Goal: Task Accomplishment & Management: Use online tool/utility

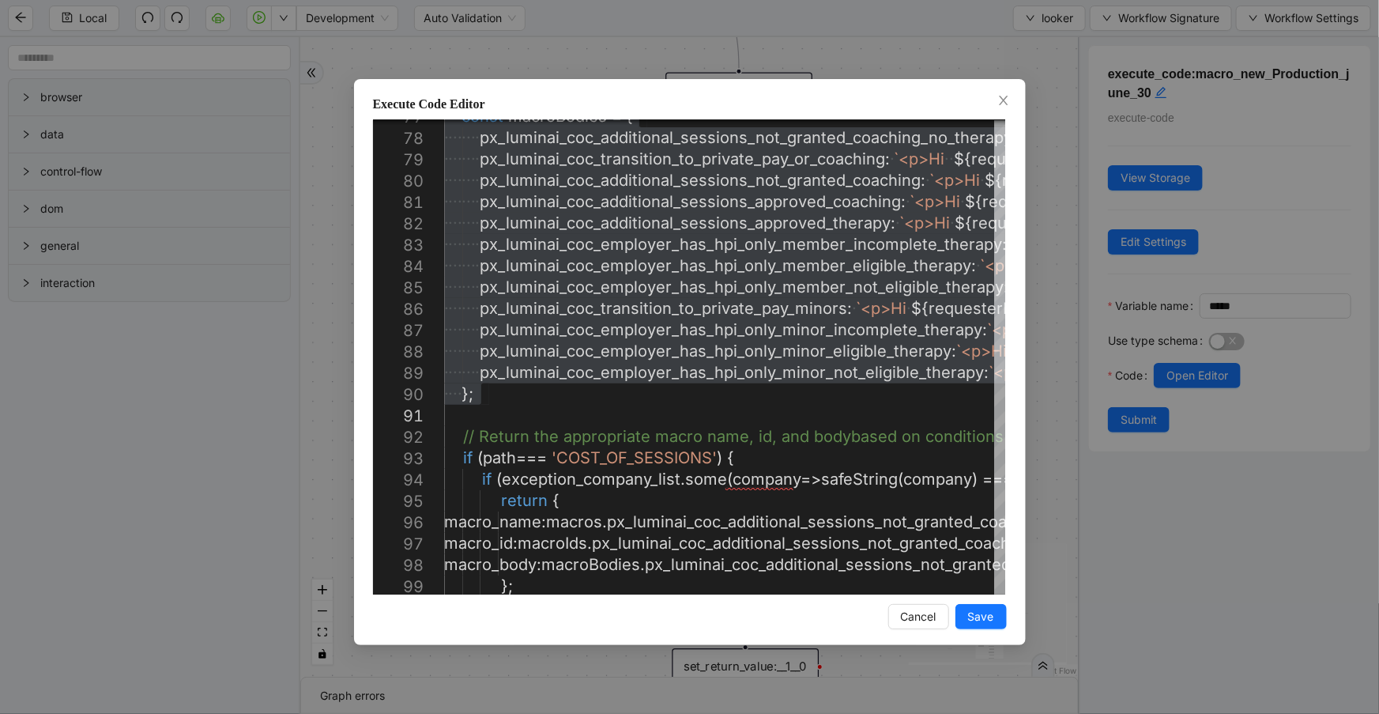
click at [322, 32] on div "Execute Code Editor 77 78 79 80 81 82 83 84 85 86 87 88 89 90 91 92 93 94 95 96…" at bounding box center [689, 357] width 1379 height 714
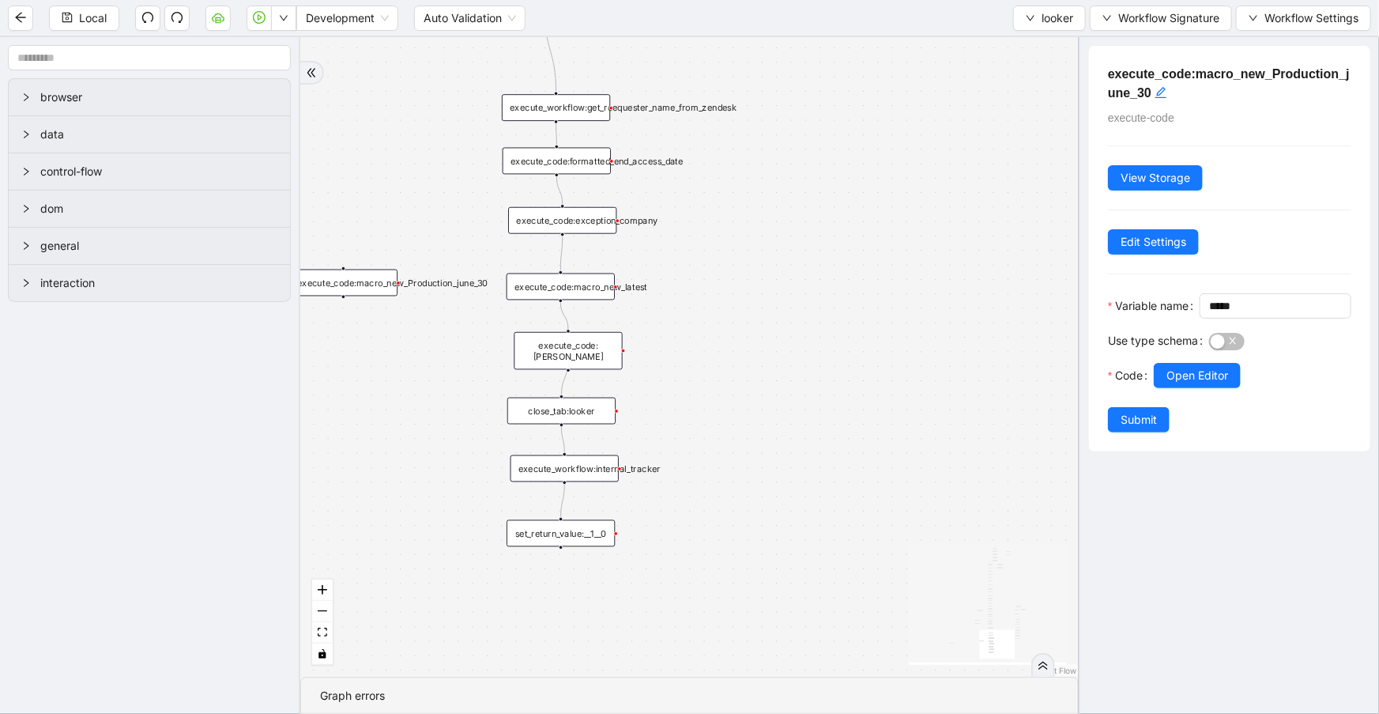
click at [580, 282] on div "execute_code:macro_new_latest" at bounding box center [560, 286] width 108 height 27
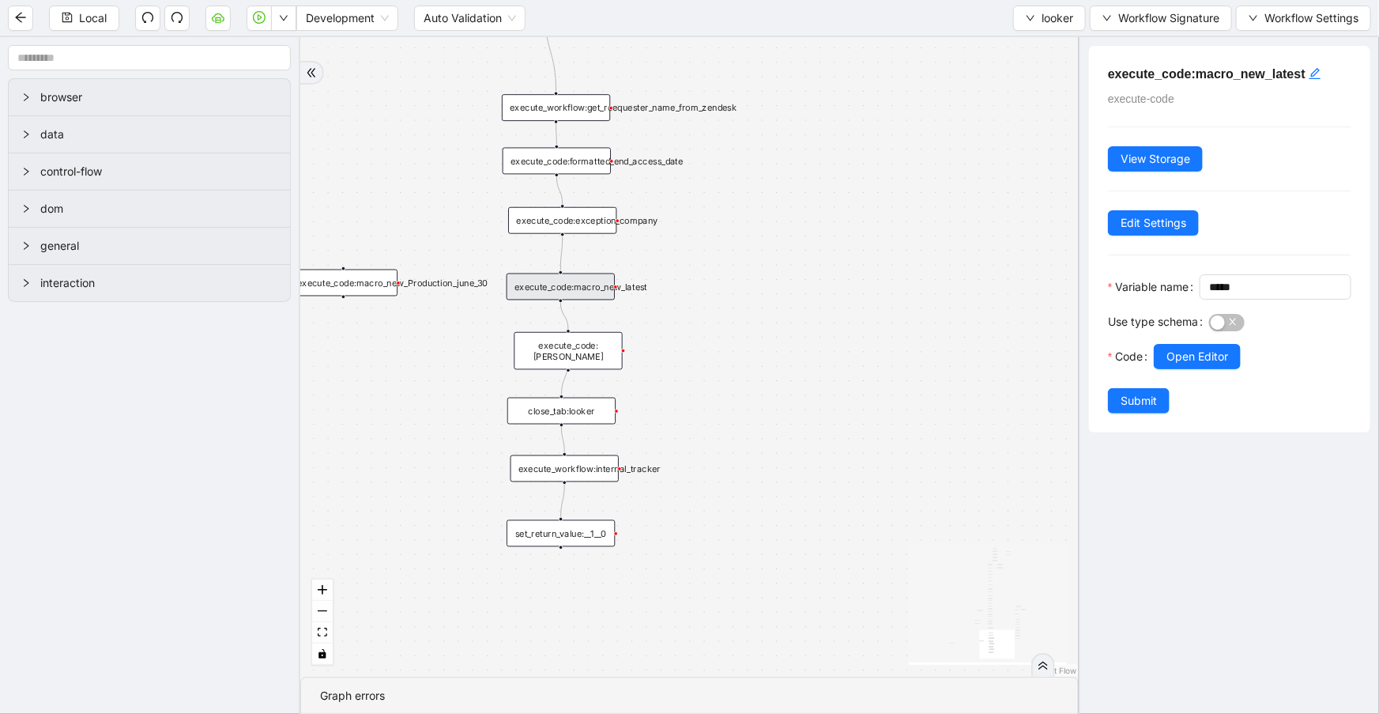
click at [760, 292] on div "fallback is_same_visits 3e13ccc2_230e_41ff_b0ca_9cb496d9165b fallback onError o…" at bounding box center [689, 356] width 778 height 639
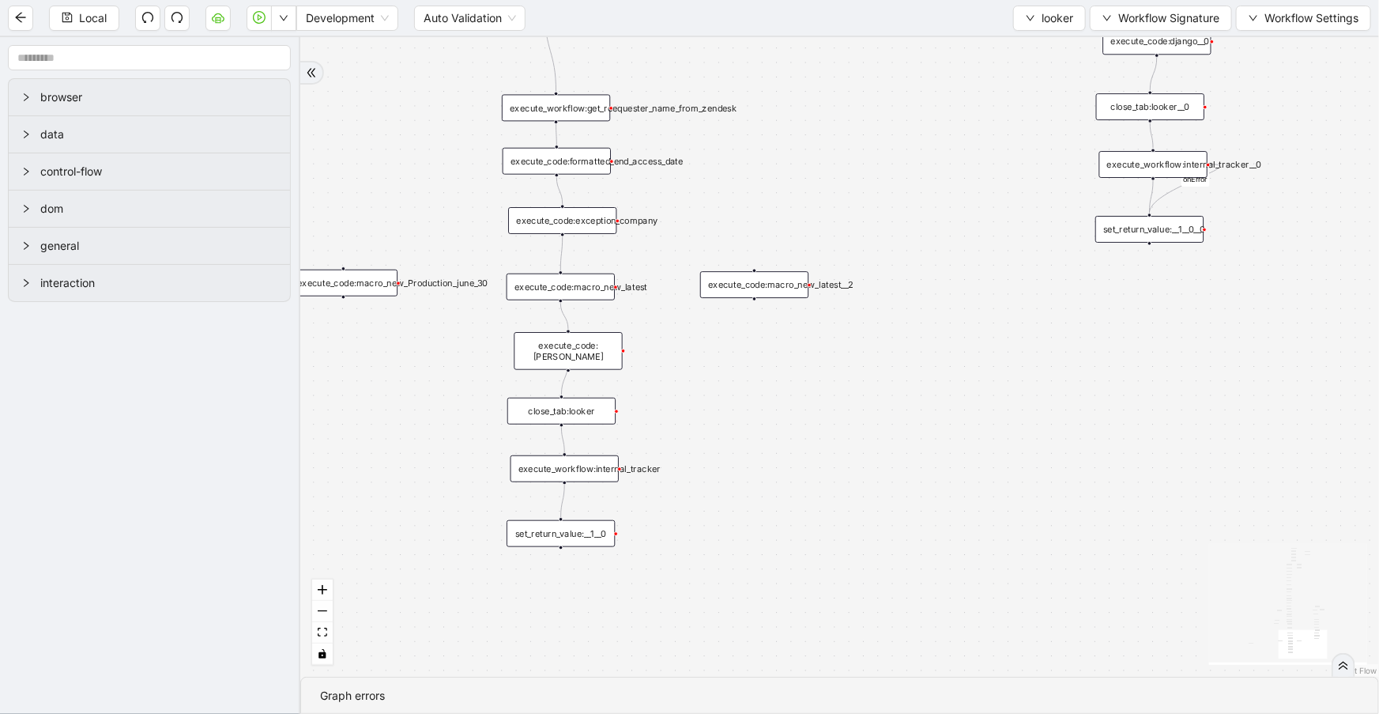
drag, startPoint x: 796, startPoint y: 296, endPoint x: 735, endPoint y: 275, distance: 65.0
click at [735, 275] on div "execute_code:macro_new_latest__2" at bounding box center [754, 284] width 108 height 27
click at [742, 284] on div "execute_code:macro_new_latest__2" at bounding box center [754, 284] width 108 height 27
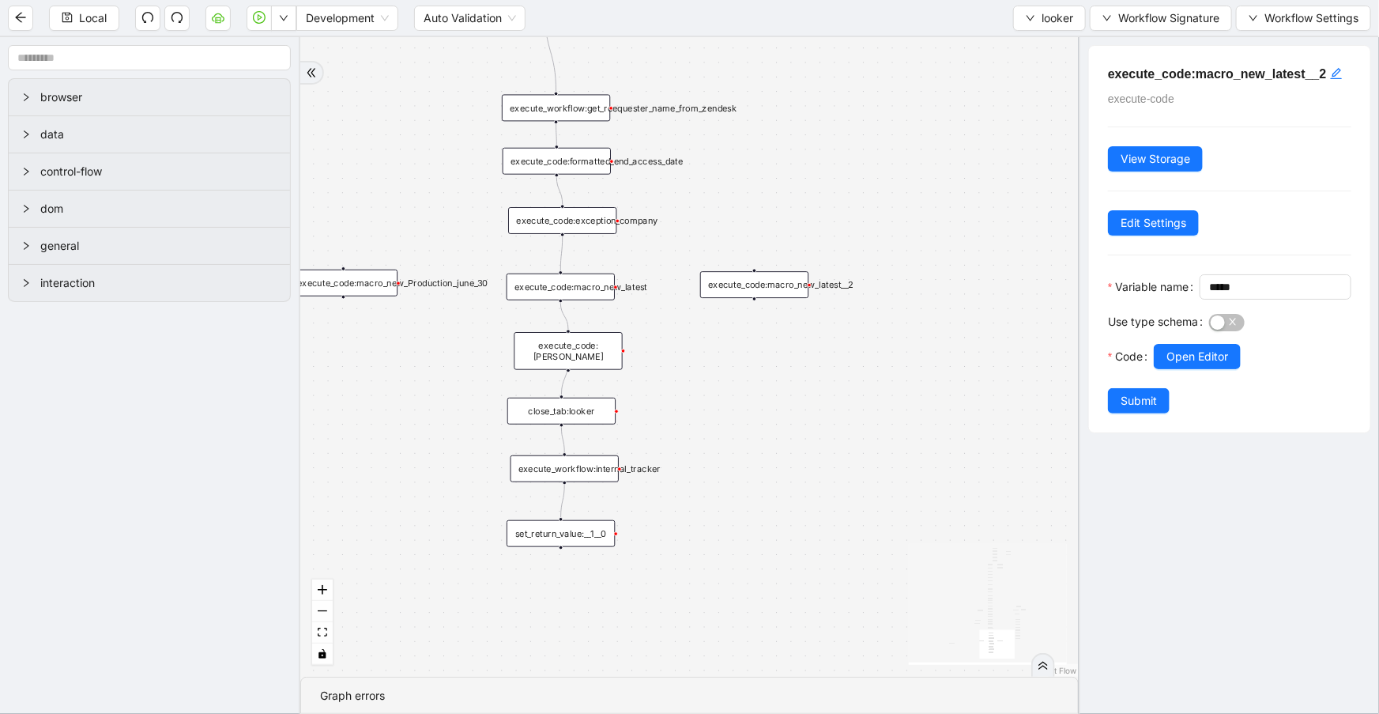
click at [363, 283] on div "execute_code:macro_new_Production_june_30" at bounding box center [343, 282] width 108 height 27
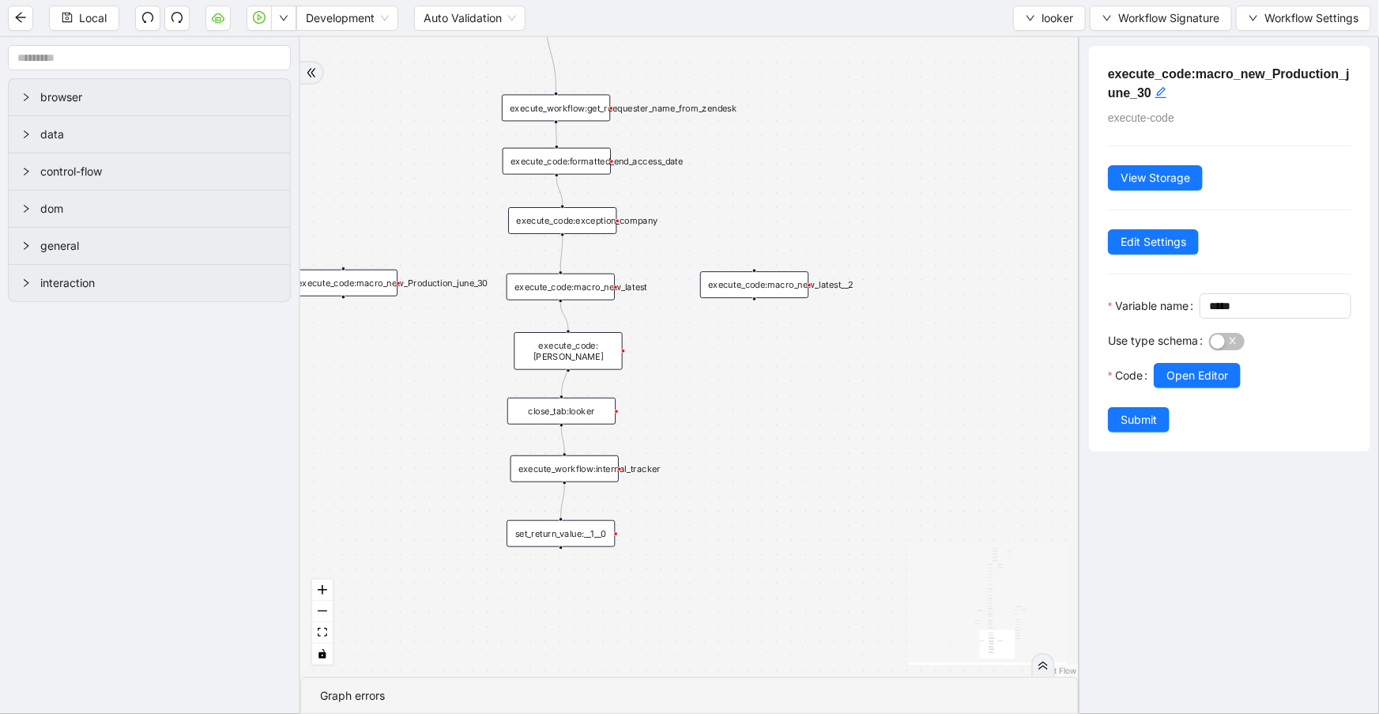
click at [763, 279] on div "execute_code:macro_new_latest__2" at bounding box center [754, 284] width 108 height 27
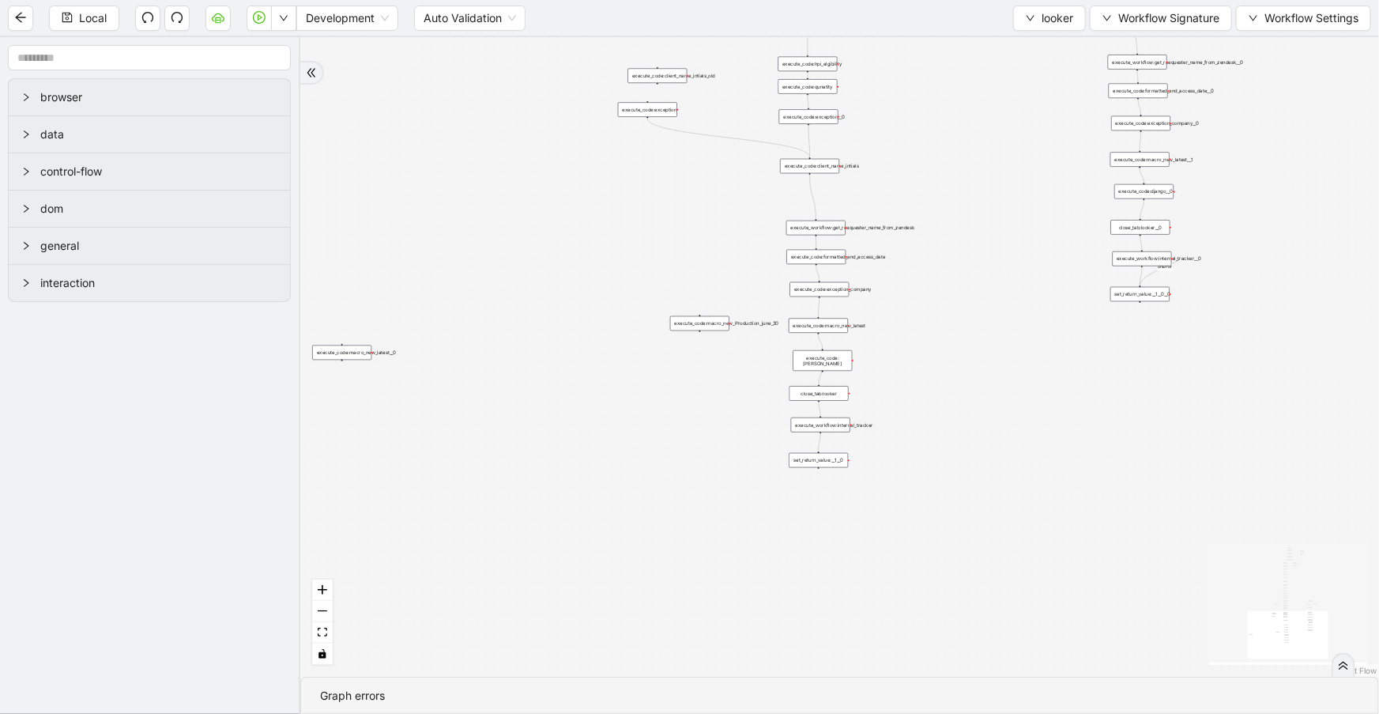
drag, startPoint x: 794, startPoint y: 360, endPoint x: 941, endPoint y: 365, distance: 147.1
click at [948, 365] on div "fallback is_same_visits 3e13ccc2_230e_41ff_b0ca_9cb496d9165b fallback onError o…" at bounding box center [839, 356] width 1079 height 639
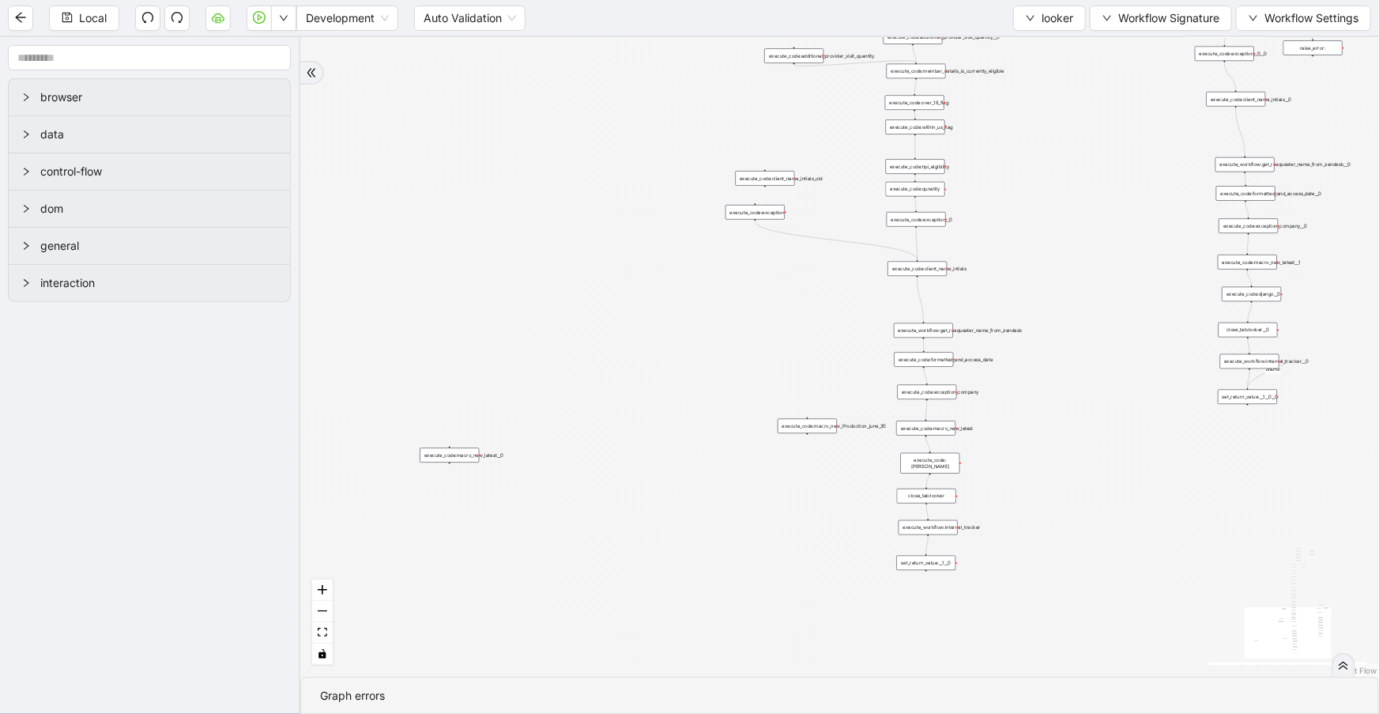
drag, startPoint x: 648, startPoint y: 436, endPoint x: 746, endPoint y: 480, distance: 107.5
click at [746, 480] on div "fallback is_same_visits 3e13ccc2_230e_41ff_b0ca_9cb496d9165b fallback onError o…" at bounding box center [839, 356] width 1079 height 639
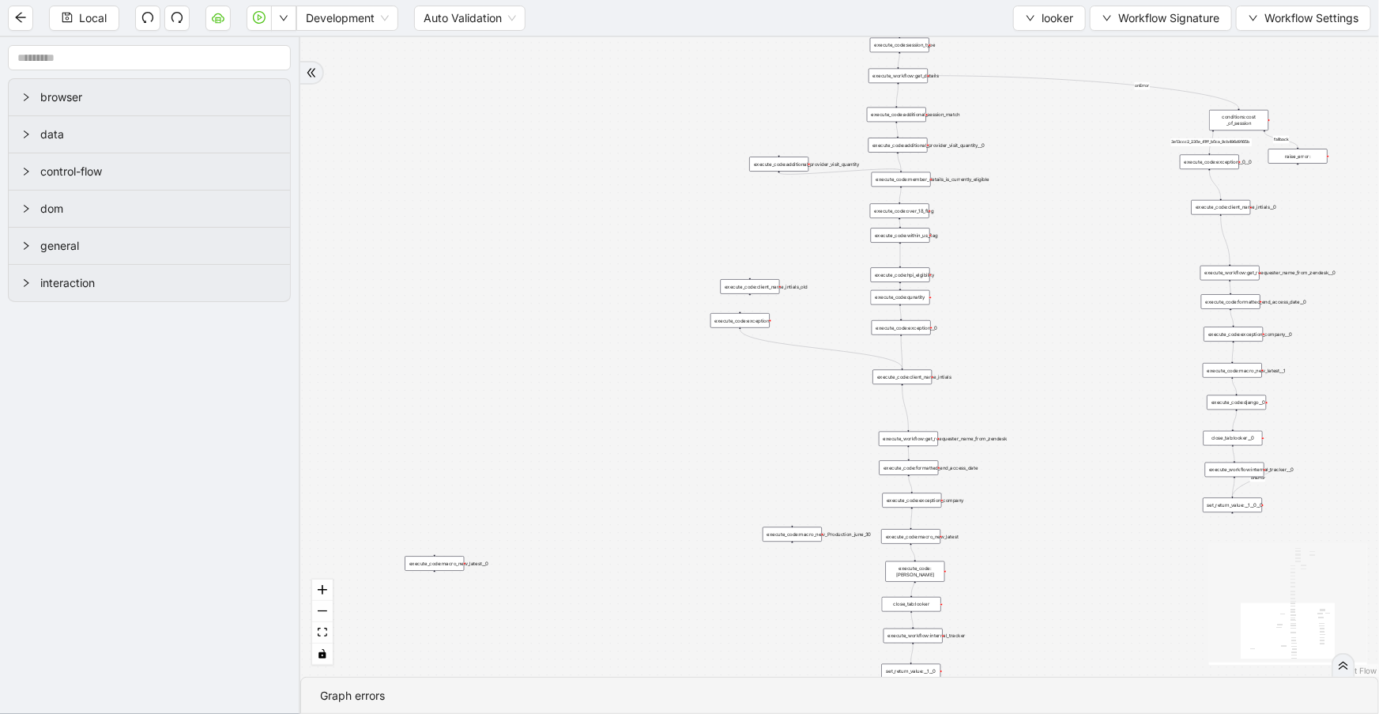
drag, startPoint x: 733, startPoint y: 419, endPoint x: 730, endPoint y: 439, distance: 20.0
click at [730, 439] on div "fallback is_same_visits 3e13ccc2_230e_41ff_b0ca_9cb496d9165b fallback onError o…" at bounding box center [839, 356] width 1079 height 639
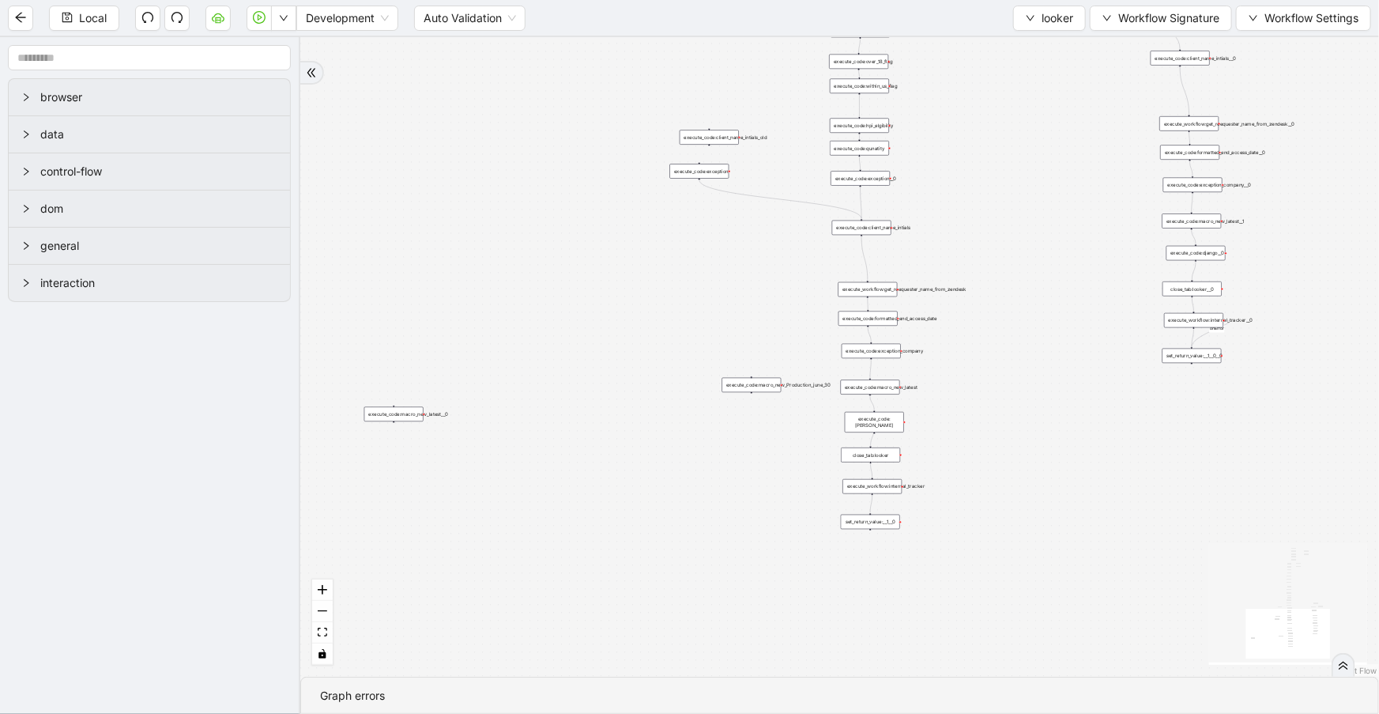
drag, startPoint x: 762, startPoint y: 466, endPoint x: 729, endPoint y: 285, distance: 184.1
click at [729, 285] on div "fallback is_same_visits 3e13ccc2_230e_41ff_b0ca_9cb496d9165b fallback onError o…" at bounding box center [839, 356] width 1079 height 639
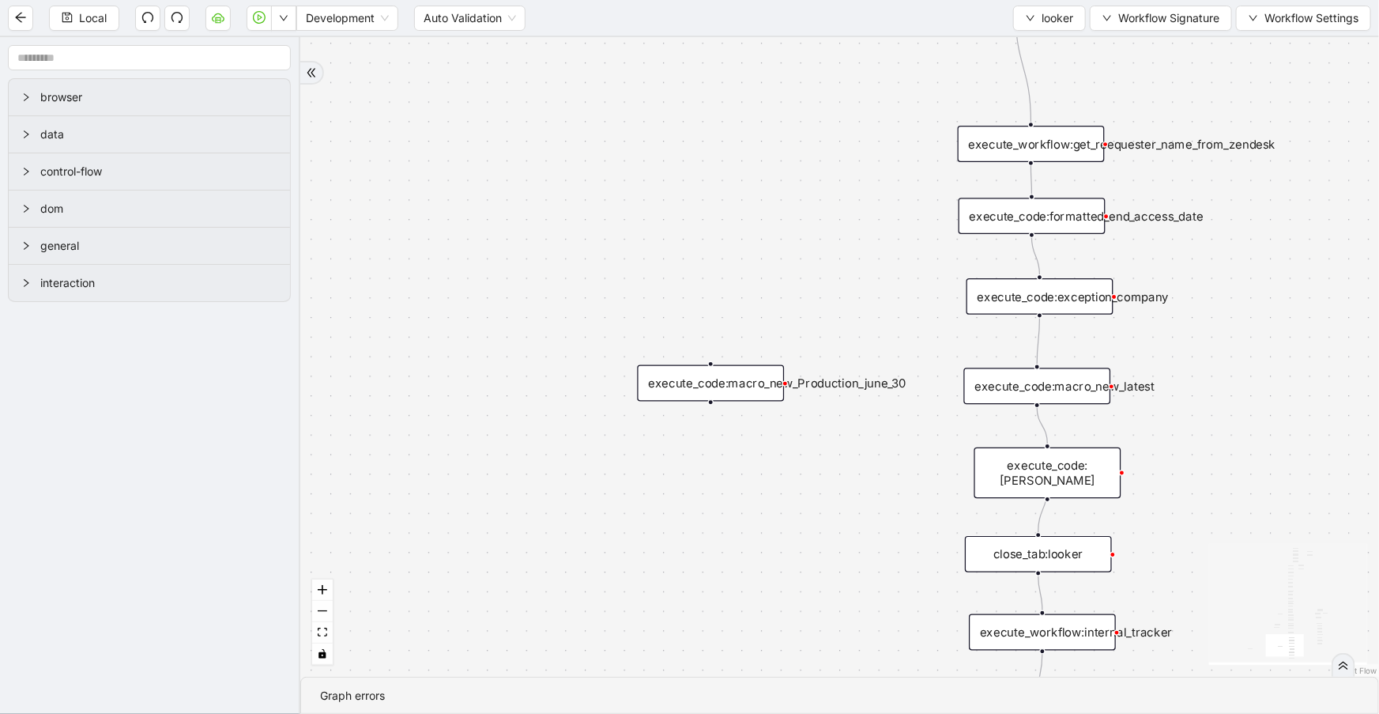
drag, startPoint x: 755, startPoint y: 389, endPoint x: 723, endPoint y: 391, distance: 32.5
click at [723, 391] on div "execute_code:macro_new_Production_june_30" at bounding box center [711, 383] width 147 height 36
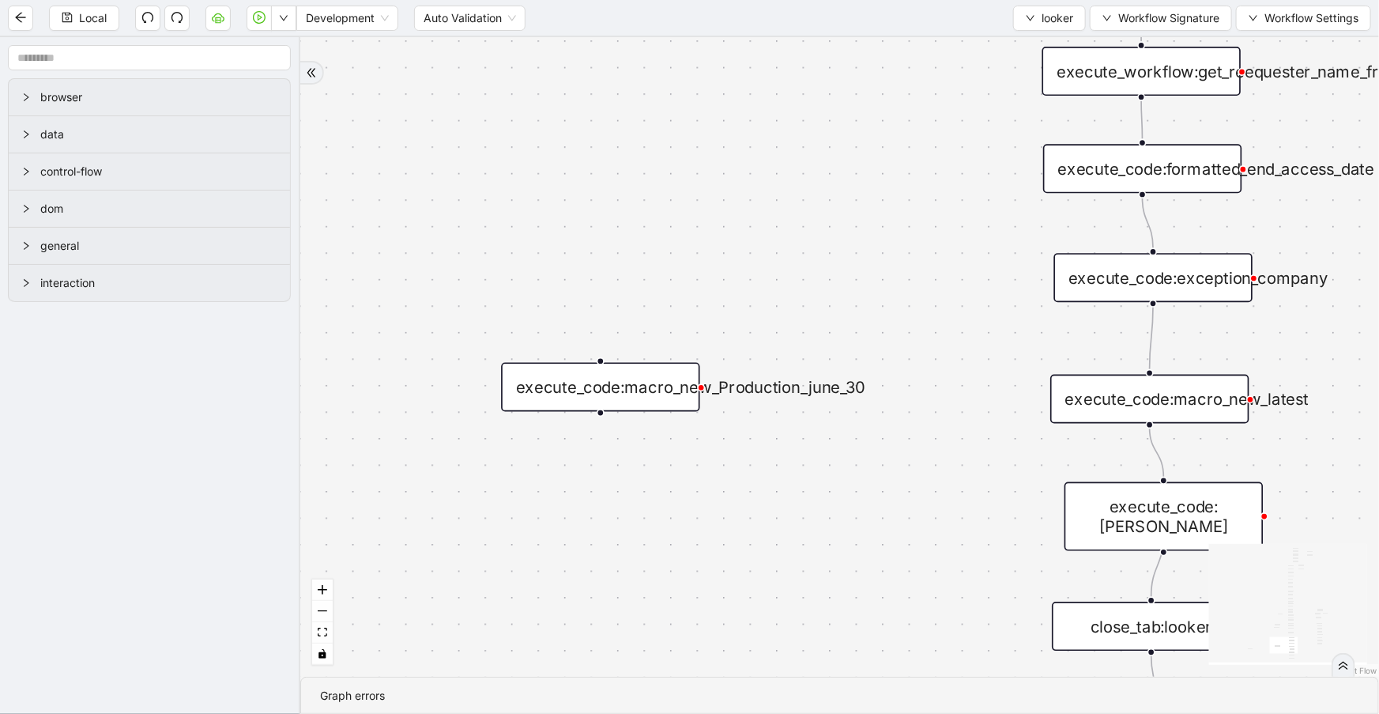
drag, startPoint x: 726, startPoint y: 402, endPoint x: 619, endPoint y: 394, distance: 107.8
click at [619, 394] on div "execute_code:macro_new_Production_june_30" at bounding box center [600, 387] width 198 height 49
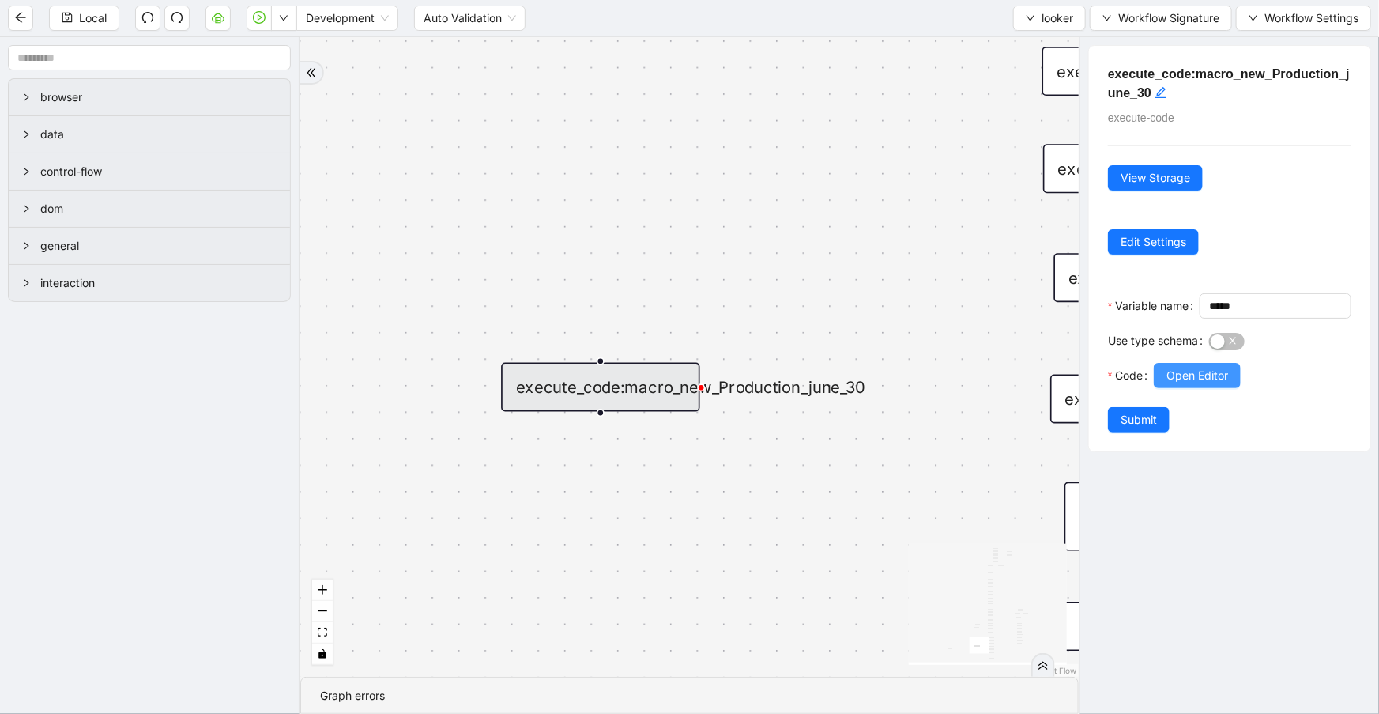
click at [1217, 384] on span "Open Editor" at bounding box center [1197, 375] width 62 height 17
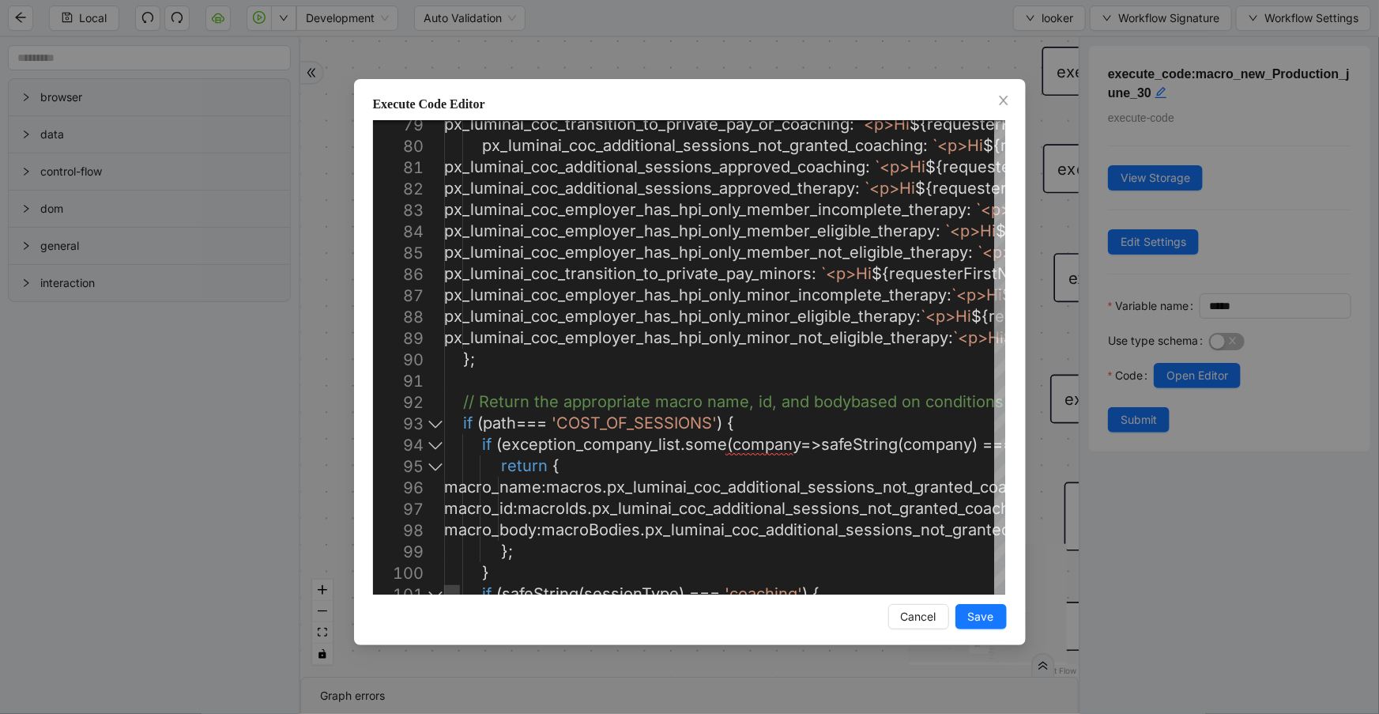
click at [427, 427] on div at bounding box center [435, 422] width 21 height 21
click at [433, 424] on div at bounding box center [435, 422] width 21 height 21
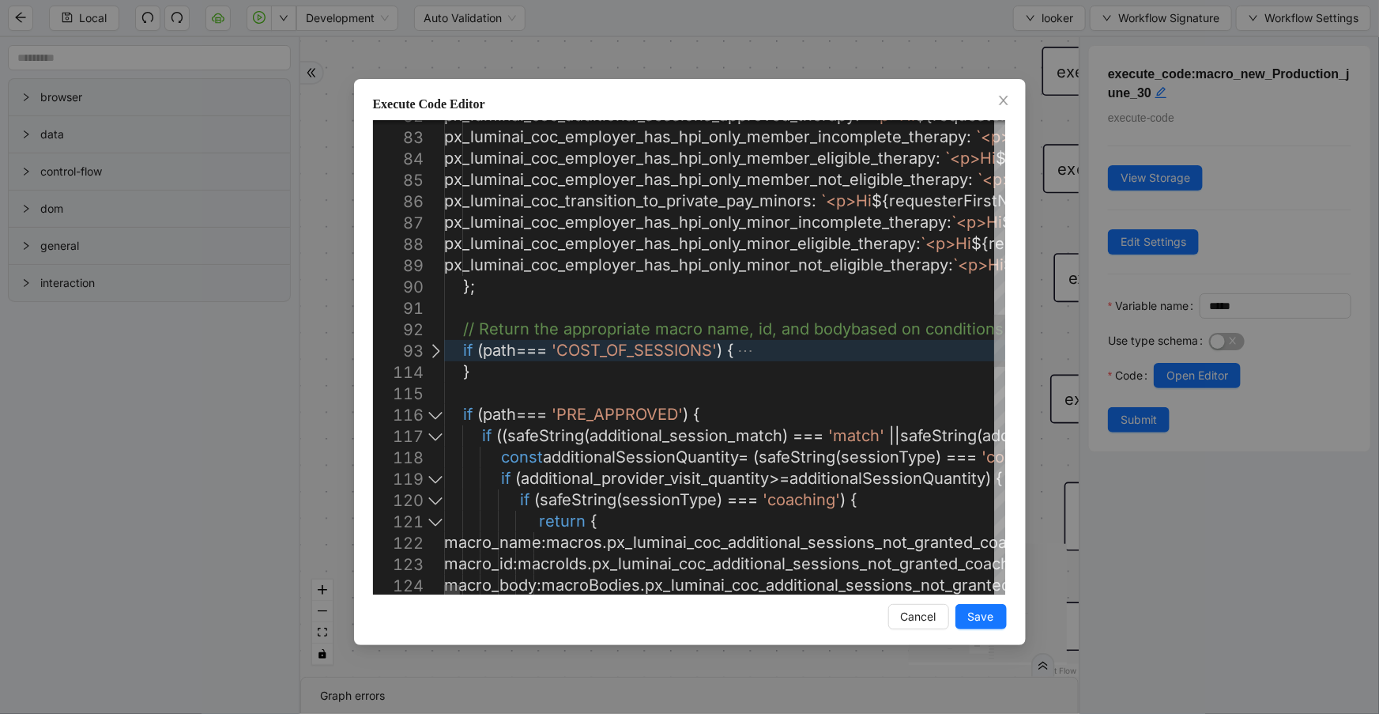
click at [430, 418] on div at bounding box center [435, 414] width 21 height 21
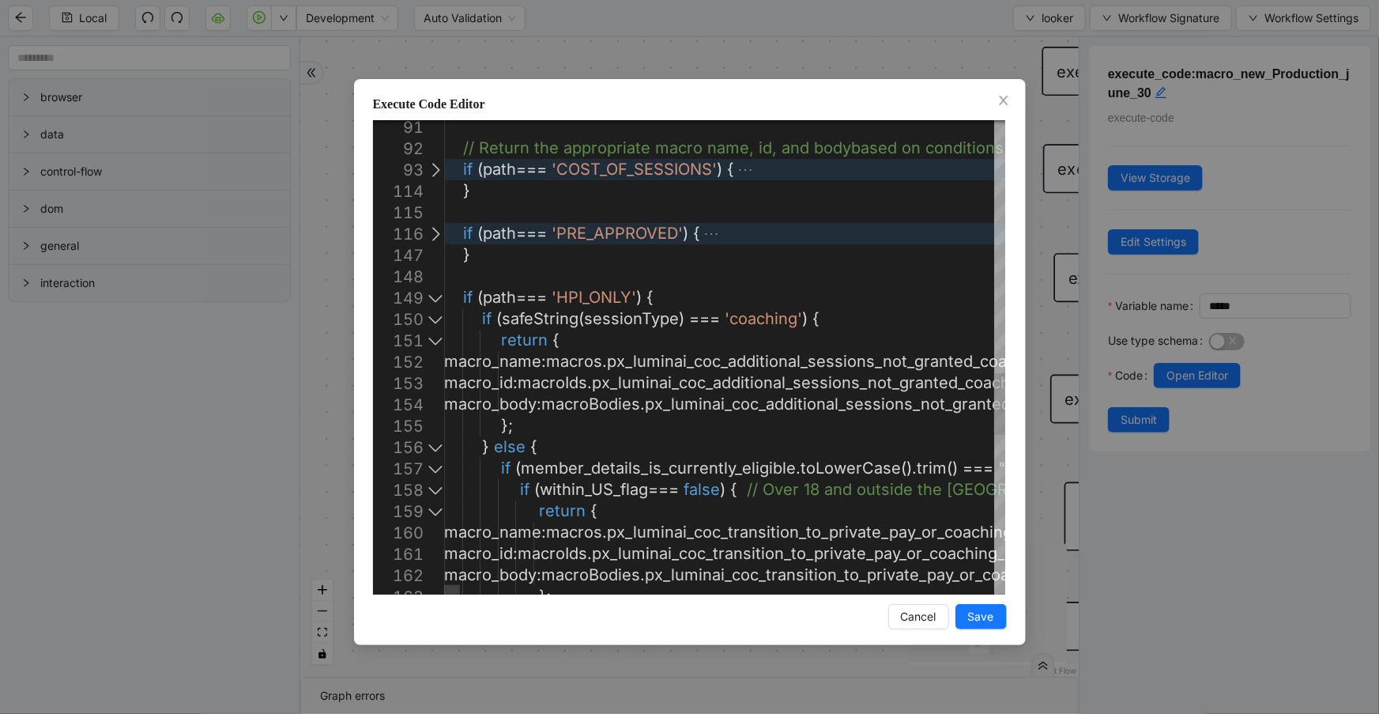
click at [435, 317] on div at bounding box center [435, 318] width 21 height 21
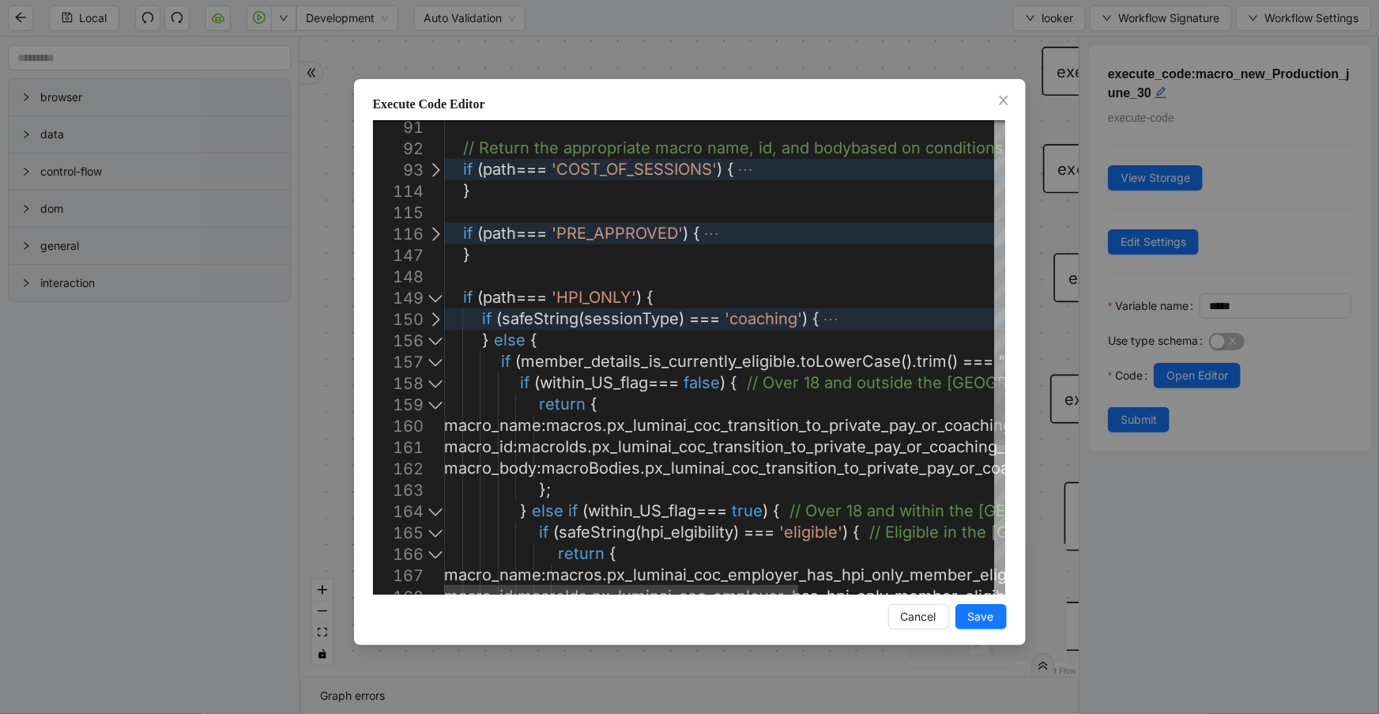
click at [434, 384] on div at bounding box center [435, 382] width 21 height 21
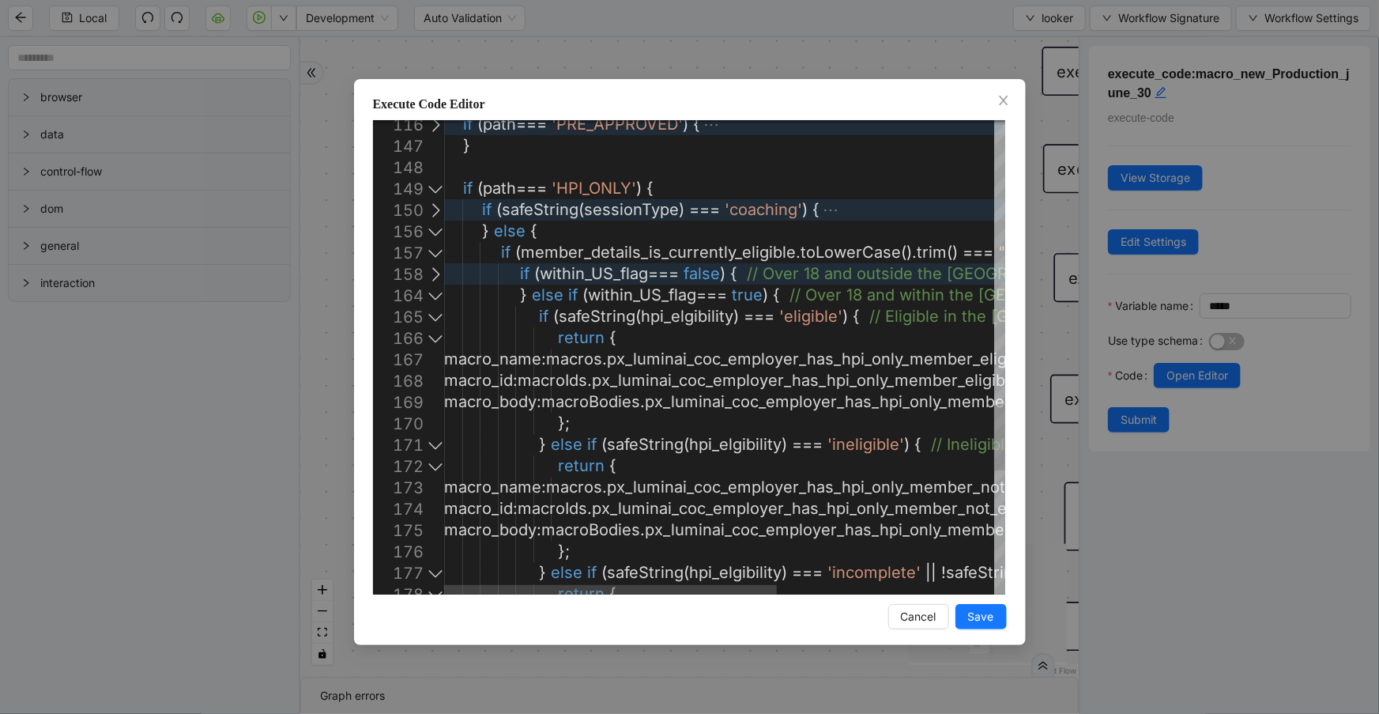
click at [435, 297] on div at bounding box center [435, 294] width 21 height 21
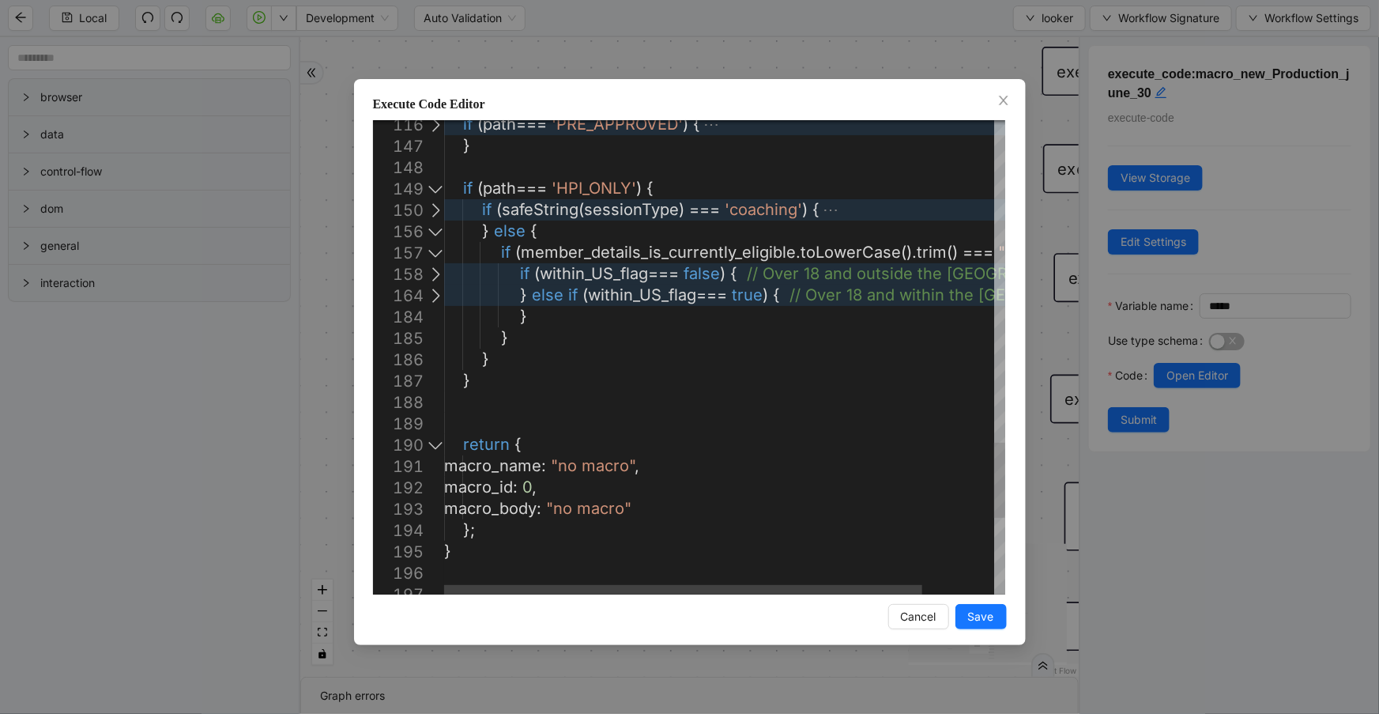
click at [435, 297] on div at bounding box center [435, 294] width 21 height 21
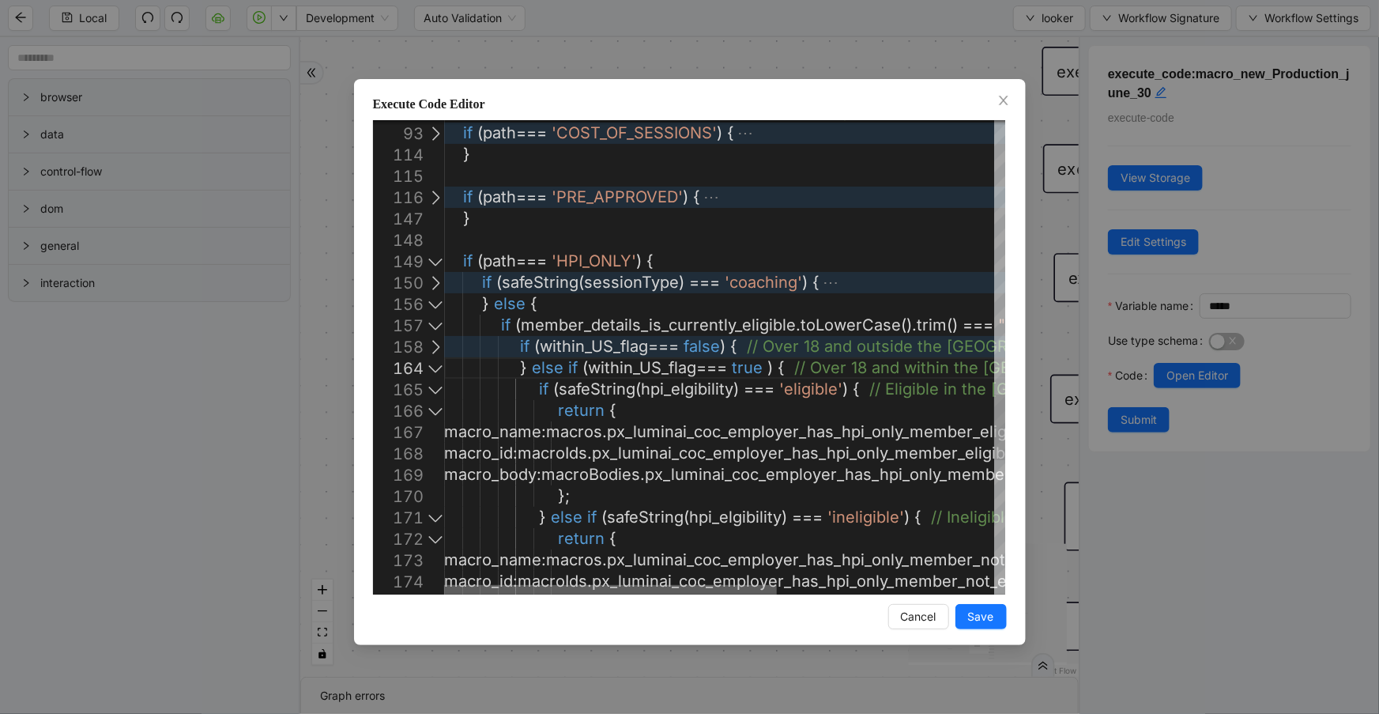
click at [509, 594] on div at bounding box center [610, 589] width 333 height 9
click at [432, 263] on div at bounding box center [435, 260] width 21 height 21
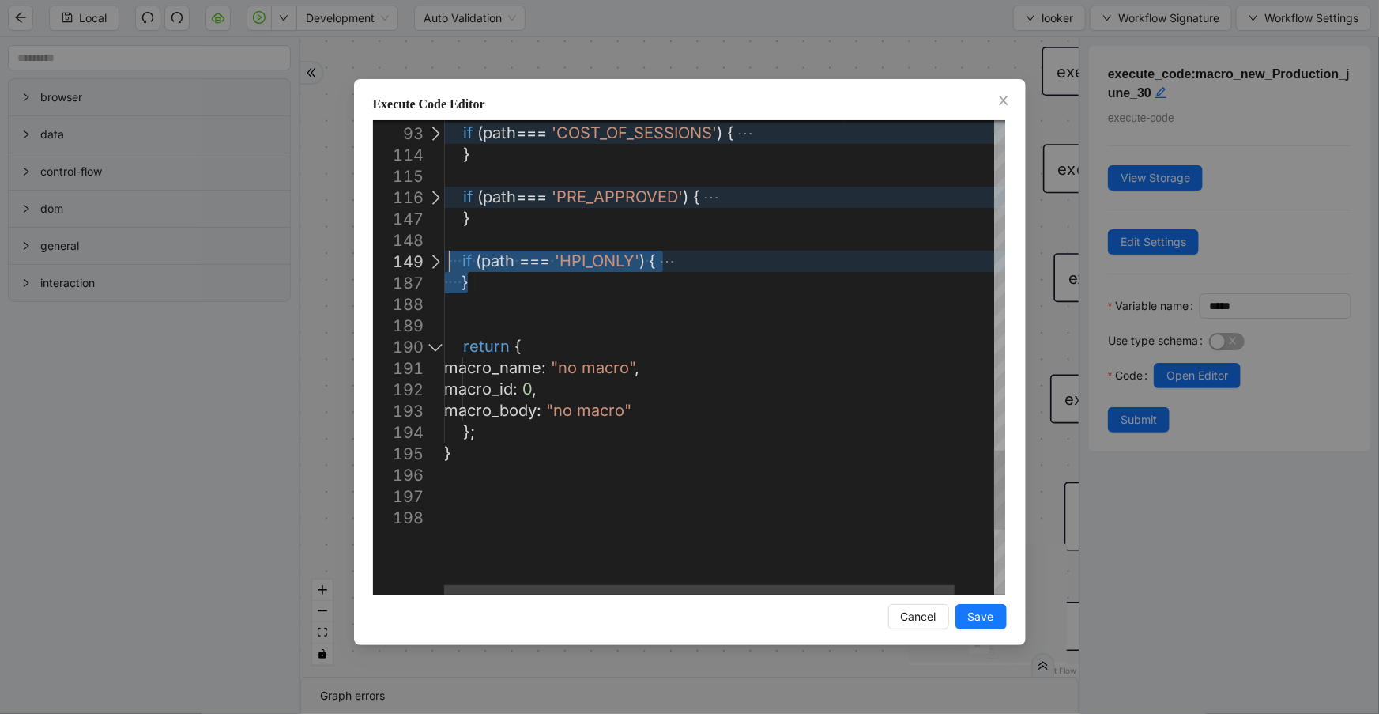
drag, startPoint x: 484, startPoint y: 281, endPoint x: 446, endPoint y: 259, distance: 43.5
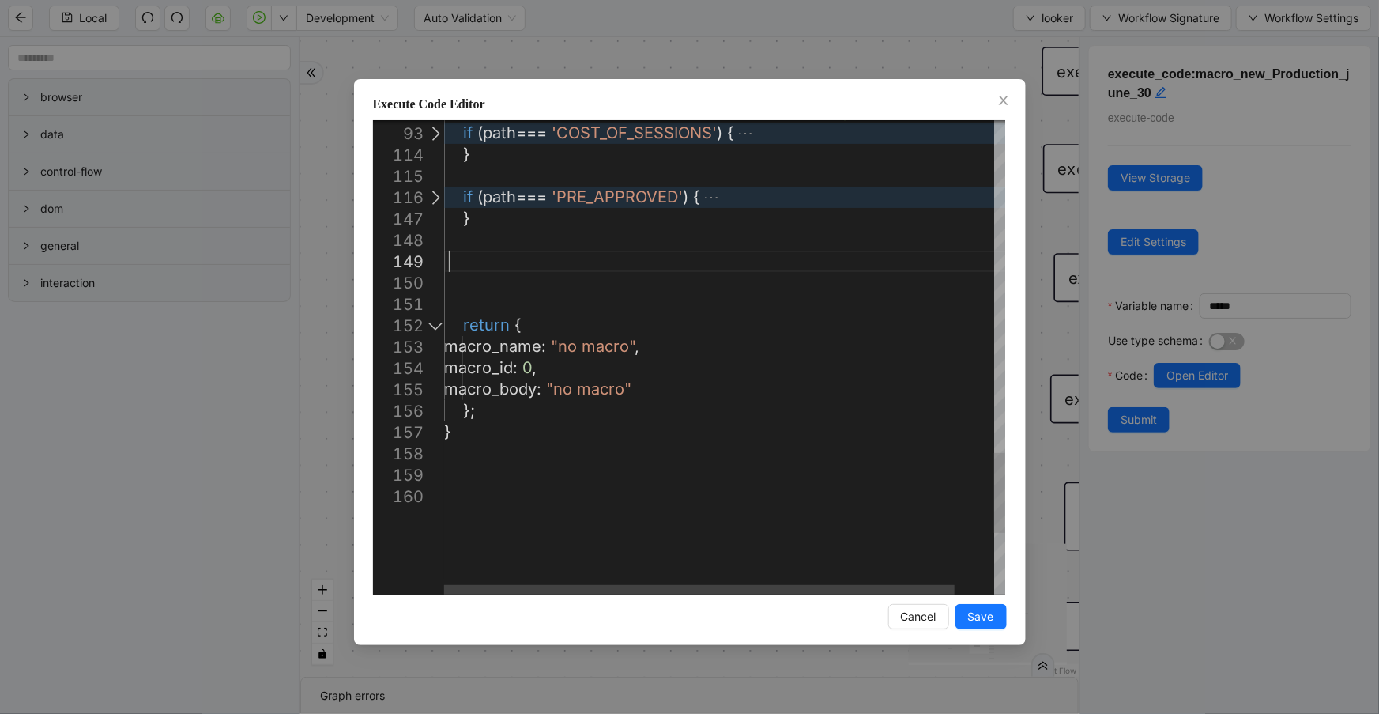
paste textarea "**********"
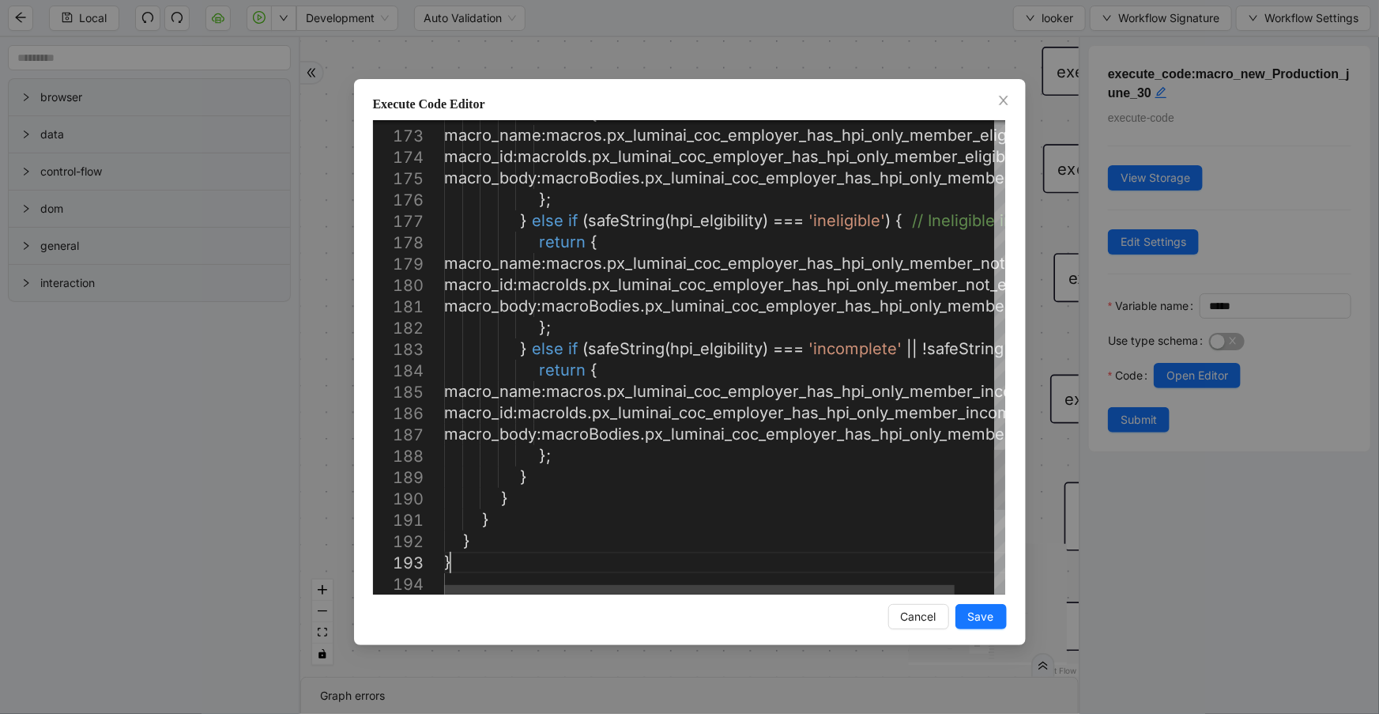
scroll to position [150, 294]
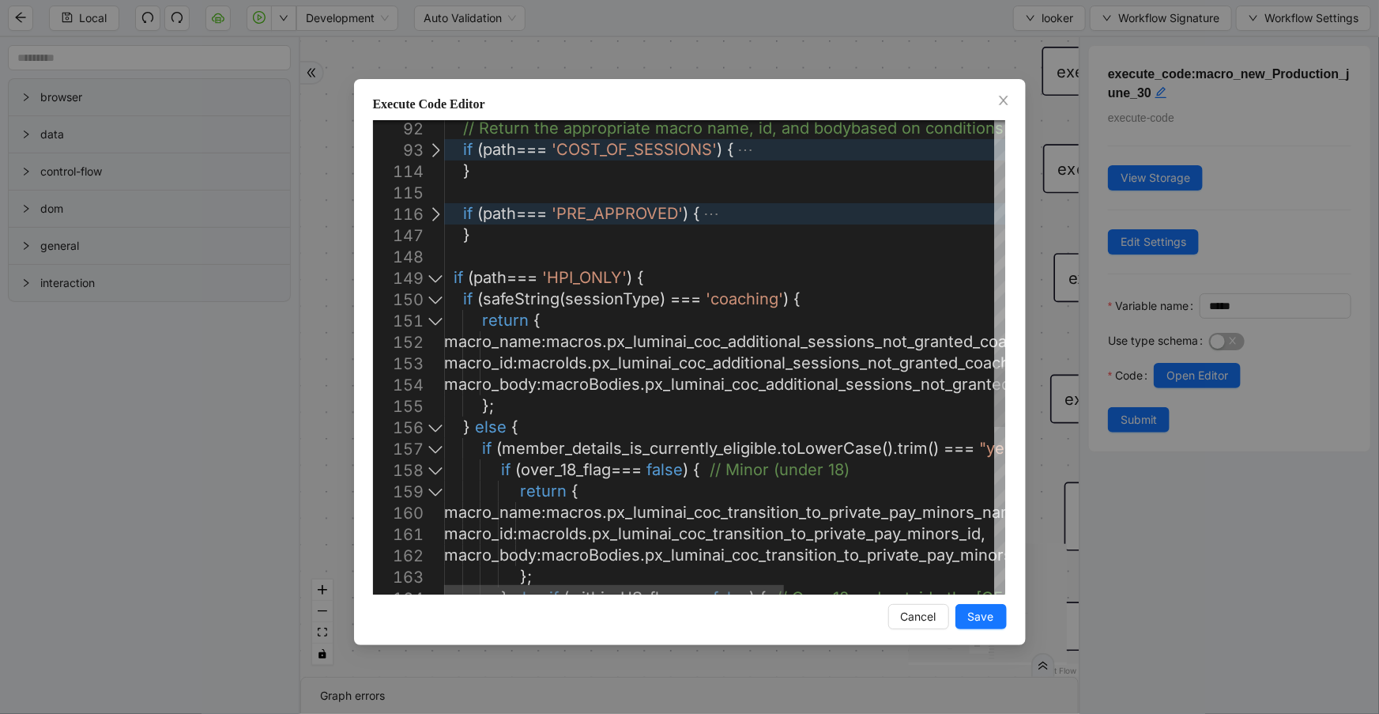
click at [442, 277] on div at bounding box center [435, 277] width 21 height 21
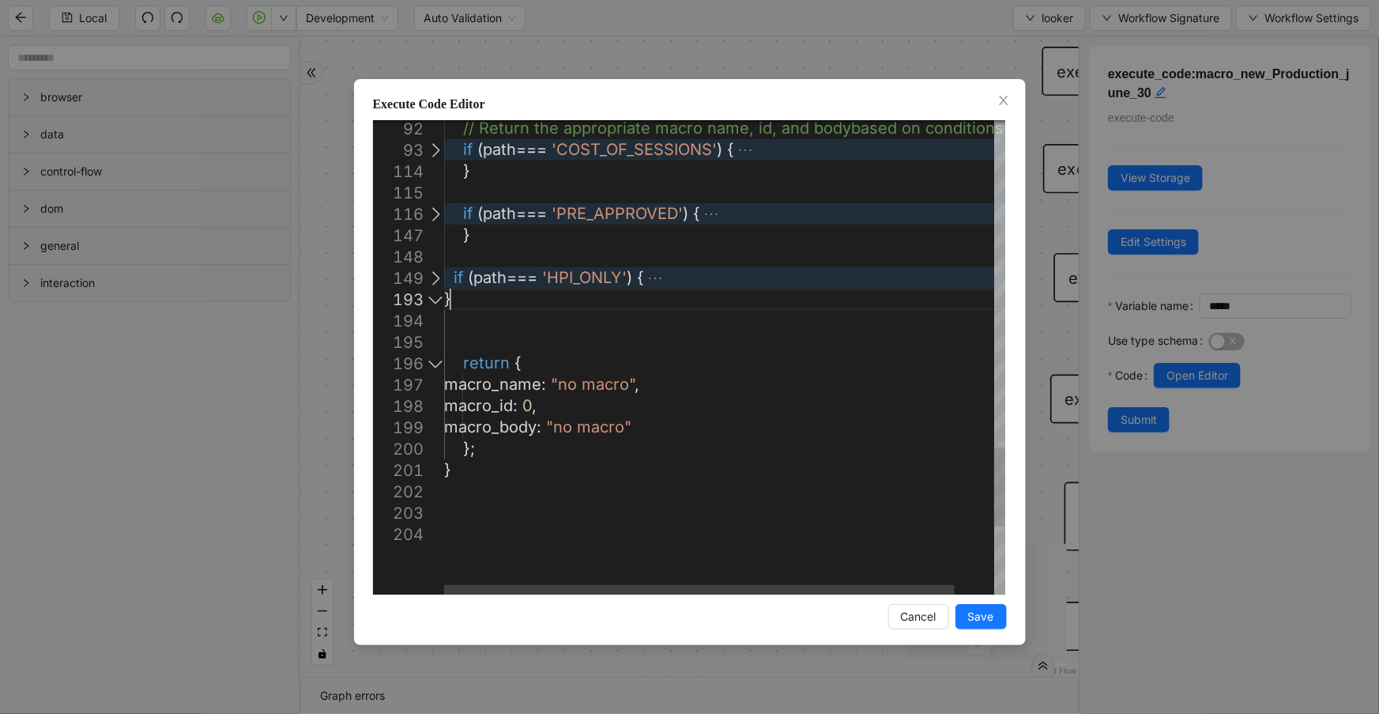
click at [439, 277] on div at bounding box center [435, 277] width 21 height 21
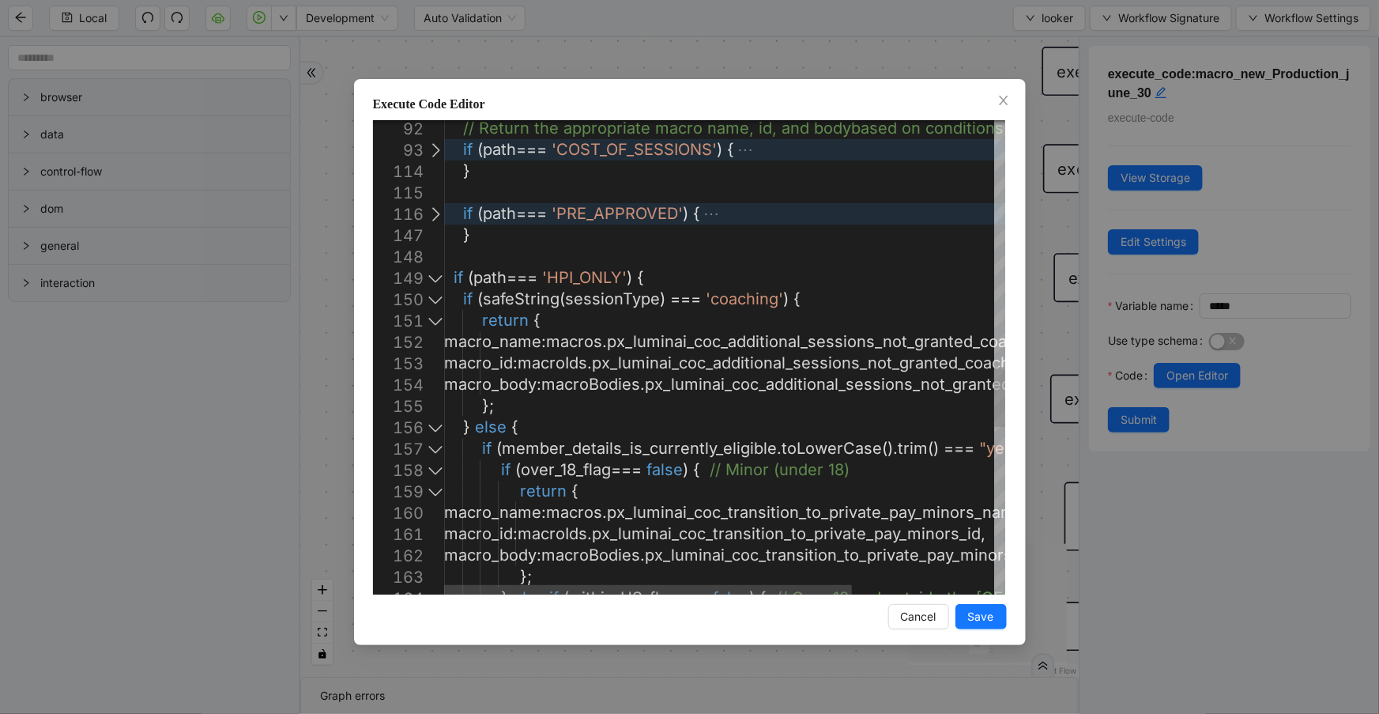
click at [428, 300] on div at bounding box center [435, 298] width 21 height 21
click at [433, 299] on div at bounding box center [435, 298] width 21 height 21
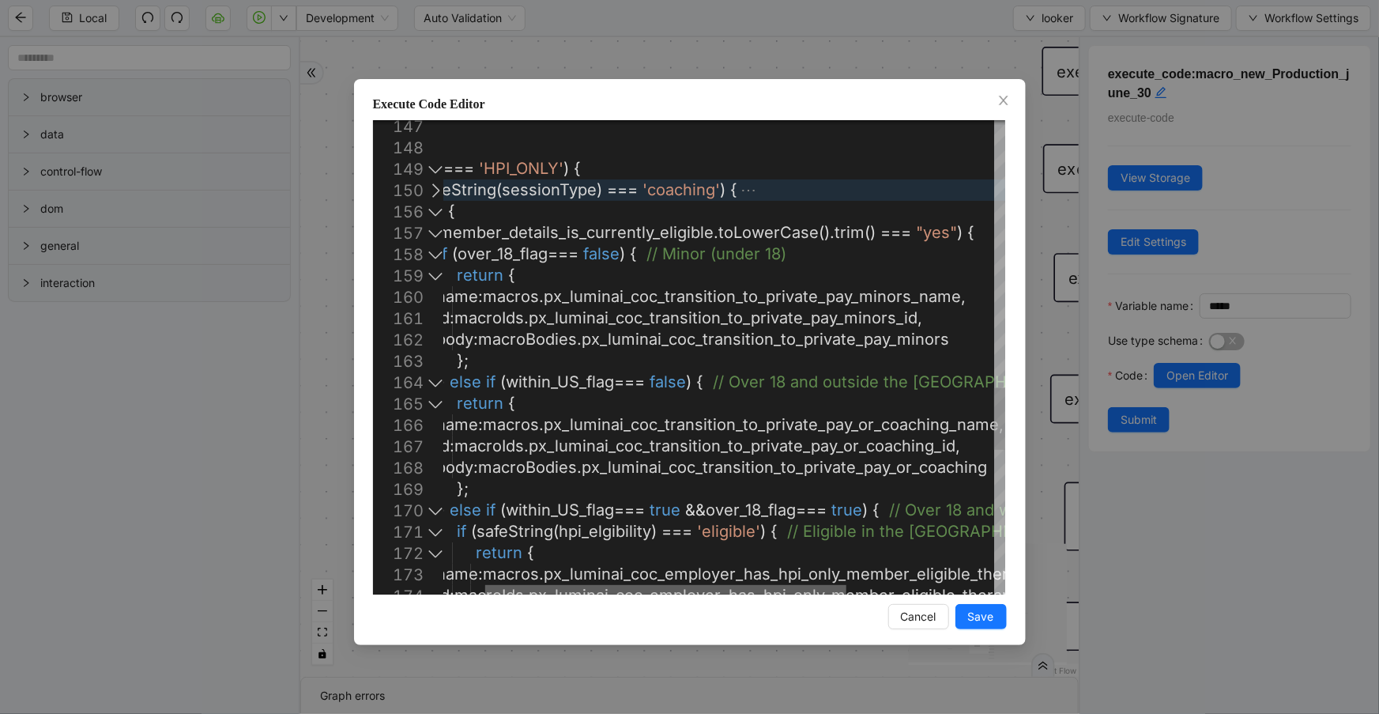
click at [638, 594] on div at bounding box center [665, 589] width 361 height 9
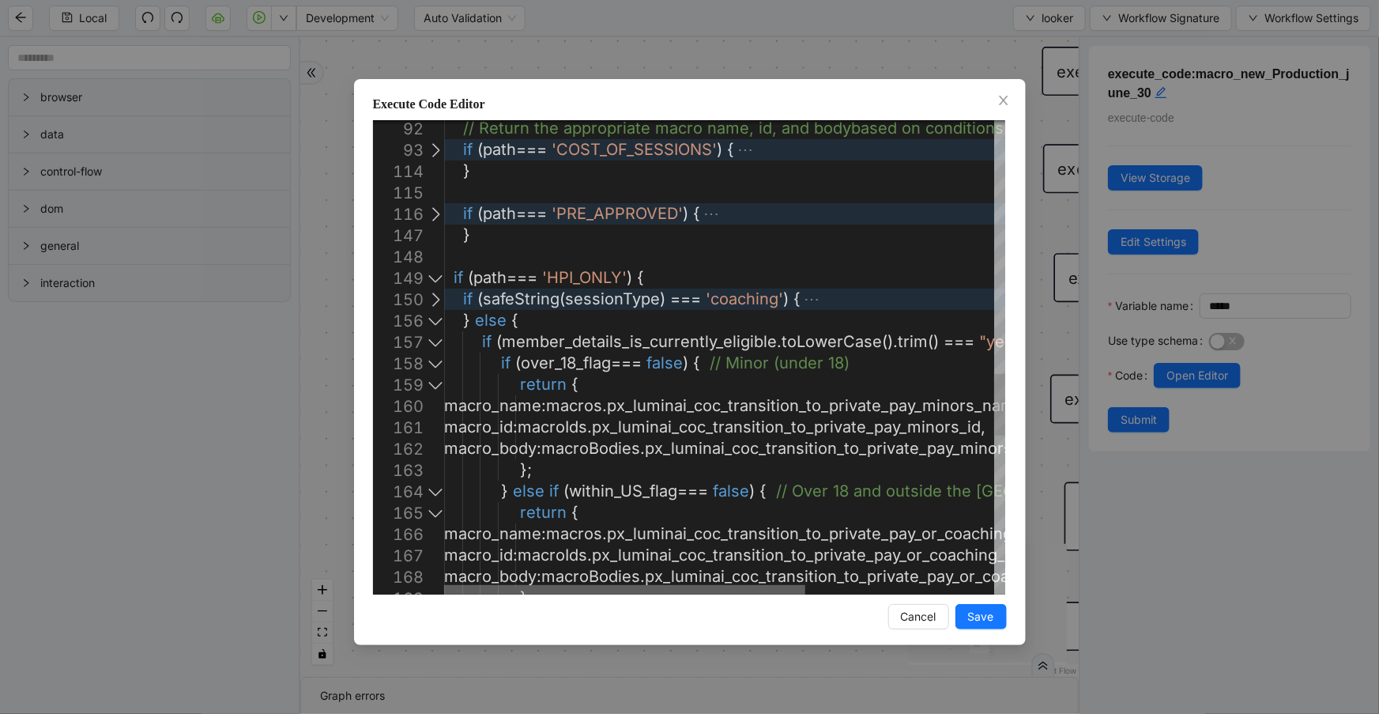
click at [505, 590] on div at bounding box center [624, 589] width 361 height 9
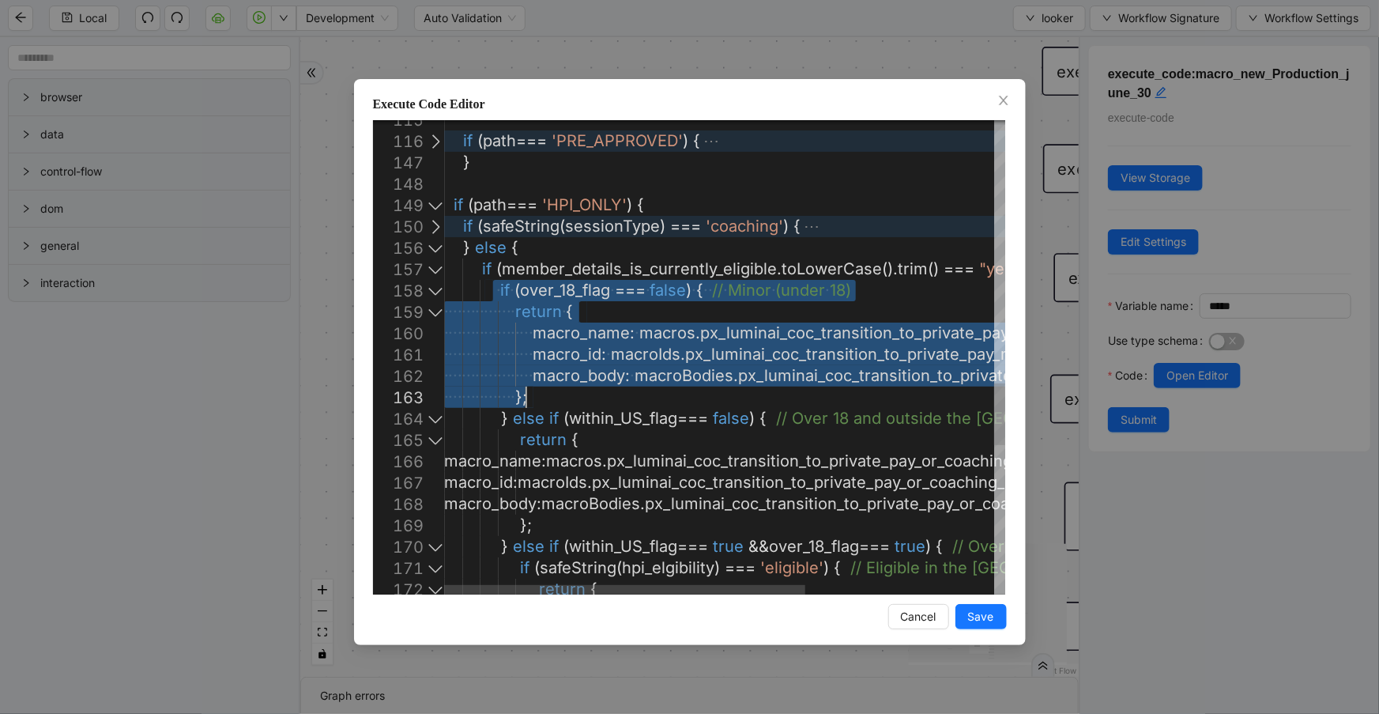
drag, startPoint x: 491, startPoint y: 284, endPoint x: 582, endPoint y: 396, distance: 144.3
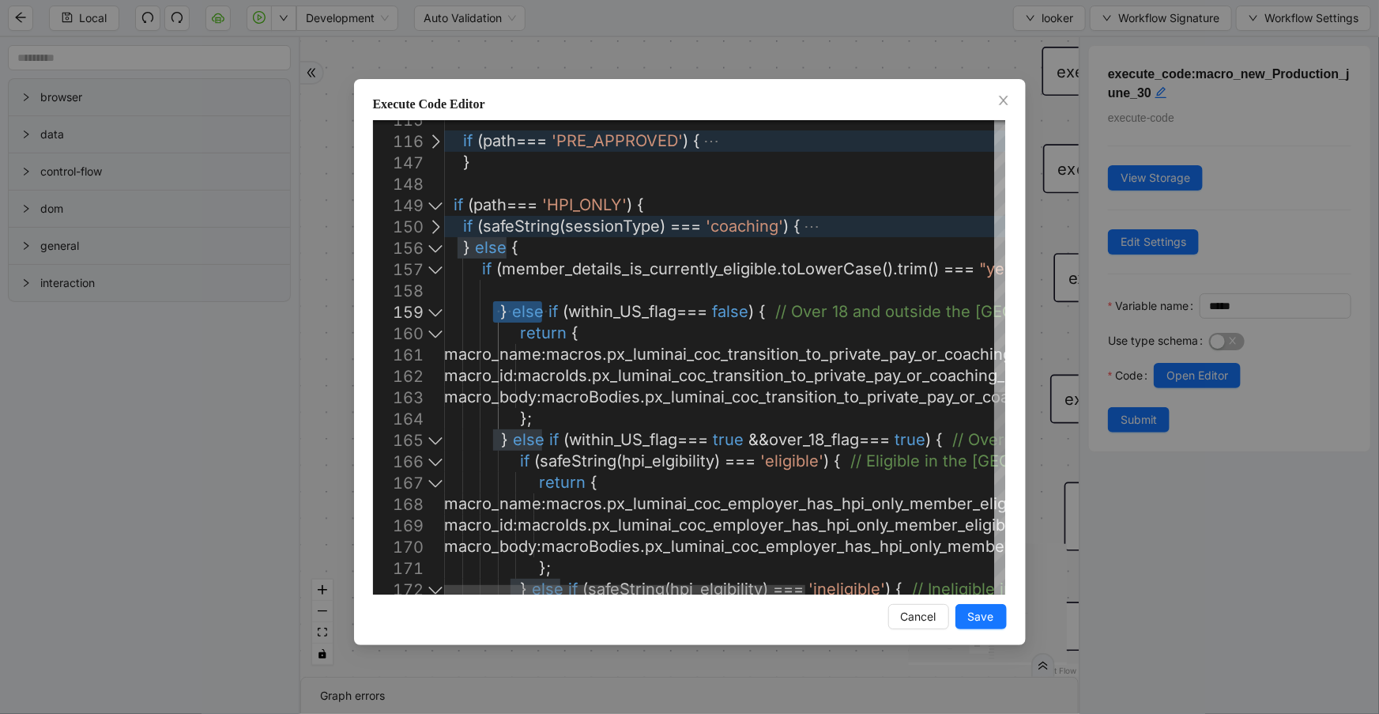
drag, startPoint x: 540, startPoint y: 314, endPoint x: 495, endPoint y: 309, distance: 46.1
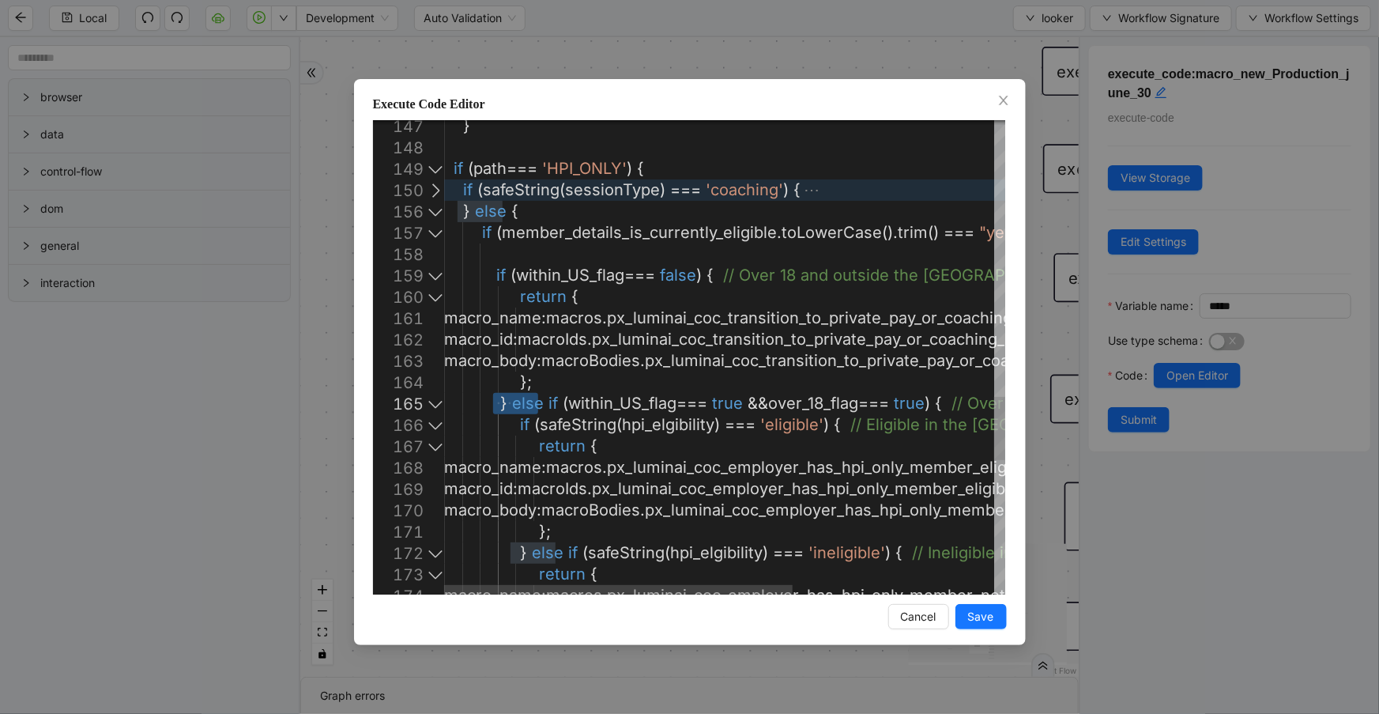
drag, startPoint x: 538, startPoint y: 402, endPoint x: 491, endPoint y: 402, distance: 46.6
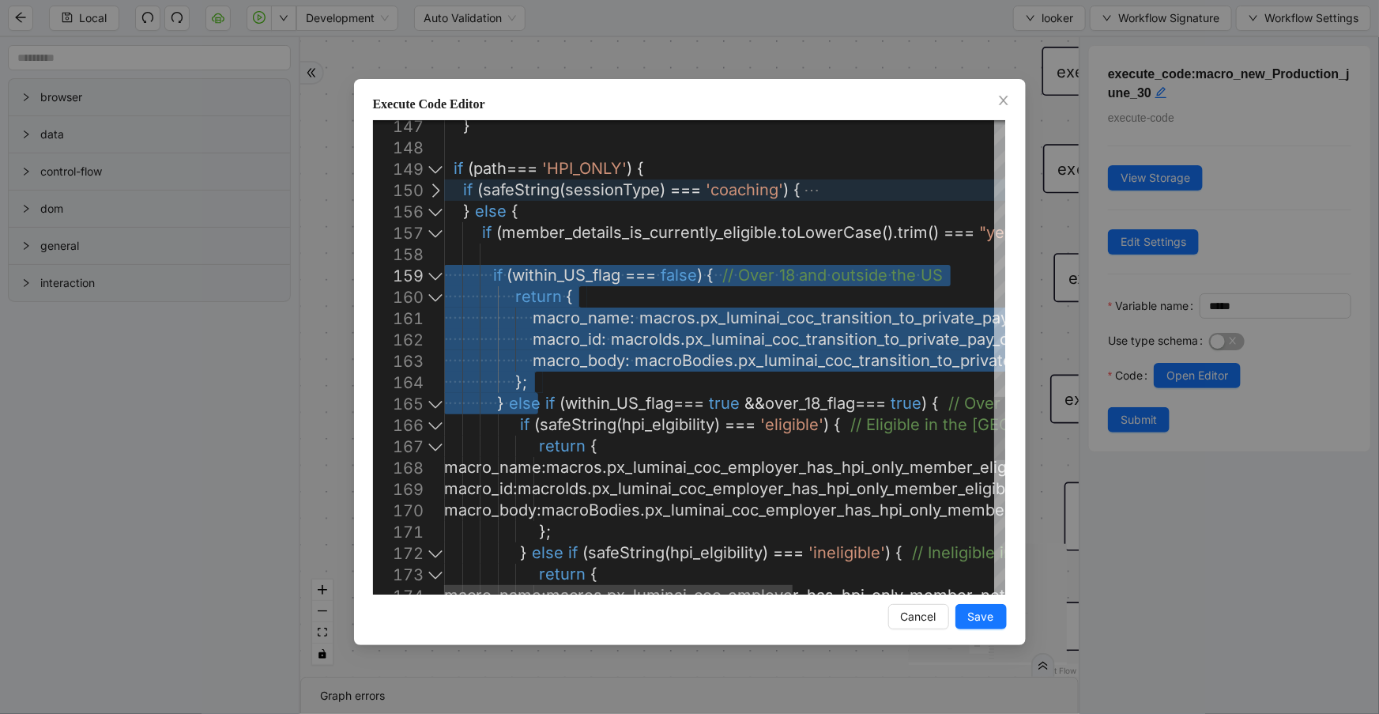
drag, startPoint x: 537, startPoint y: 399, endPoint x: 416, endPoint y: 275, distance: 173.8
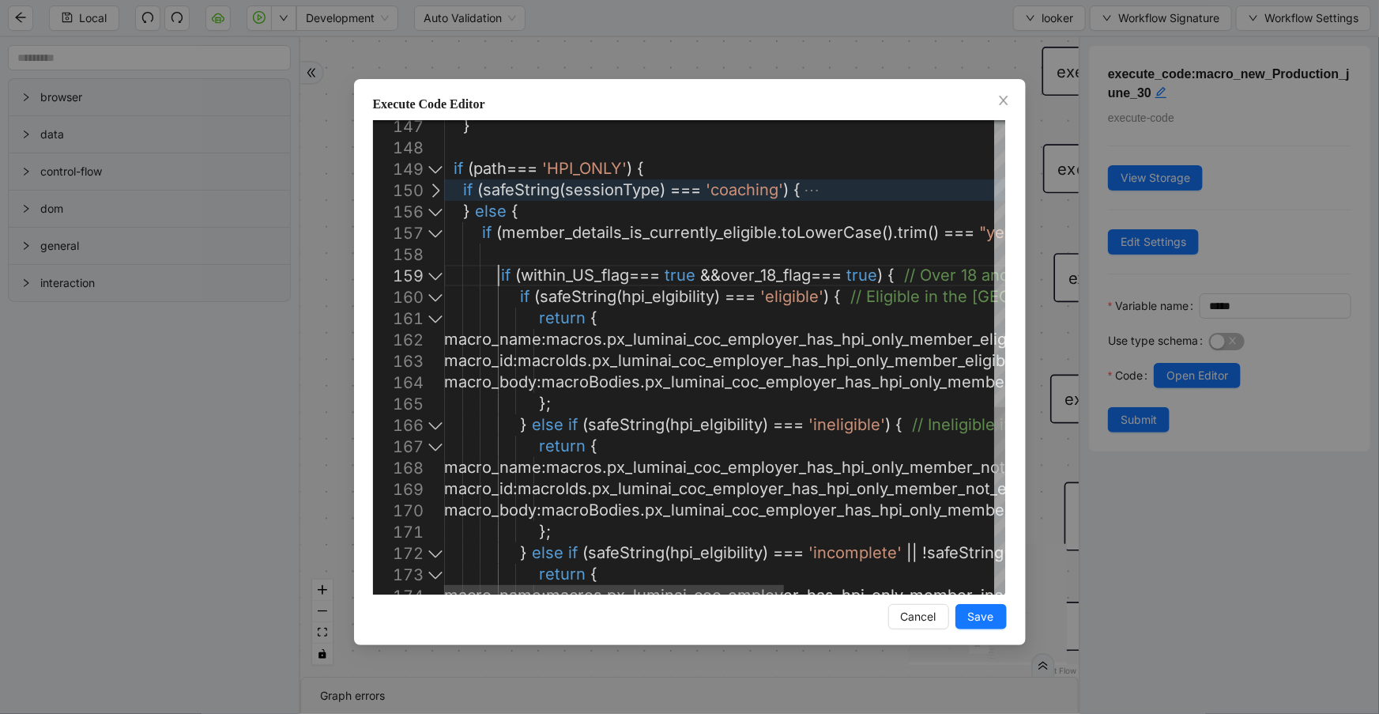
click at [437, 278] on div at bounding box center [435, 275] width 21 height 21
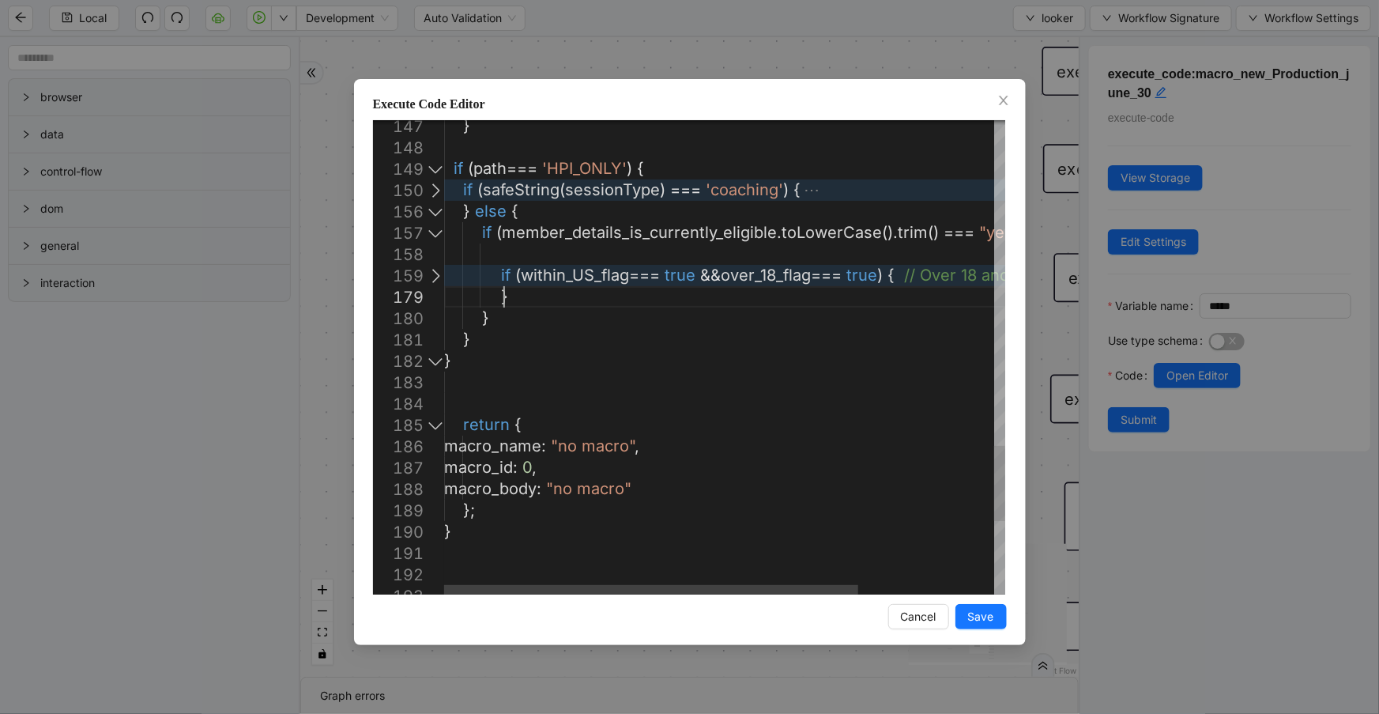
paste textarea "**********"
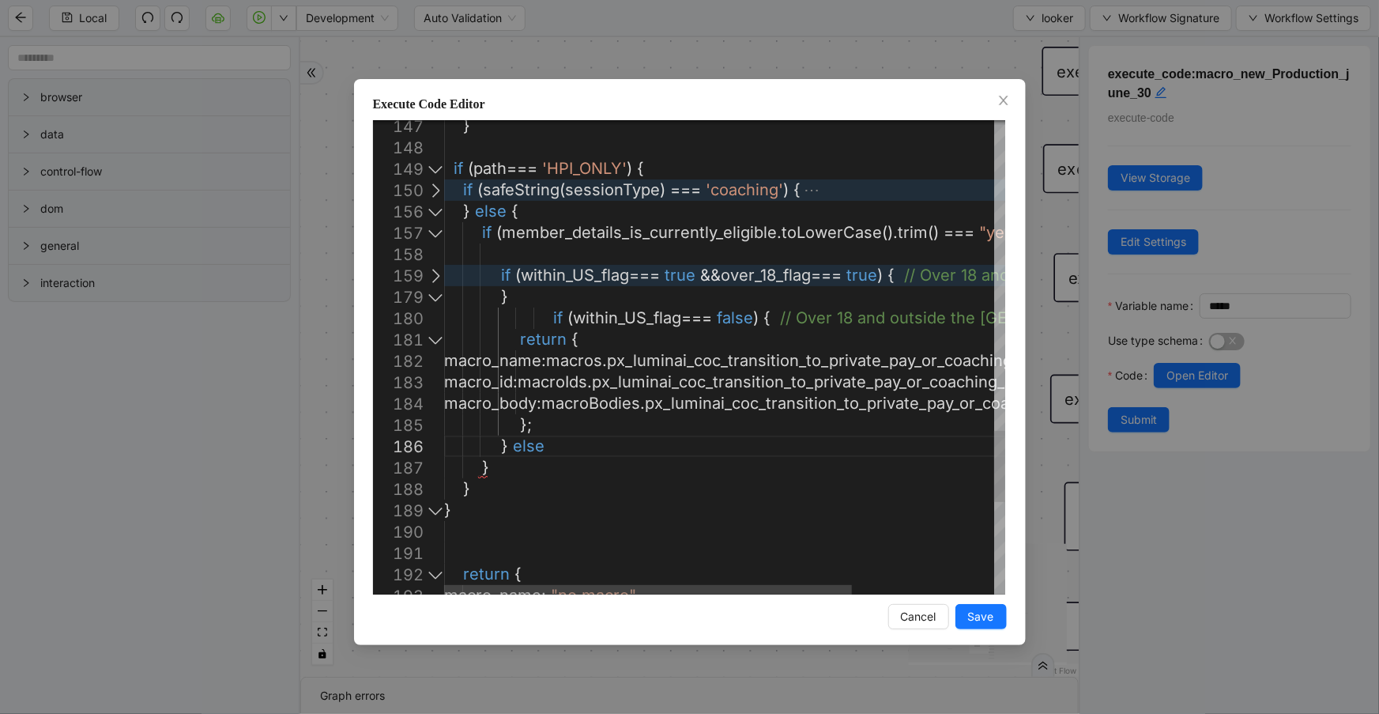
drag, startPoint x: 558, startPoint y: 447, endPoint x: 499, endPoint y: 433, distance: 60.9
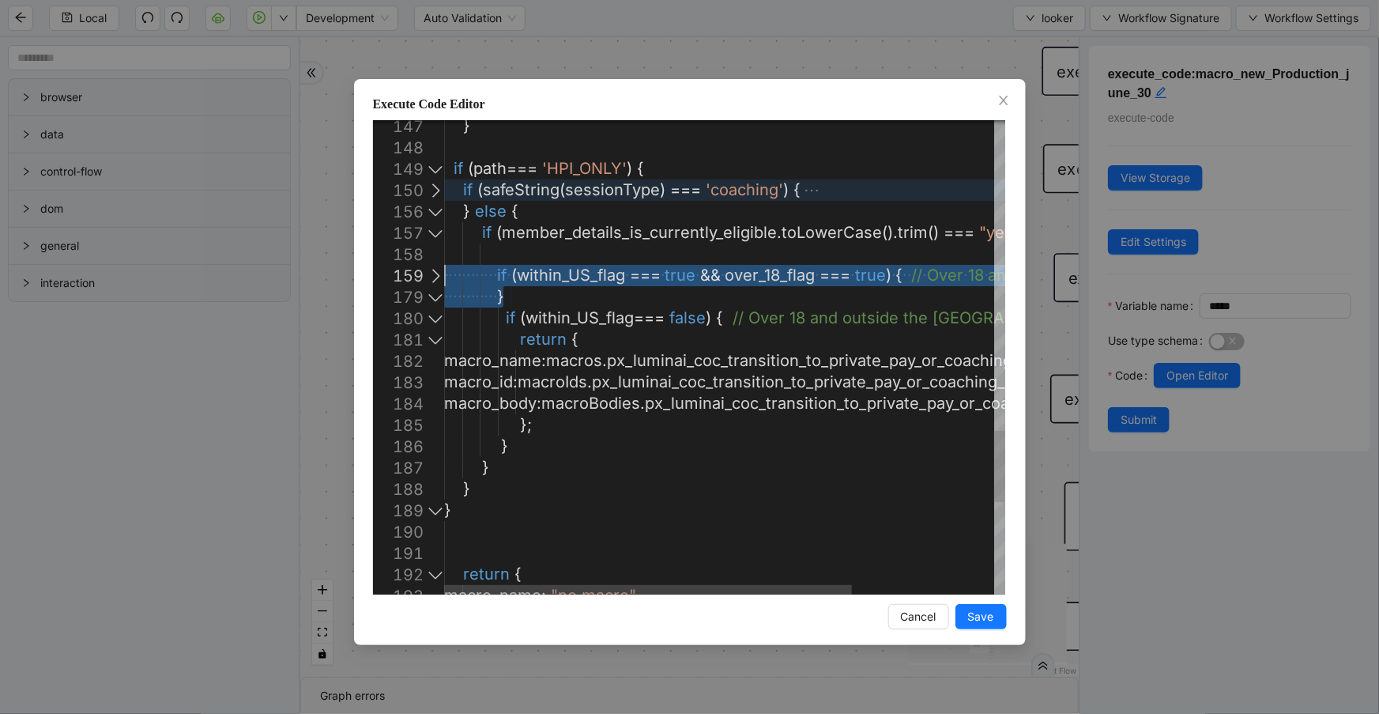
drag, startPoint x: 509, startPoint y: 300, endPoint x: 430, endPoint y: 278, distance: 82.1
drag, startPoint x: 518, startPoint y: 298, endPoint x: 439, endPoint y: 279, distance: 81.3
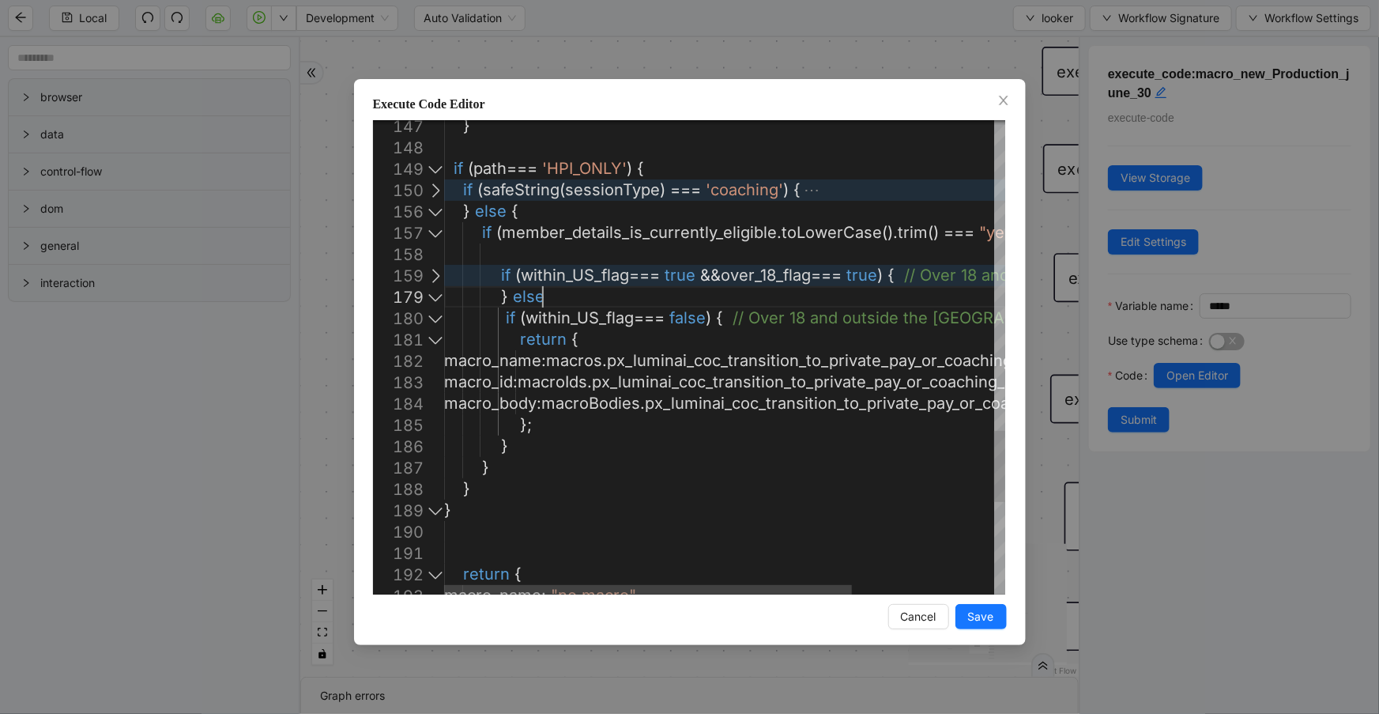
scroll to position [168, 179]
paste textarea "**********"
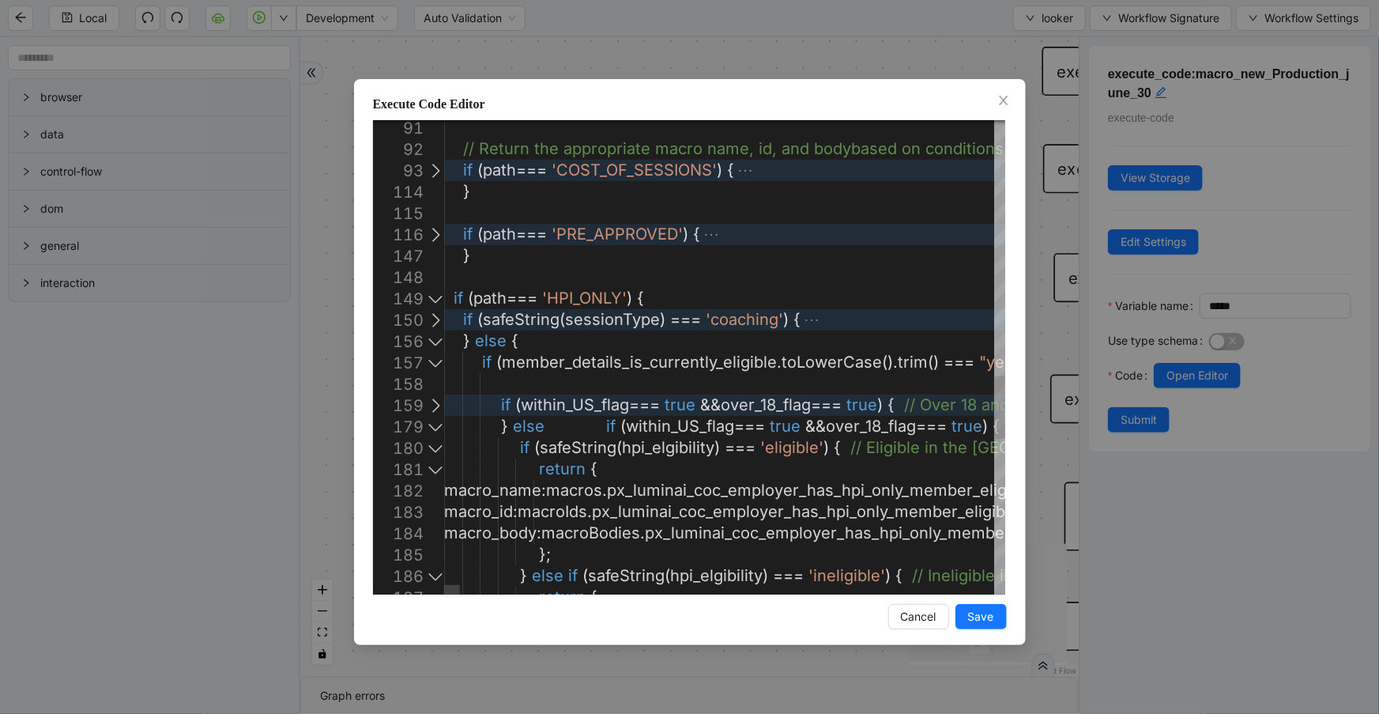
click at [435, 343] on div at bounding box center [435, 340] width 21 height 21
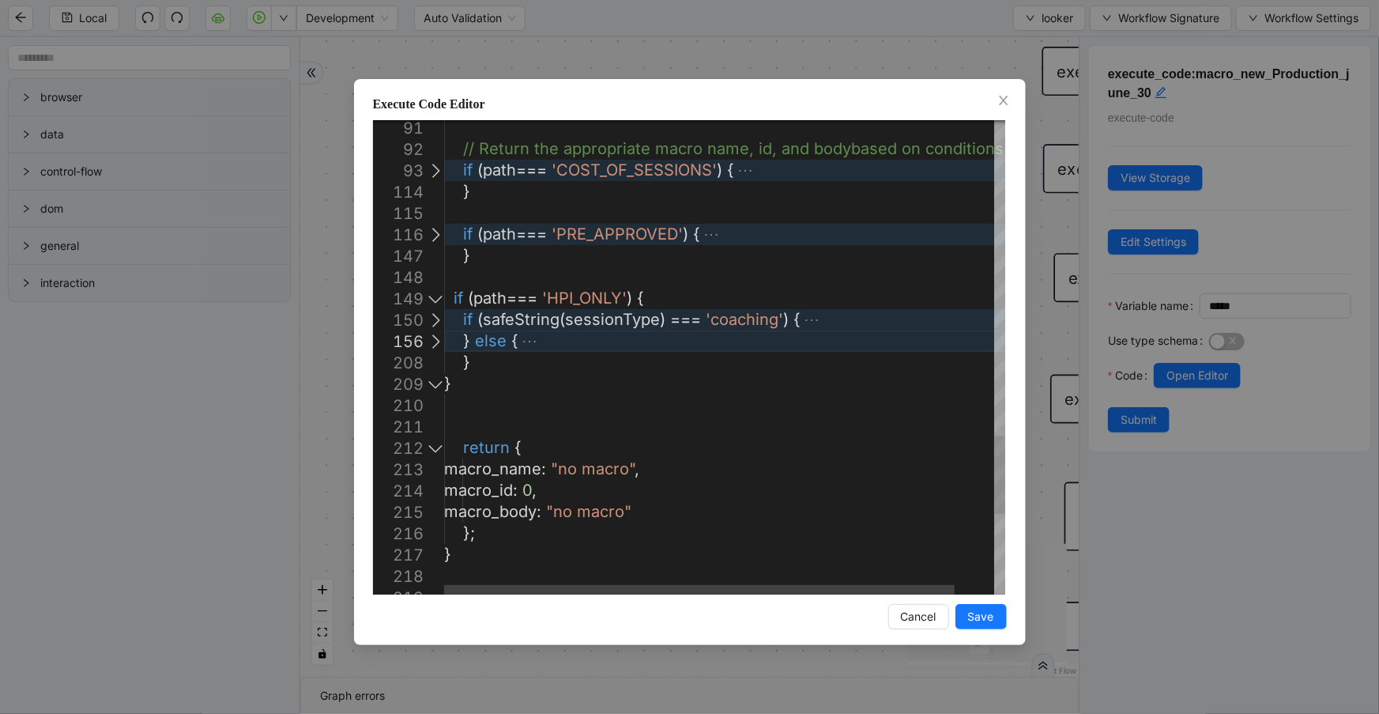
click at [435, 343] on div at bounding box center [435, 340] width 21 height 21
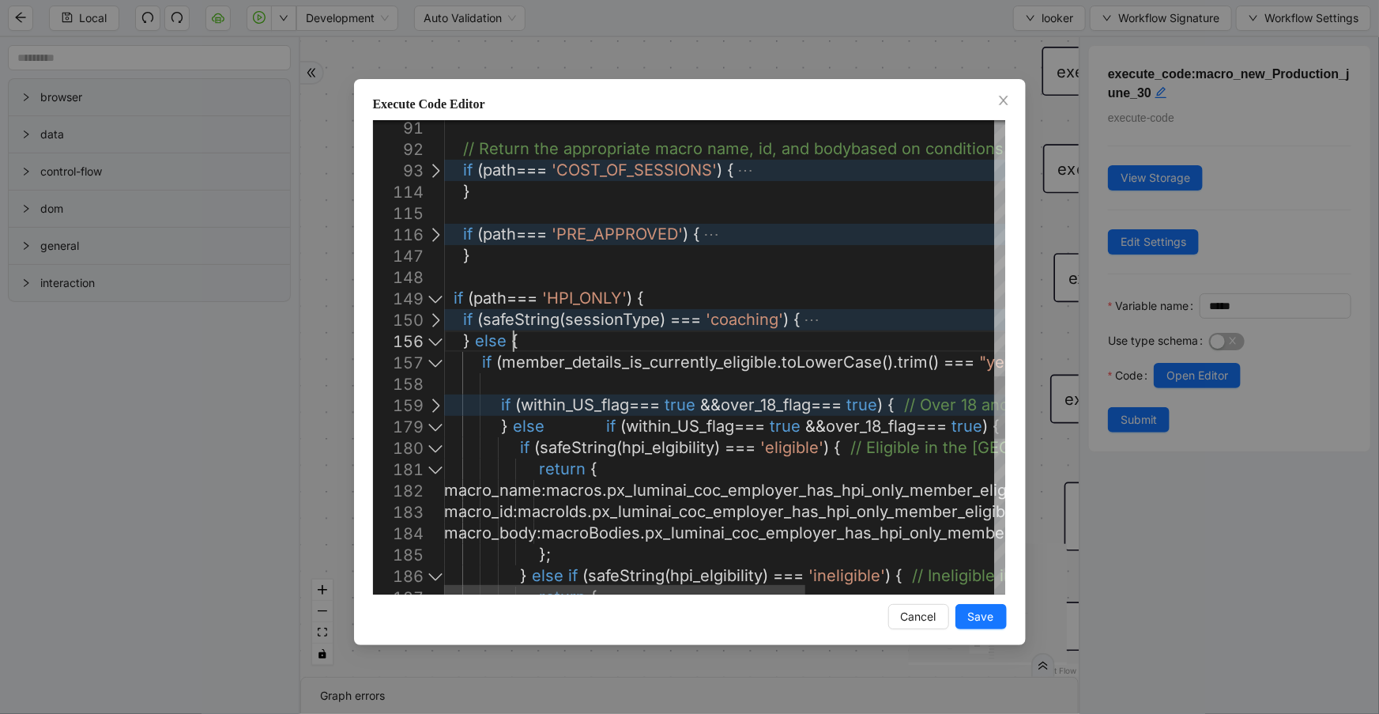
click at [437, 364] on div at bounding box center [435, 362] width 21 height 21
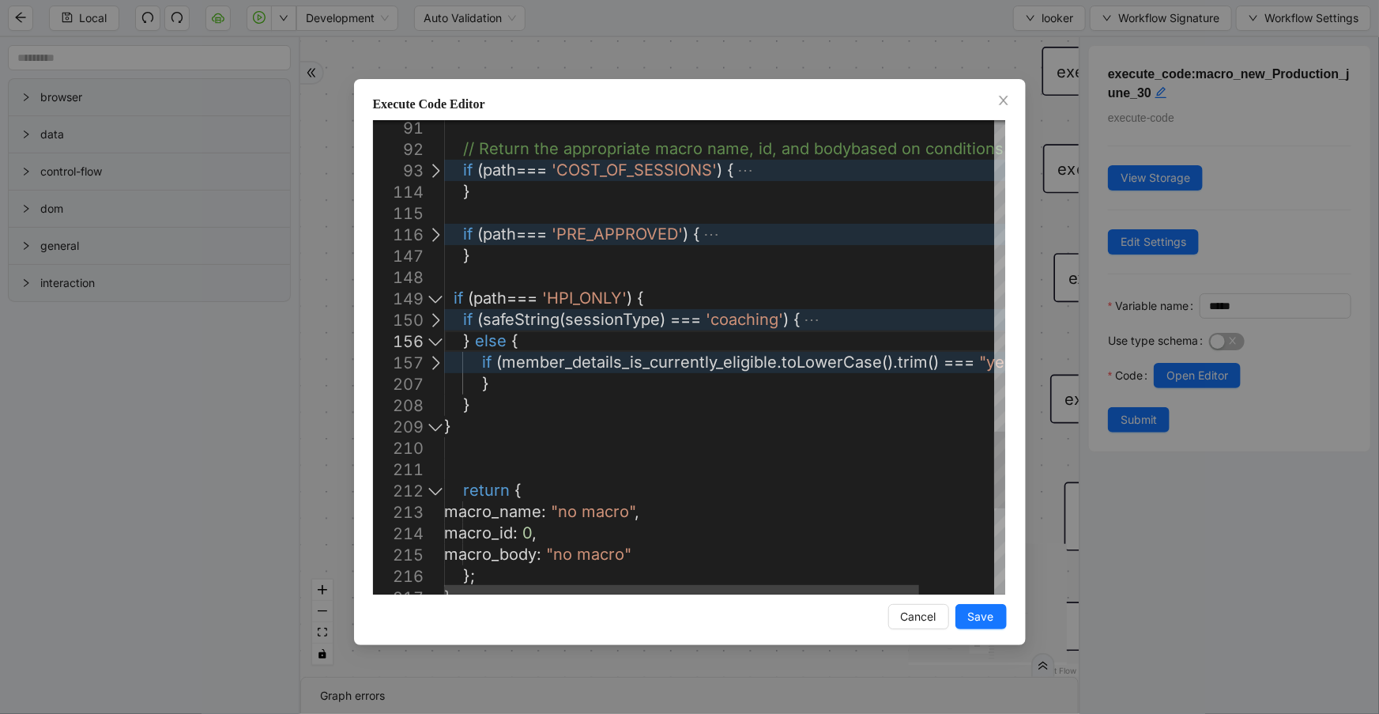
click at [437, 364] on div at bounding box center [435, 362] width 21 height 21
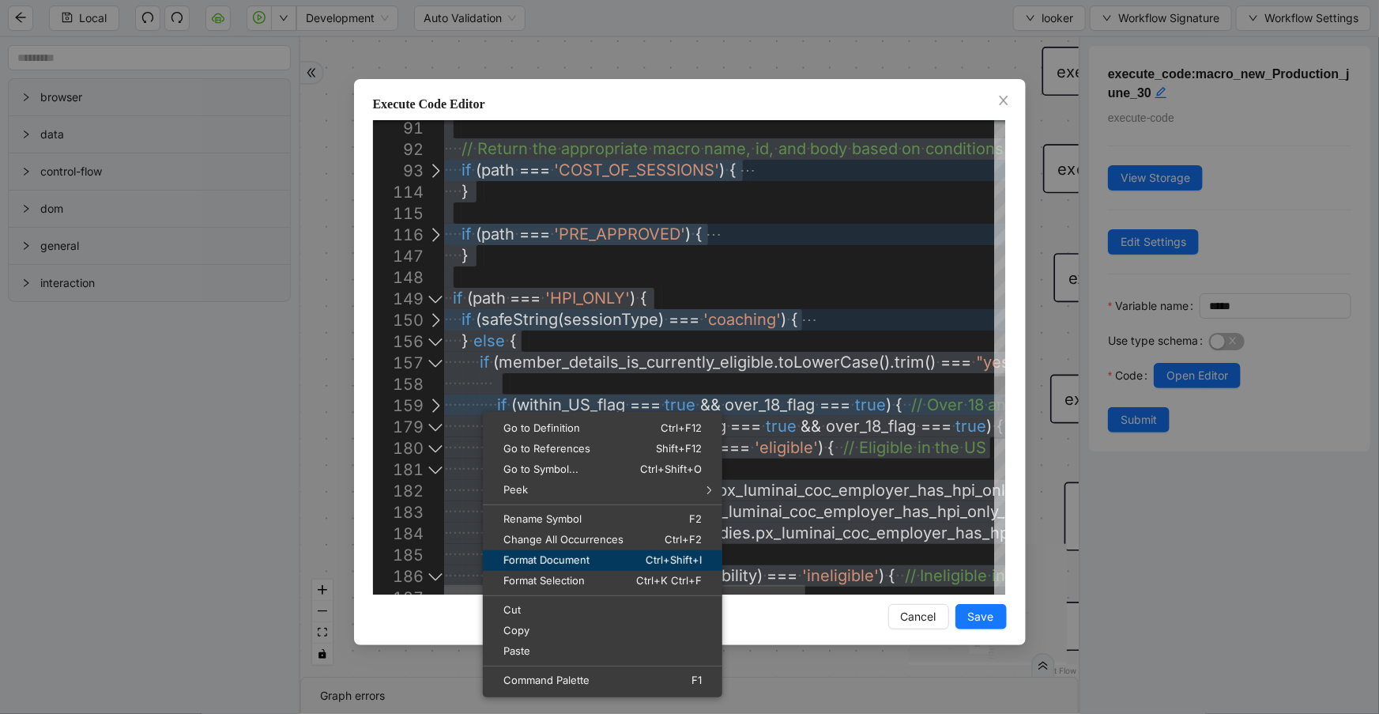
click at [544, 560] on span "Format Document" at bounding box center [549, 560] width 132 height 10
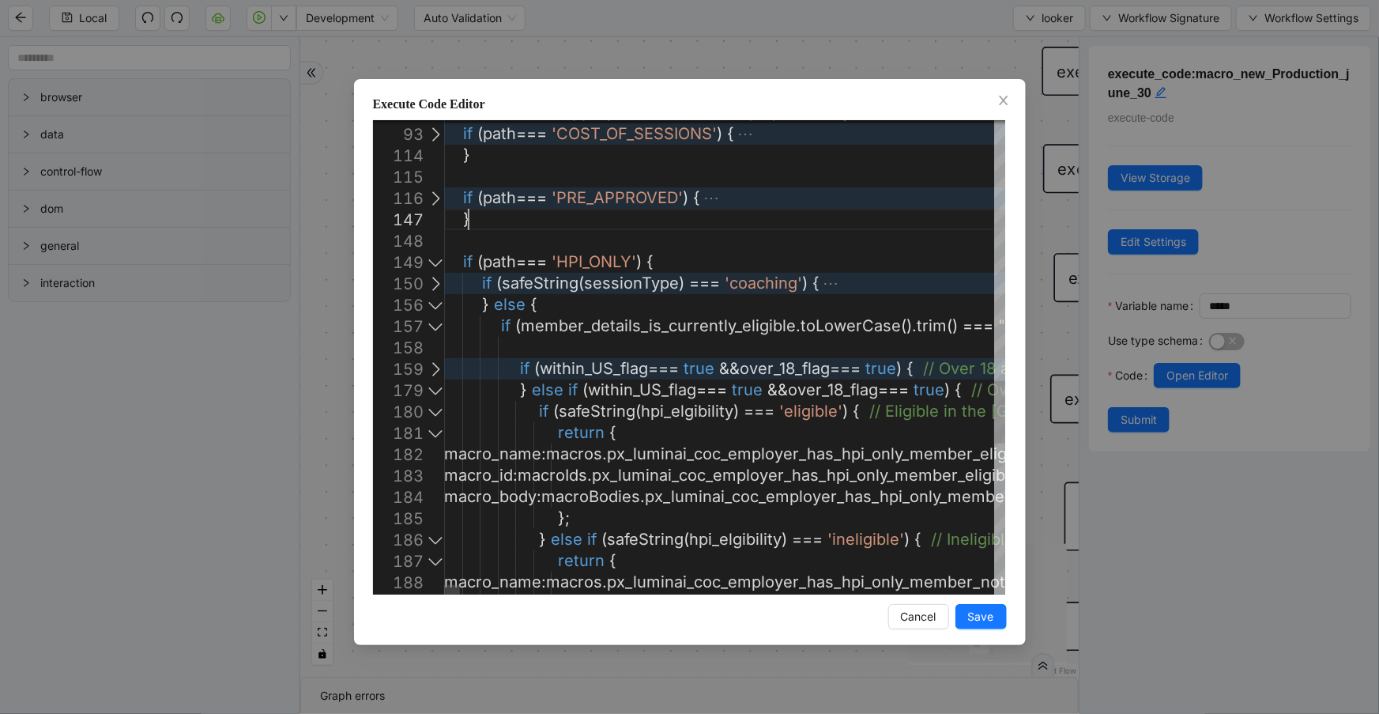
click at [429, 326] on div at bounding box center [435, 325] width 21 height 21
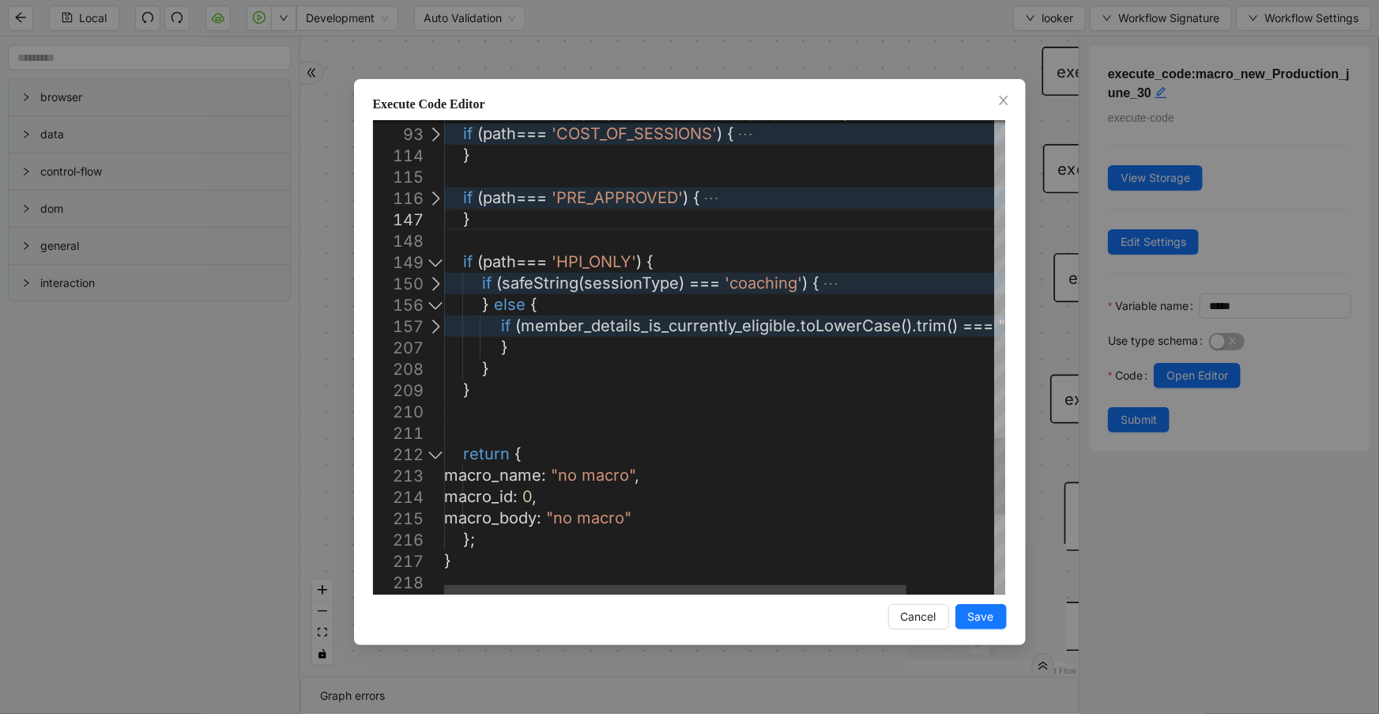
click at [430, 326] on div at bounding box center [435, 325] width 21 height 21
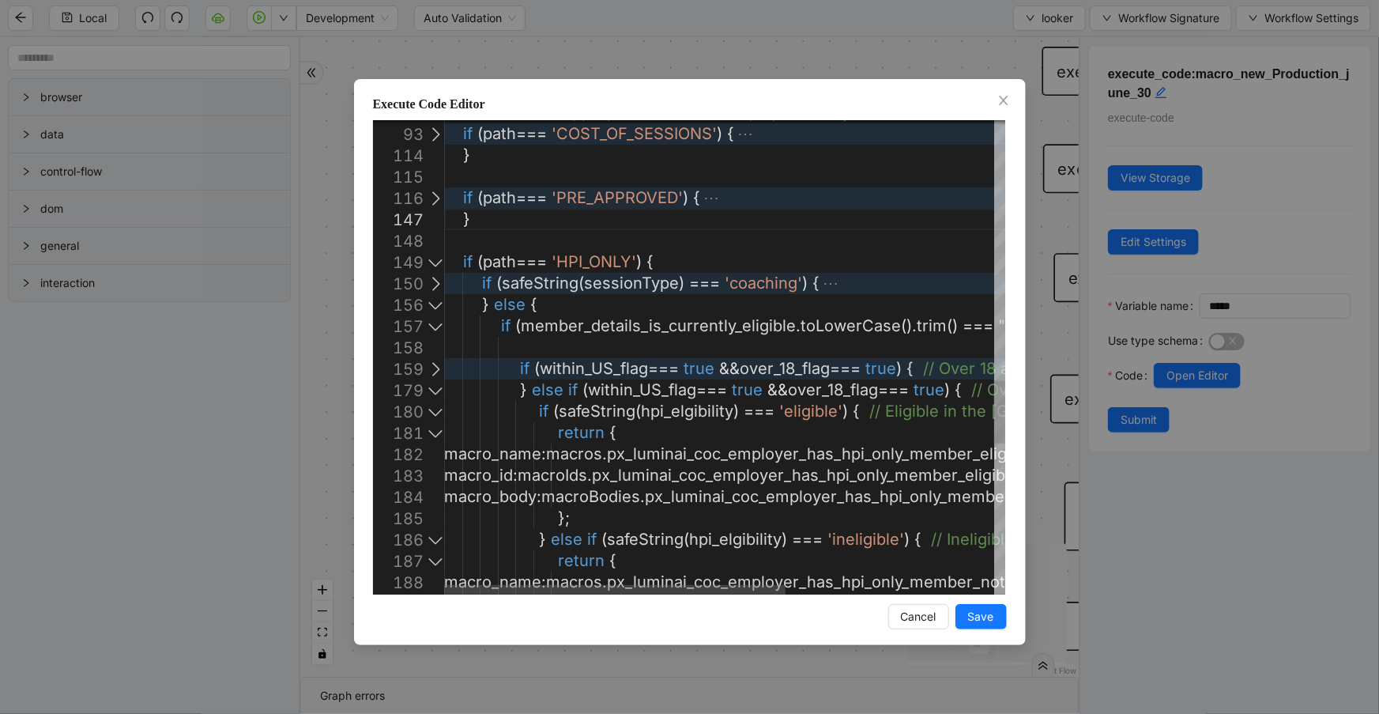
click at [439, 374] on div at bounding box center [435, 368] width 21 height 21
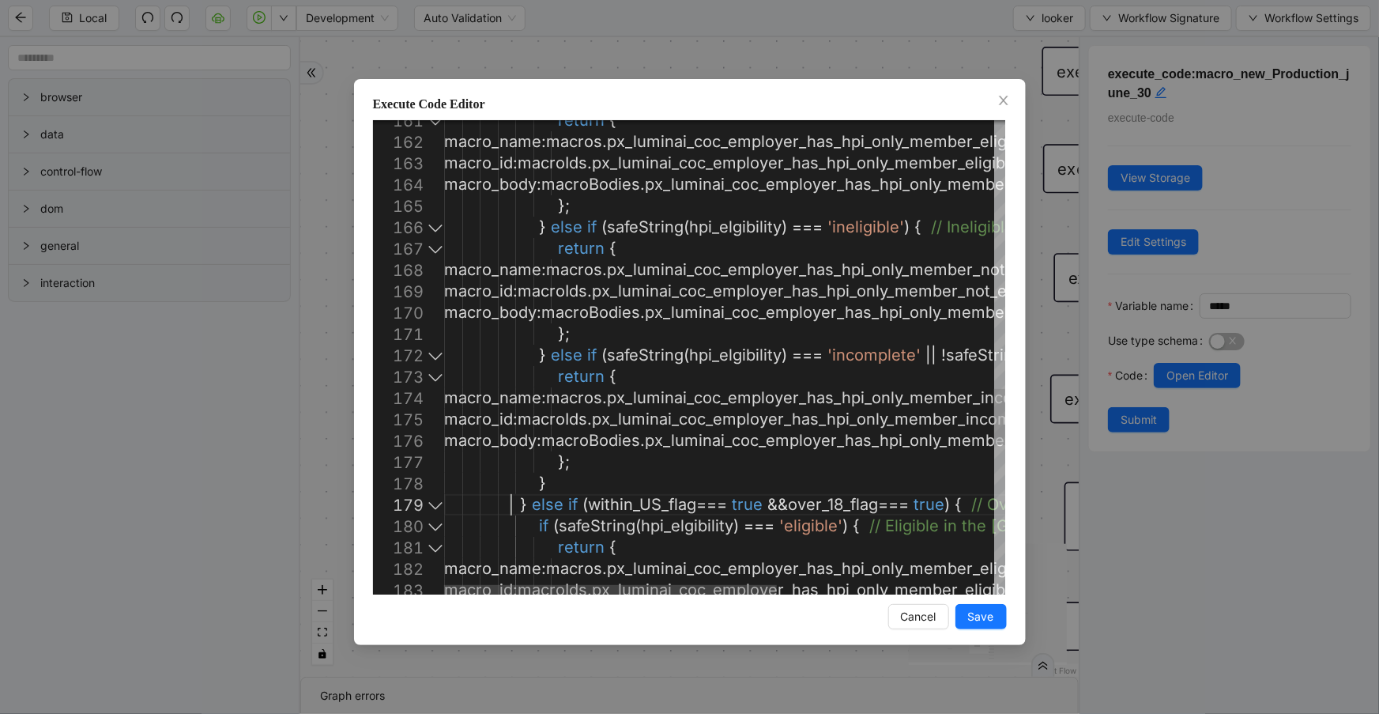
click at [430, 506] on div at bounding box center [435, 504] width 21 height 21
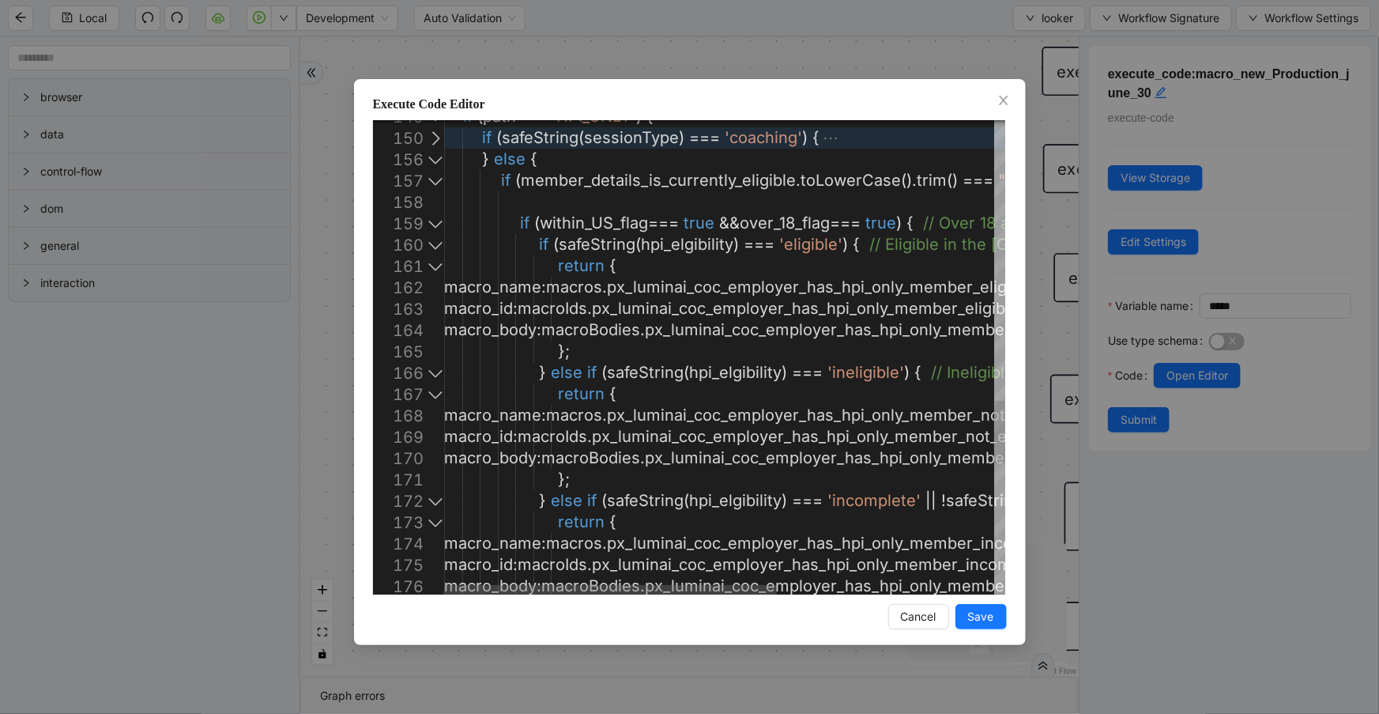
click at [433, 250] on div at bounding box center [435, 244] width 21 height 21
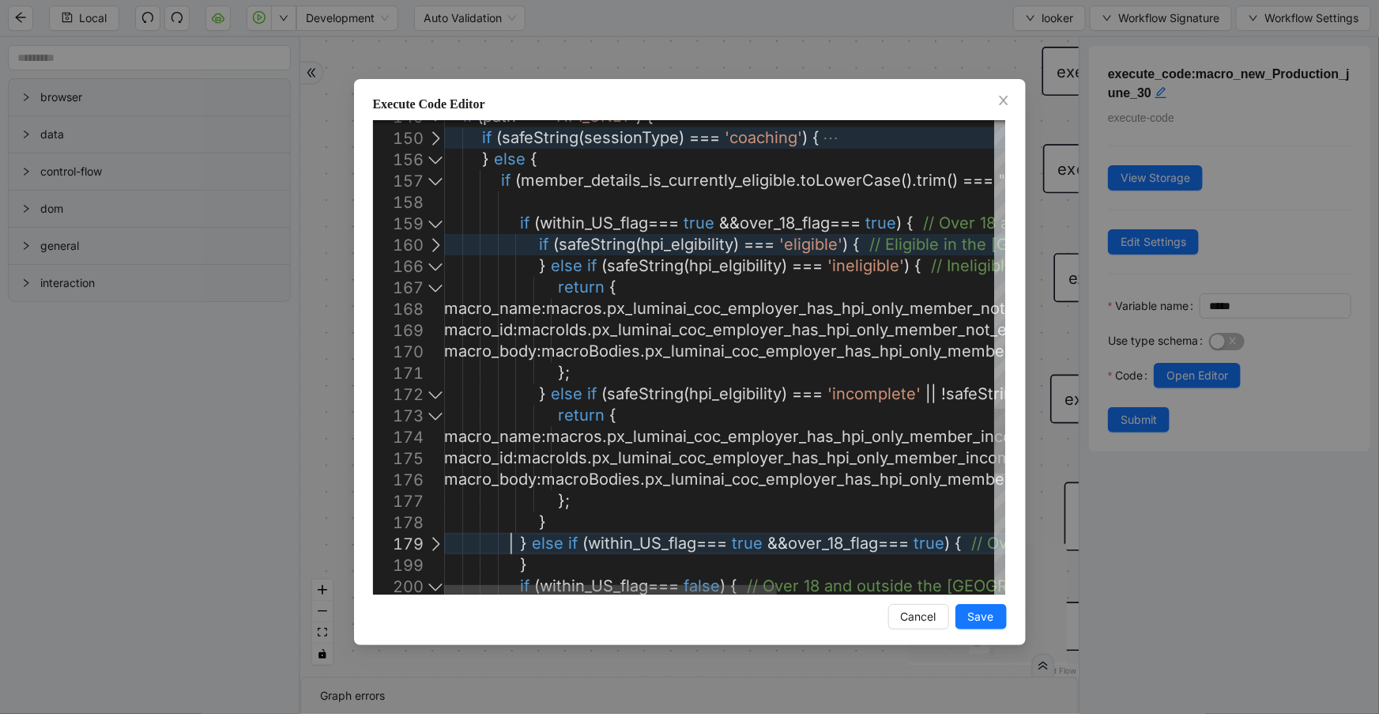
click at [430, 222] on div at bounding box center [435, 223] width 21 height 21
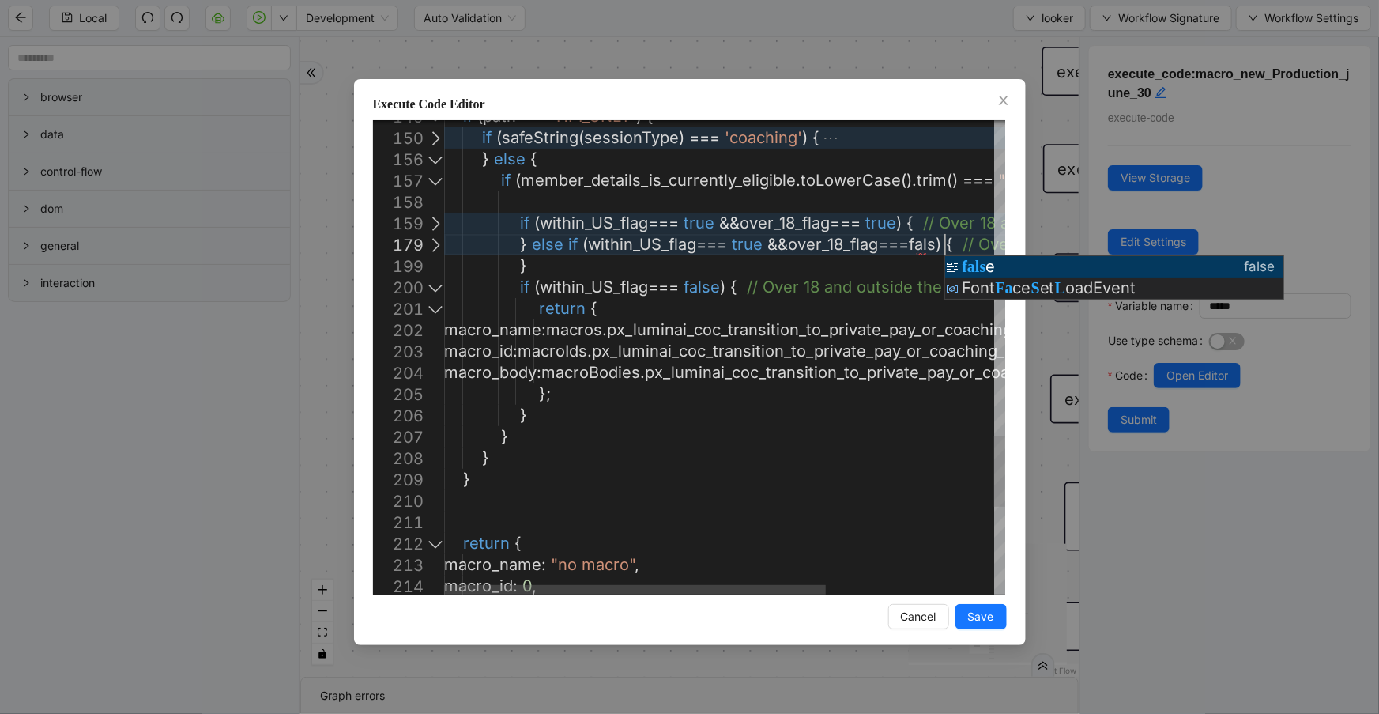
scroll to position [146, 722]
click at [437, 250] on div at bounding box center [435, 244] width 21 height 21
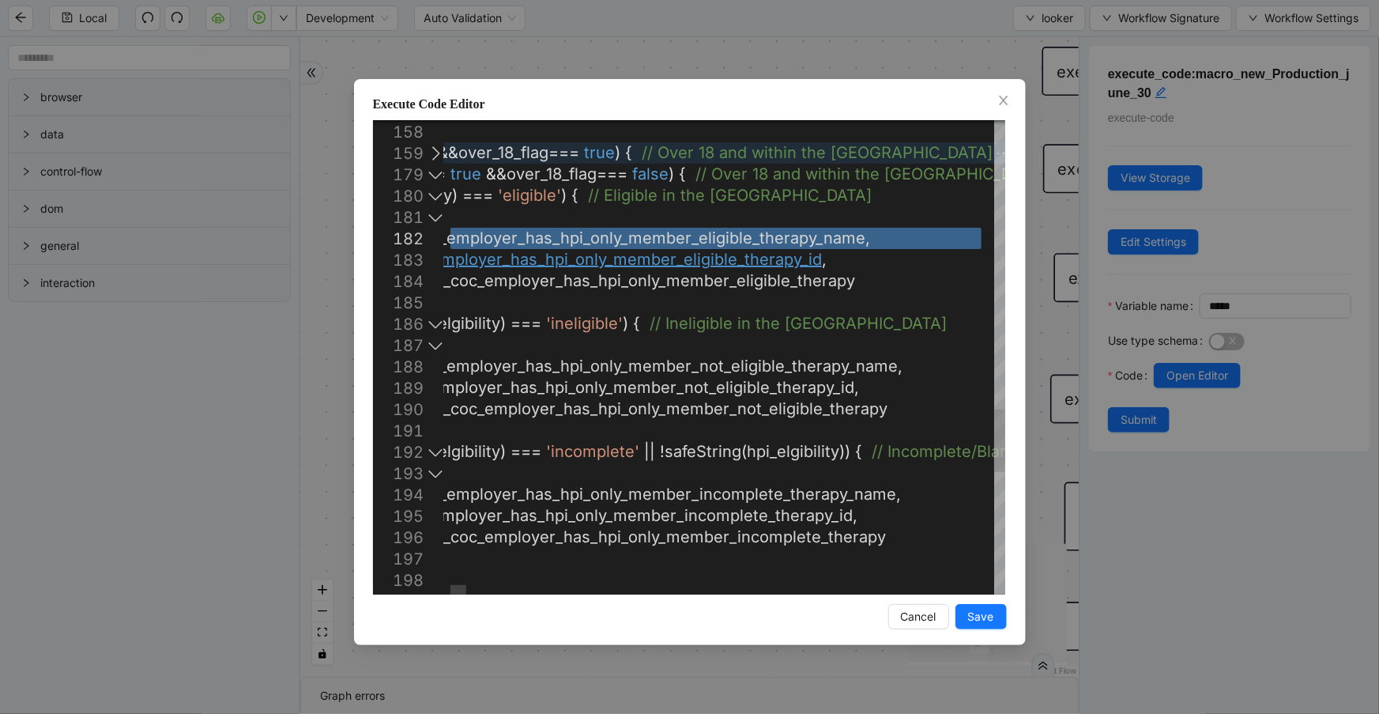
paste textarea "**********"
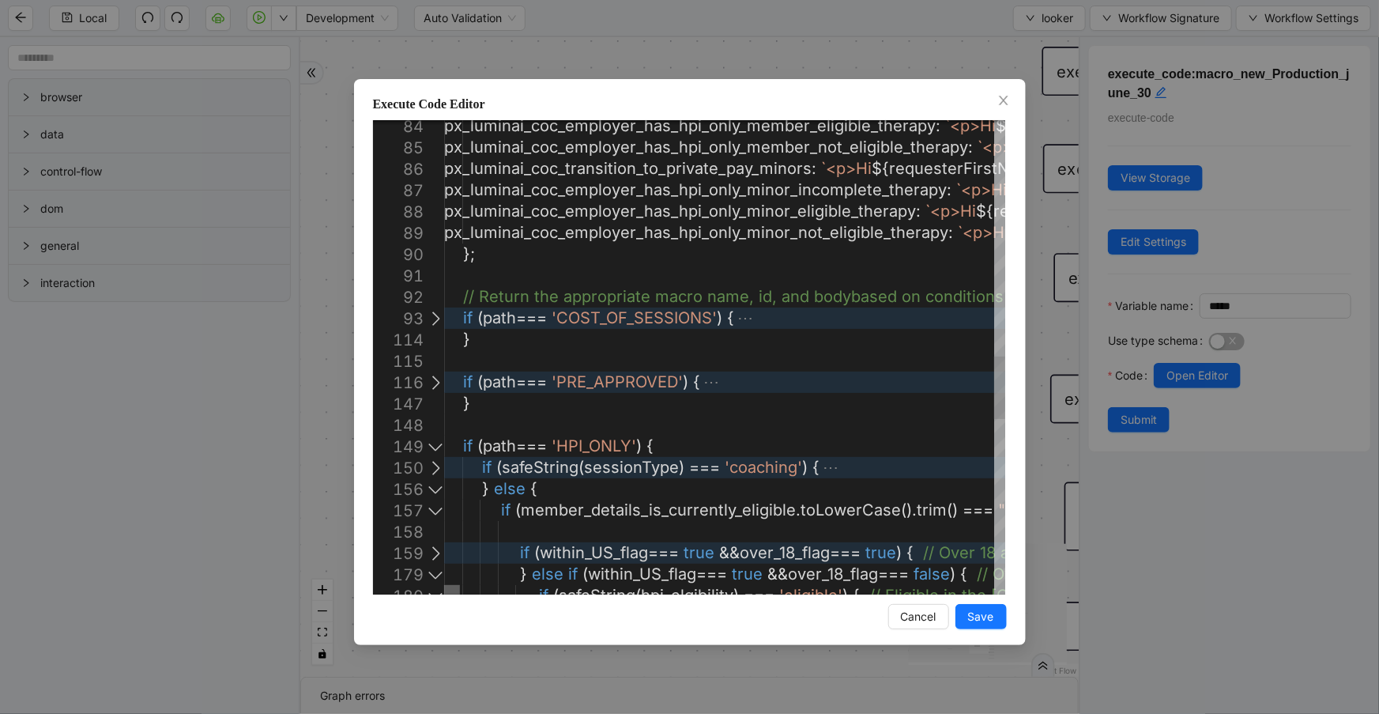
click at [444, 585] on div at bounding box center [452, 589] width 16 height 9
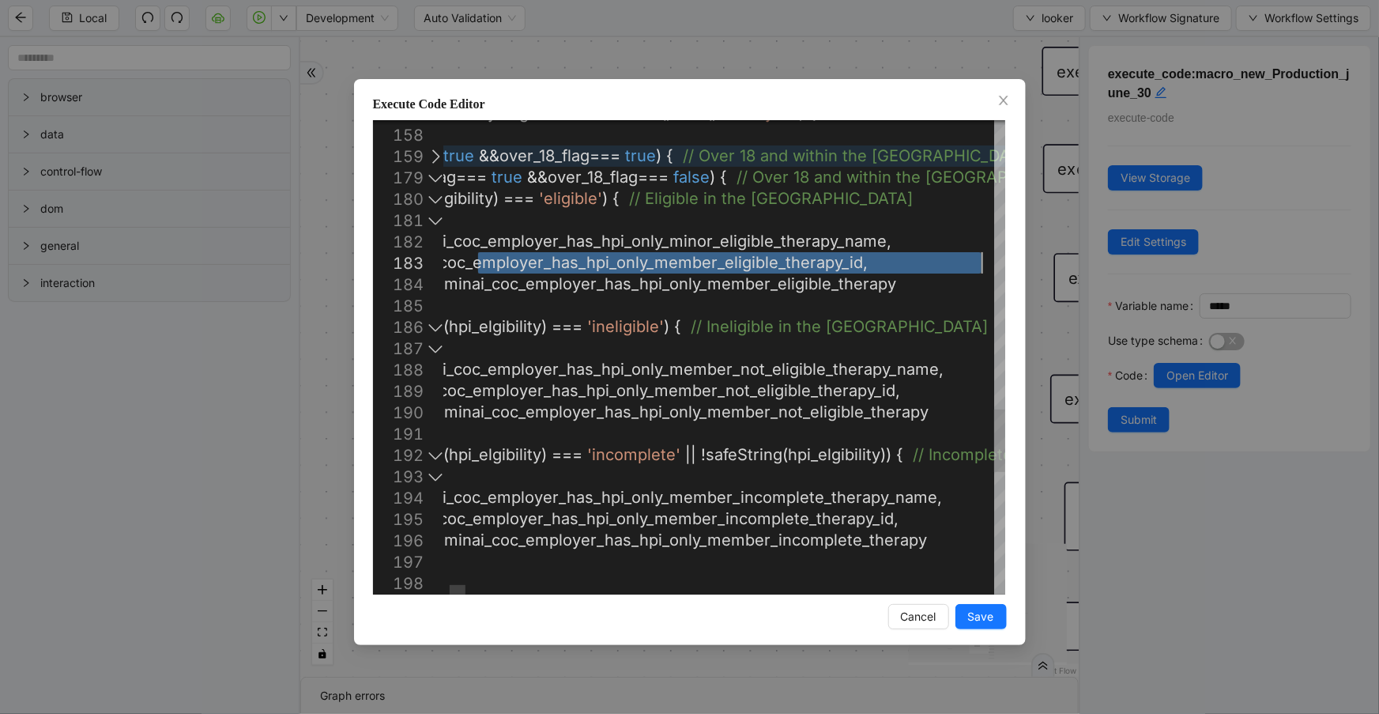
paste textarea "**********"
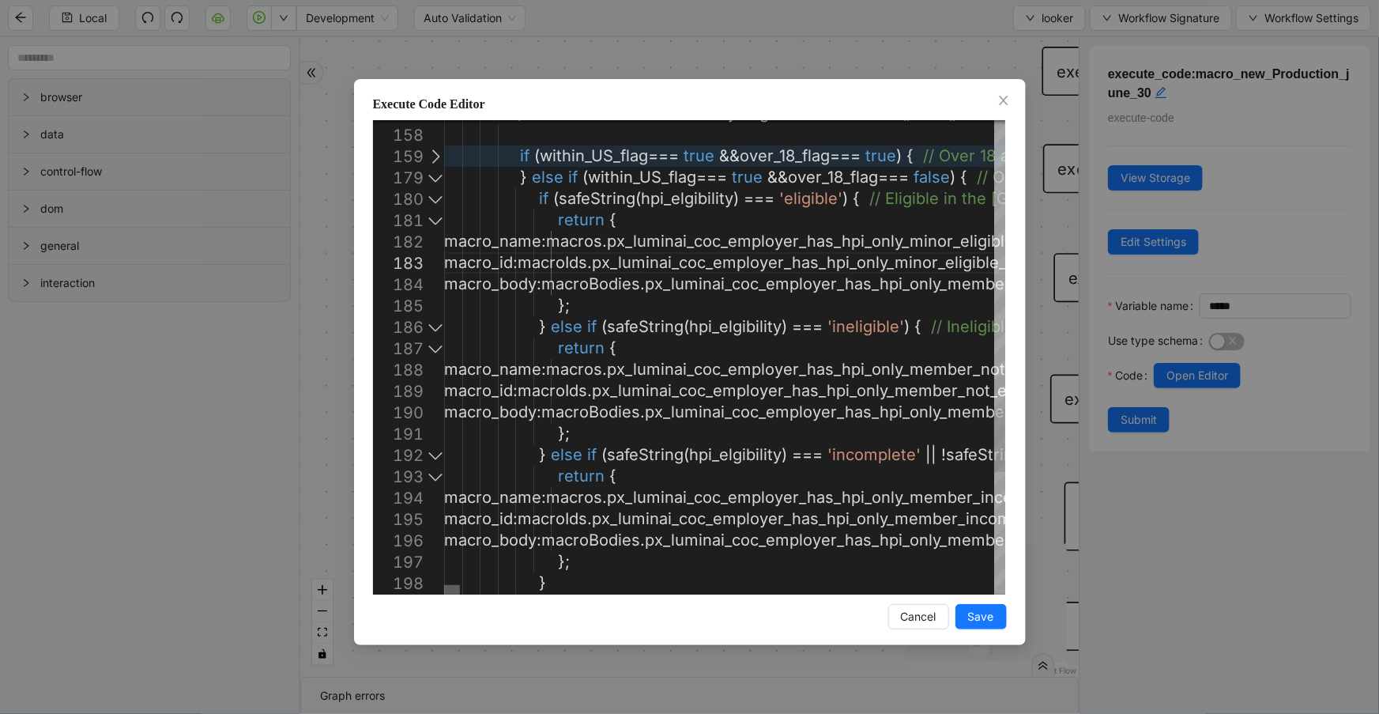
click at [444, 586] on div at bounding box center [452, 589] width 16 height 9
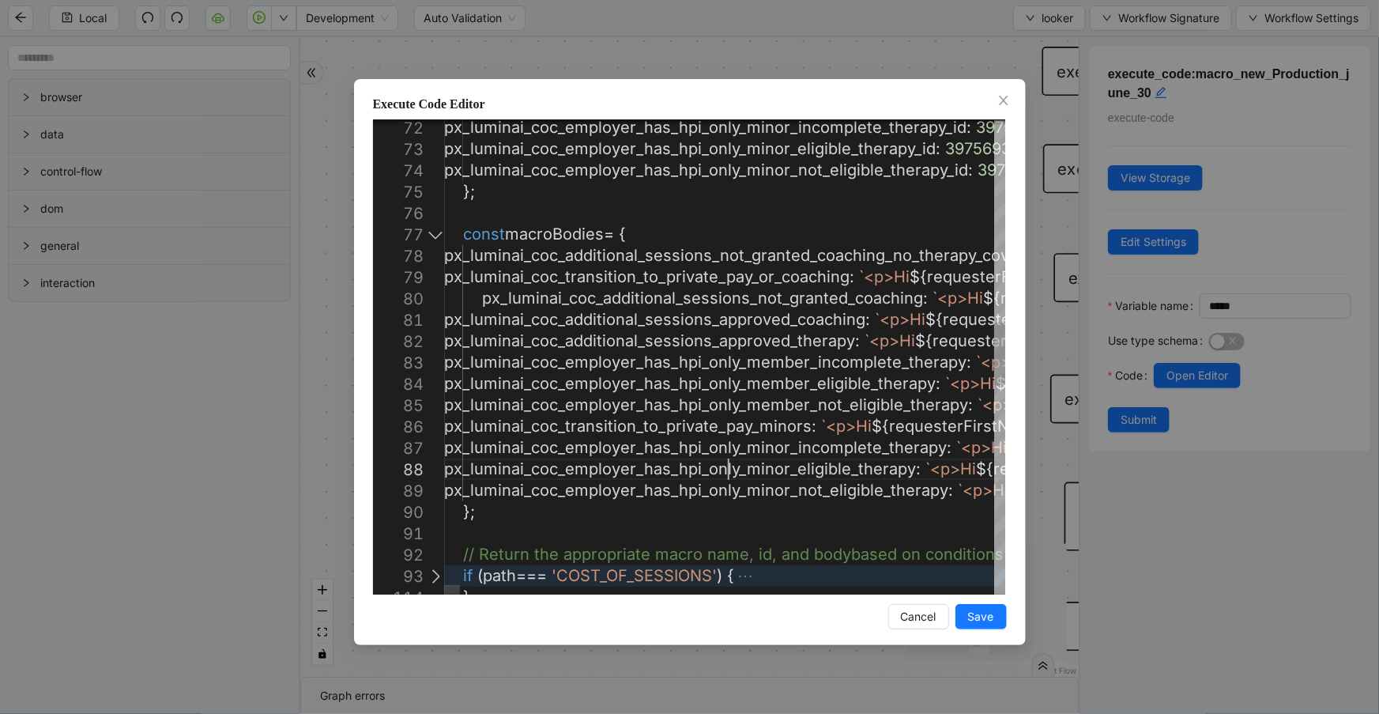
scroll to position [41, 722]
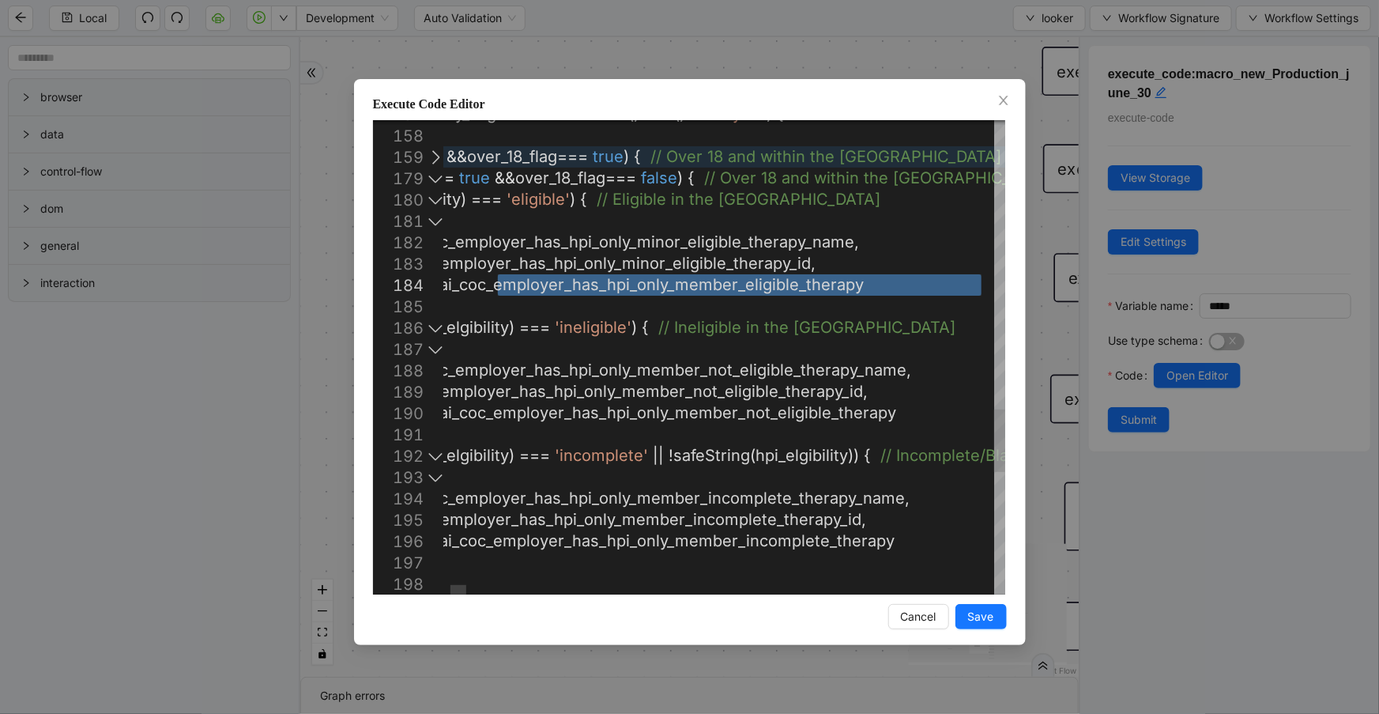
paste textarea "**********"
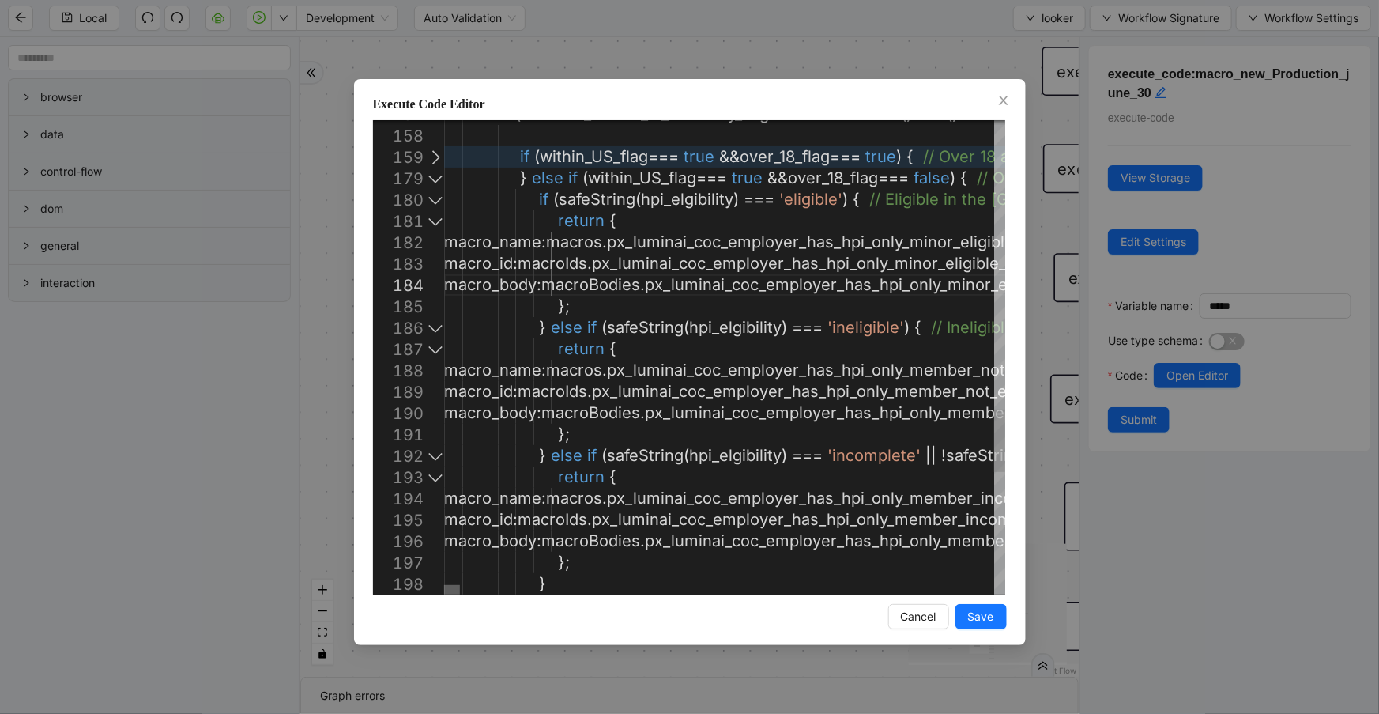
click at [444, 585] on div at bounding box center [452, 589] width 16 height 9
click at [432, 203] on div at bounding box center [435, 199] width 21 height 21
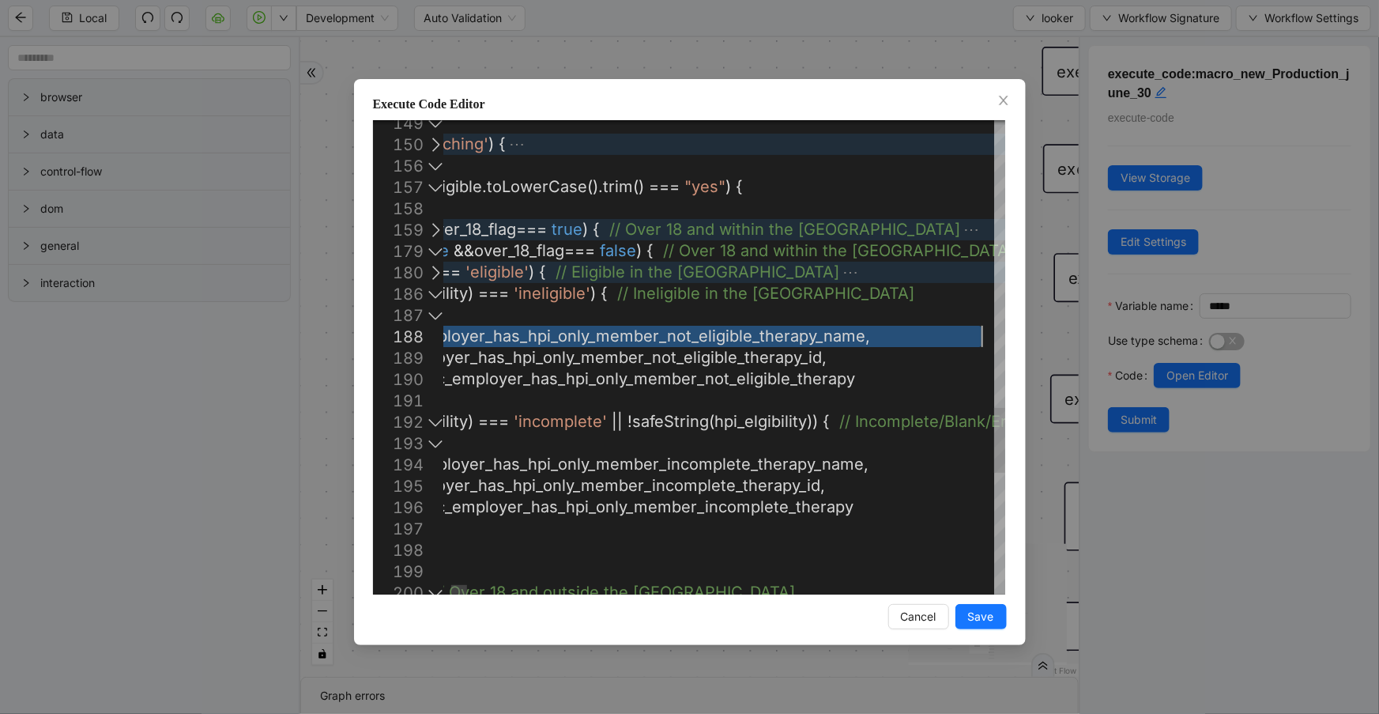
paste textarea "**********"
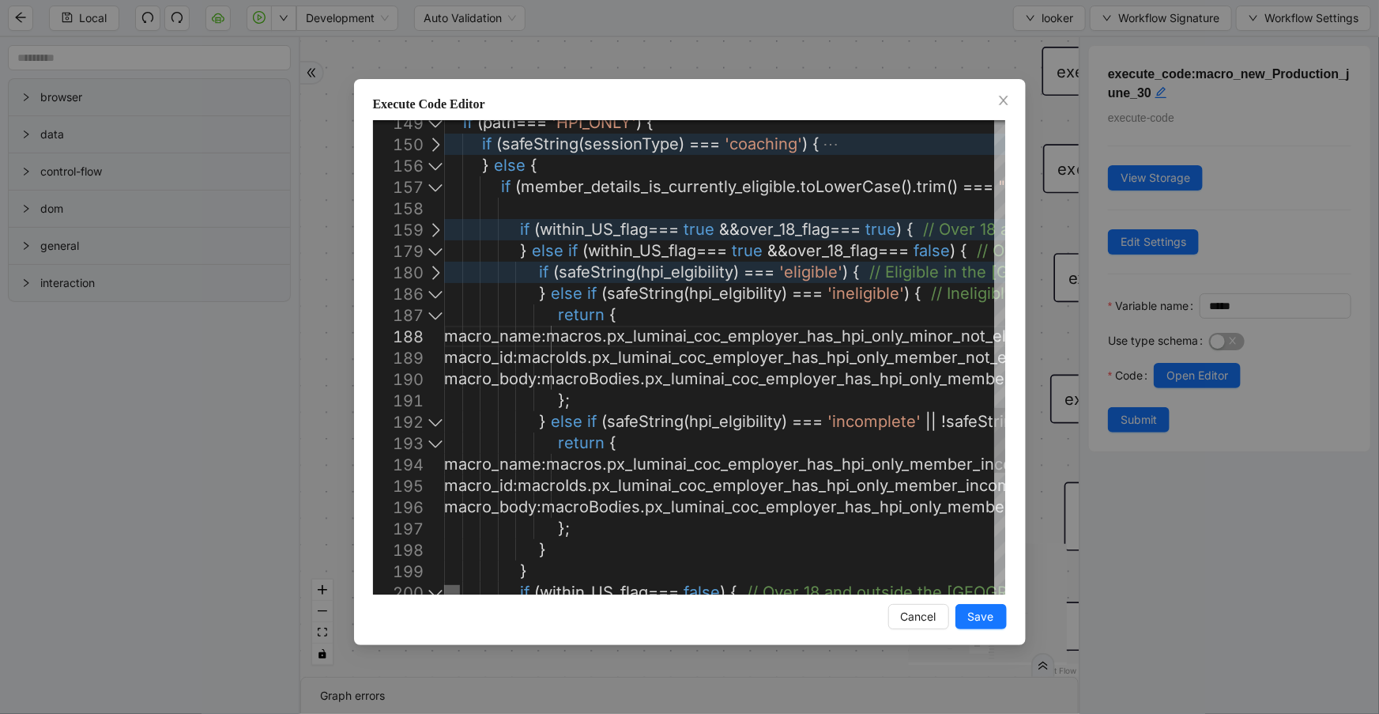
click at [444, 586] on div at bounding box center [452, 589] width 16 height 9
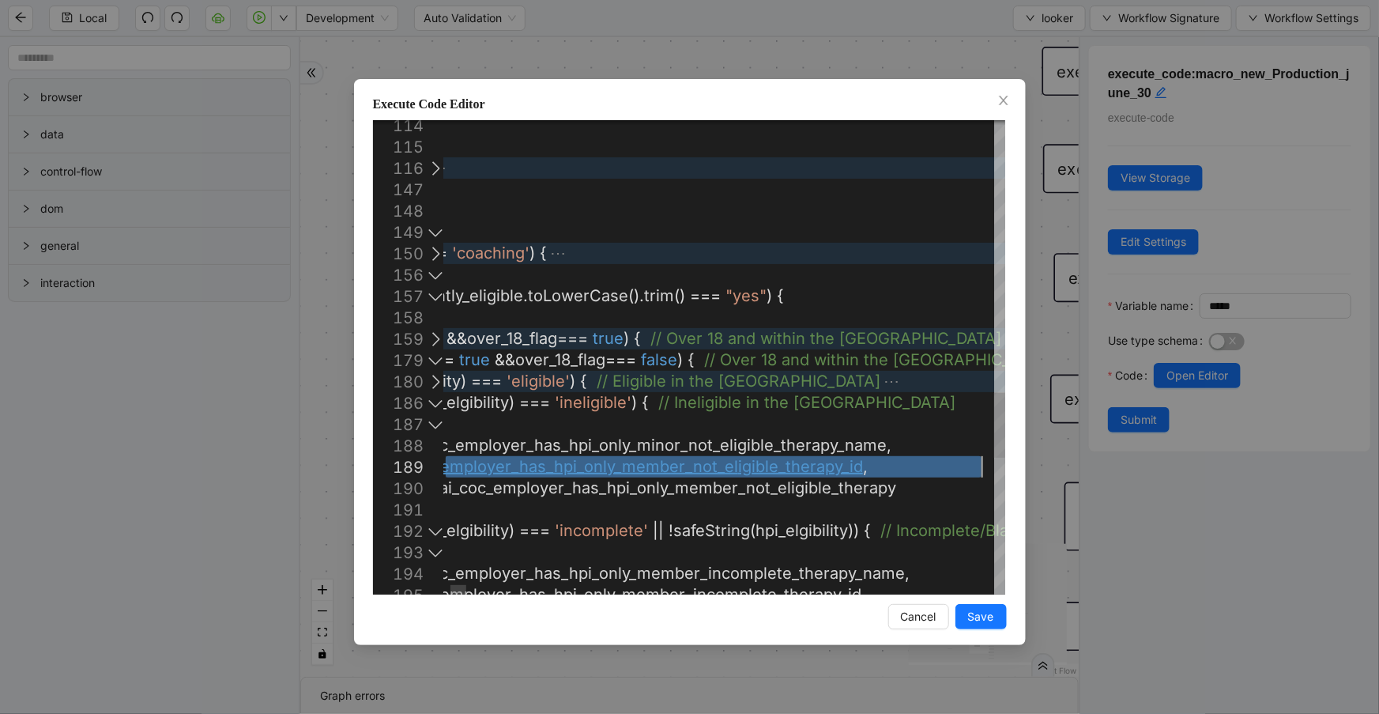
paste textarea "**********"
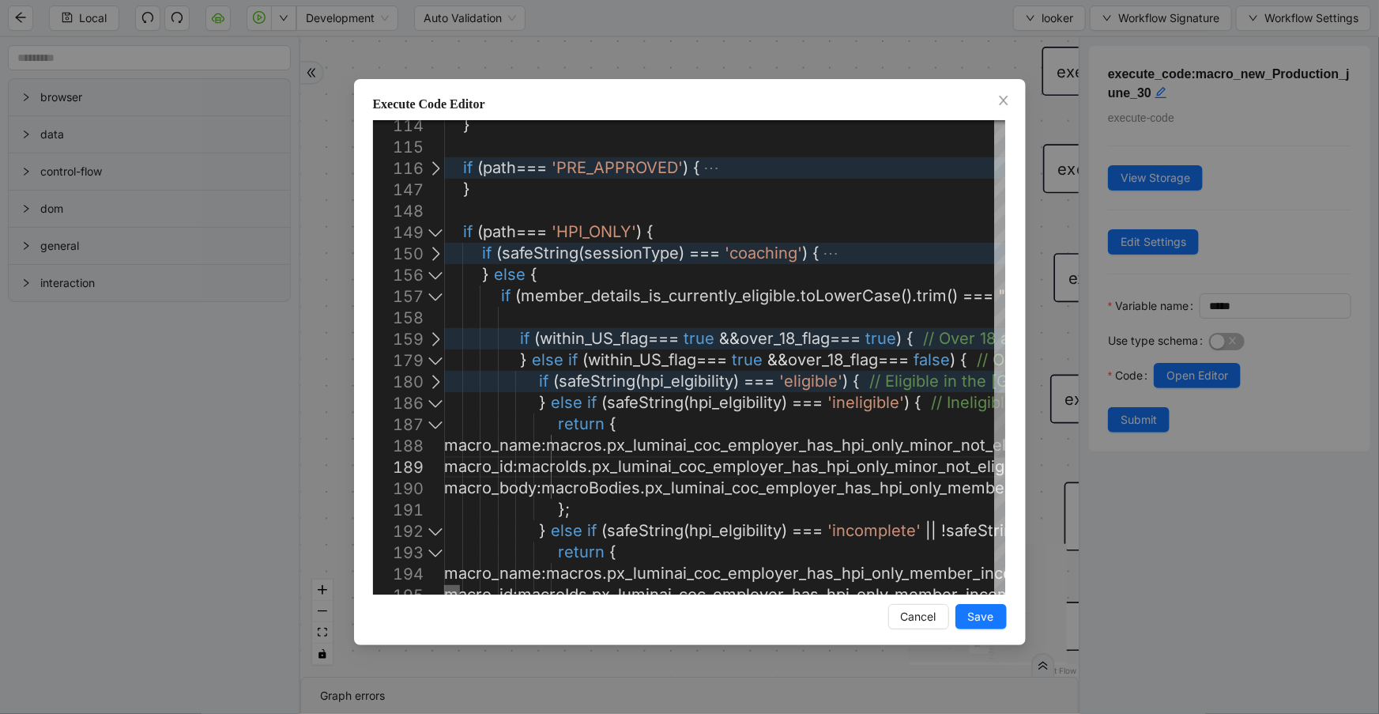
click at [444, 585] on div at bounding box center [452, 589] width 16 height 9
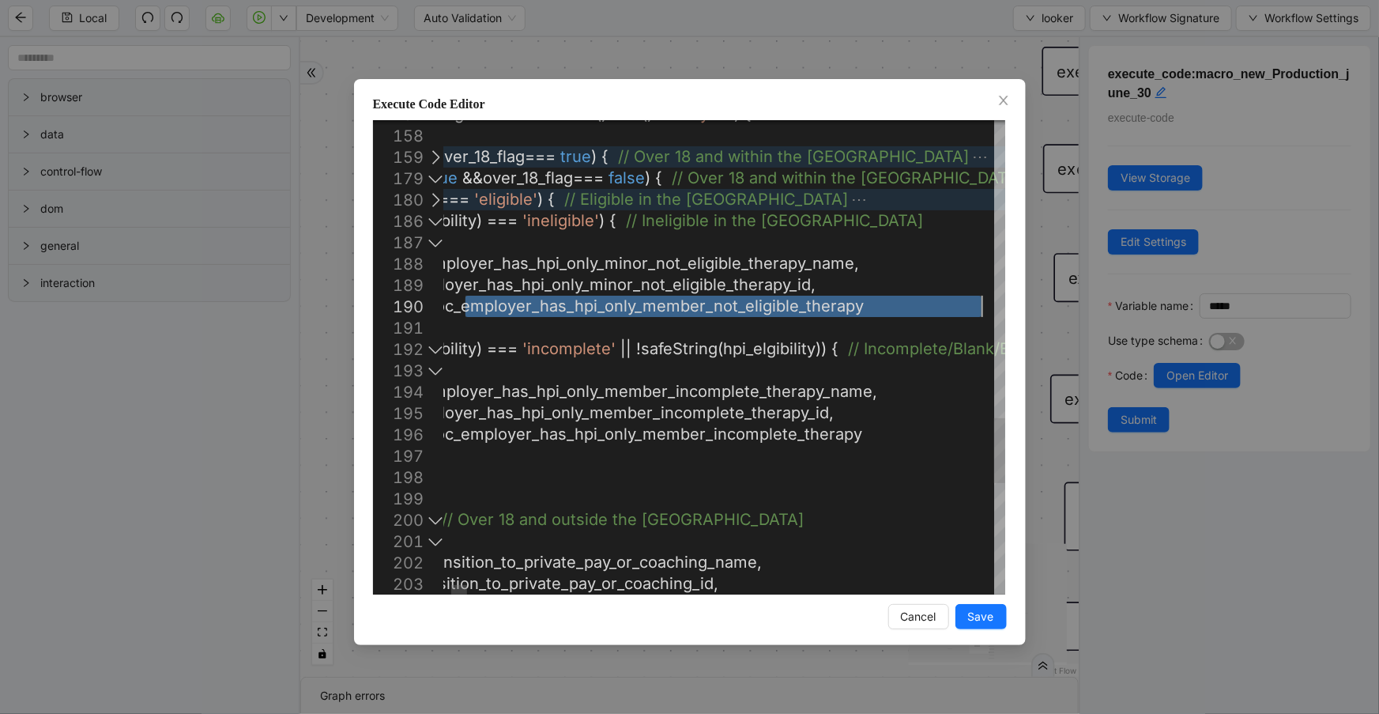
paste textarea "Editor content;Press Alt+F1 for Accessibility Options."
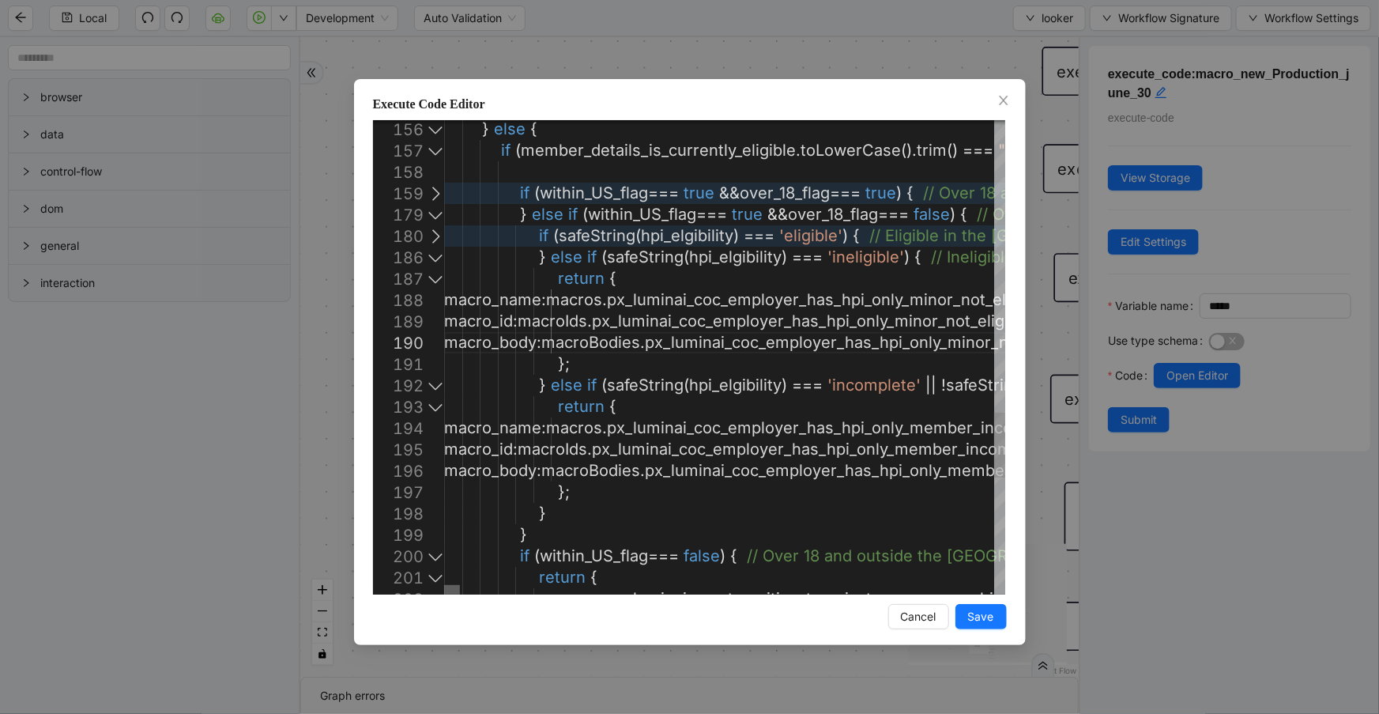
click at [444, 585] on div at bounding box center [452, 589] width 16 height 9
click at [431, 257] on div at bounding box center [435, 257] width 21 height 21
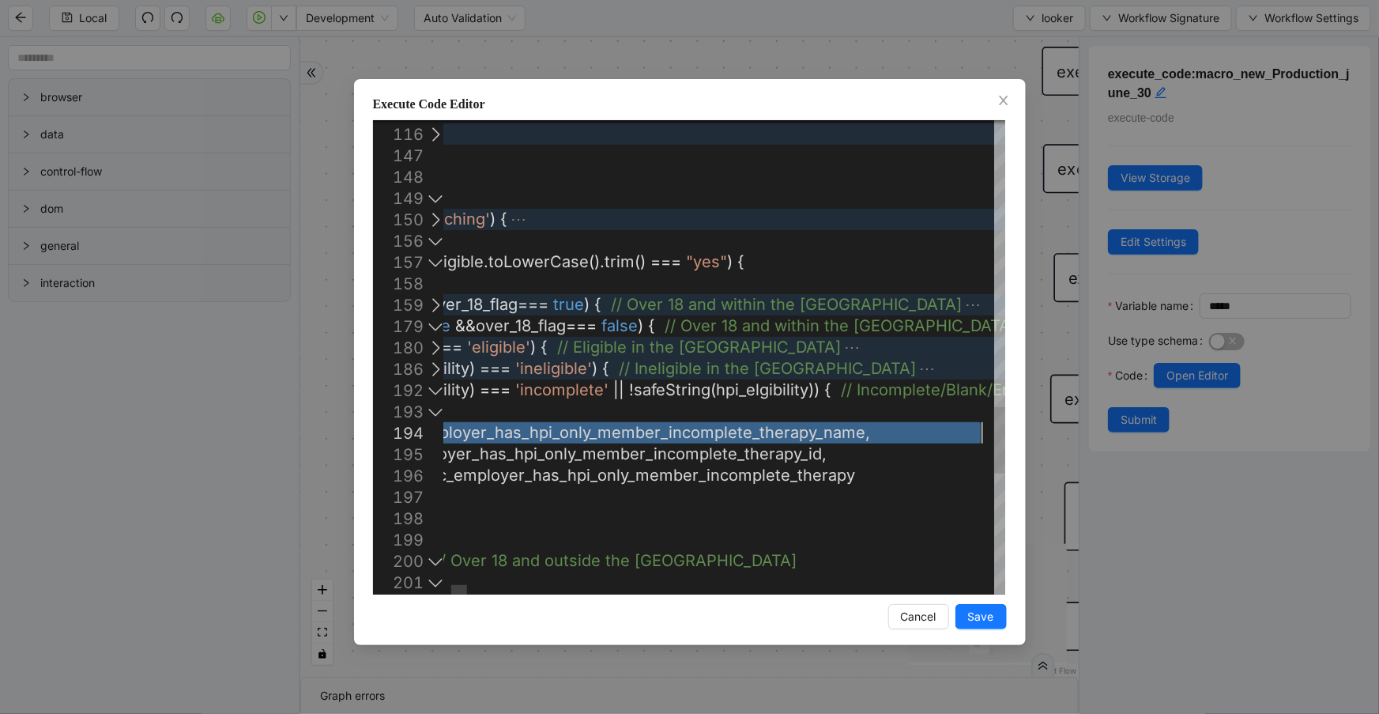
paste textarea "**********"
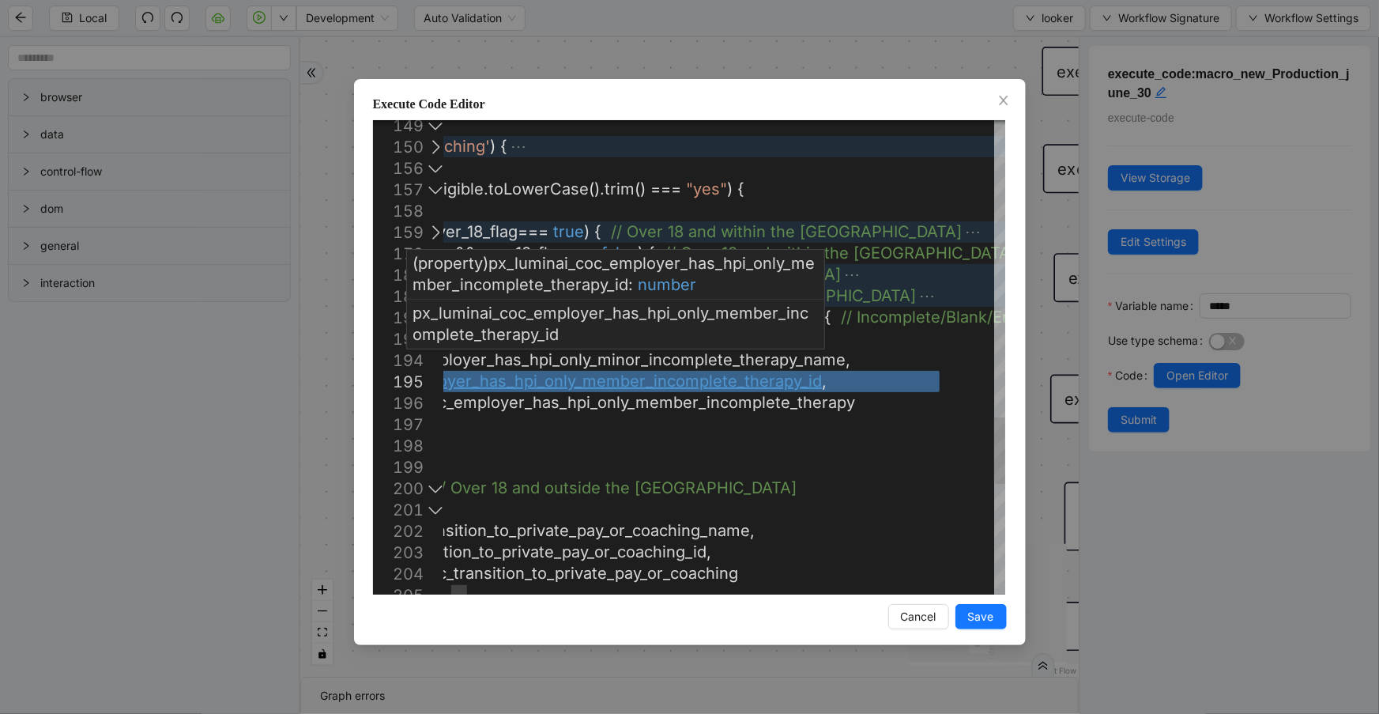
paste textarea "Editor content;Press Alt+F1 for Accessibility Options."
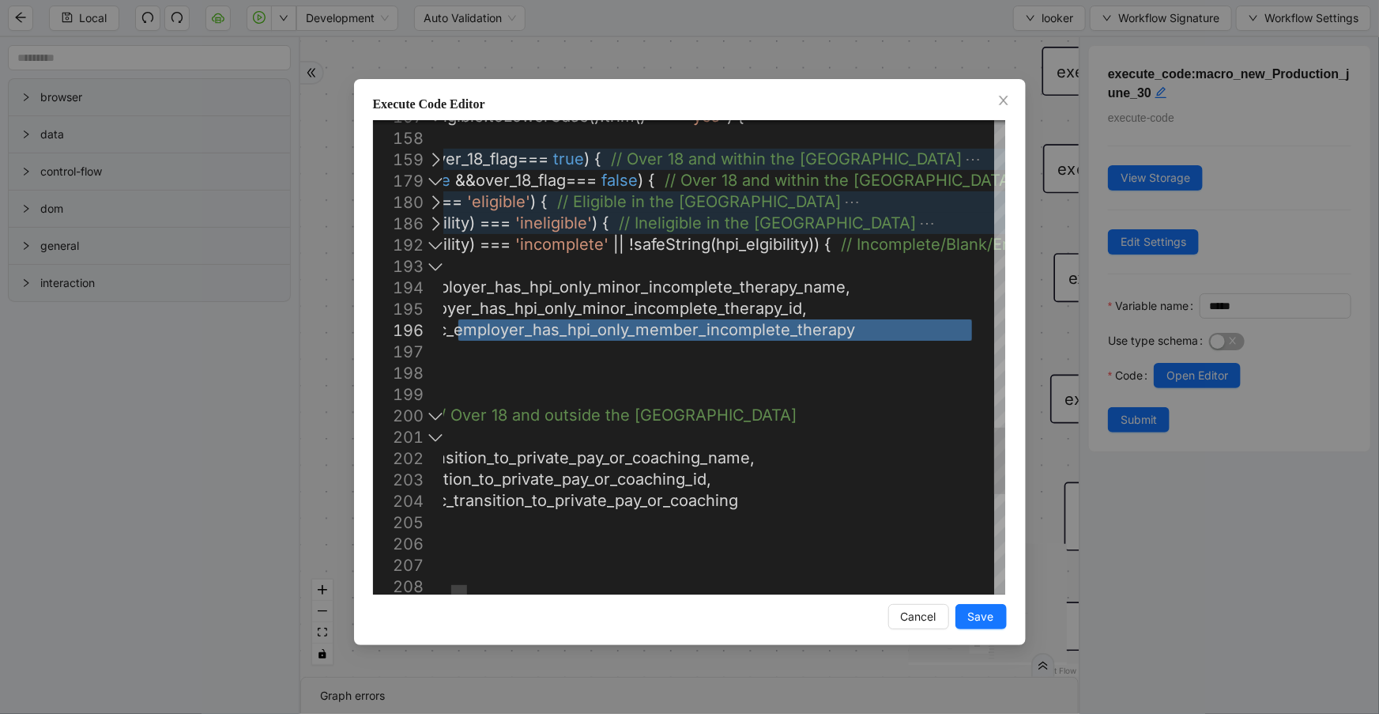
paste textarea "Editor content;Press Alt+F1 for Accessibility Options."
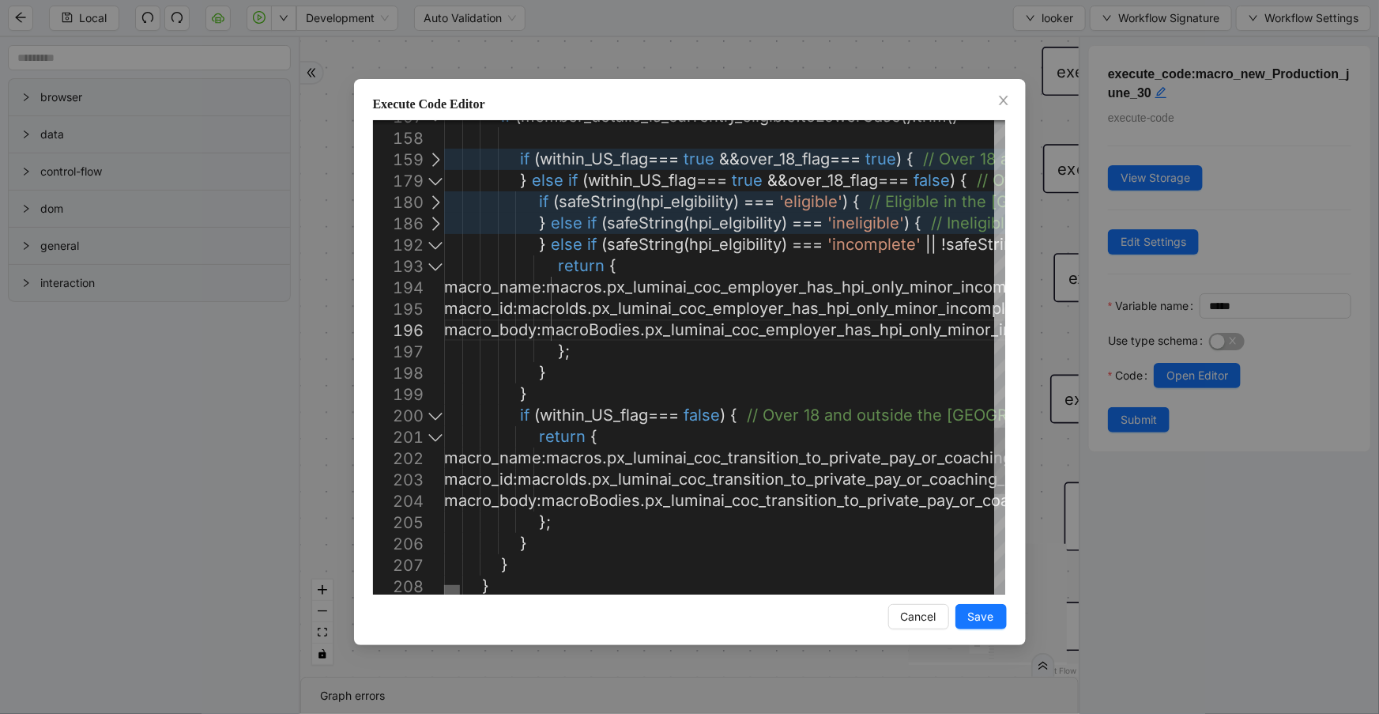
click at [444, 589] on div at bounding box center [719, 589] width 550 height 9
click at [431, 246] on div at bounding box center [435, 244] width 21 height 21
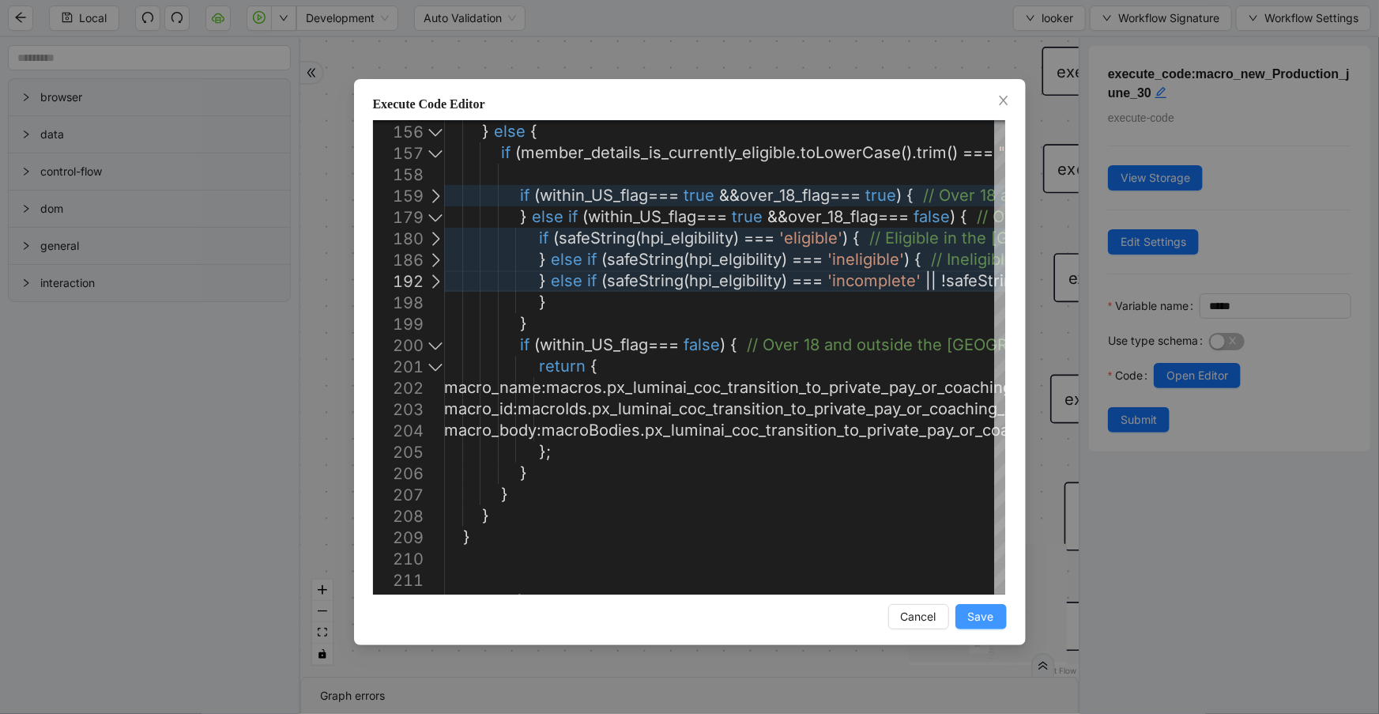
type textarea "**********"
click at [972, 616] on span "Save" at bounding box center [981, 616] width 26 height 17
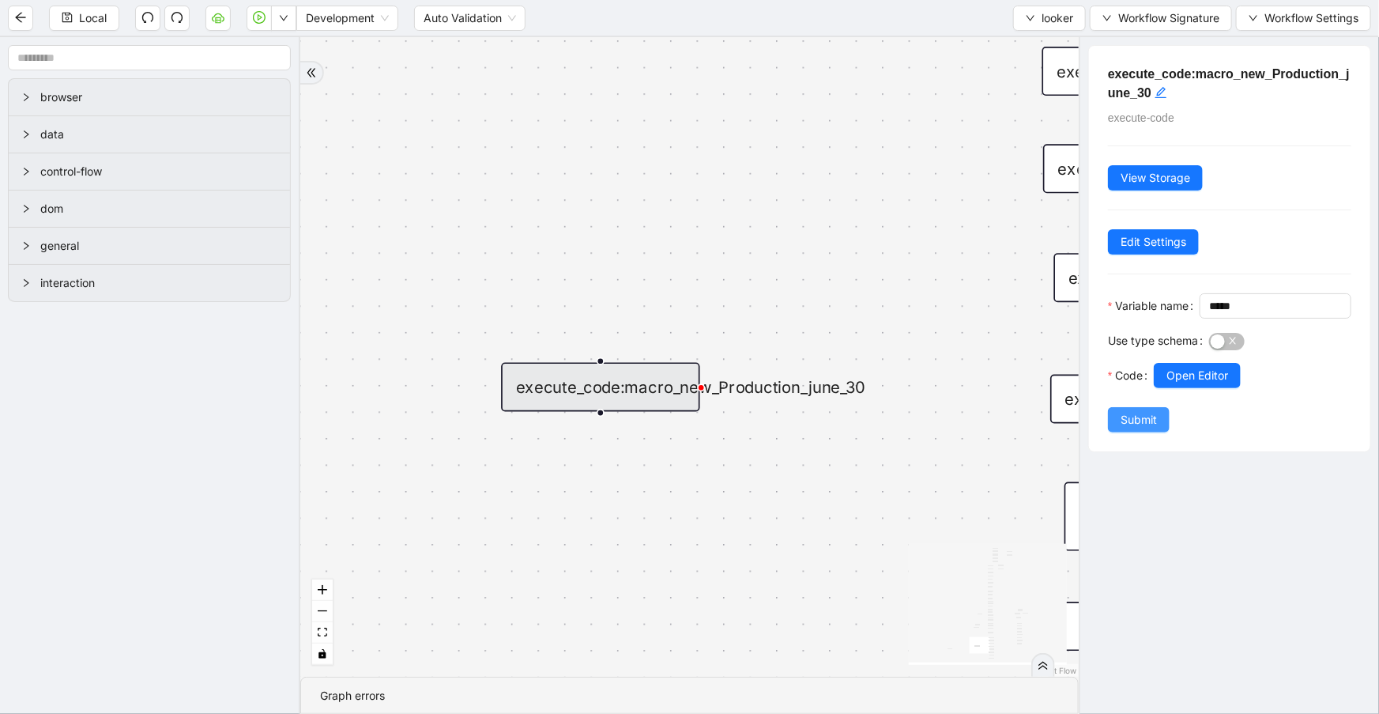
click at [1127, 432] on button "Submit" at bounding box center [1139, 419] width 62 height 25
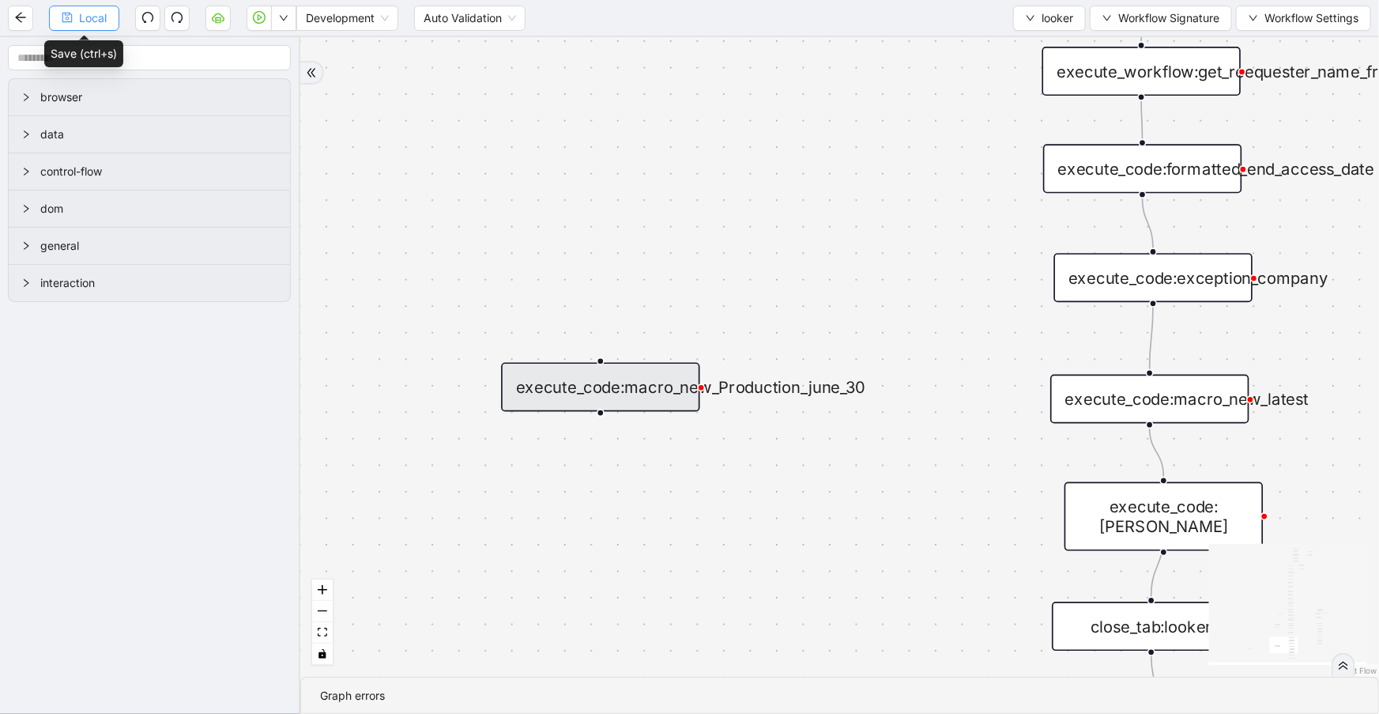
click at [93, 12] on span "Local" at bounding box center [93, 17] width 28 height 17
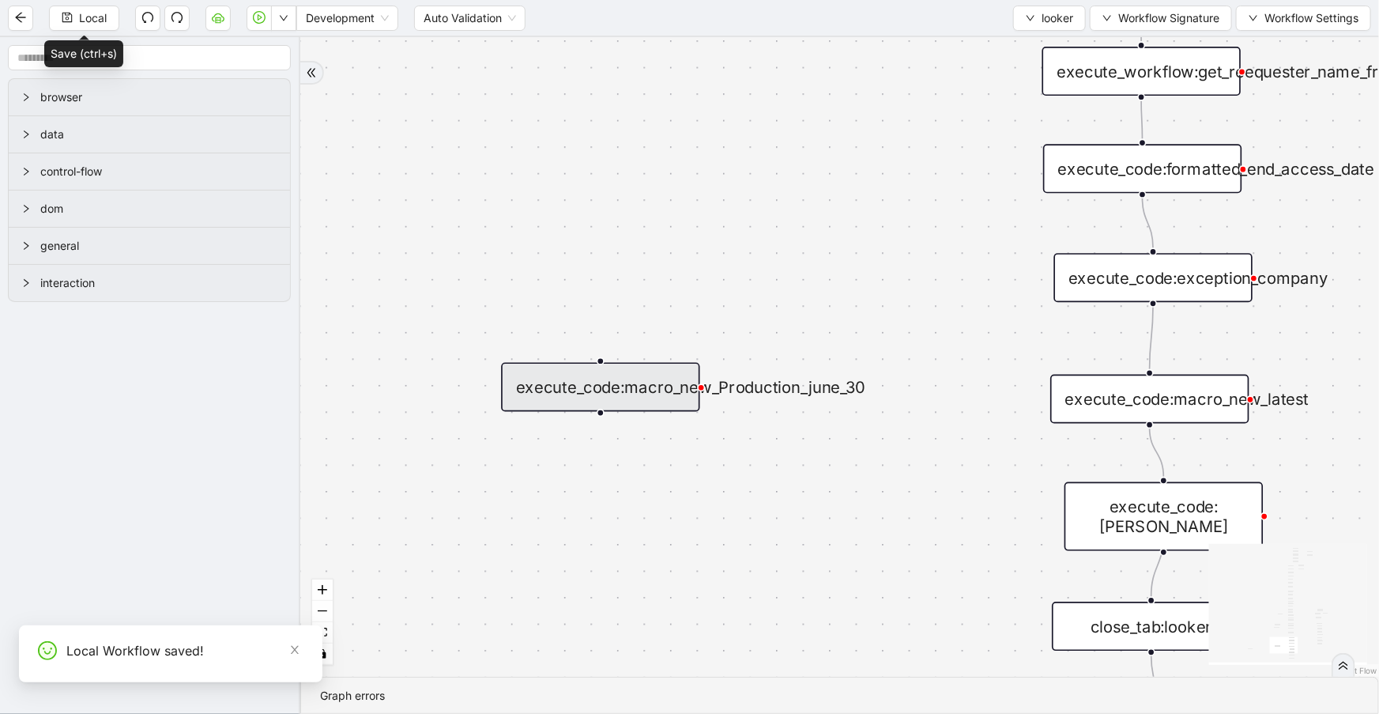
click at [577, 389] on div "execute_code:macro_new_Production_june_30" at bounding box center [600, 387] width 198 height 49
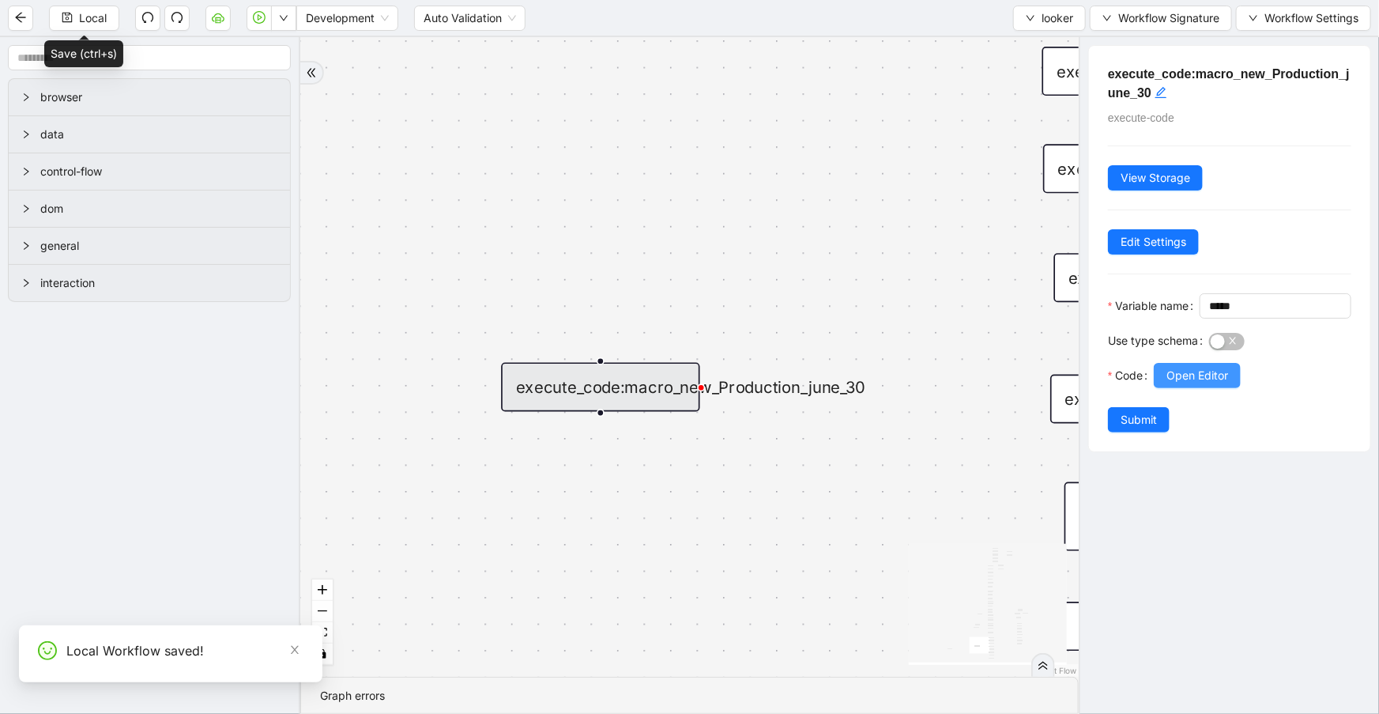
click at [1177, 384] on span "Open Editor" at bounding box center [1197, 375] width 62 height 17
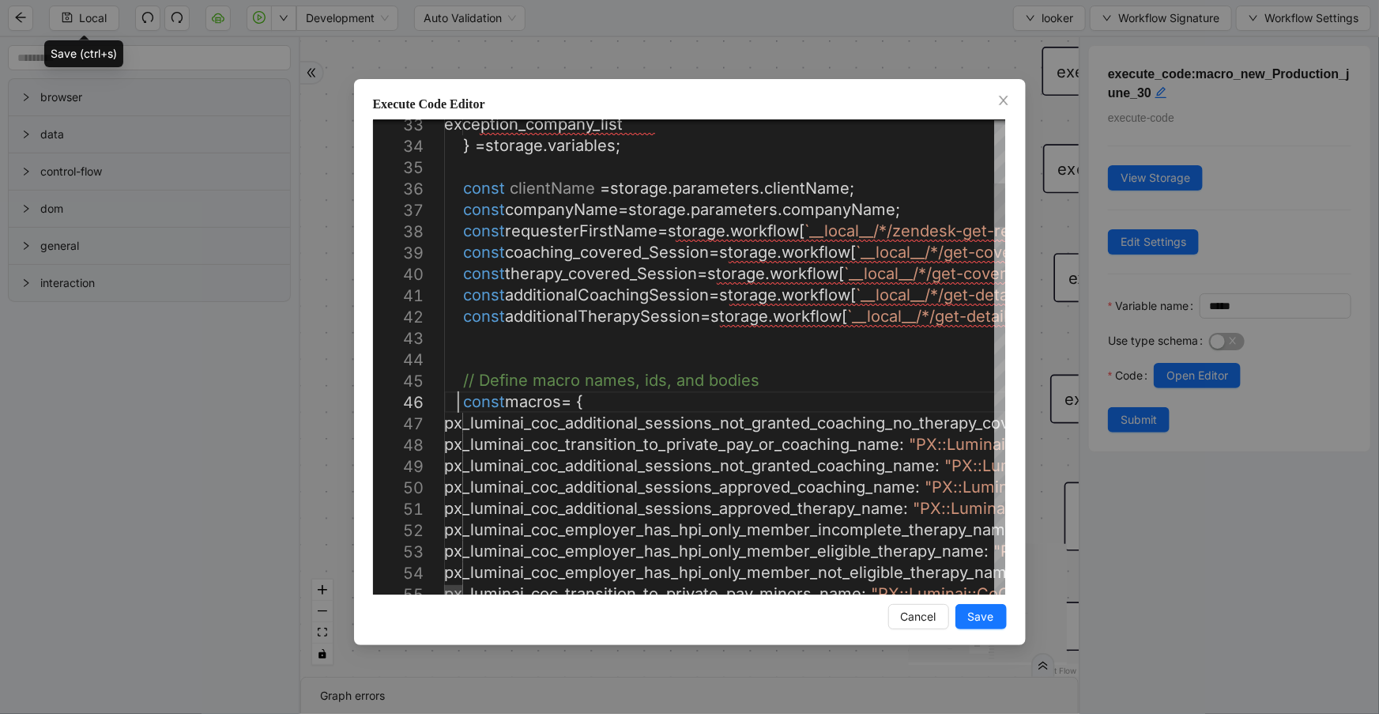
scroll to position [0, 0]
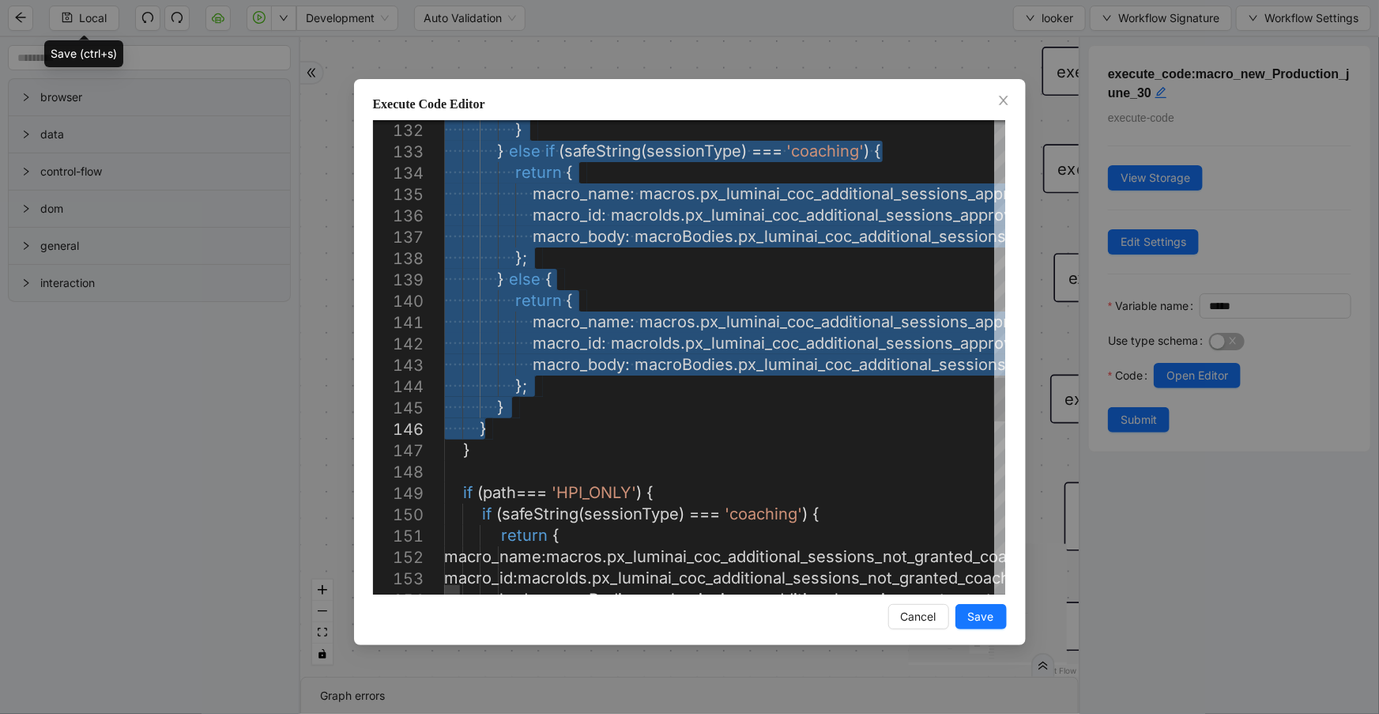
drag, startPoint x: 455, startPoint y: 401, endPoint x: 620, endPoint y: 424, distance: 166.8
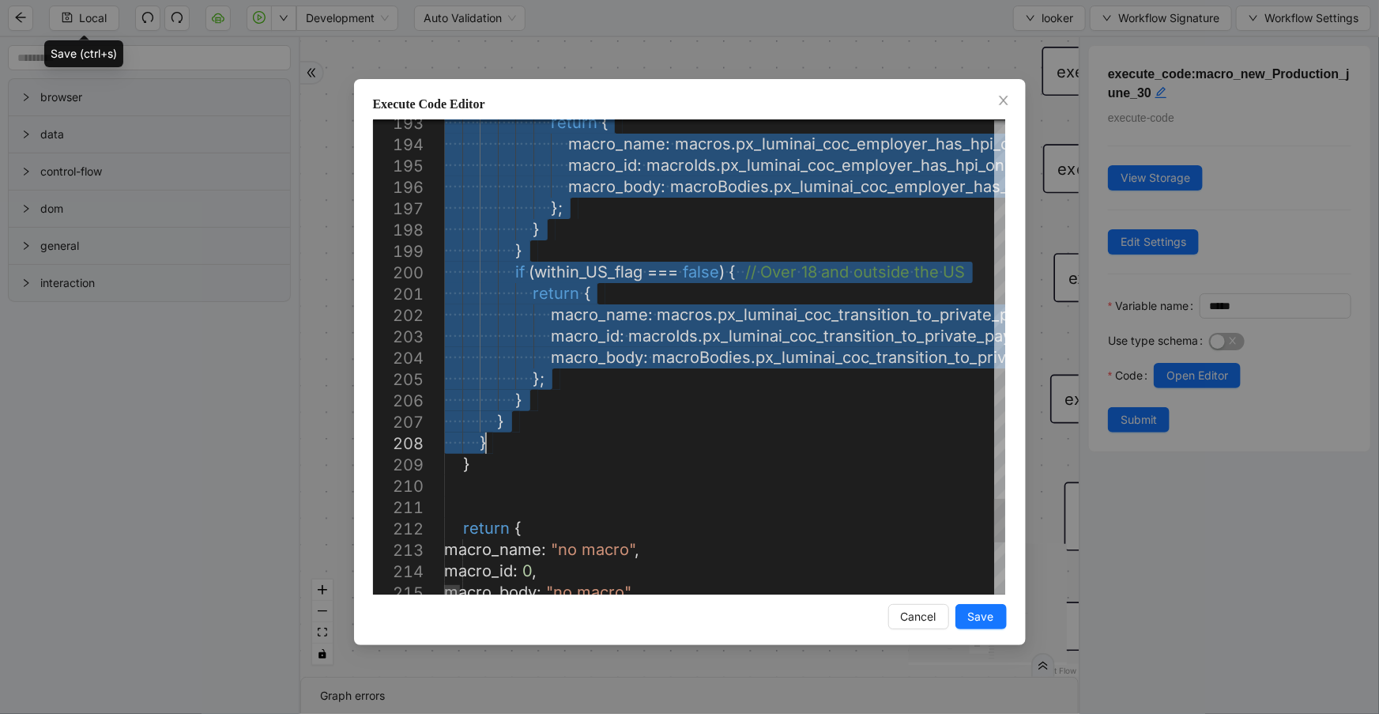
drag, startPoint x: 469, startPoint y: 348, endPoint x: 665, endPoint y: 435, distance: 213.3
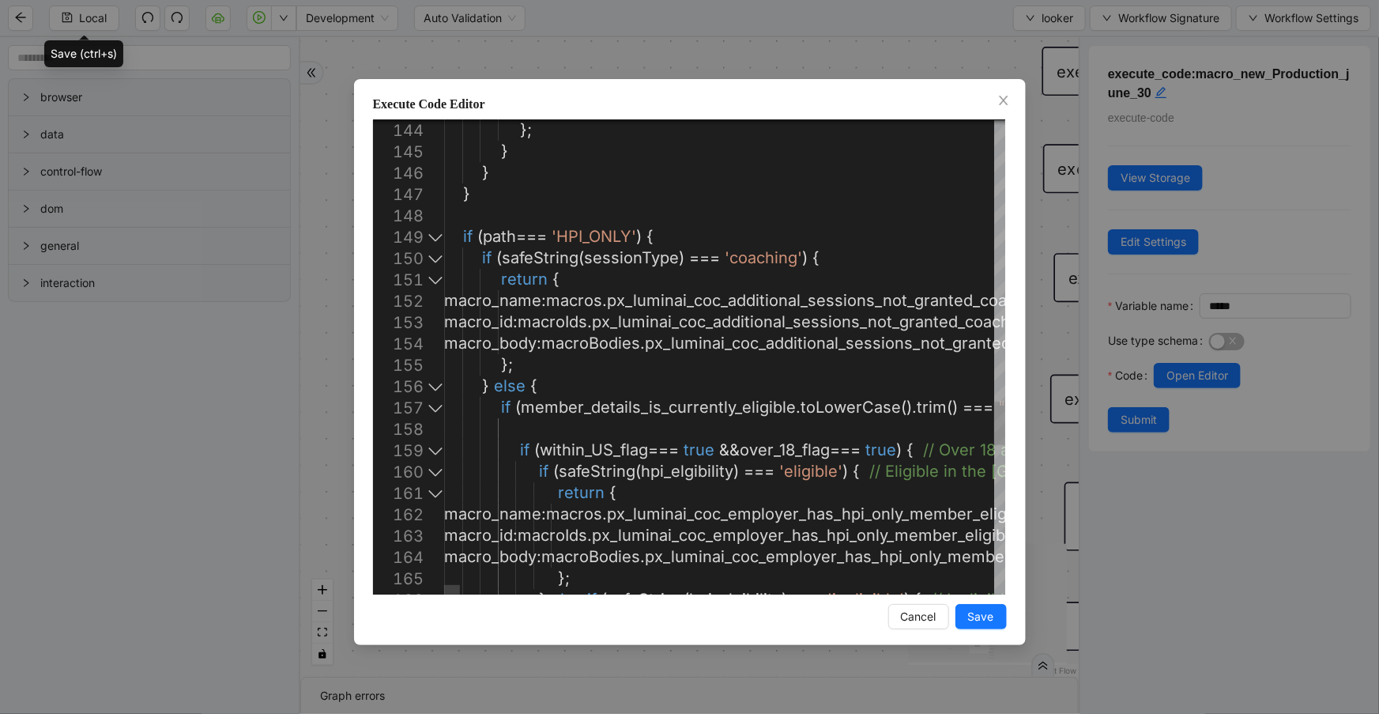
click at [429, 237] on div at bounding box center [435, 236] width 21 height 21
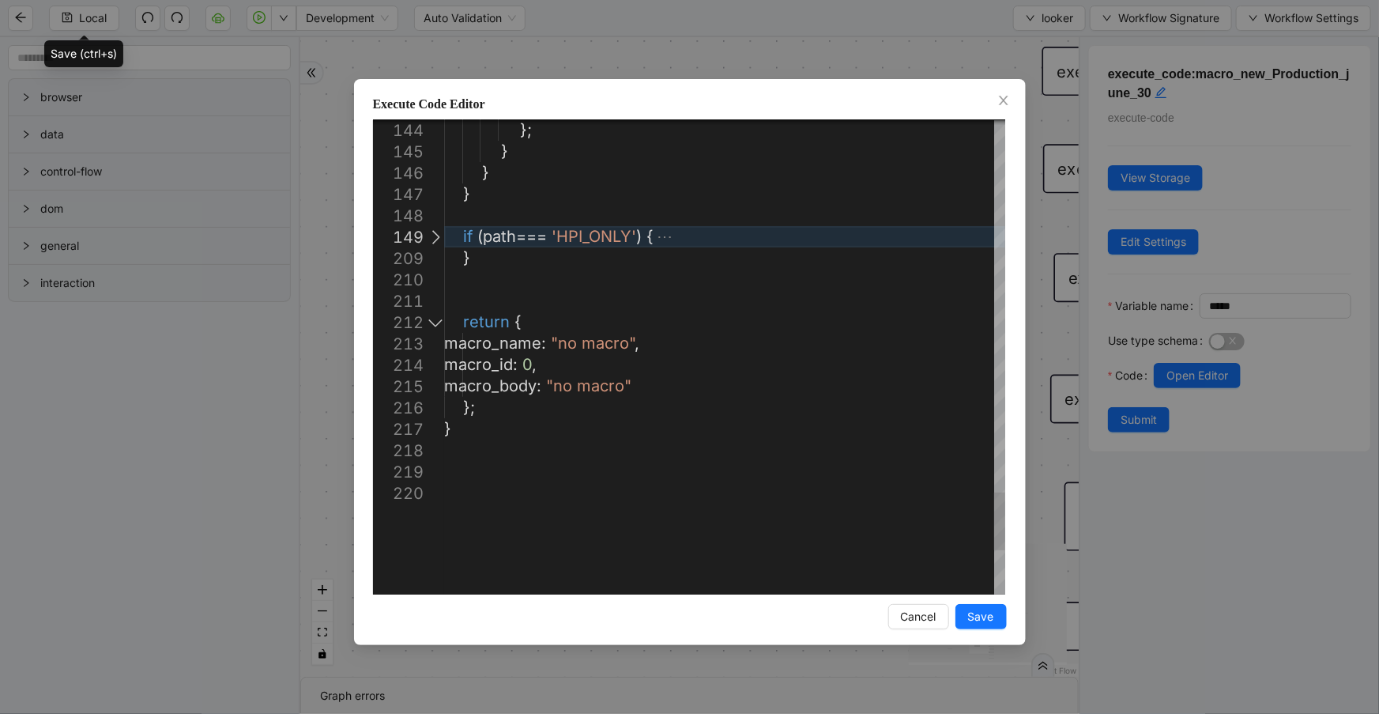
type textarea "**********"
drag, startPoint x: 451, startPoint y: 239, endPoint x: 502, endPoint y: 267, distance: 58.0
click at [435, 239] on div at bounding box center [435, 236] width 21 height 21
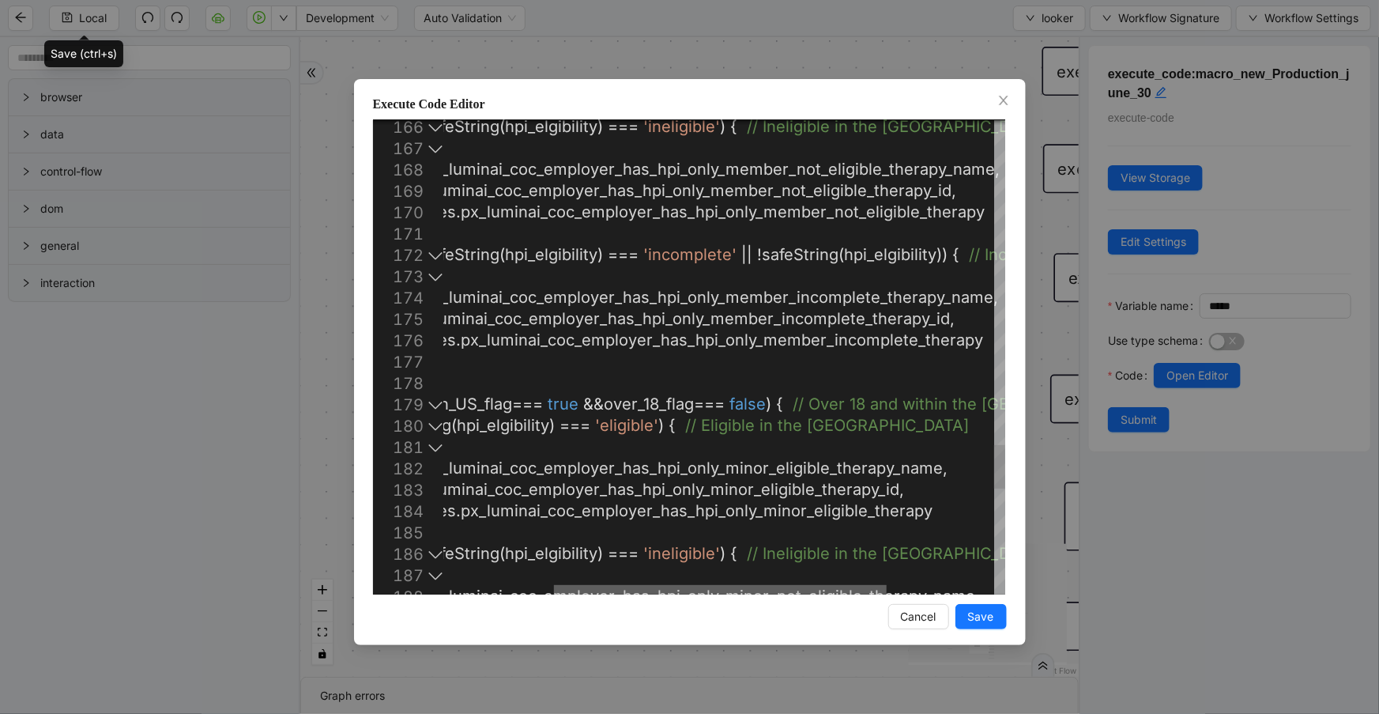
click at [658, 585] on div at bounding box center [720, 589] width 333 height 9
drag, startPoint x: 792, startPoint y: 402, endPoint x: 900, endPoint y: 408, distance: 108.4
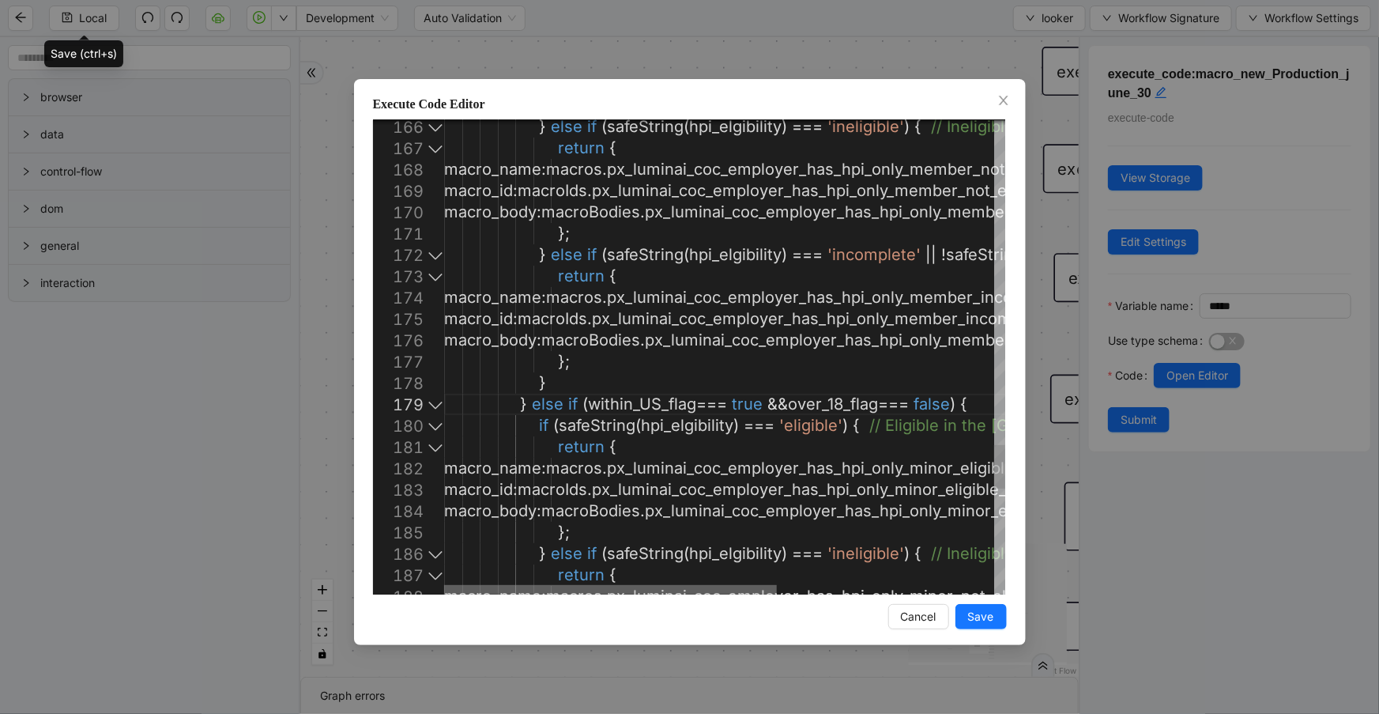
click at [503, 594] on div at bounding box center [610, 589] width 333 height 9
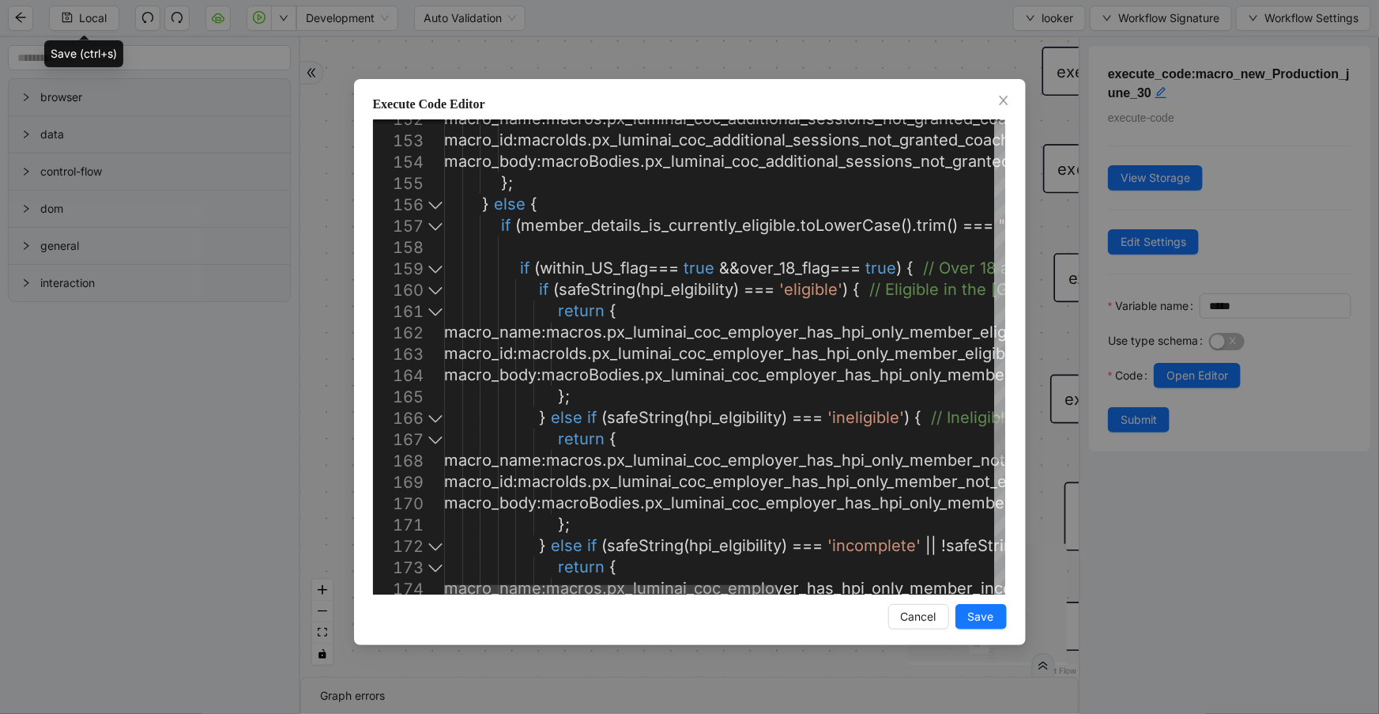
click at [439, 224] on div at bounding box center [435, 225] width 21 height 21
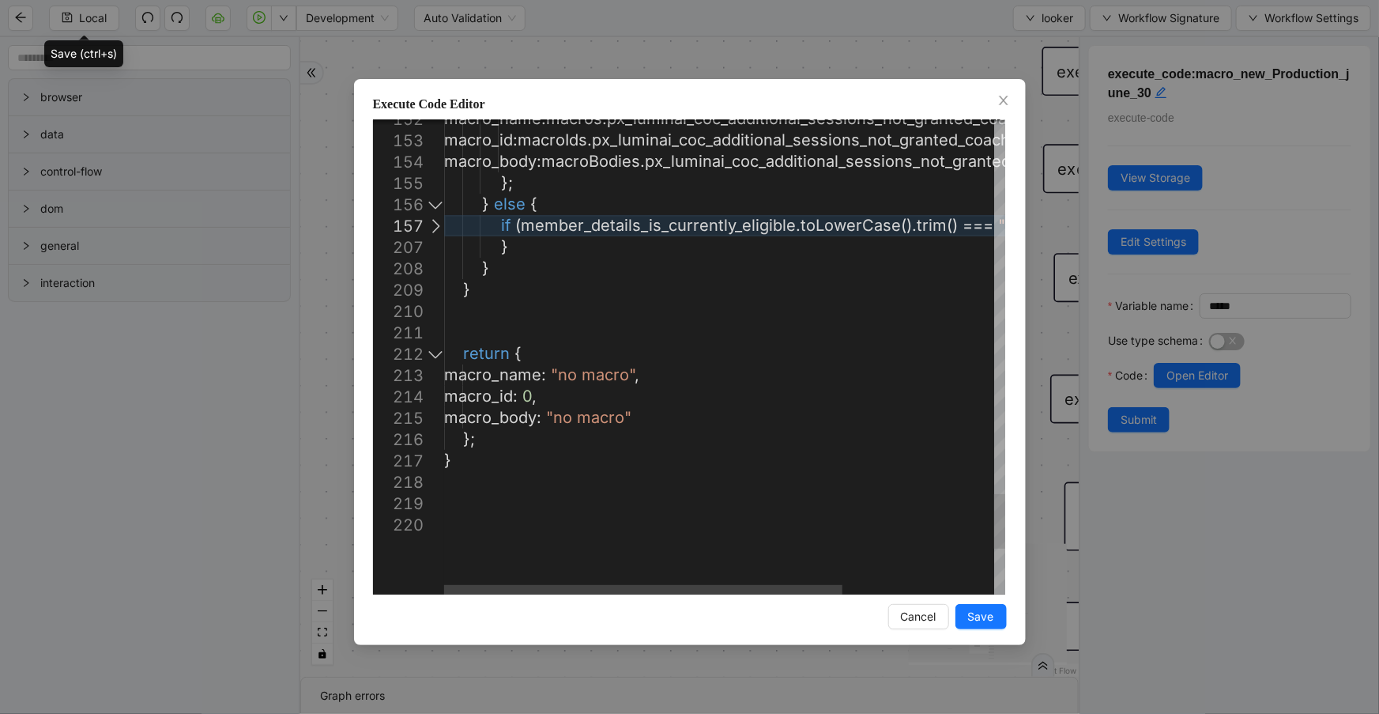
click at [439, 224] on div at bounding box center [435, 225] width 21 height 21
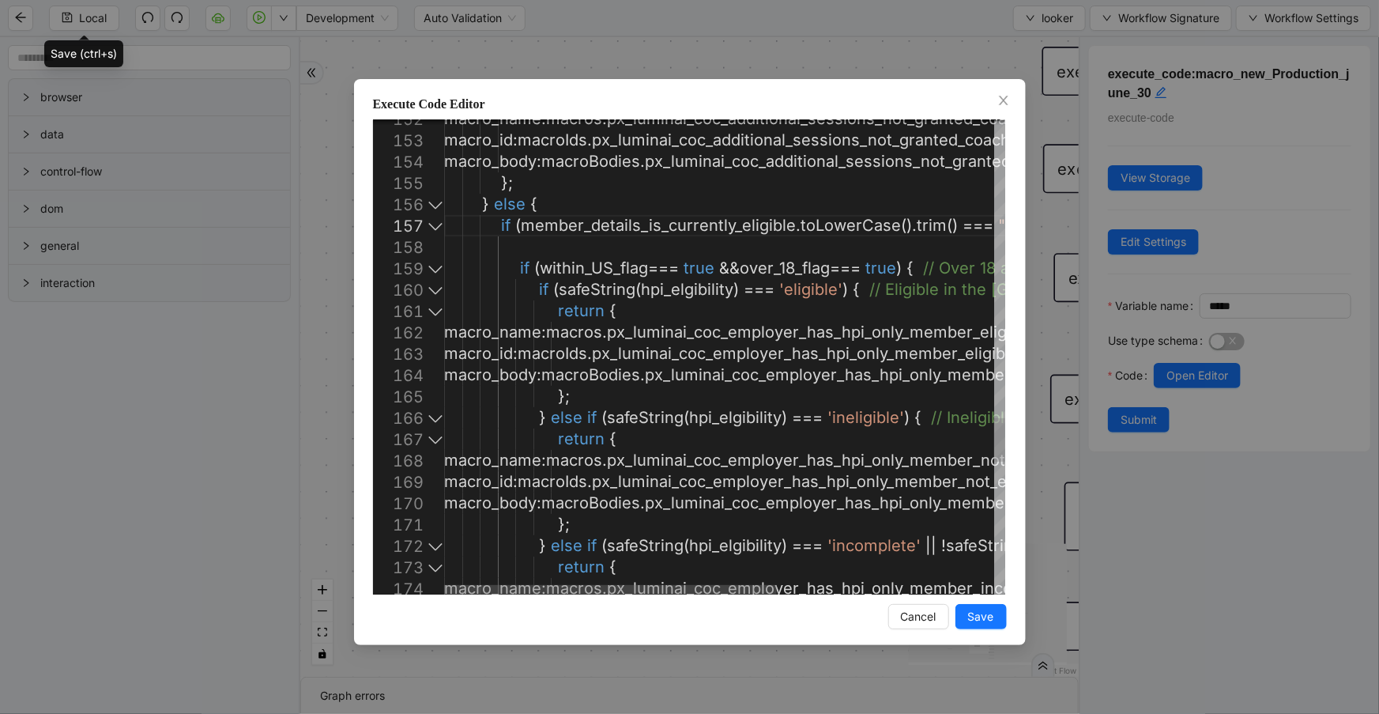
click at [432, 266] on div at bounding box center [435, 268] width 21 height 21
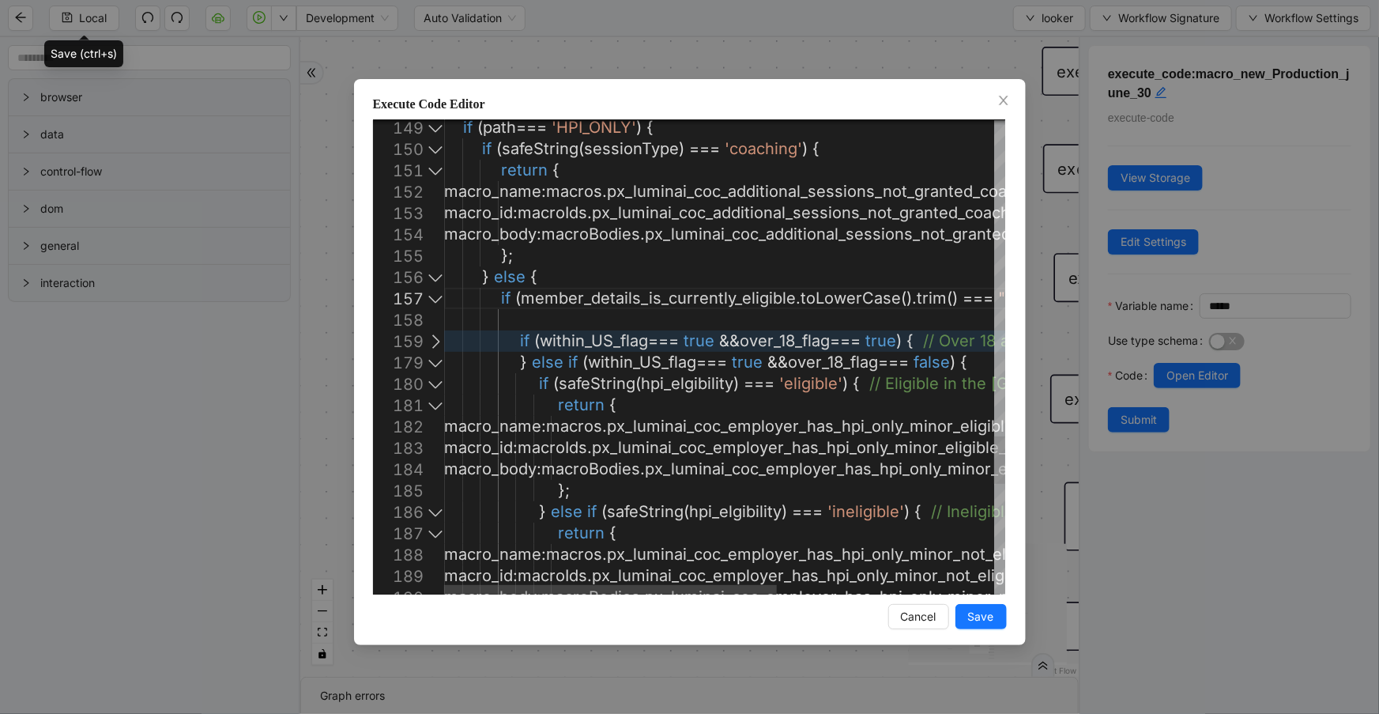
click at [436, 341] on div at bounding box center [435, 340] width 21 height 21
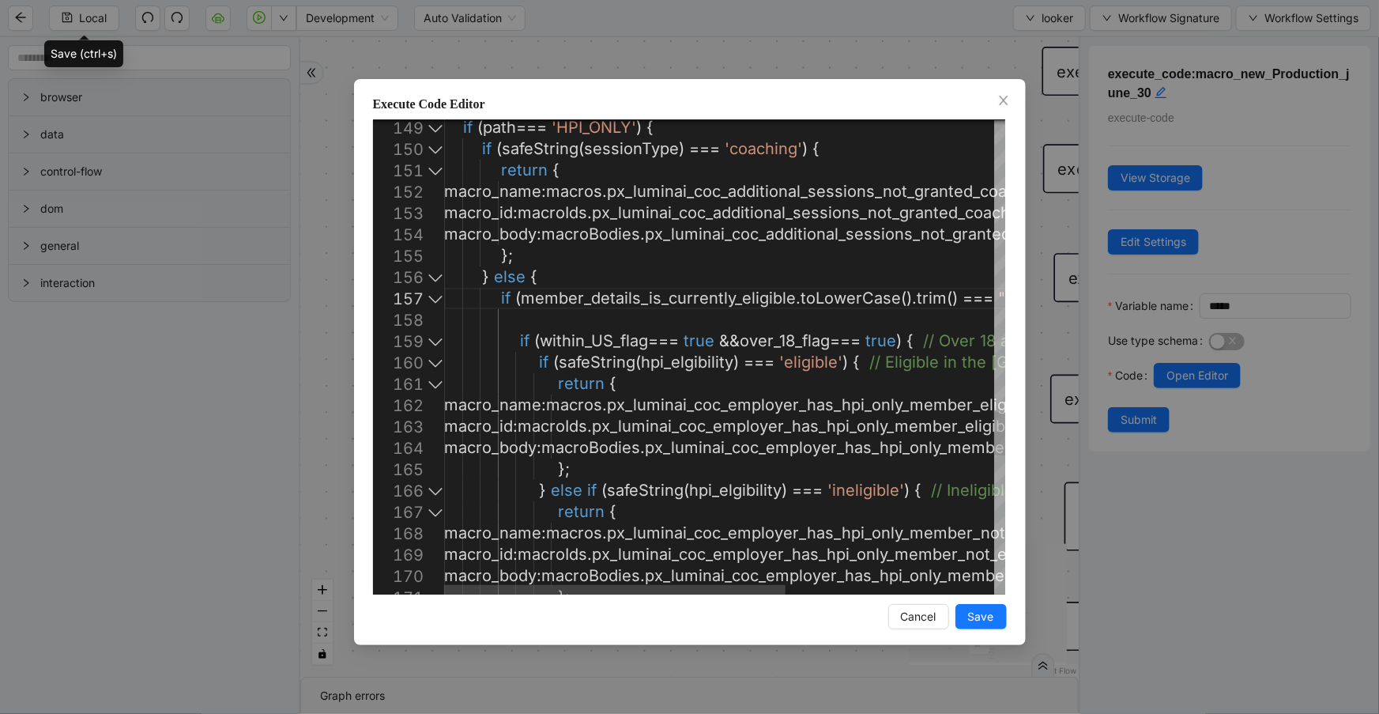
click at [436, 342] on div at bounding box center [435, 340] width 21 height 21
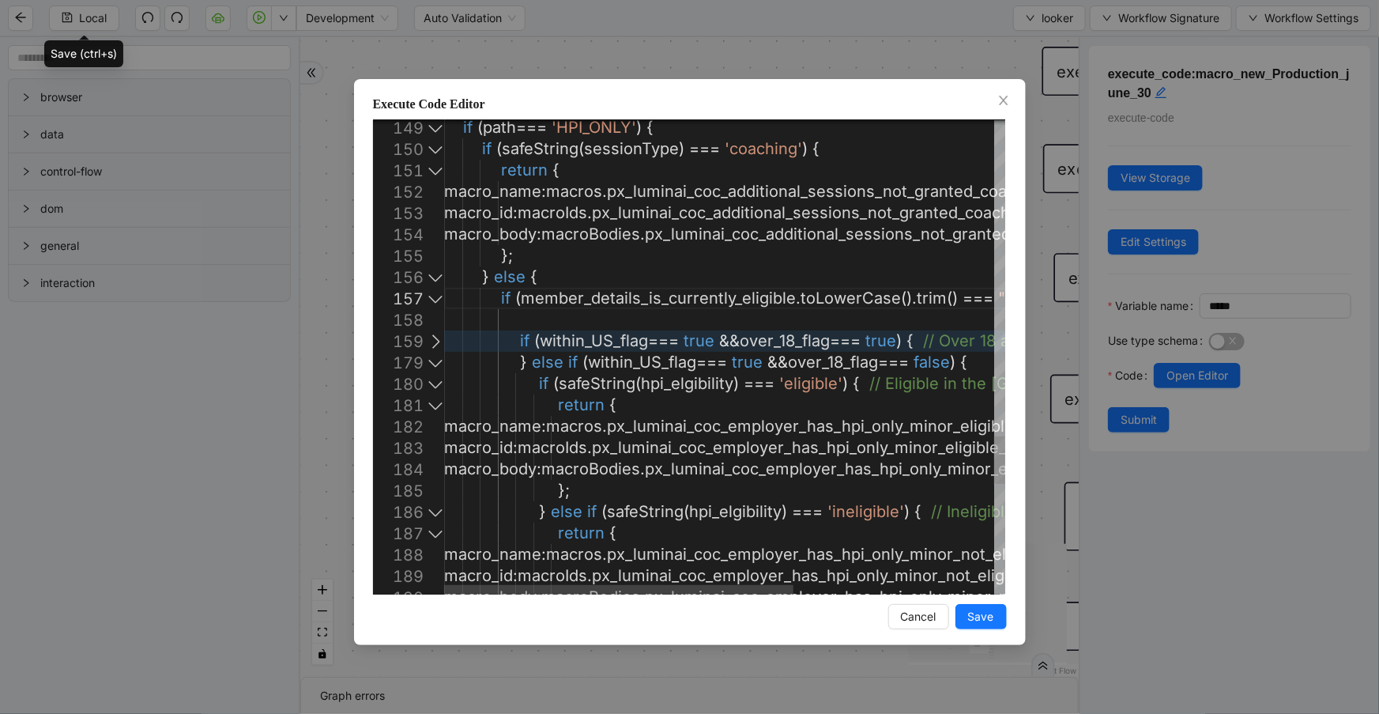
click at [432, 362] on div at bounding box center [435, 362] width 21 height 21
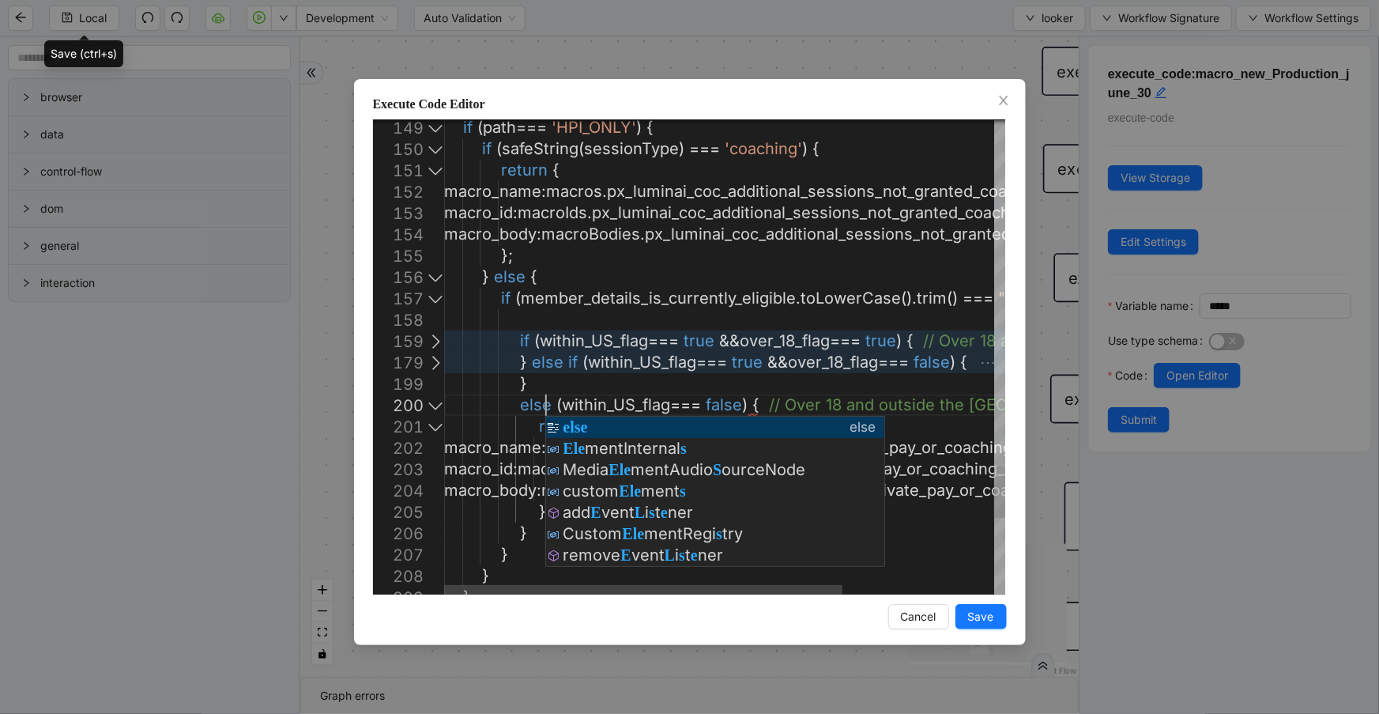
scroll to position [22, 189]
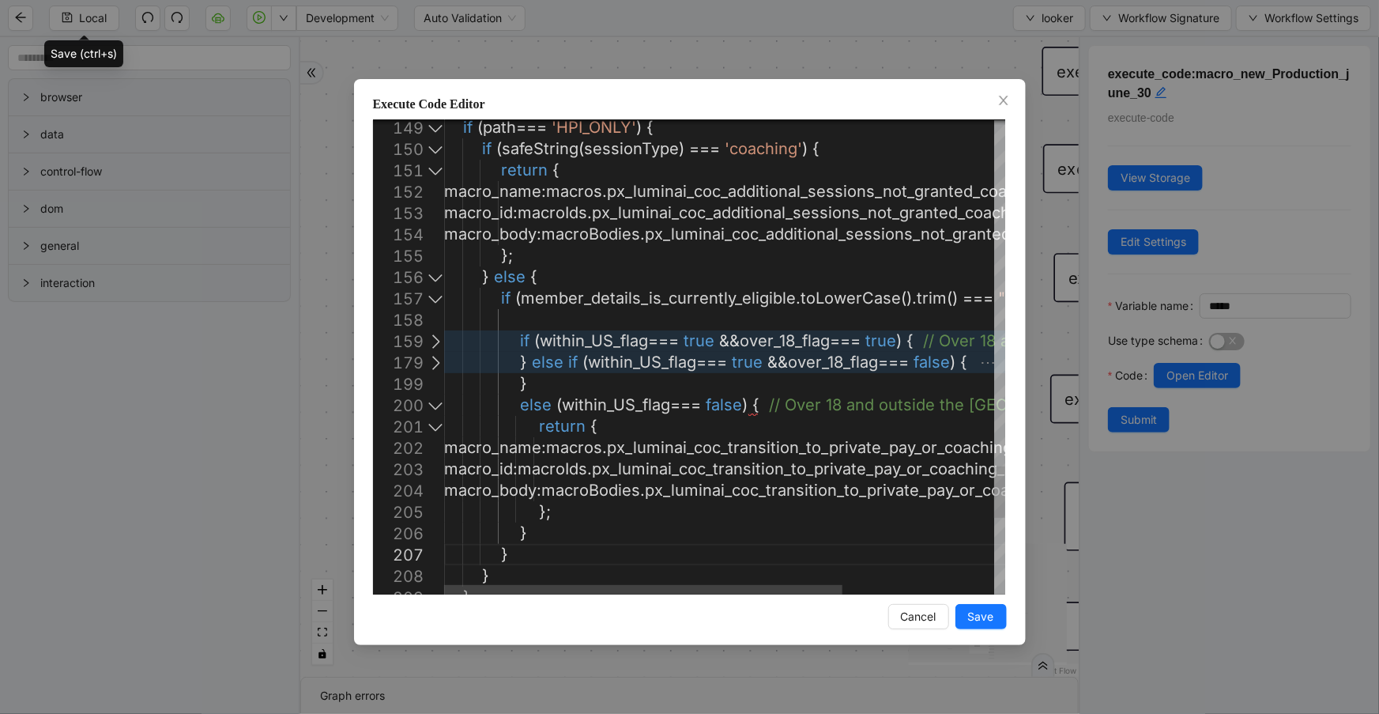
click at [440, 405] on div at bounding box center [435, 404] width 21 height 21
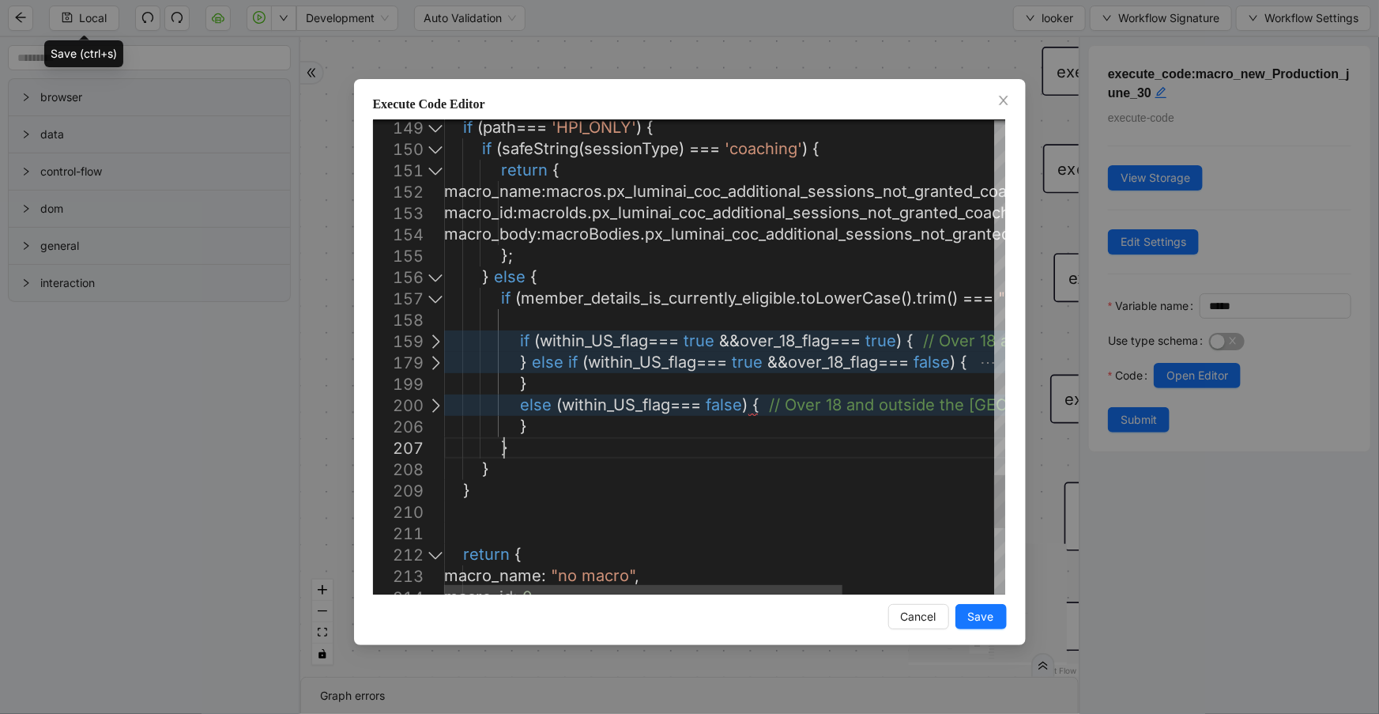
click at [435, 409] on div at bounding box center [435, 404] width 21 height 21
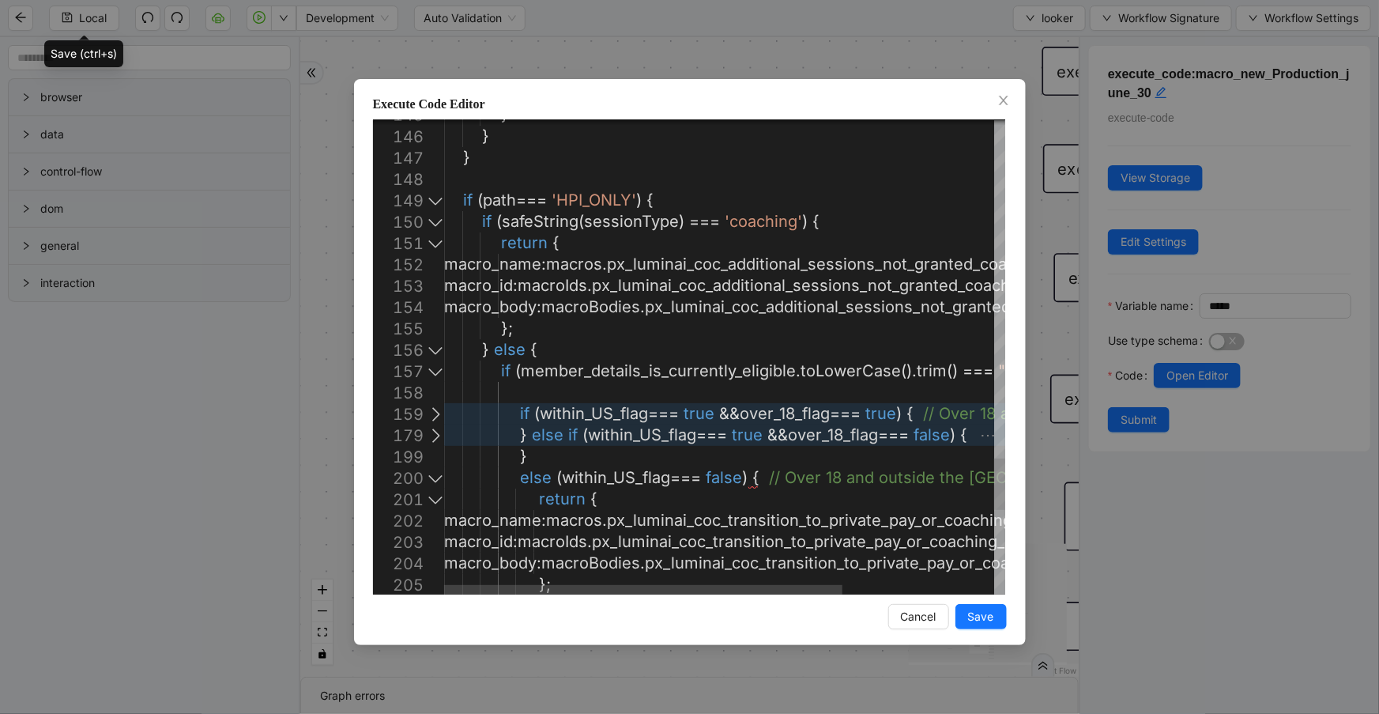
click at [430, 197] on div at bounding box center [435, 200] width 21 height 21
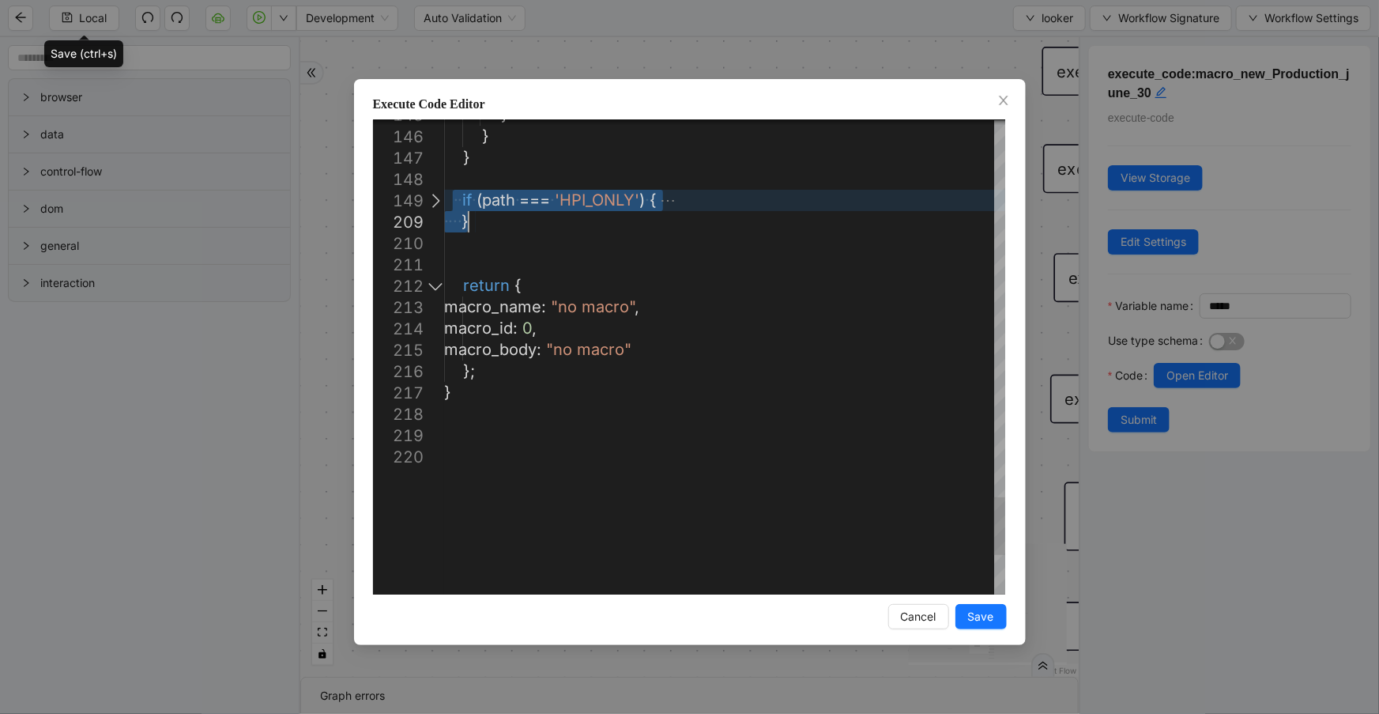
drag, startPoint x: 454, startPoint y: 197, endPoint x: 490, endPoint y: 224, distance: 45.0
click at [427, 201] on div at bounding box center [435, 200] width 21 height 21
click at [435, 205] on div at bounding box center [435, 200] width 21 height 21
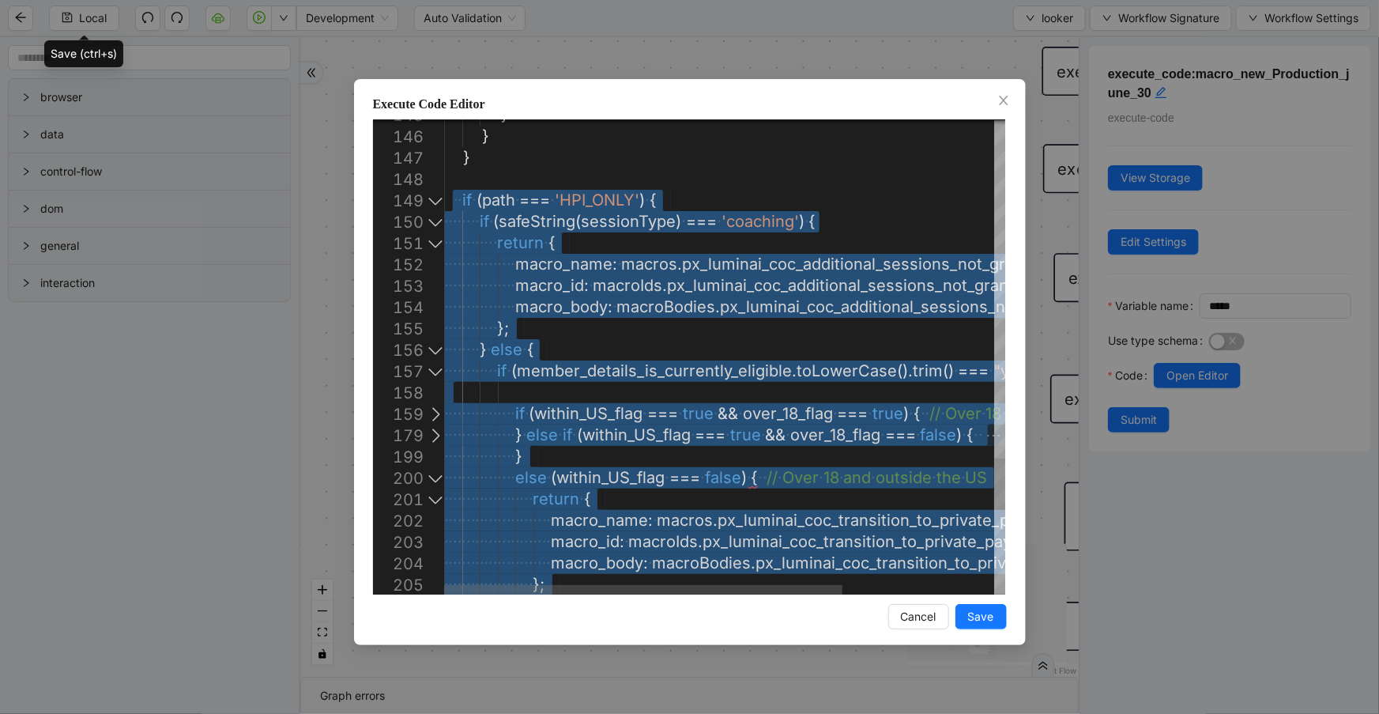
click at [432, 224] on div at bounding box center [435, 221] width 21 height 21
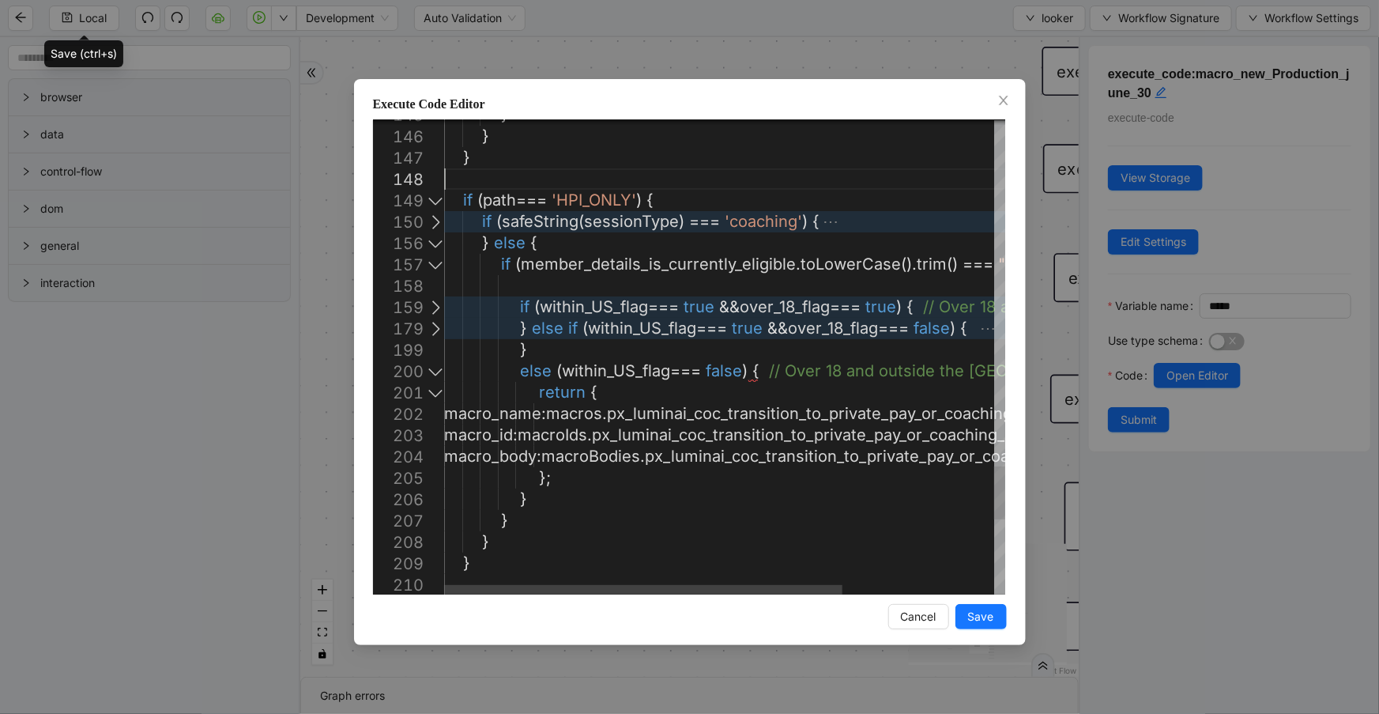
click at [439, 261] on div at bounding box center [435, 264] width 21 height 21
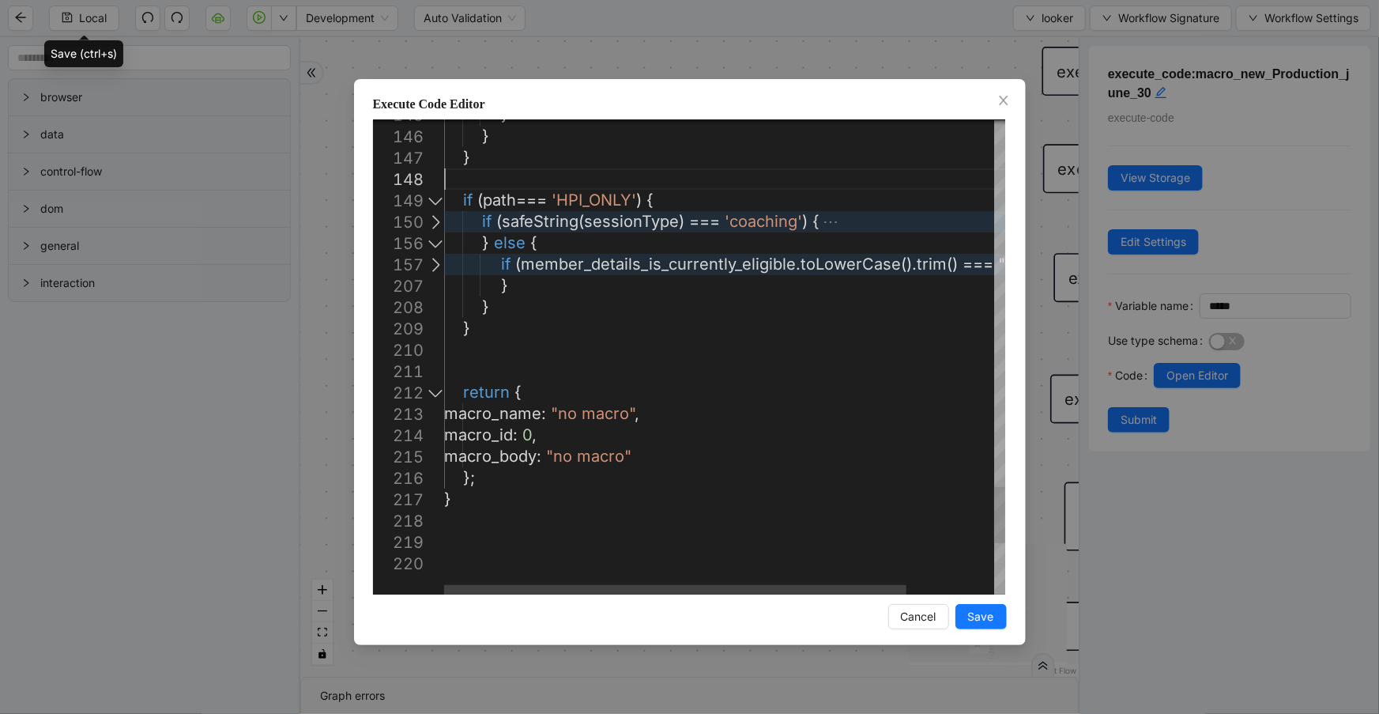
click at [440, 262] on div at bounding box center [435, 264] width 21 height 21
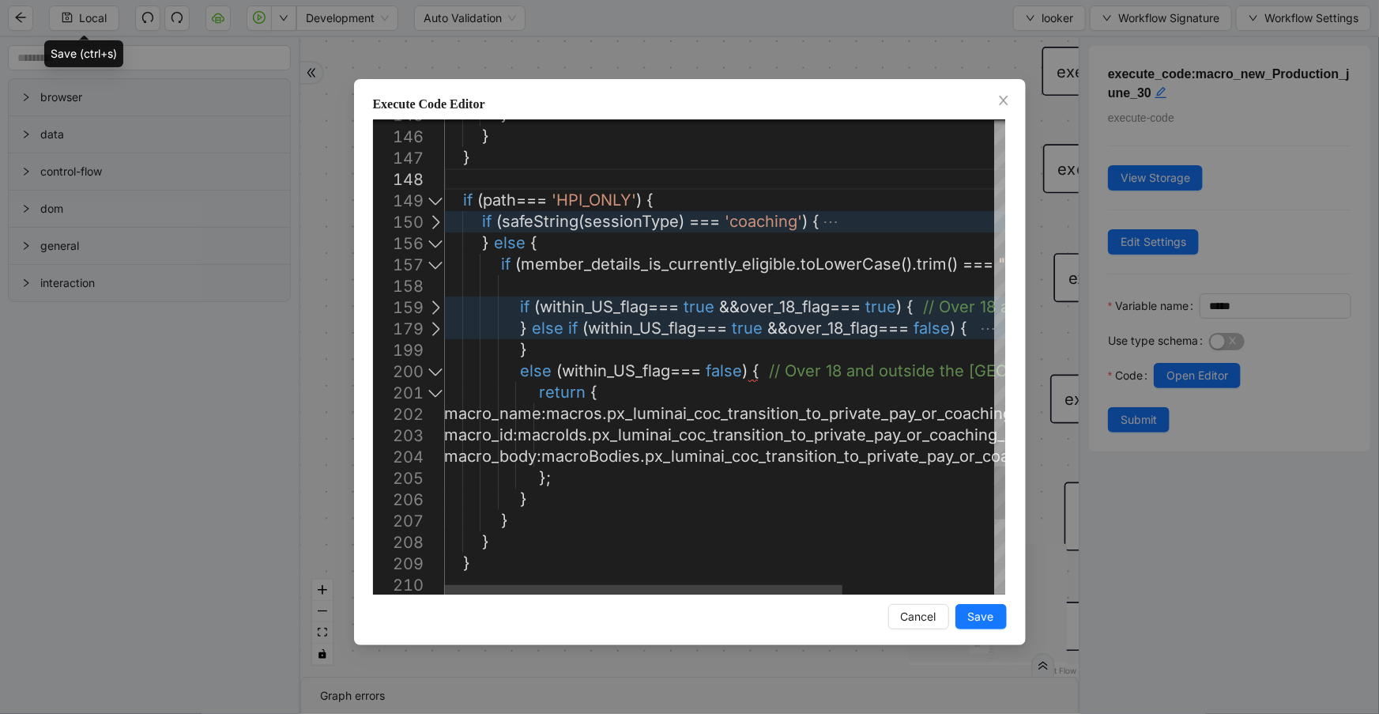
click at [440, 262] on div at bounding box center [435, 264] width 21 height 21
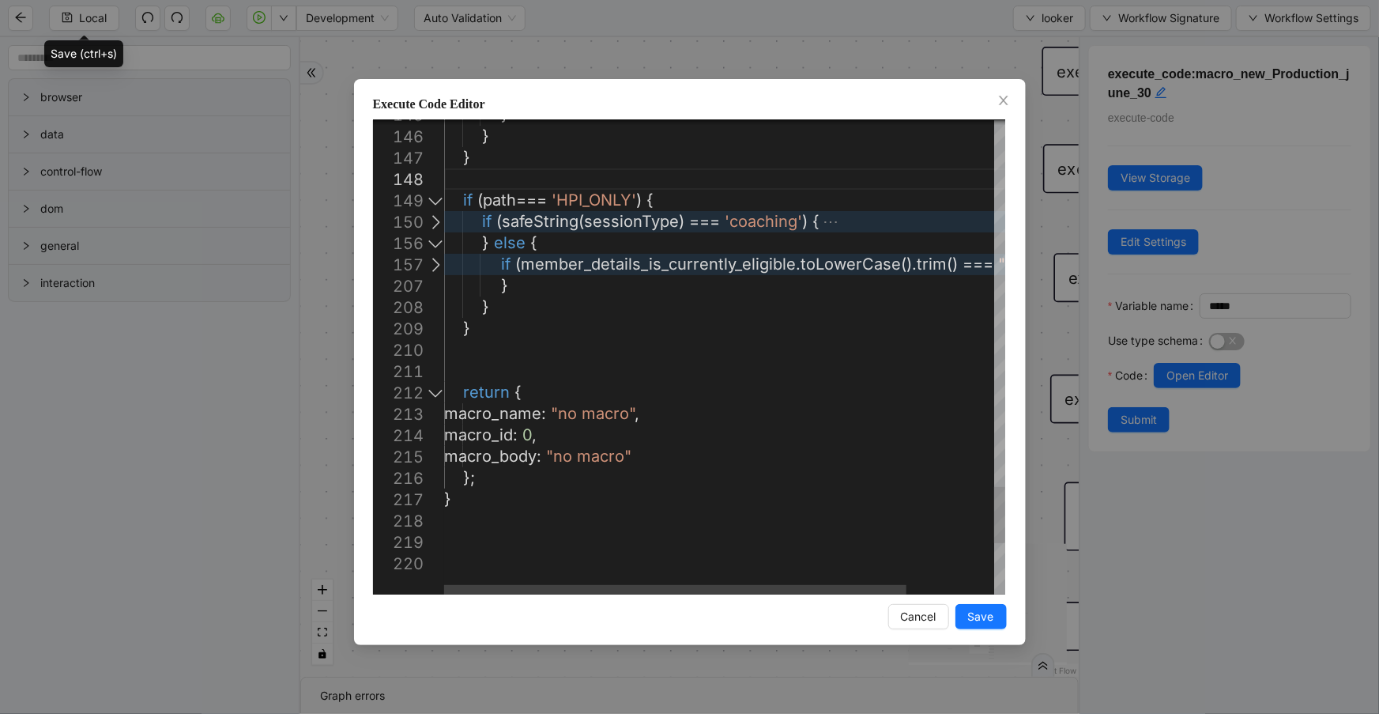
click at [440, 262] on div at bounding box center [435, 264] width 21 height 21
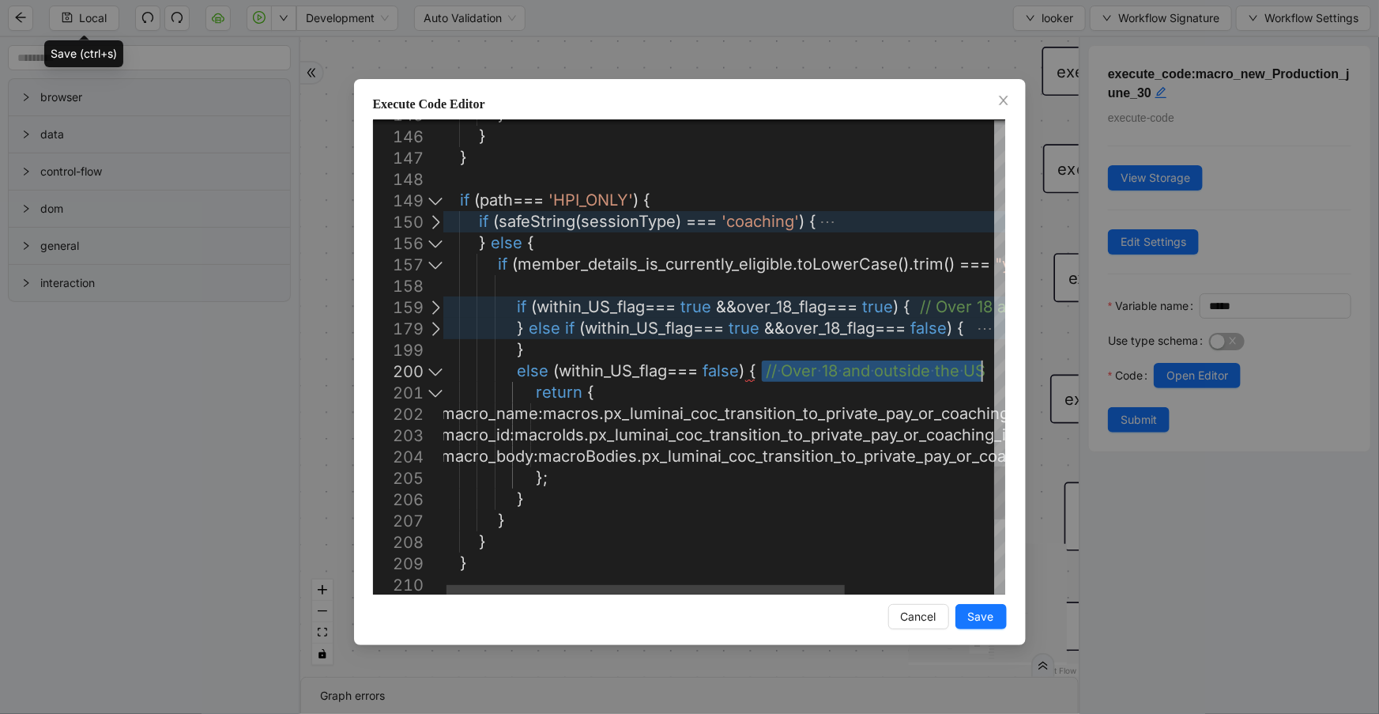
drag, startPoint x: 763, startPoint y: 366, endPoint x: 992, endPoint y: 375, distance: 228.6
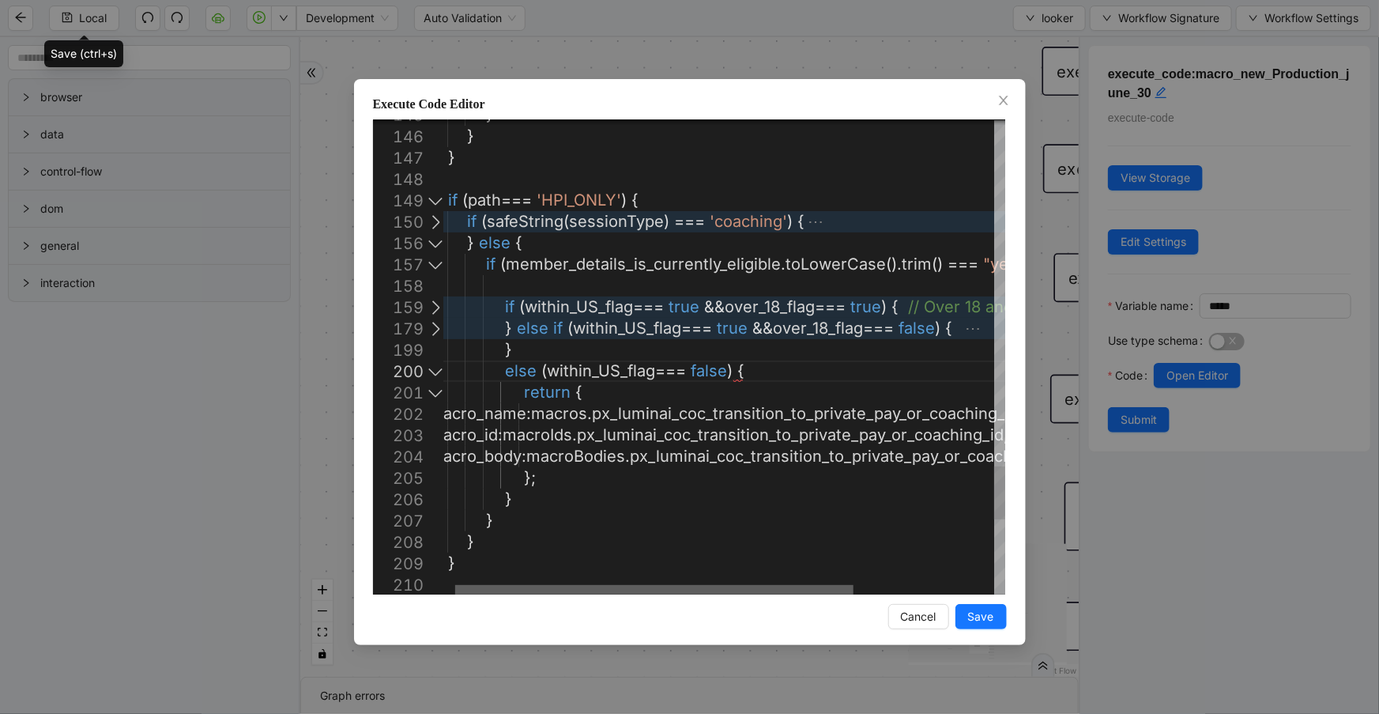
click at [622, 585] on div at bounding box center [654, 589] width 398 height 9
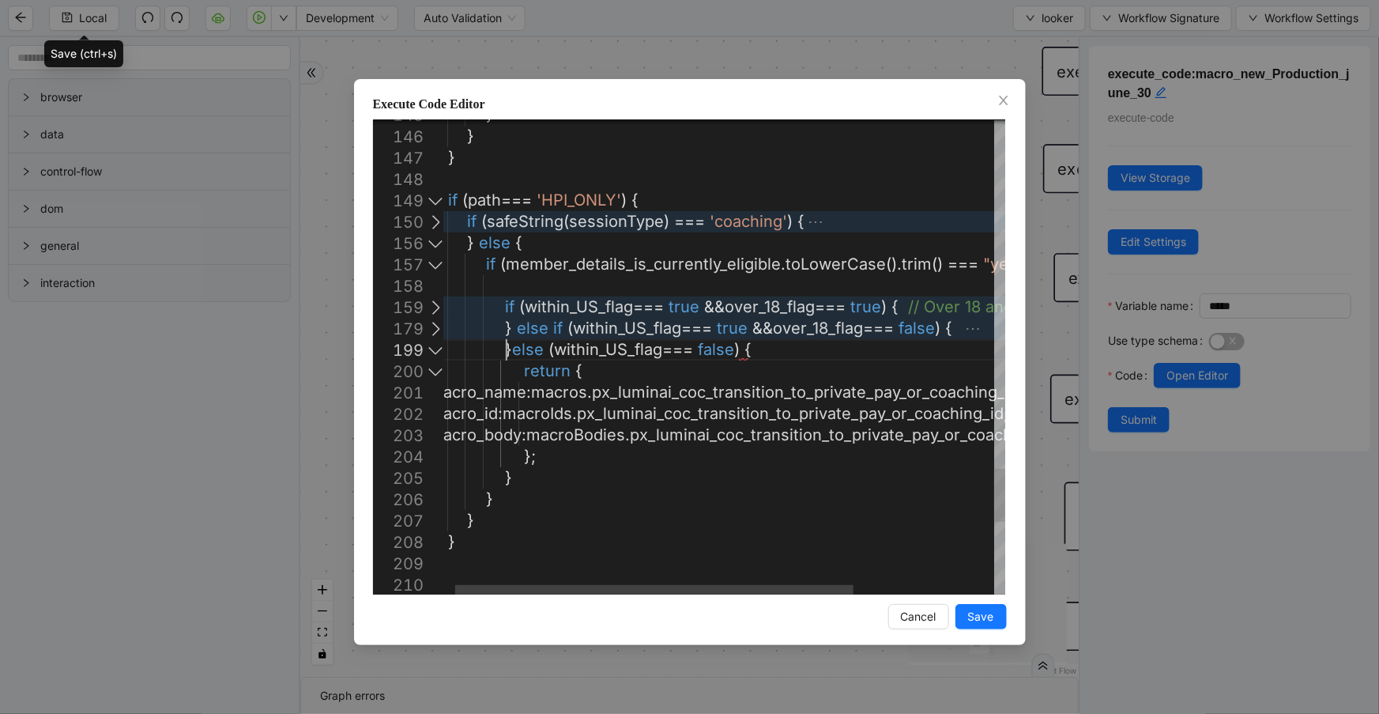
click at [433, 350] on div at bounding box center [435, 349] width 21 height 21
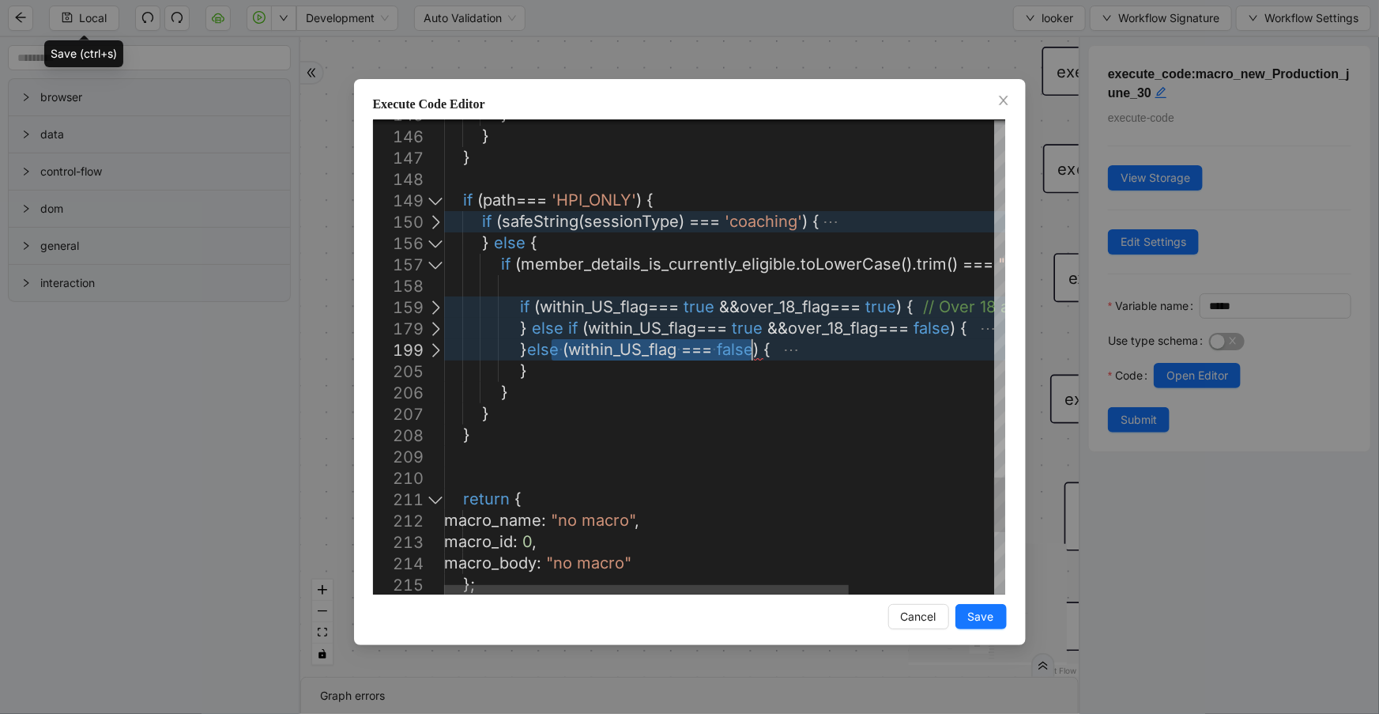
drag, startPoint x: 551, startPoint y: 353, endPoint x: 748, endPoint y: 355, distance: 197.5
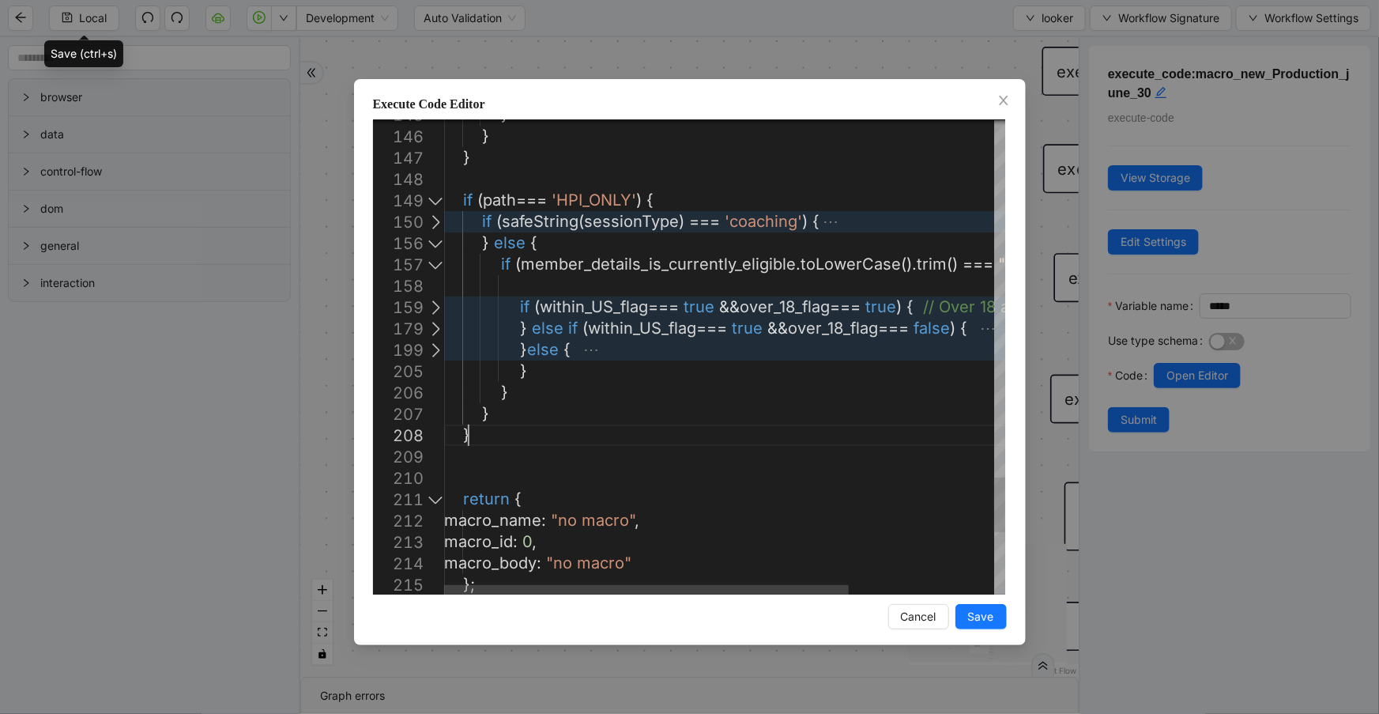
click at [431, 351] on div at bounding box center [435, 349] width 21 height 21
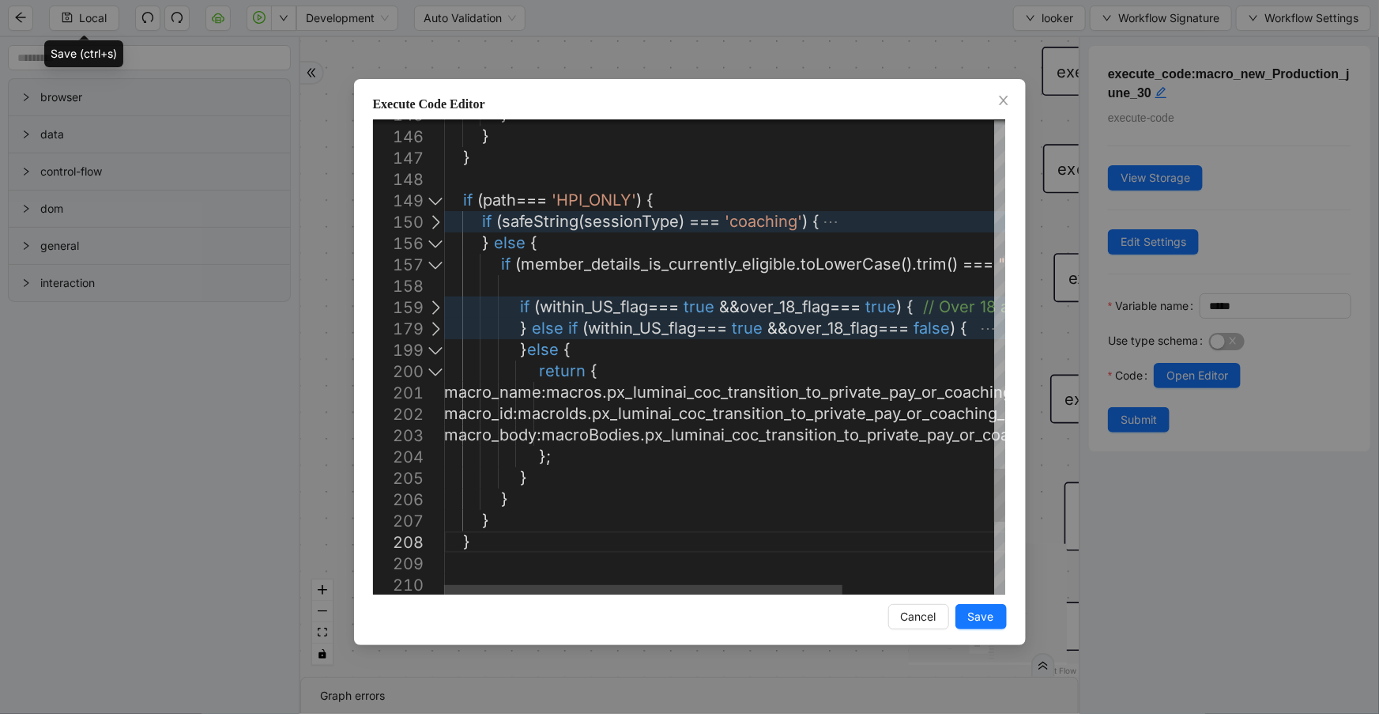
click at [442, 348] on div at bounding box center [435, 349] width 21 height 21
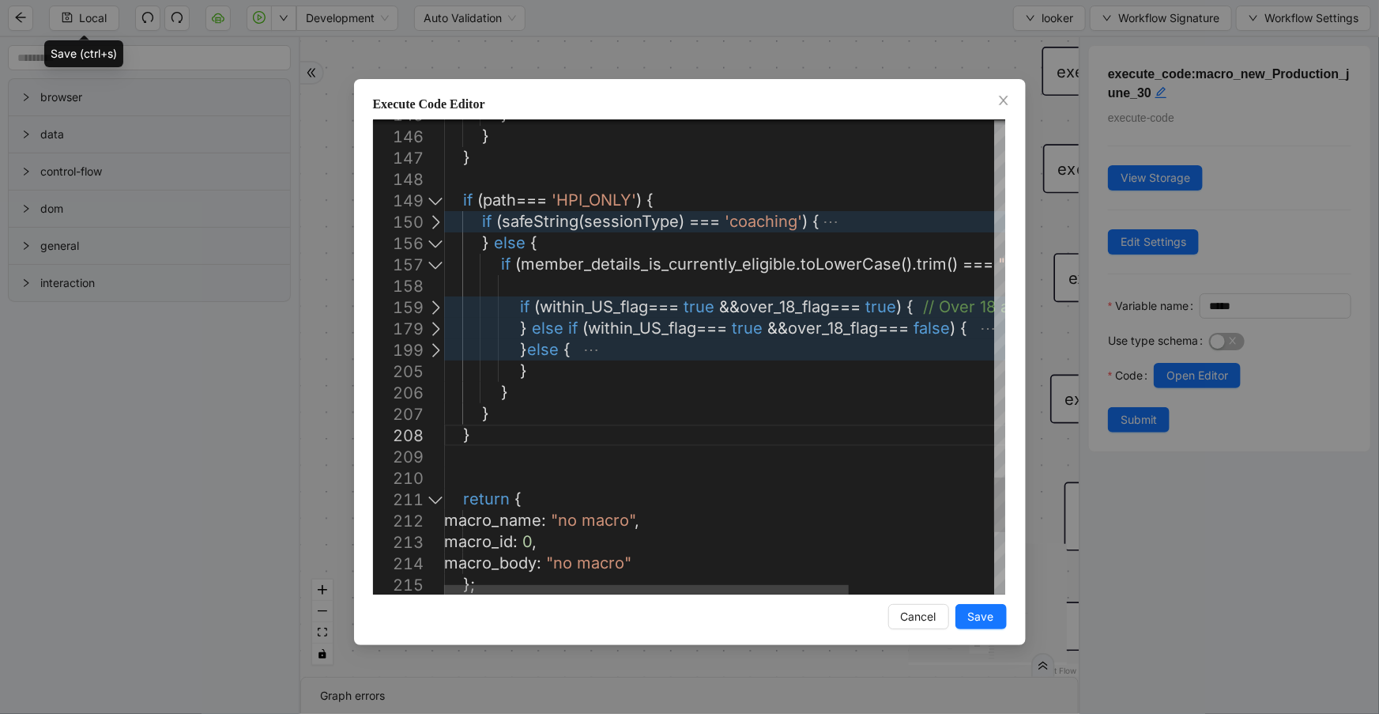
click at [436, 261] on div at bounding box center [435, 264] width 21 height 21
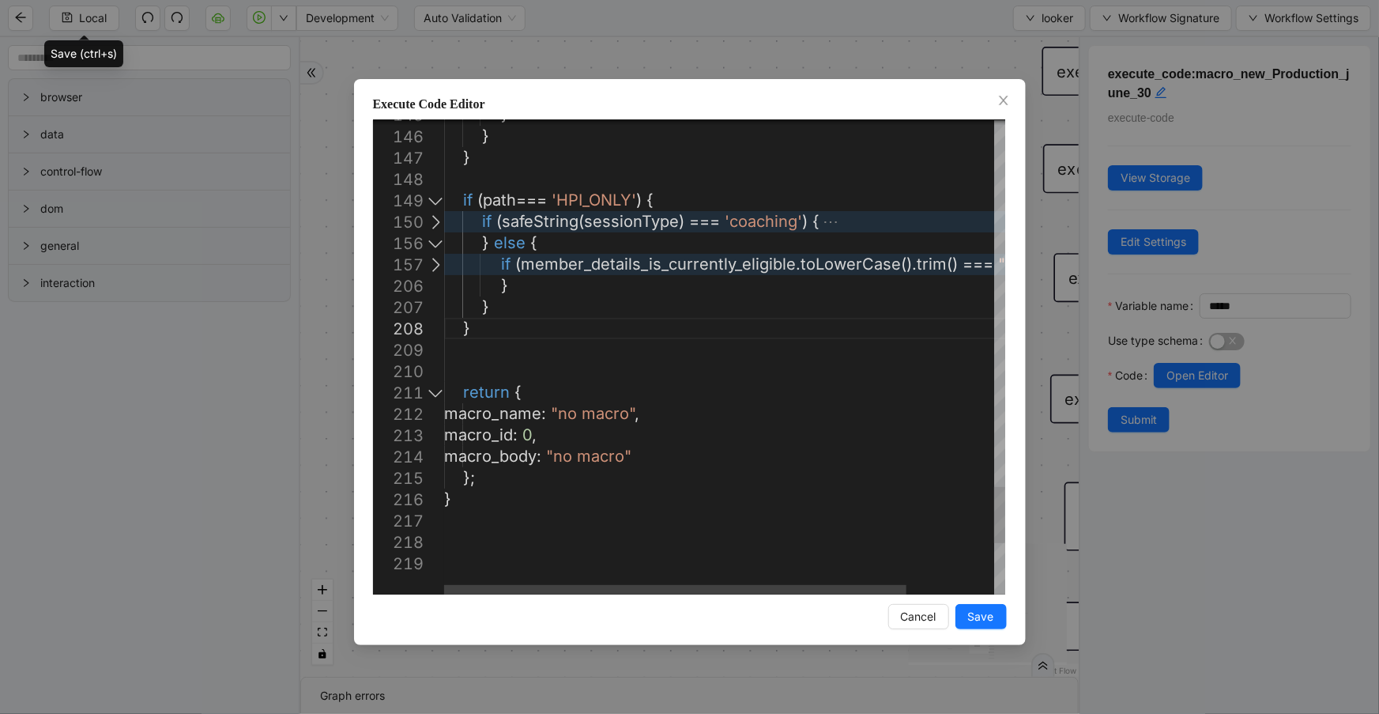
click at [436, 244] on div at bounding box center [435, 242] width 21 height 21
type textarea "**********"
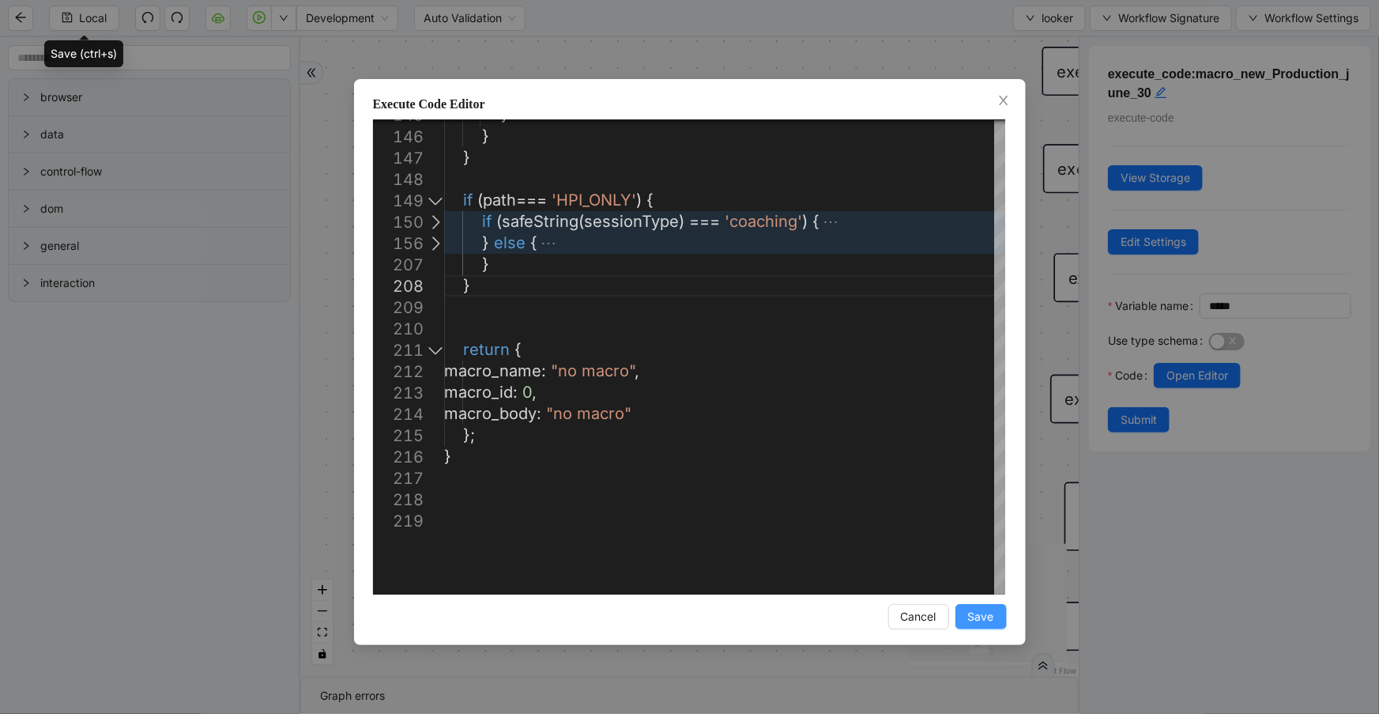
click at [973, 618] on span "Save" at bounding box center [981, 616] width 26 height 17
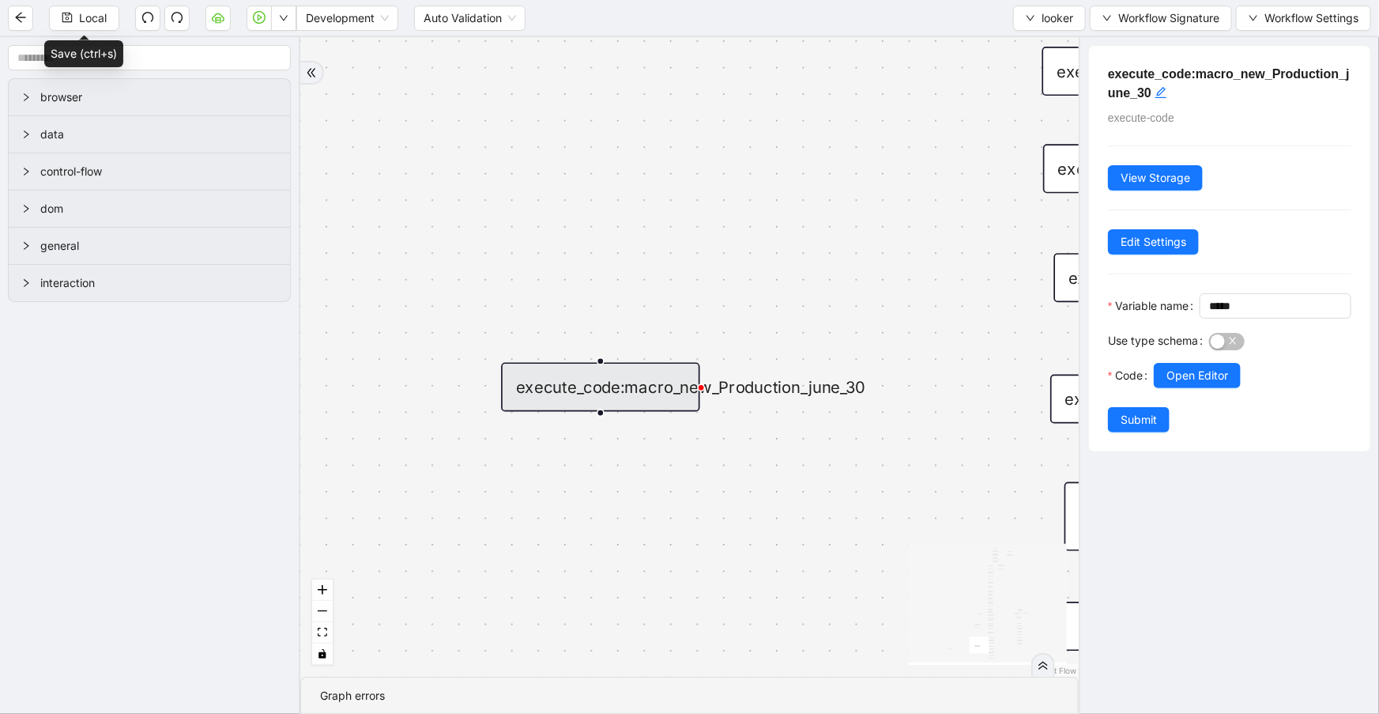
drag, startPoint x: 1138, startPoint y: 447, endPoint x: 581, endPoint y: 346, distance: 566.2
click at [1138, 428] on span "Submit" at bounding box center [1138, 419] width 36 height 17
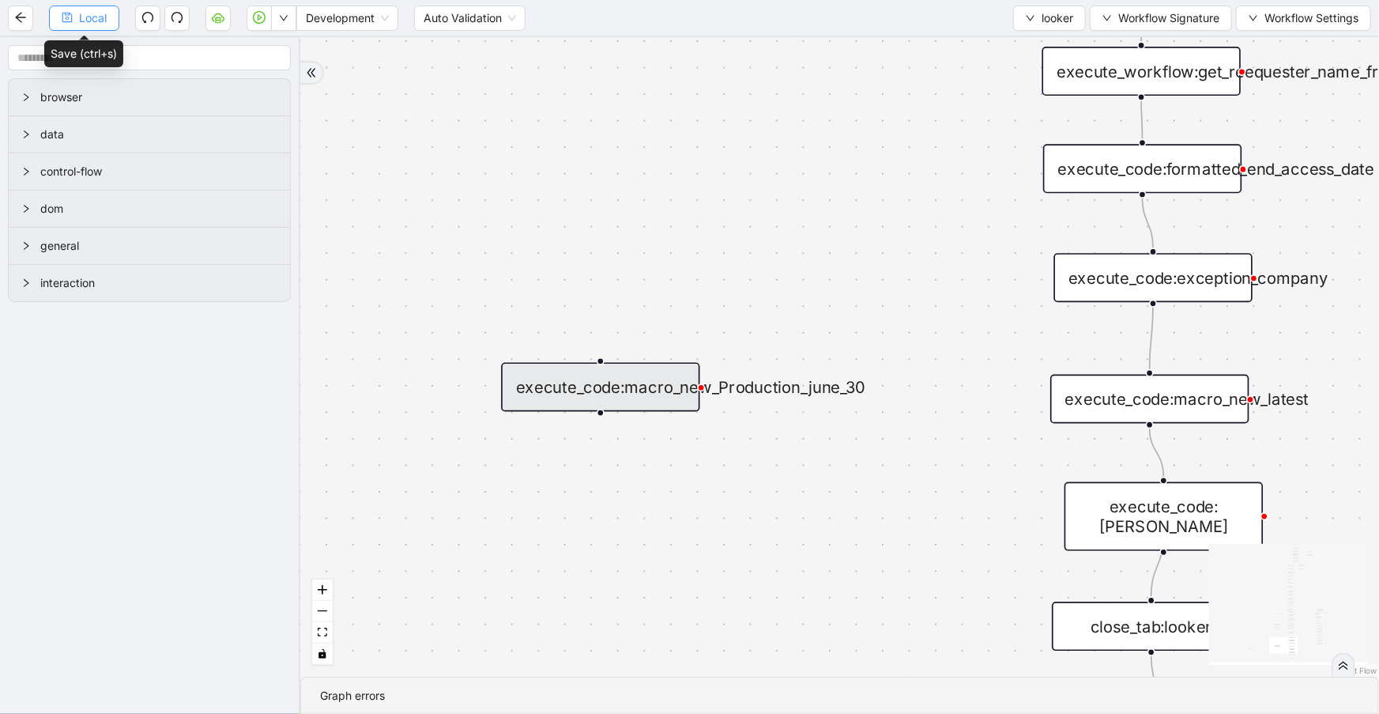
click at [101, 23] on span "Local" at bounding box center [93, 17] width 28 height 17
click at [568, 412] on div "fallback is_same_visits 3e13ccc2_230e_41ff_b0ca_9cb496d9165b fallback onError o…" at bounding box center [839, 356] width 1079 height 639
click at [571, 403] on div "execute_code:macro_new_Production_june_30" at bounding box center [600, 387] width 198 height 49
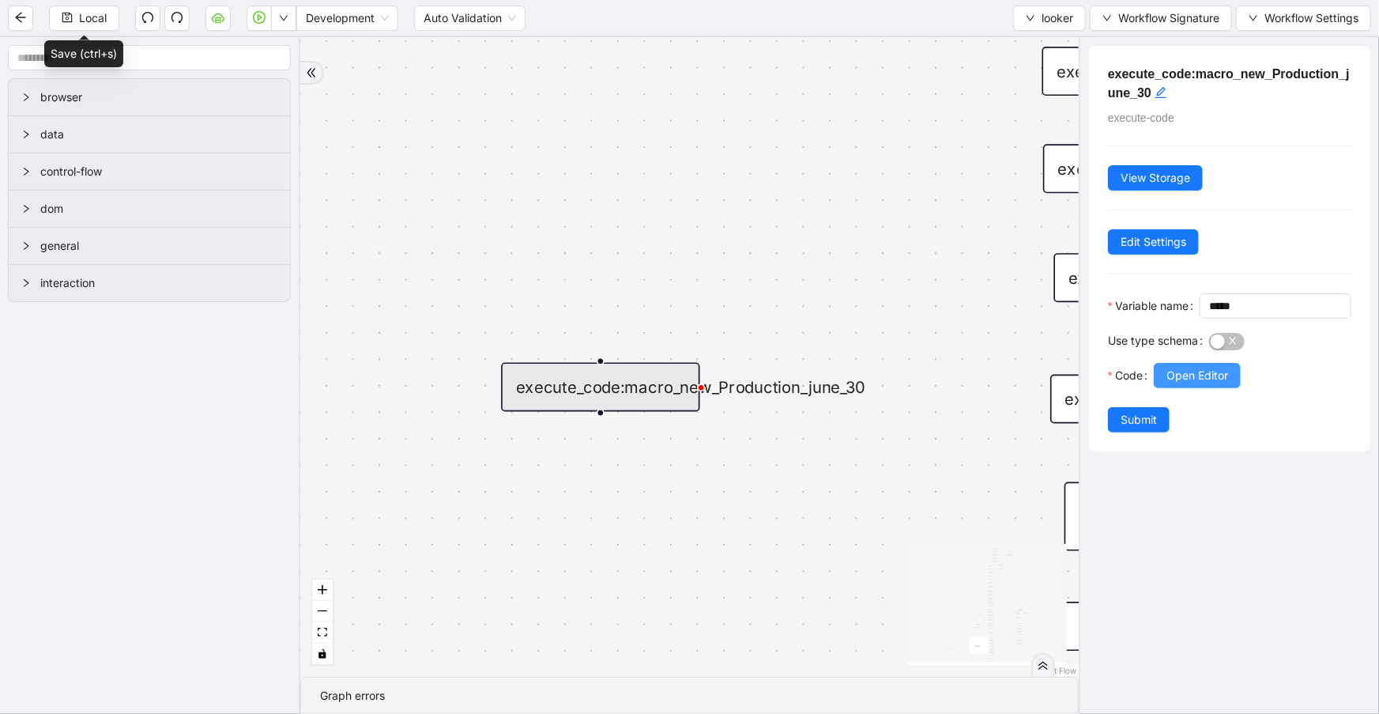
click at [1162, 388] on button "Open Editor" at bounding box center [1197, 375] width 87 height 25
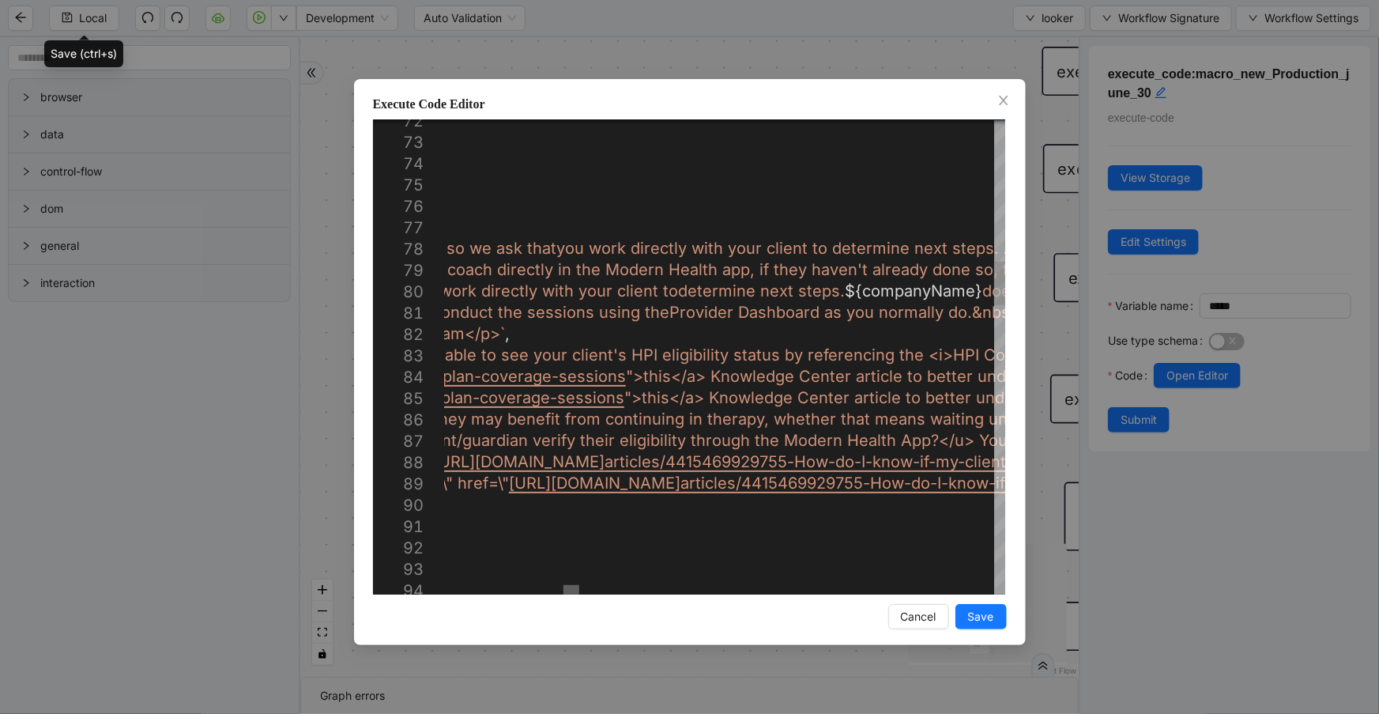
click at [570, 585] on div at bounding box center [571, 589] width 16 height 9
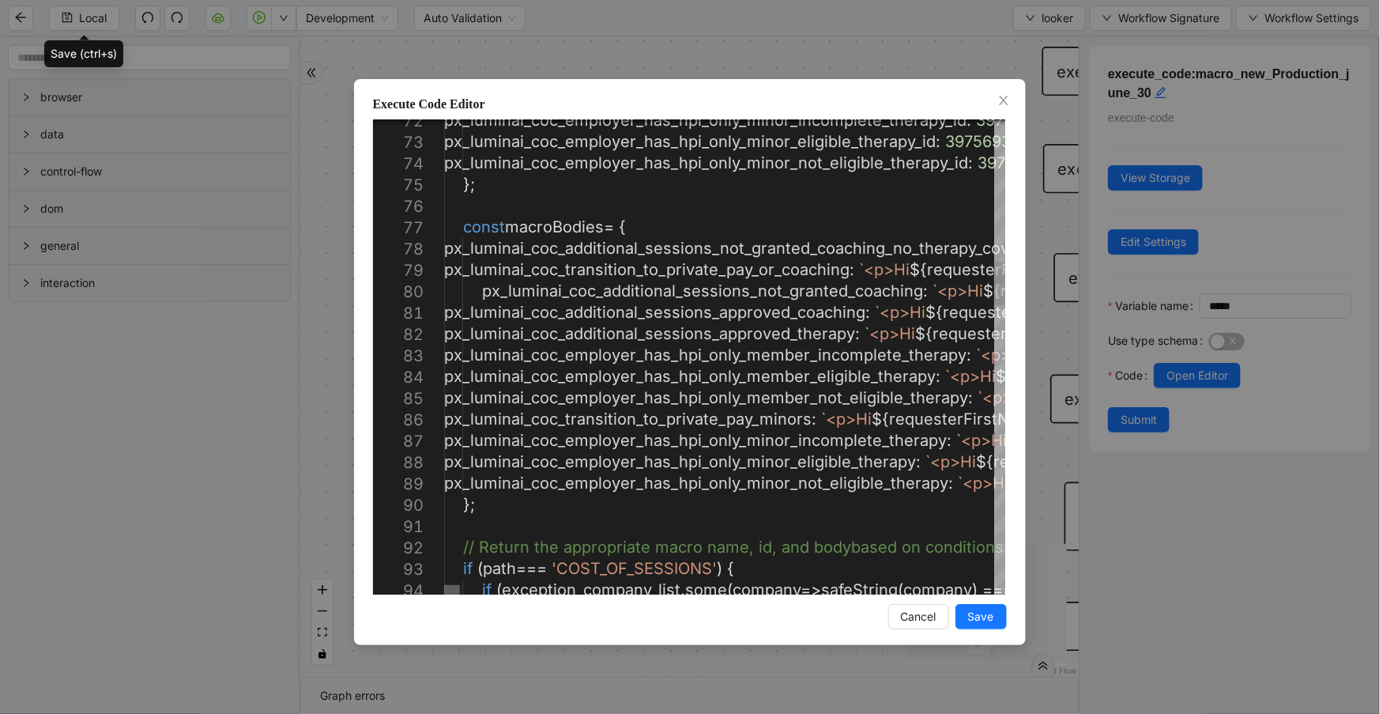
click at [444, 594] on div at bounding box center [452, 589] width 16 height 9
type textarea "**********"
type textarea "*"
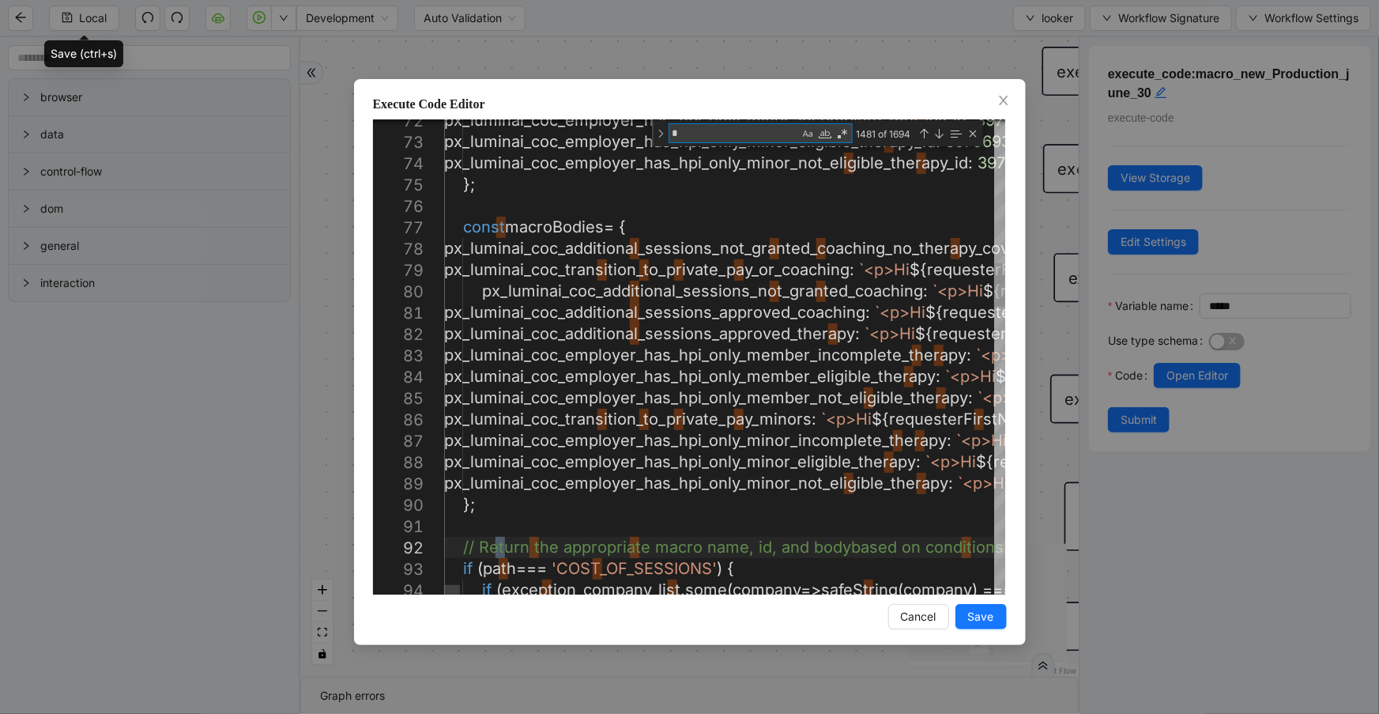
type textarea "**********"
type textarea "**"
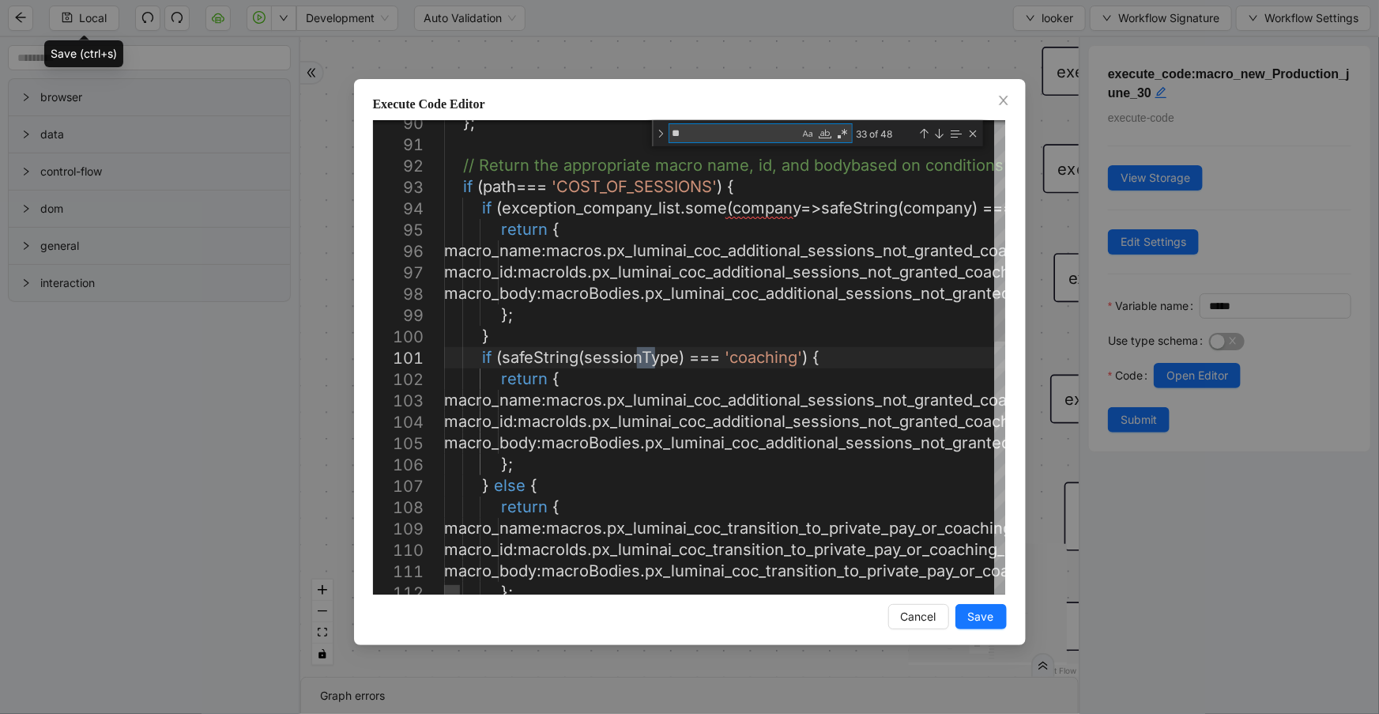
type textarea "**********"
type textarea "***"
type textarea "**********"
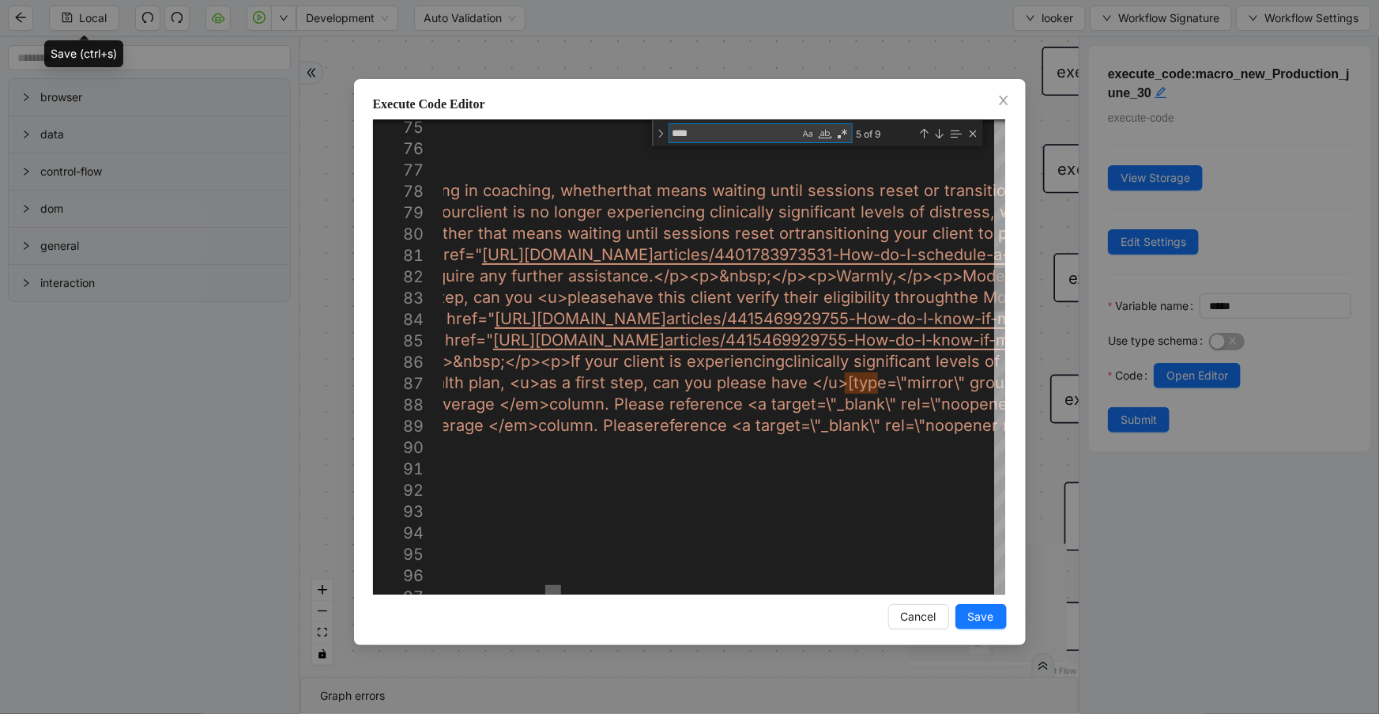
click at [552, 585] on div at bounding box center [553, 589] width 16 height 9
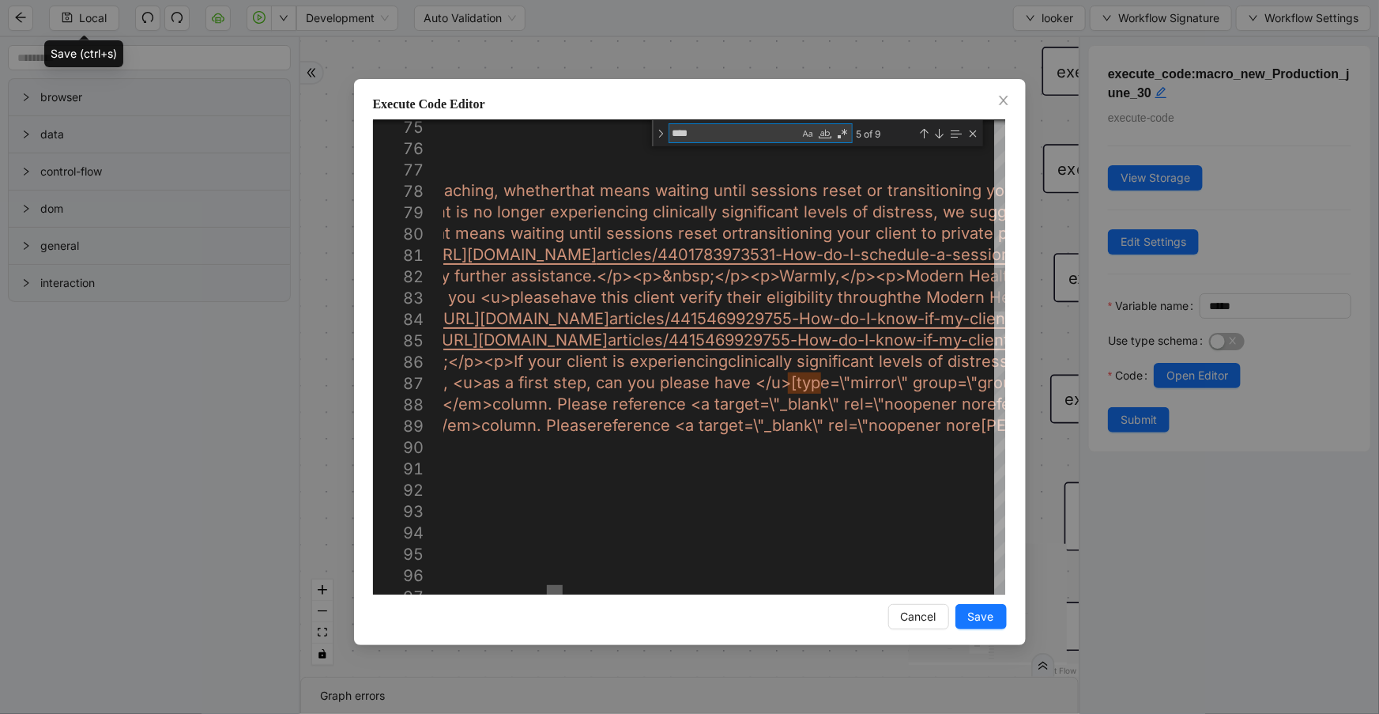
click at [558, 589] on div at bounding box center [555, 589] width 16 height 9
type textarea "****"
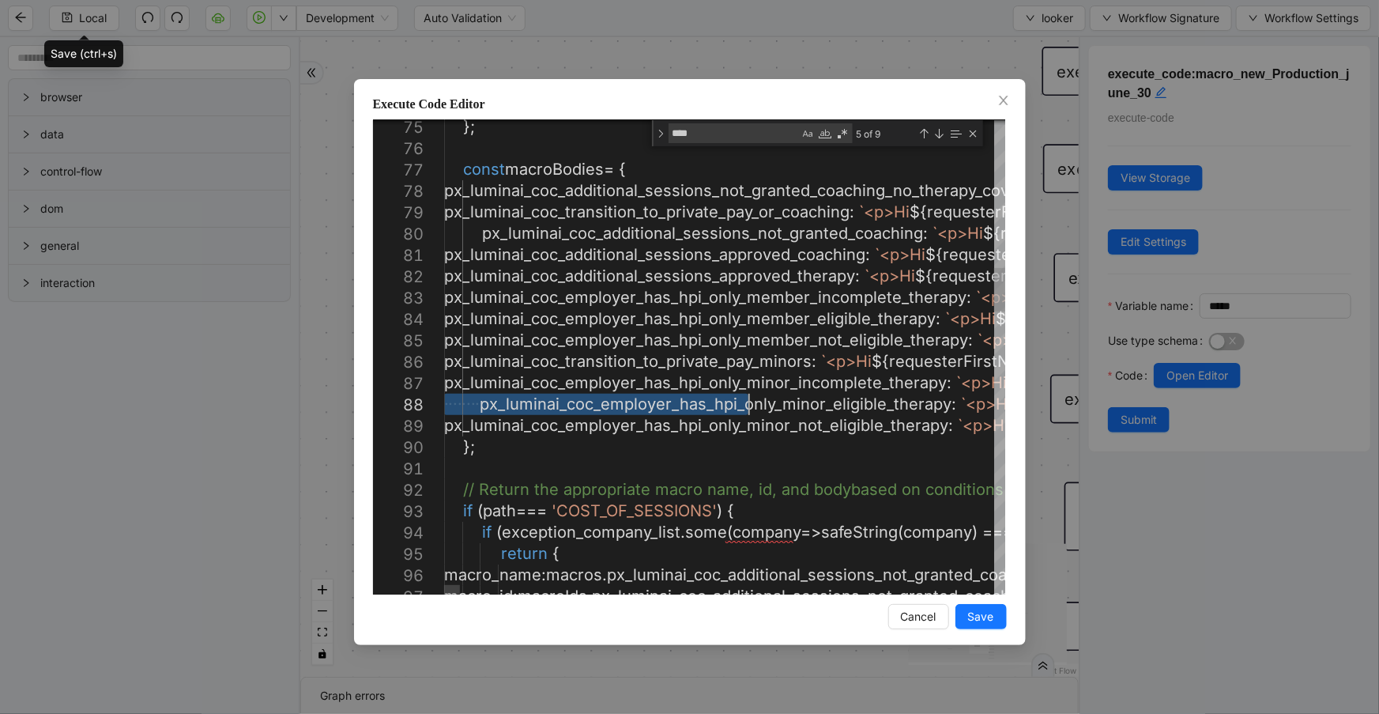
drag, startPoint x: 781, startPoint y: 385, endPoint x: 744, endPoint y: 397, distance: 40.0
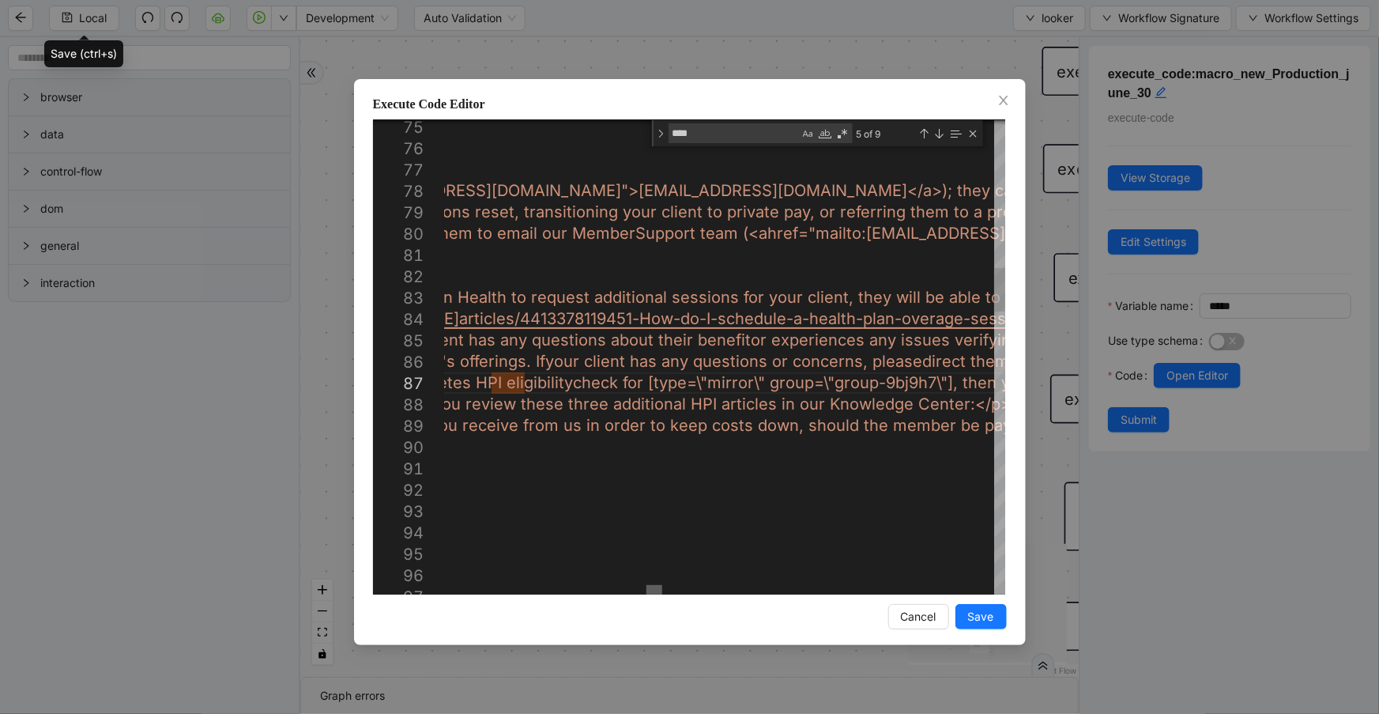
click at [651, 585] on div at bounding box center [654, 589] width 16 height 9
drag, startPoint x: 784, startPoint y: 385, endPoint x: 484, endPoint y: 383, distance: 300.3
drag, startPoint x: 785, startPoint y: 382, endPoint x: 570, endPoint y: 379, distance: 214.9
drag, startPoint x: 785, startPoint y: 382, endPoint x: 486, endPoint y: 384, distance: 298.7
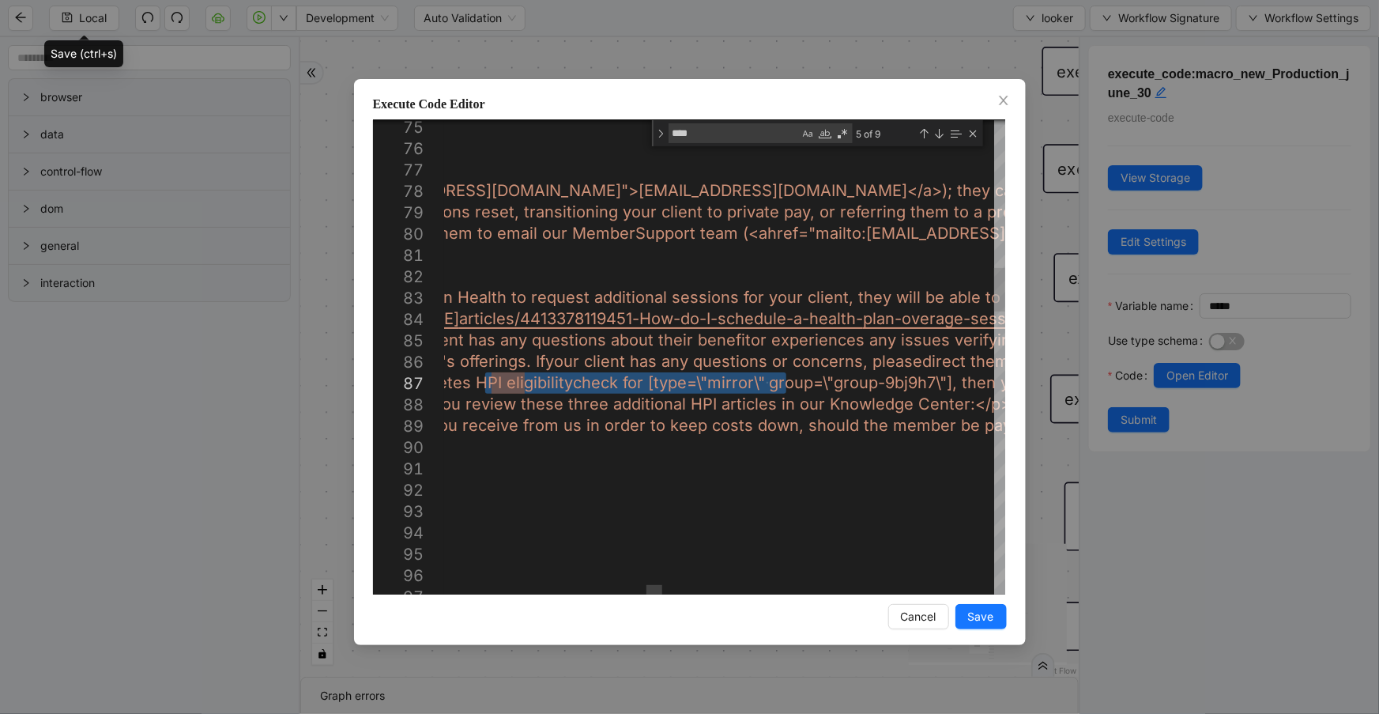
paste textarea "Editor content;Press Alt+F1 for Accessibility Options."
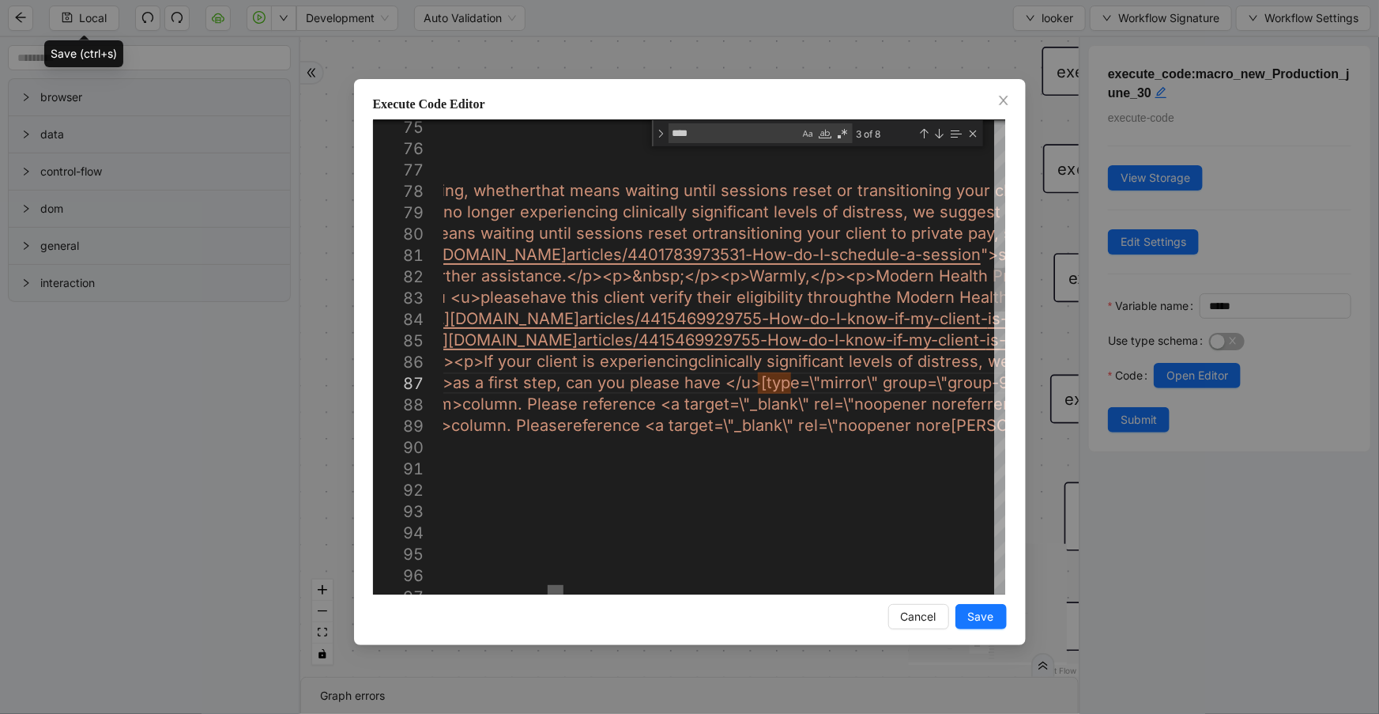
click at [550, 585] on div at bounding box center [556, 589] width 16 height 9
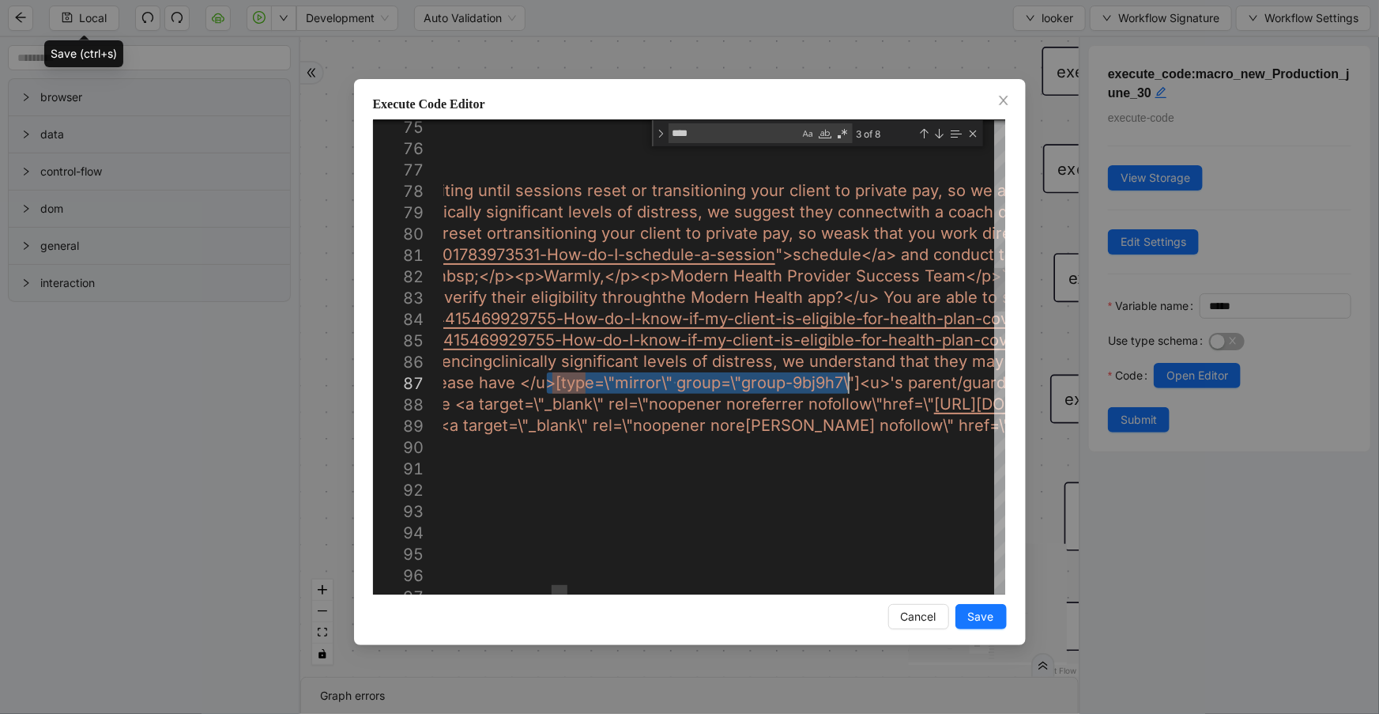
drag, startPoint x: 752, startPoint y: 387, endPoint x: 847, endPoint y: 382, distance: 95.0
paste textarea "Editor content;Press Alt+F1 for Accessibility Options."
type textarea "**********"
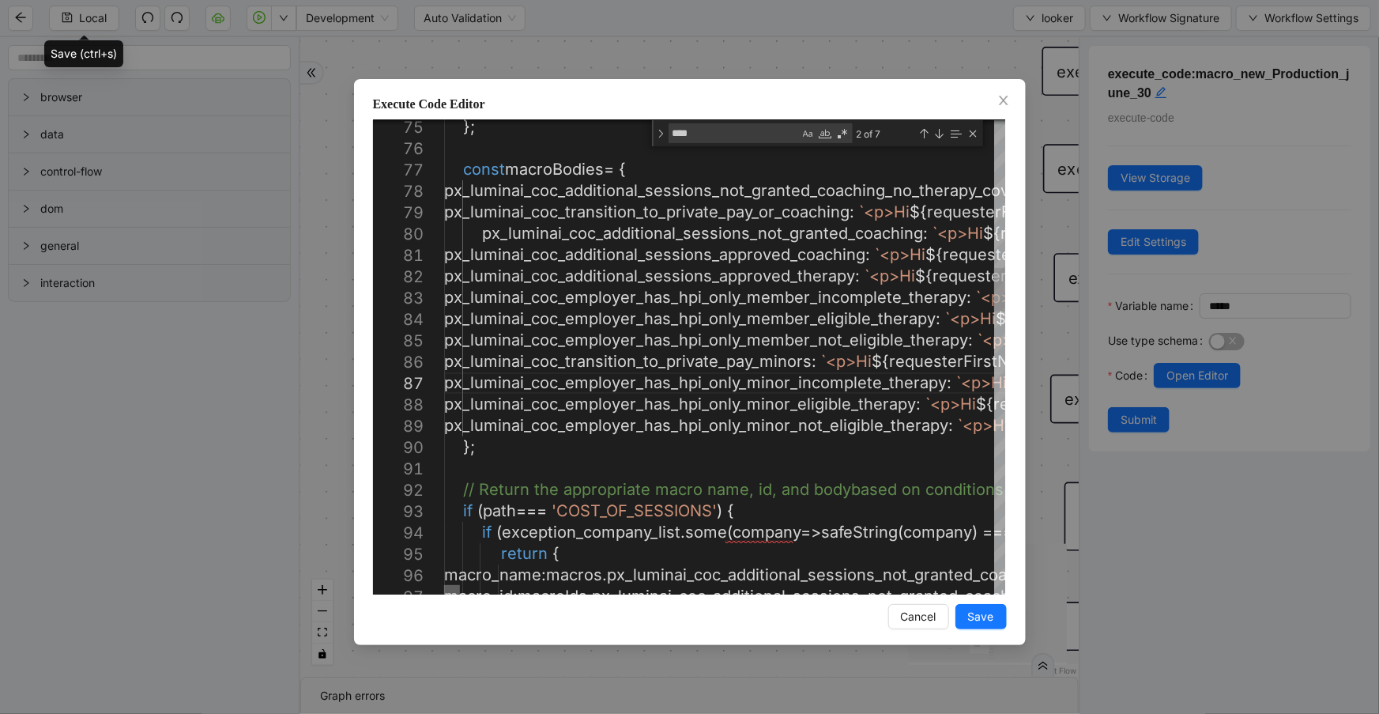
click at [444, 585] on div at bounding box center [452, 589] width 16 height 9
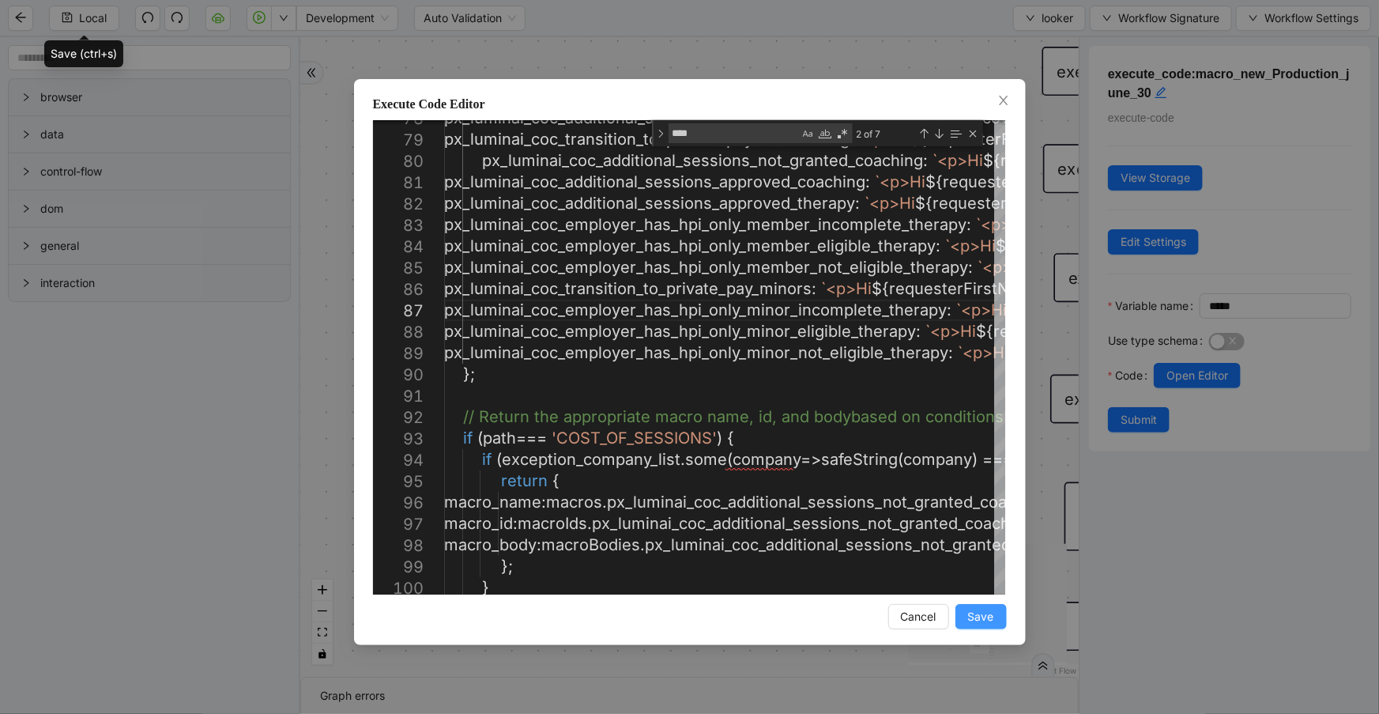
click at [978, 612] on span "Save" at bounding box center [981, 616] width 26 height 17
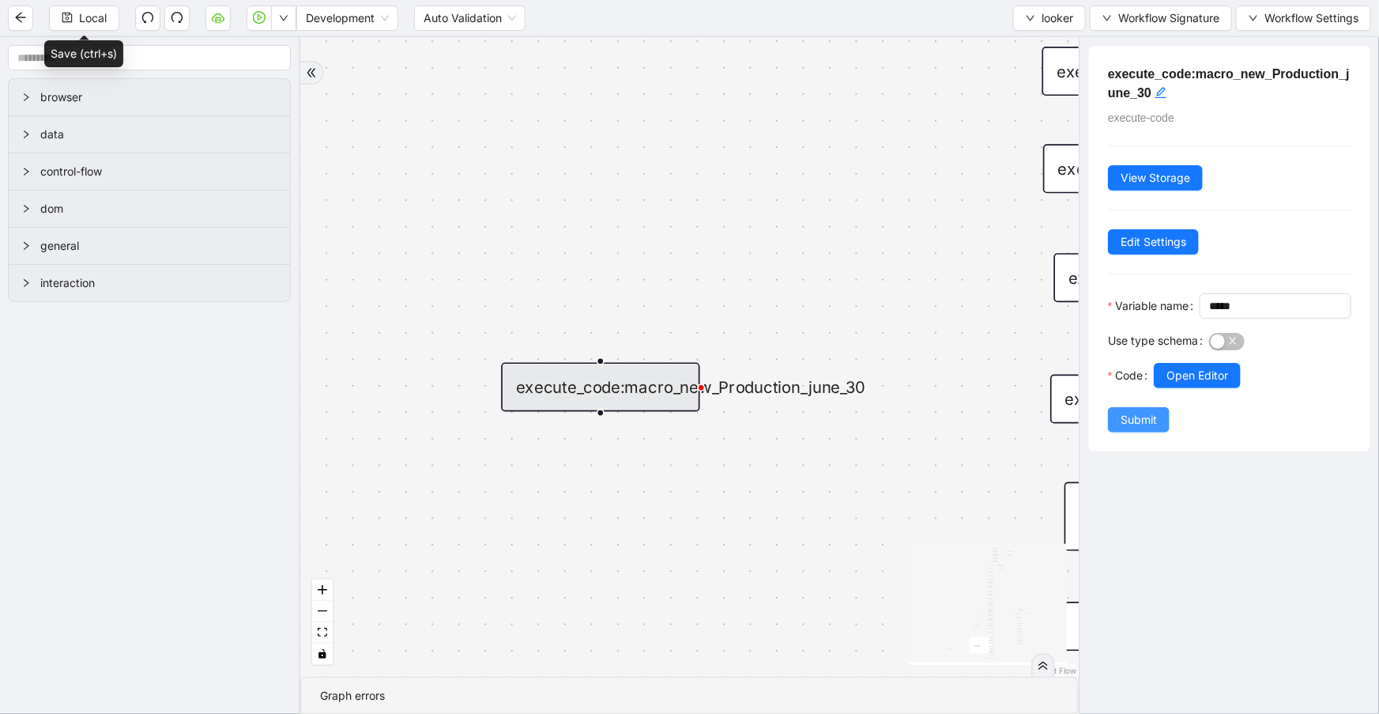
click at [1154, 428] on span "Submit" at bounding box center [1138, 419] width 36 height 17
click at [1119, 441] on div "execute_code:macro_new_Production_june_30 execute-code View Storage Edit Settin…" at bounding box center [1229, 375] width 300 height 676
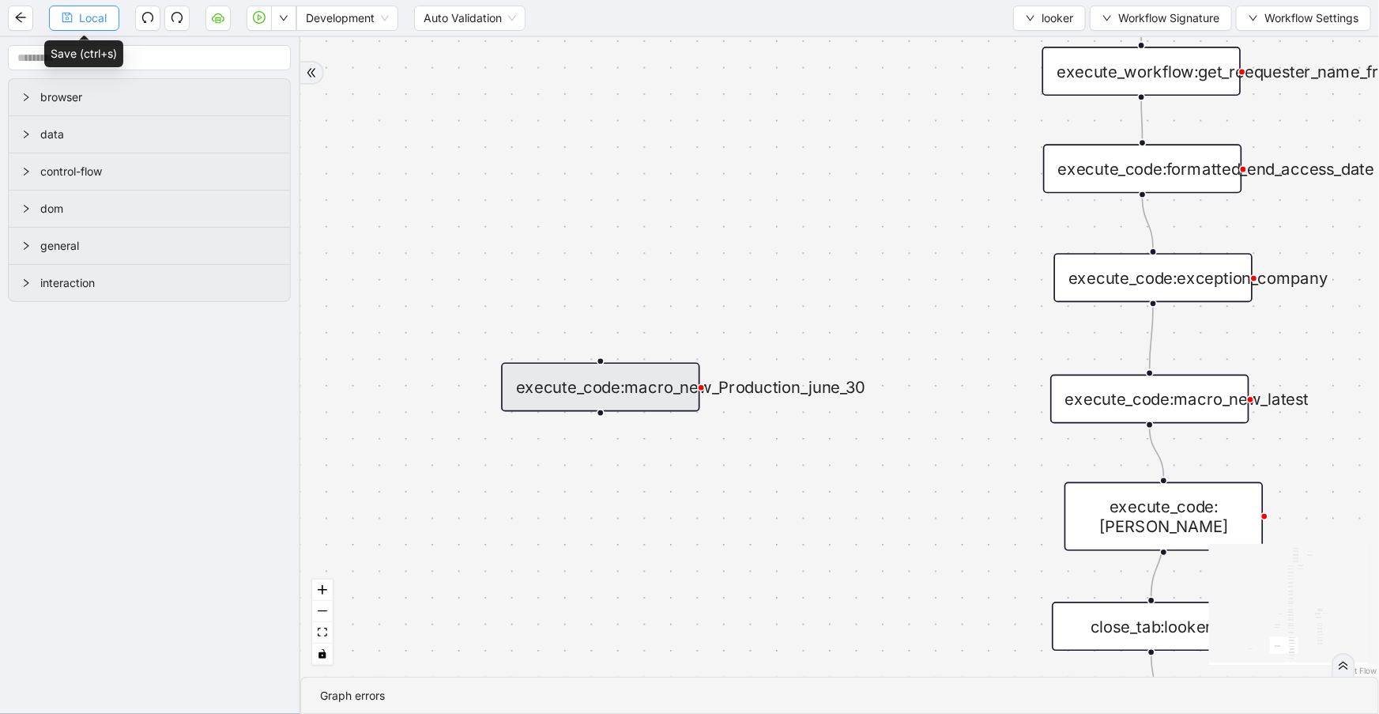
click at [73, 21] on button "Local" at bounding box center [84, 18] width 70 height 25
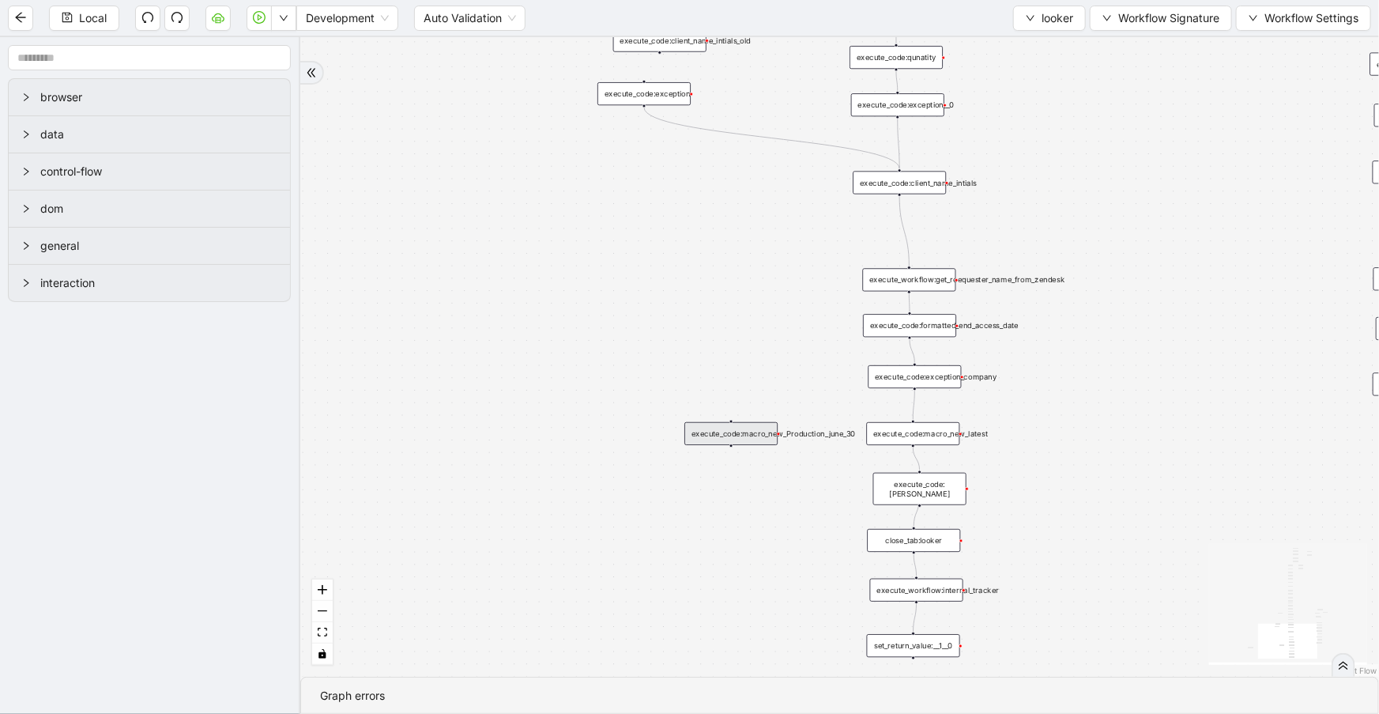
drag, startPoint x: 680, startPoint y: 429, endPoint x: 756, endPoint y: 435, distance: 76.1
click at [756, 435] on div "execute_code:macro_new_Production_june_30" at bounding box center [730, 433] width 93 height 23
click at [755, 435] on div "execute_code:macro_new_Production_june_30" at bounding box center [730, 433] width 93 height 23
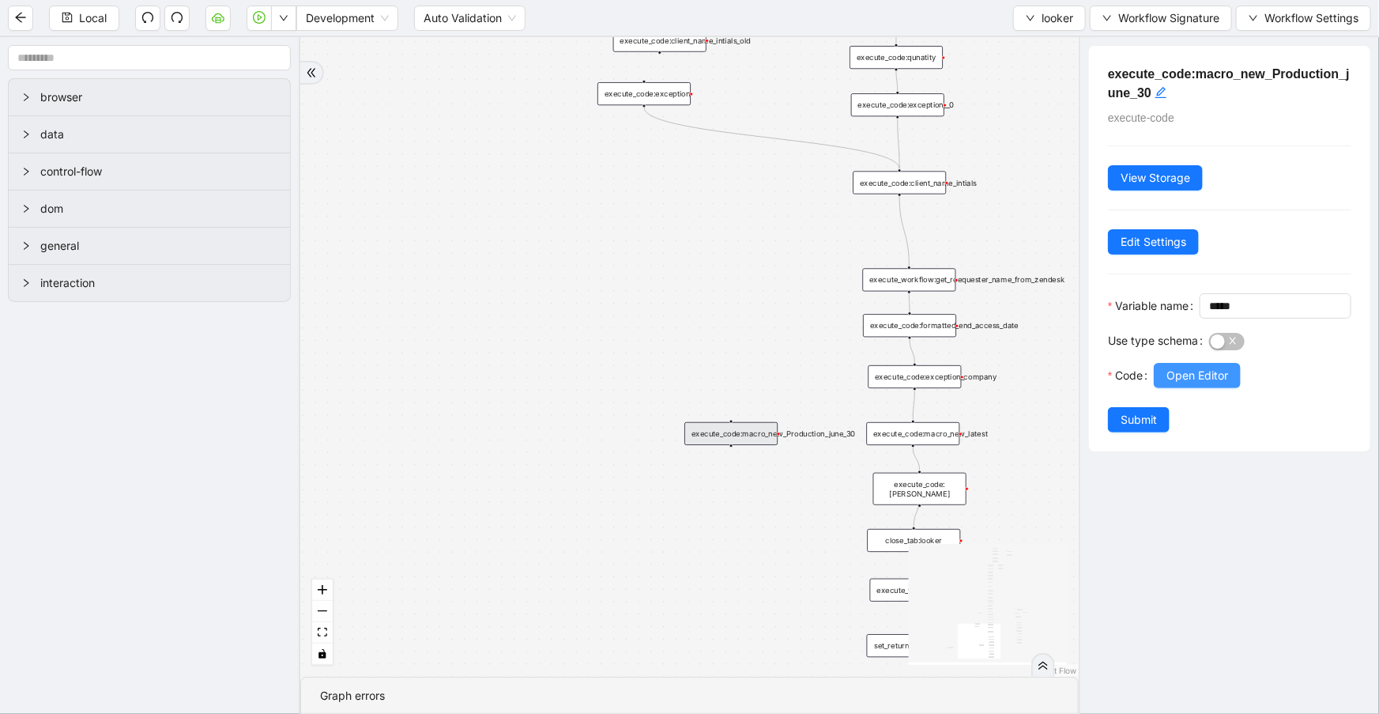
click at [1205, 384] on span "Open Editor" at bounding box center [1197, 375] width 62 height 17
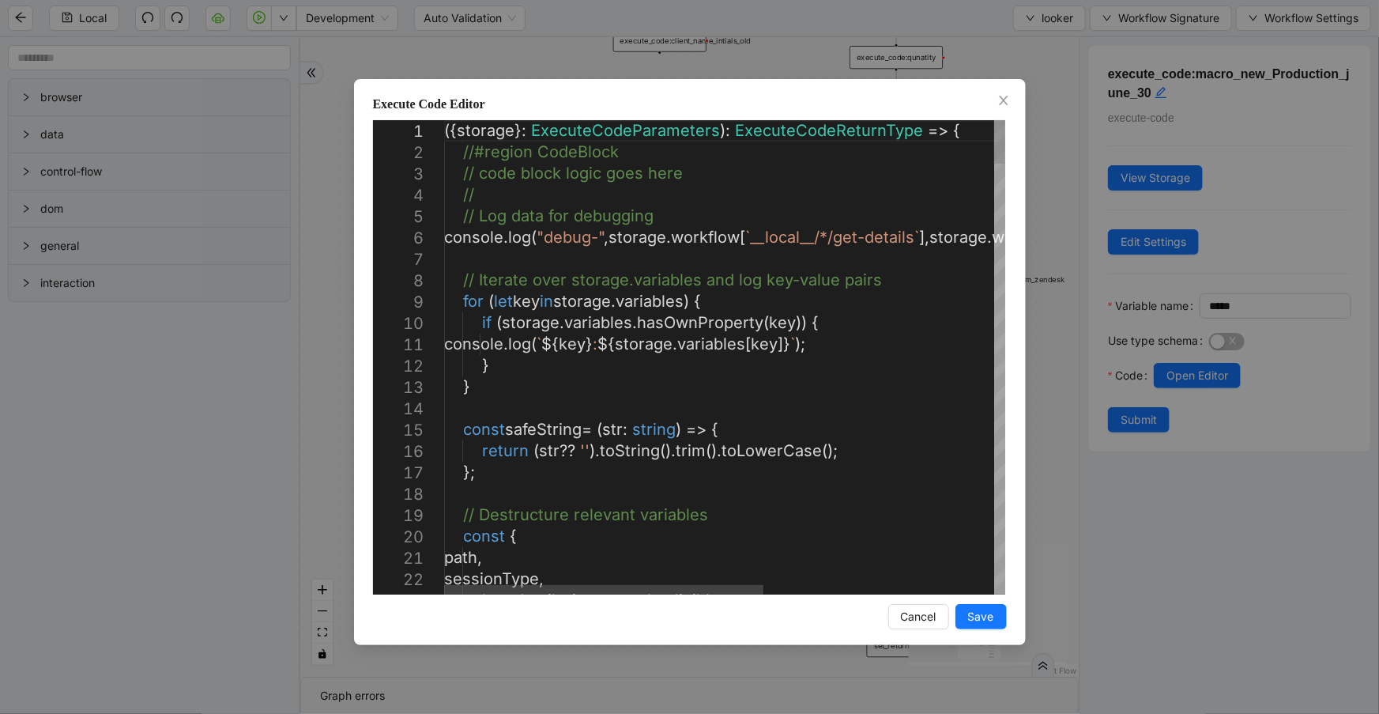
type textarea "**********"
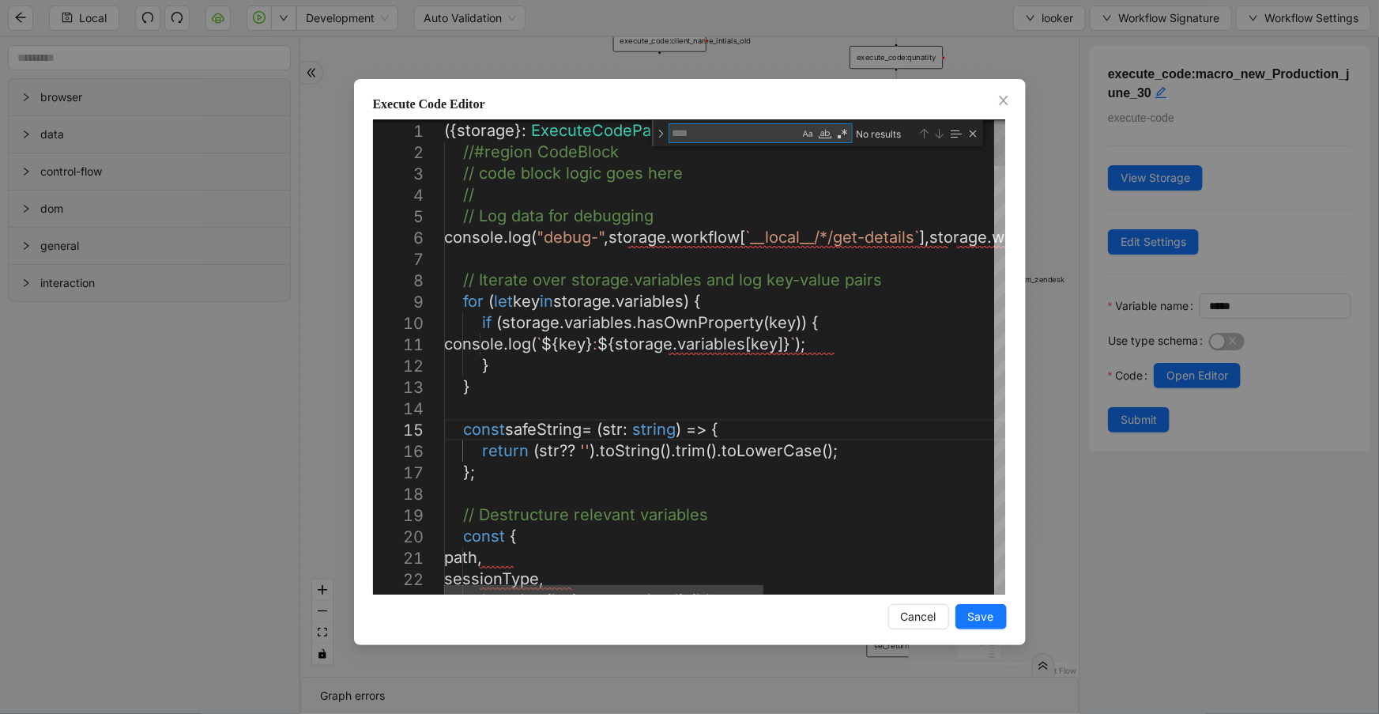
type textarea "*"
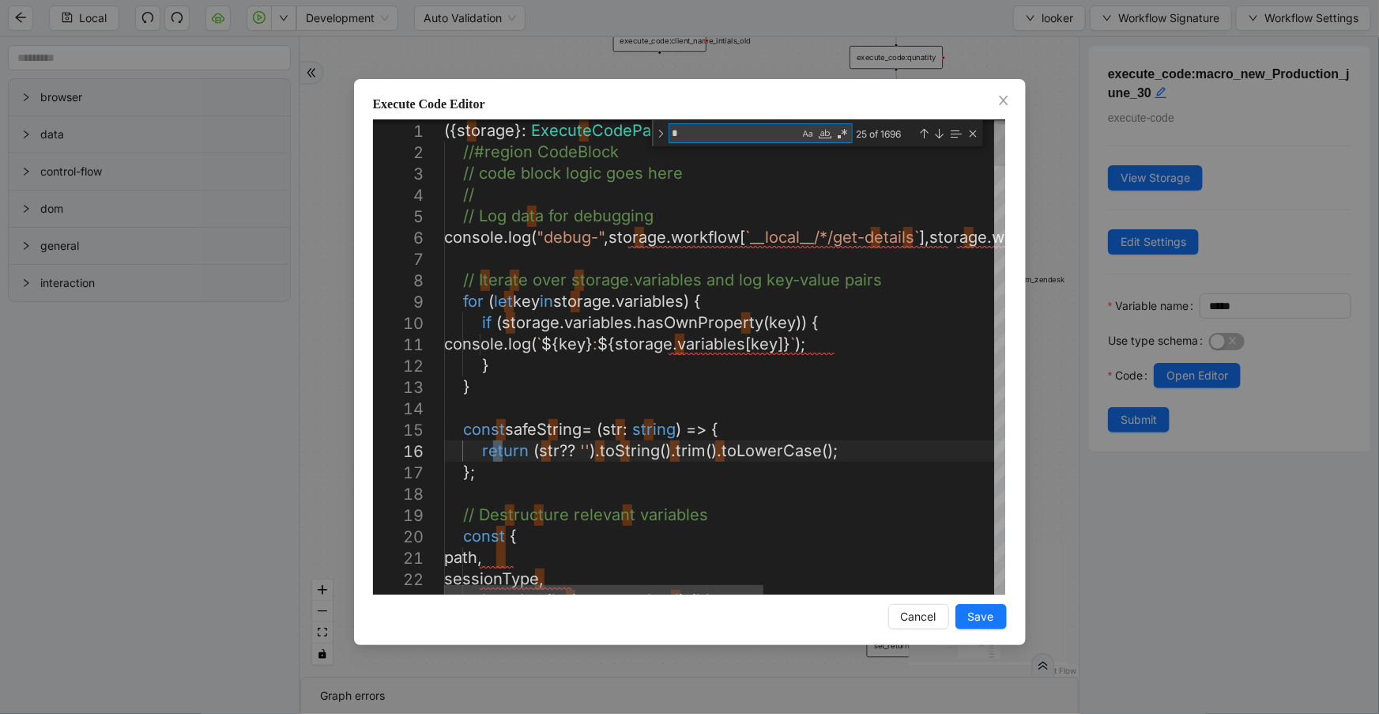
type textarea "**********"
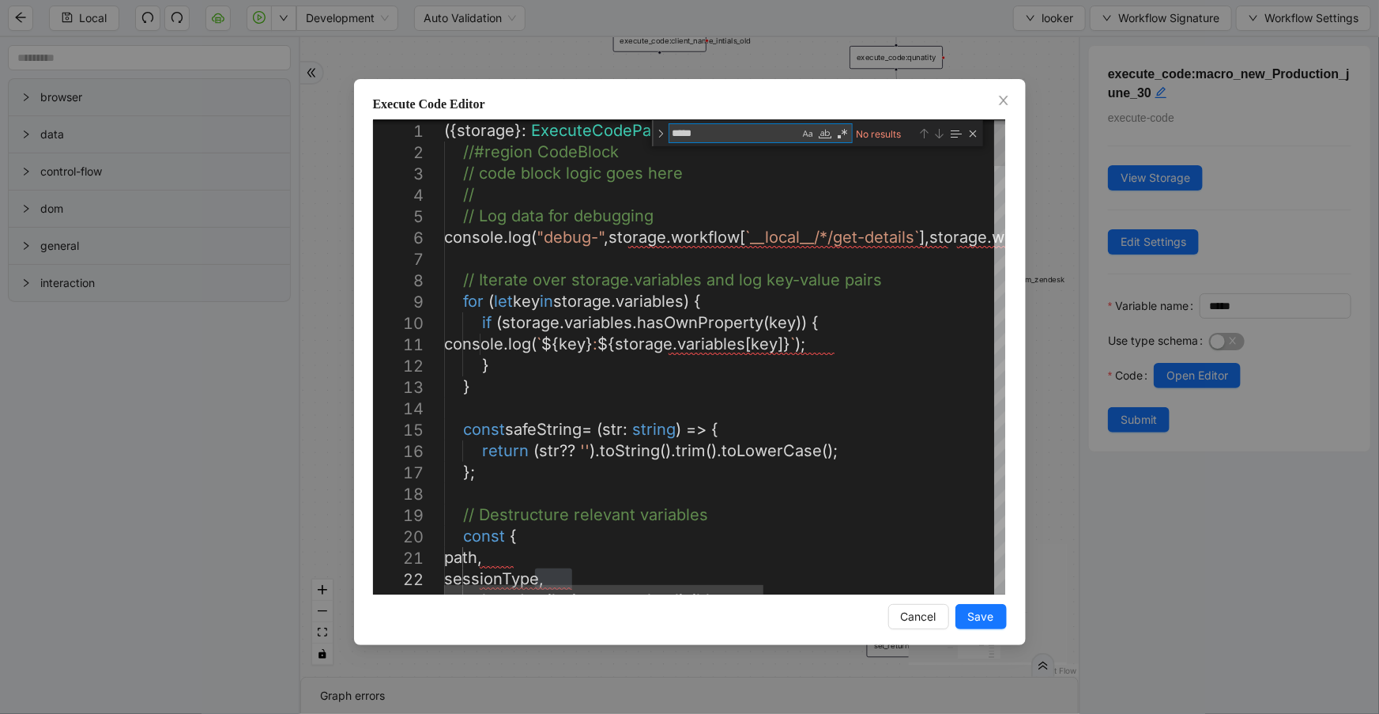
click at [726, 130] on textarea "*****" at bounding box center [734, 133] width 130 height 18
click at [672, 130] on textarea "******" at bounding box center [734, 133] width 130 height 18
type textarea "*****"
click at [997, 100] on icon "close" at bounding box center [1003, 100] width 13 height 13
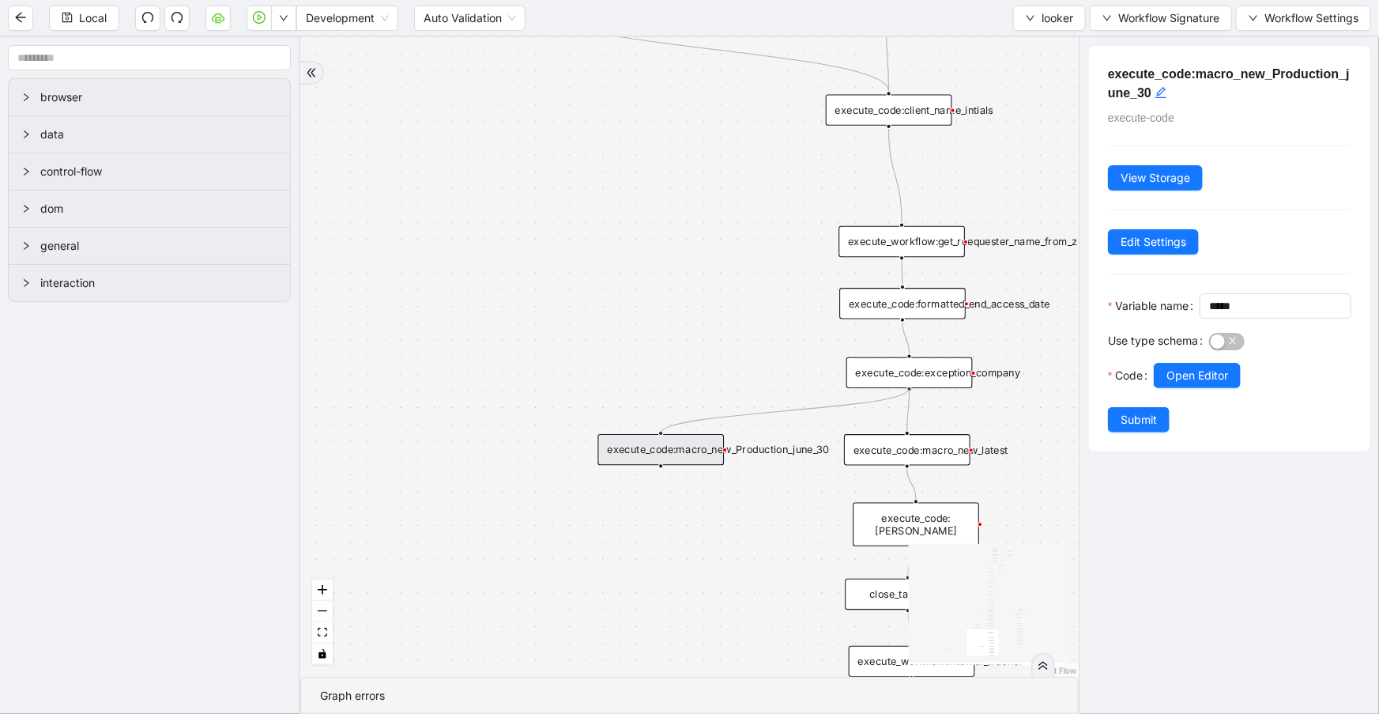
drag, startPoint x: 908, startPoint y: 387, endPoint x: 663, endPoint y: 435, distance: 249.6
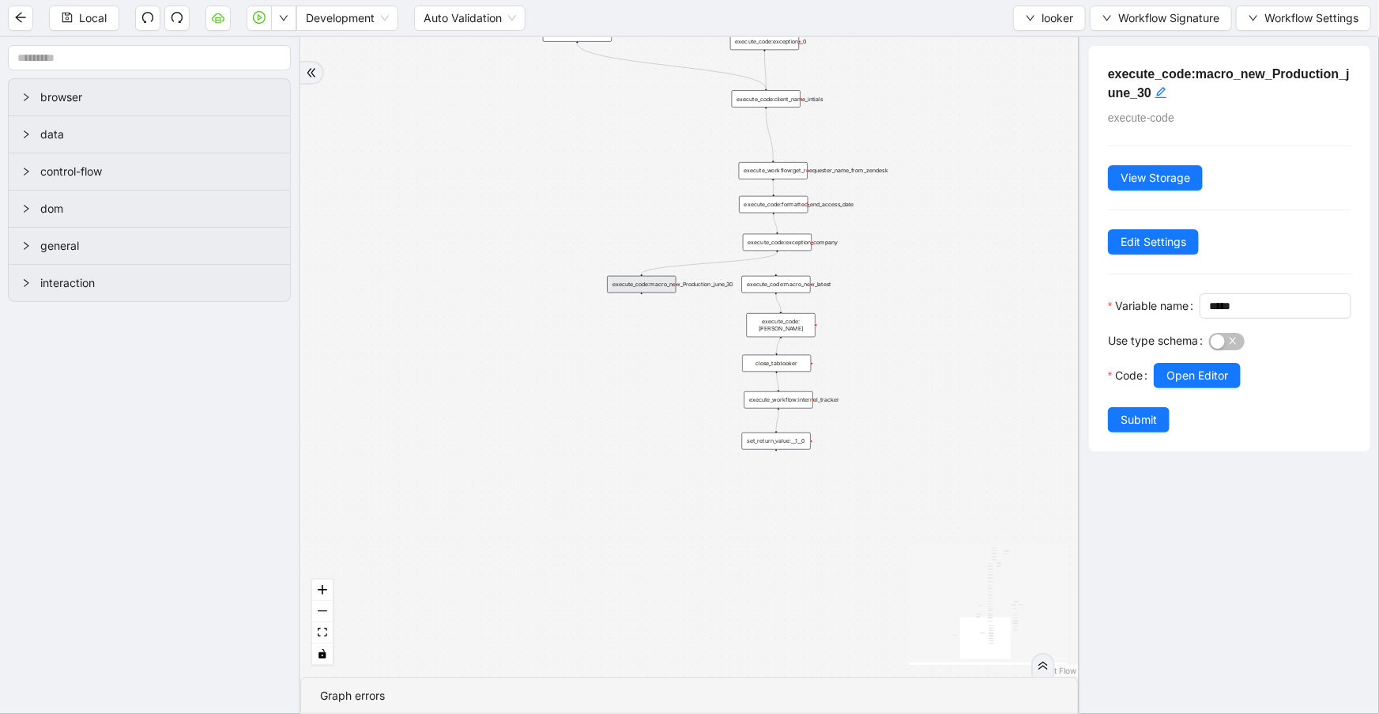
drag, startPoint x: 962, startPoint y: 446, endPoint x: 886, endPoint y: 276, distance: 187.1
click at [903, 277] on div "fallback is_same_visits 3e13ccc2_230e_41ff_b0ca_9cb496d9165b fallback onError o…" at bounding box center [689, 356] width 778 height 639
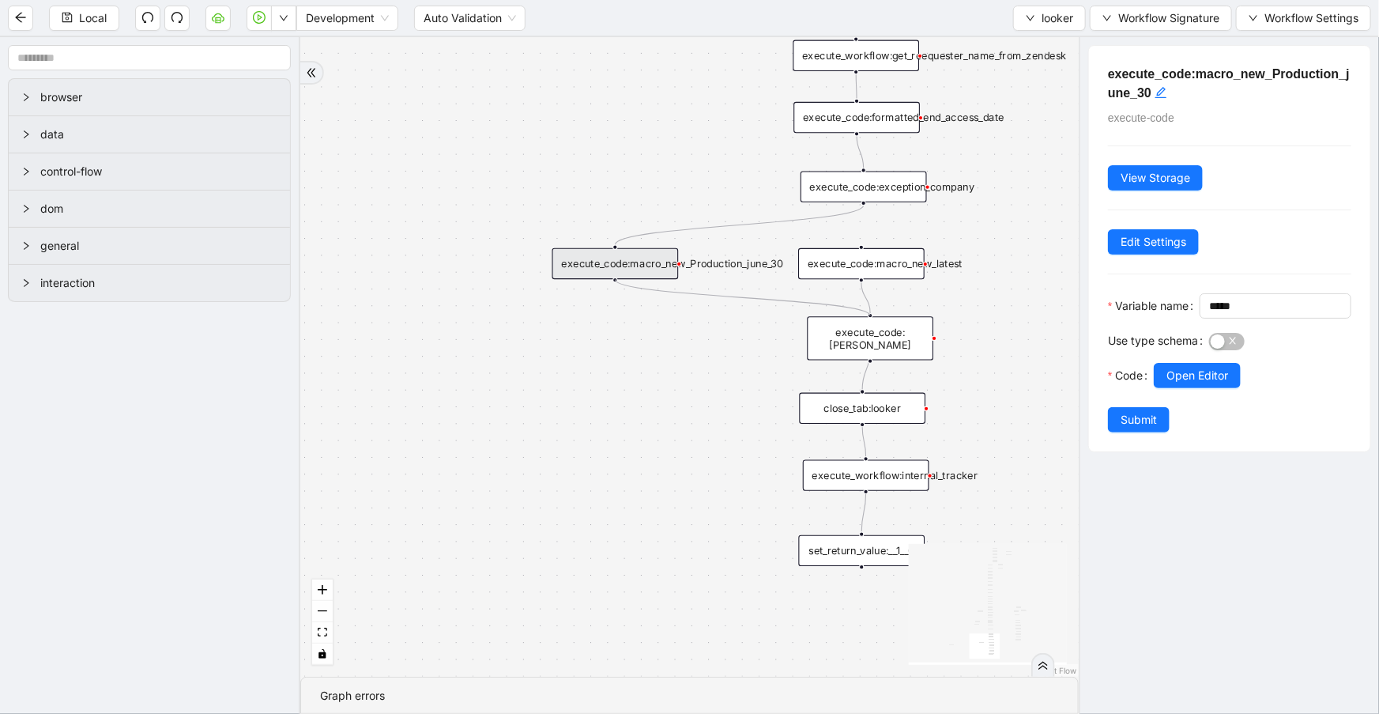
drag, startPoint x: 613, startPoint y: 278, endPoint x: 864, endPoint y: 309, distance: 252.4
click at [1132, 428] on span "Submit" at bounding box center [1138, 419] width 36 height 17
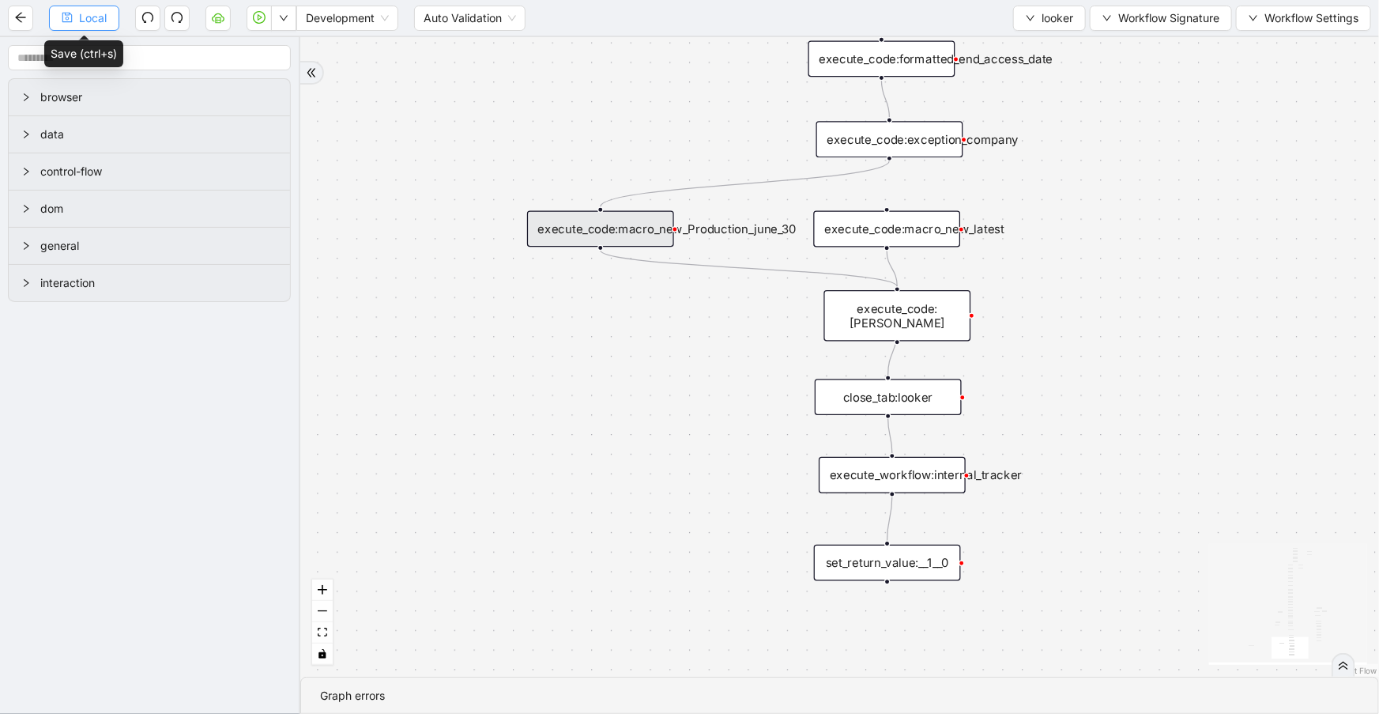
click at [98, 18] on span "Local" at bounding box center [93, 17] width 28 height 17
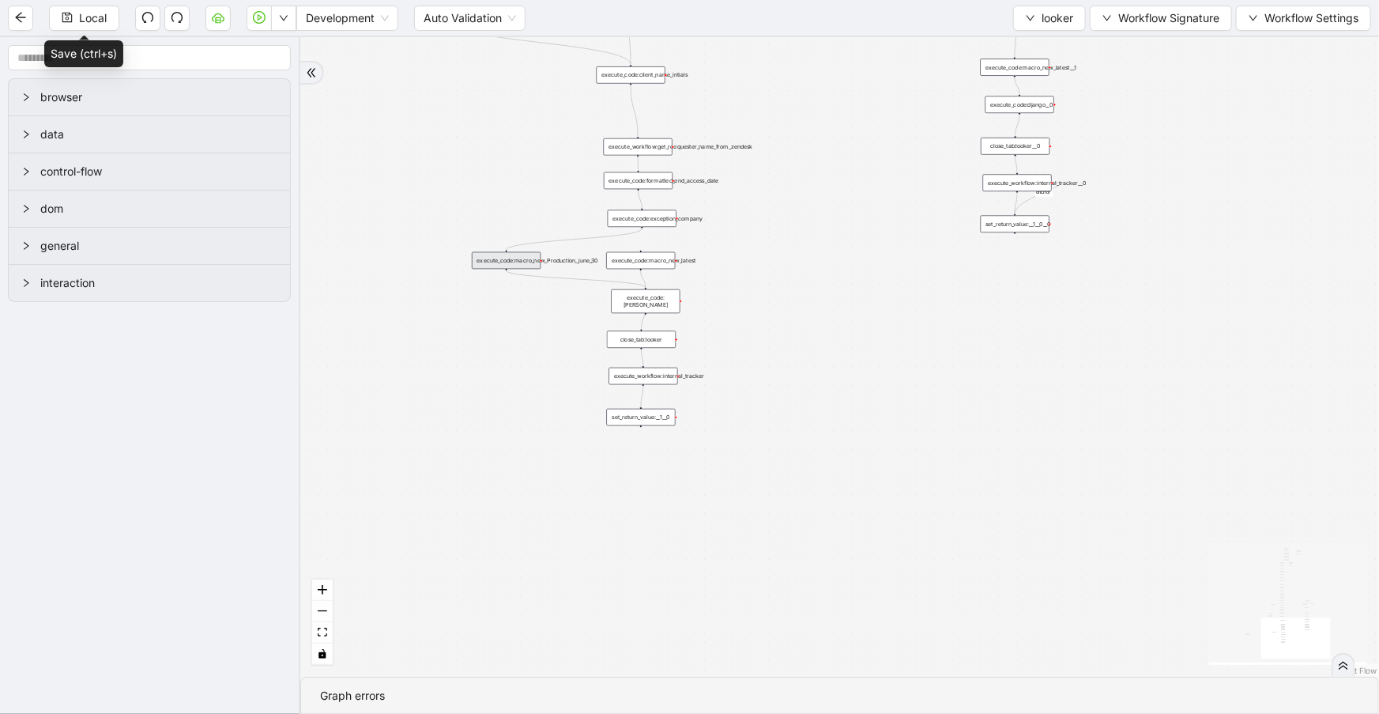
drag, startPoint x: 106, startPoint y: 26, endPoint x: 348, endPoint y: 265, distance: 340.8
click at [106, 25] on button "Local" at bounding box center [84, 18] width 70 height 25
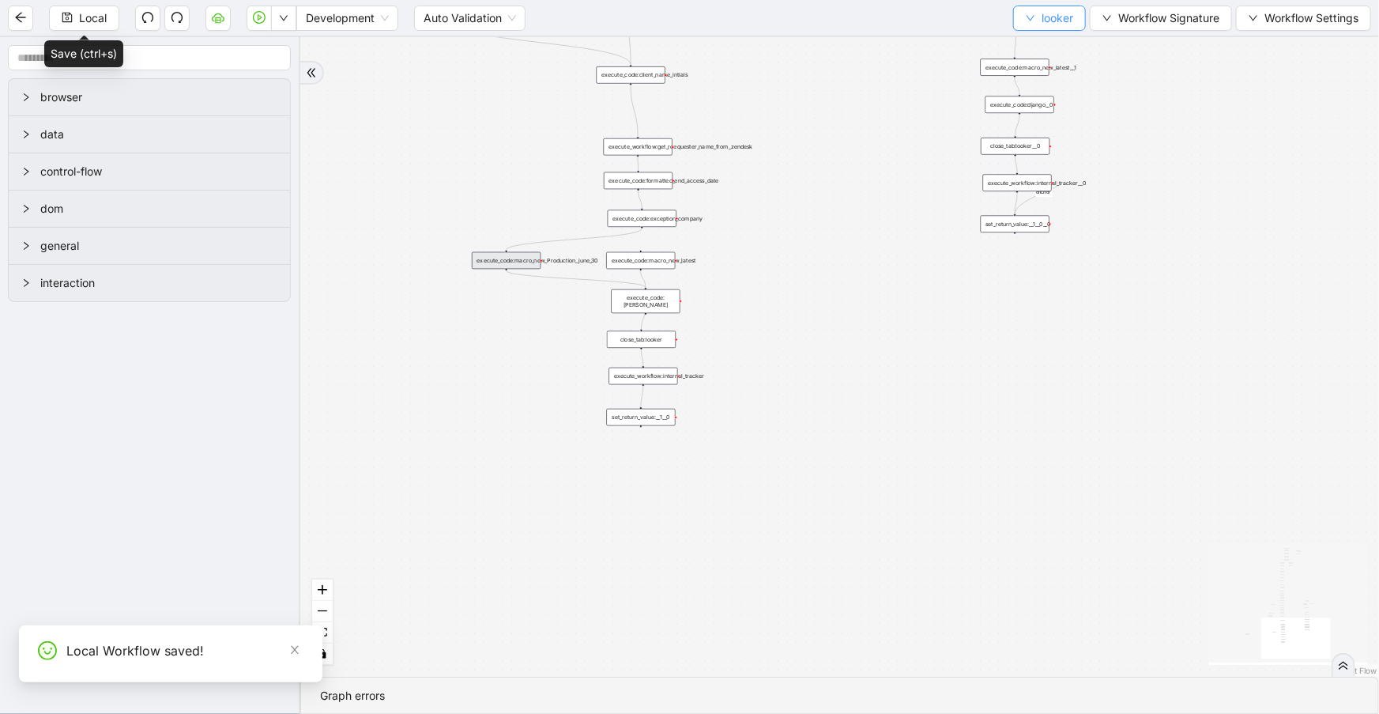
click at [1042, 21] on span "looker" at bounding box center [1057, 17] width 32 height 17
click at [1044, 47] on span "Select" at bounding box center [1047, 48] width 47 height 17
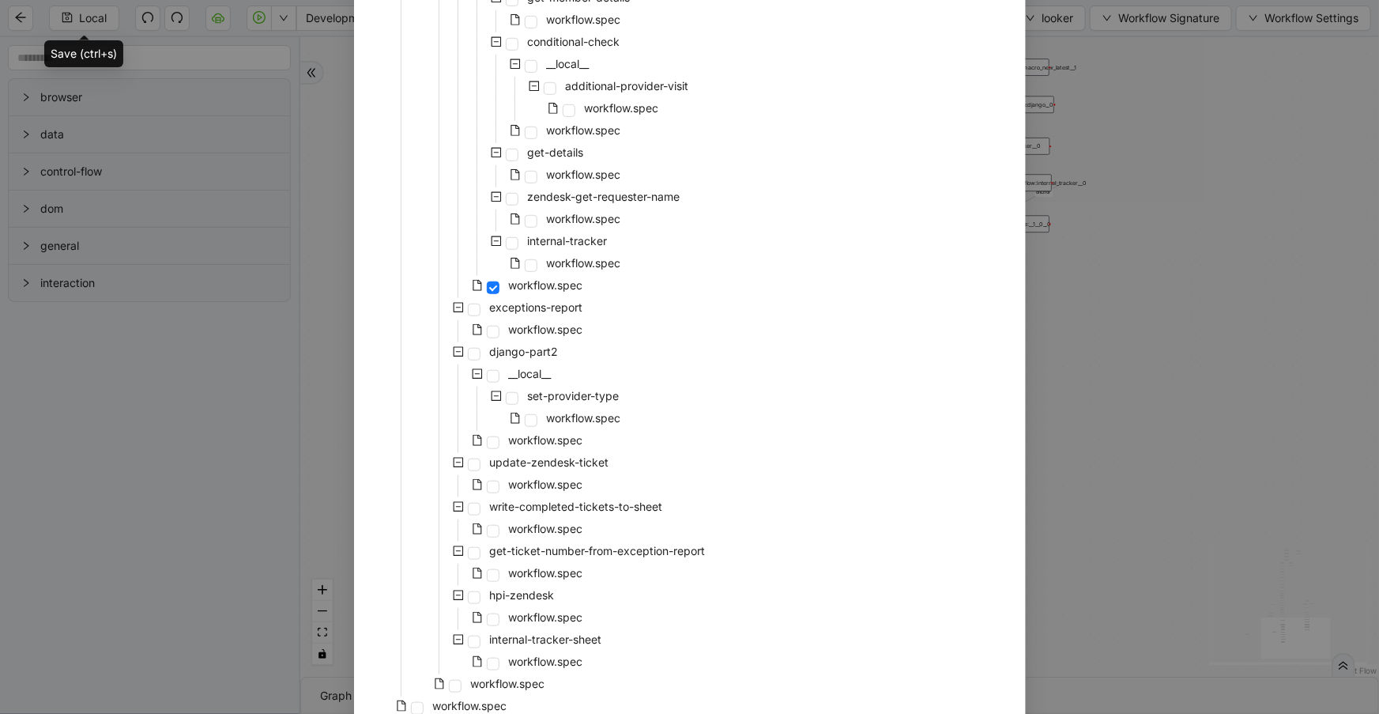
scroll to position [560, 0]
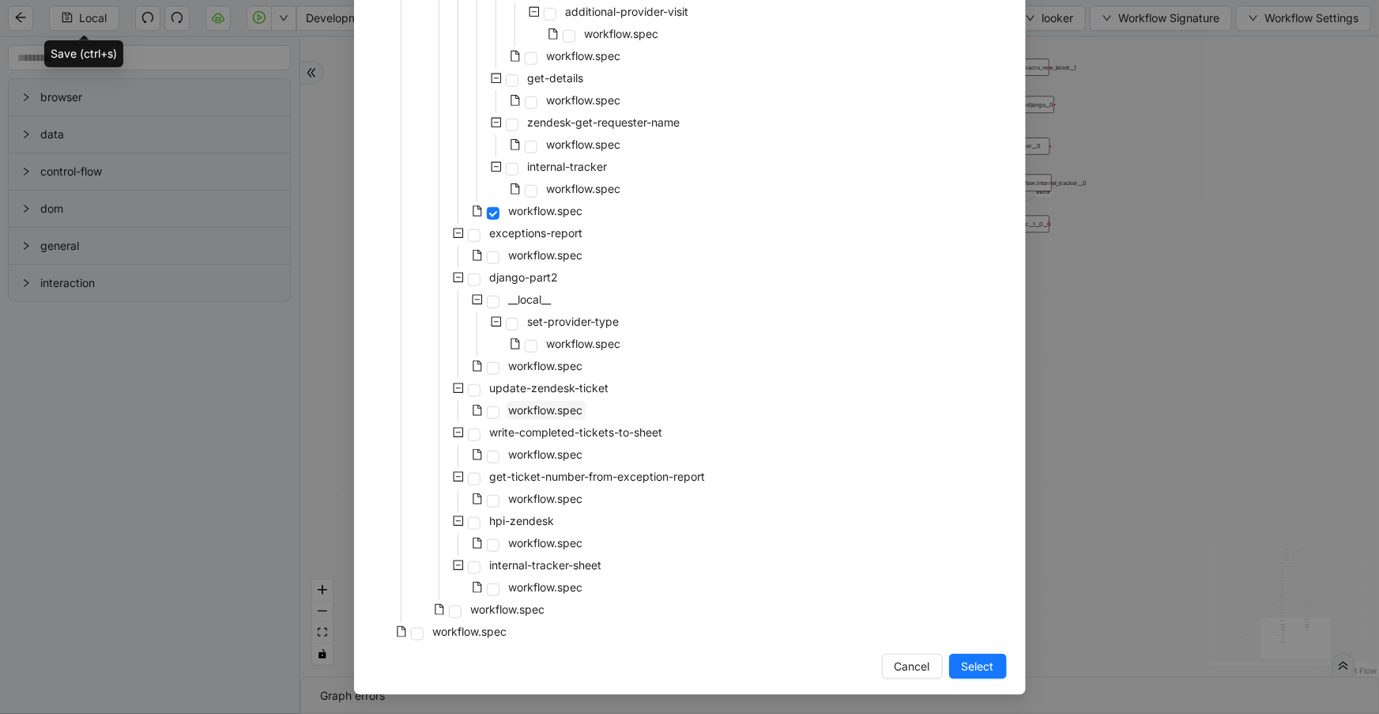
click at [549, 406] on span "workflow.spec" at bounding box center [546, 409] width 74 height 13
drag, startPoint x: 968, startPoint y: 670, endPoint x: 966, endPoint y: 622, distance: 48.3
click at [969, 672] on span "Select" at bounding box center [978, 665] width 32 height 17
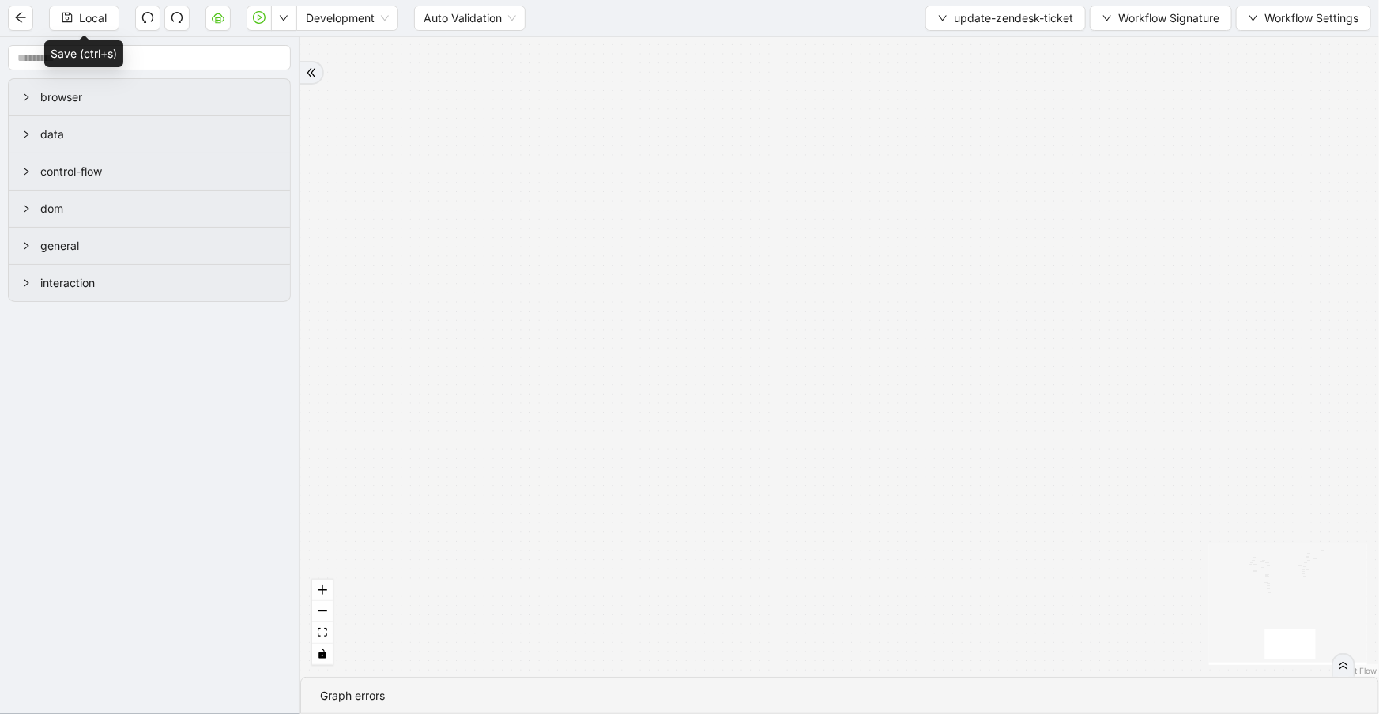
drag, startPoint x: 314, startPoint y: 639, endPoint x: 340, endPoint y: 632, distance: 26.3
click at [316, 640] on button "fit view" at bounding box center [322, 632] width 21 height 21
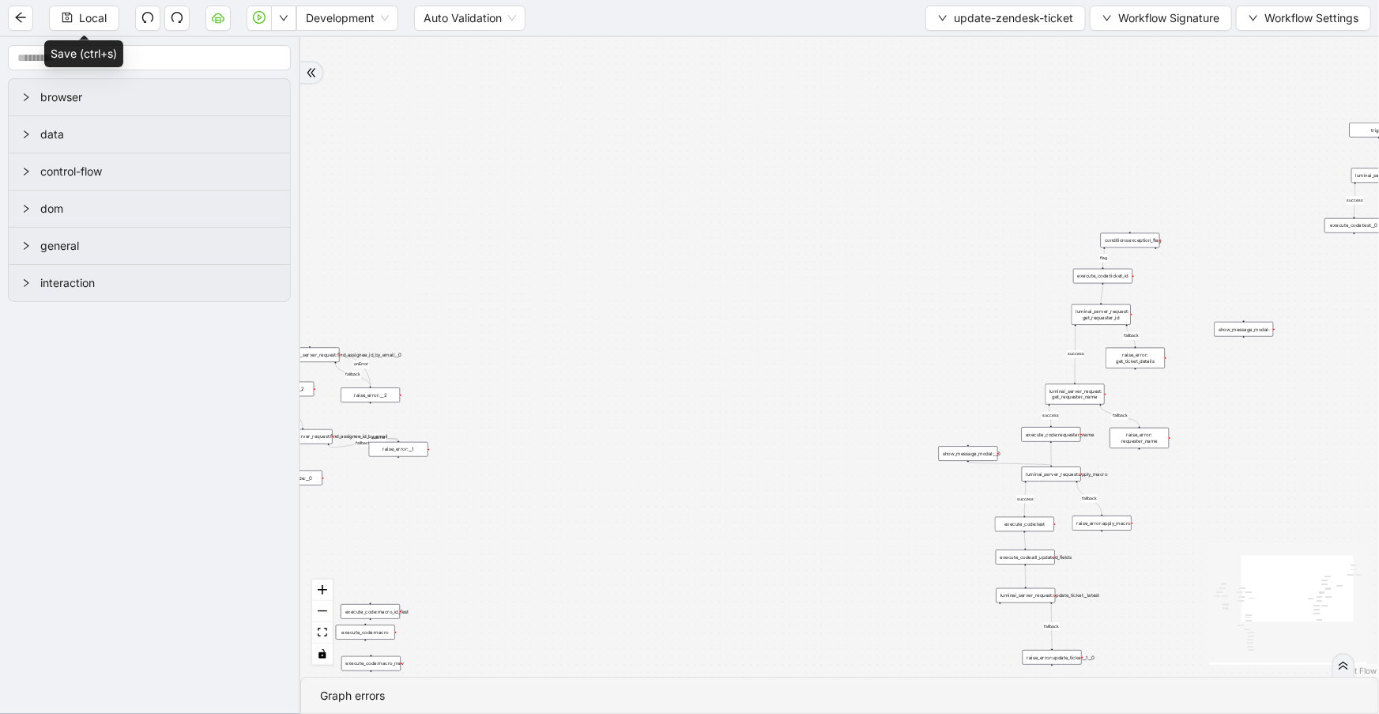
drag, startPoint x: 906, startPoint y: 333, endPoint x: 872, endPoint y: 435, distance: 106.9
click at [864, 471] on div "fallback fallback success fallback success success fallback fallback success fa…" at bounding box center [839, 356] width 1079 height 639
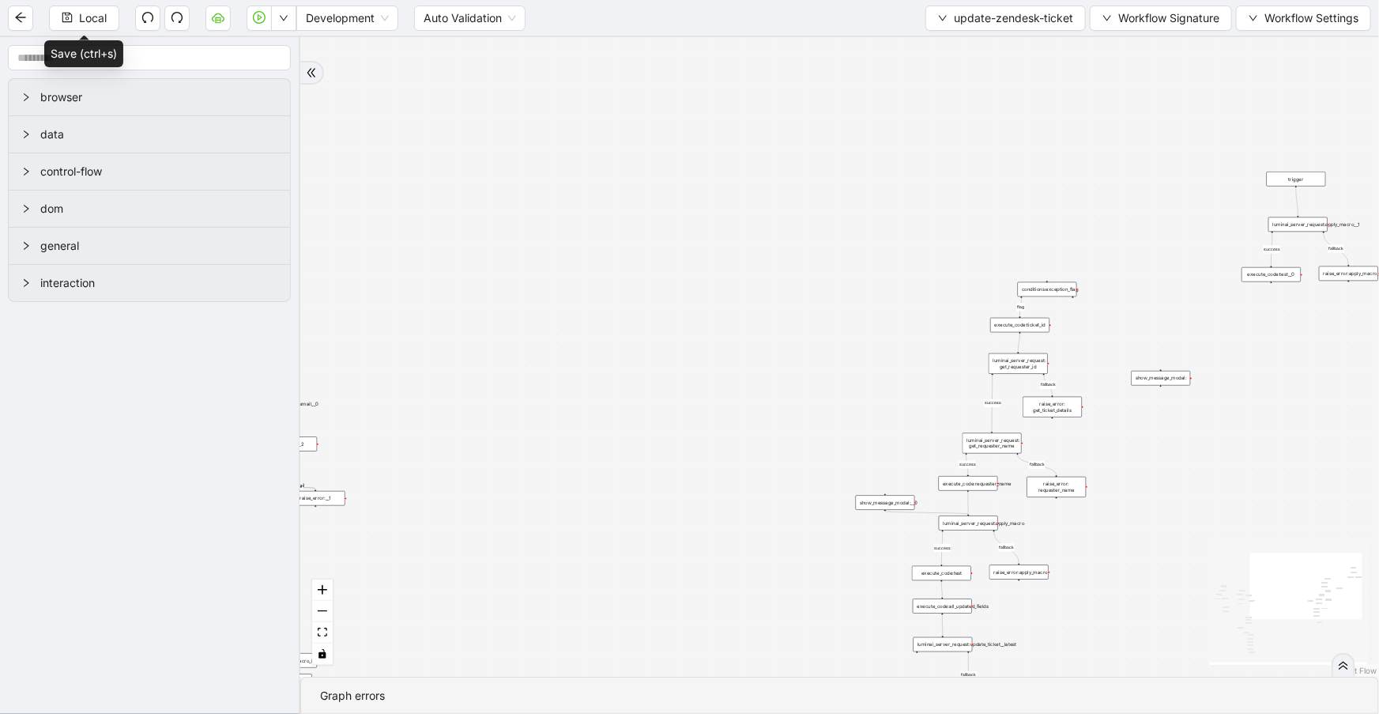
drag, startPoint x: 837, startPoint y: 384, endPoint x: 785, endPoint y: 397, distance: 52.9
click at [774, 412] on div "fallback fallback success fallback success success fallback fallback success fa…" at bounding box center [839, 356] width 1079 height 639
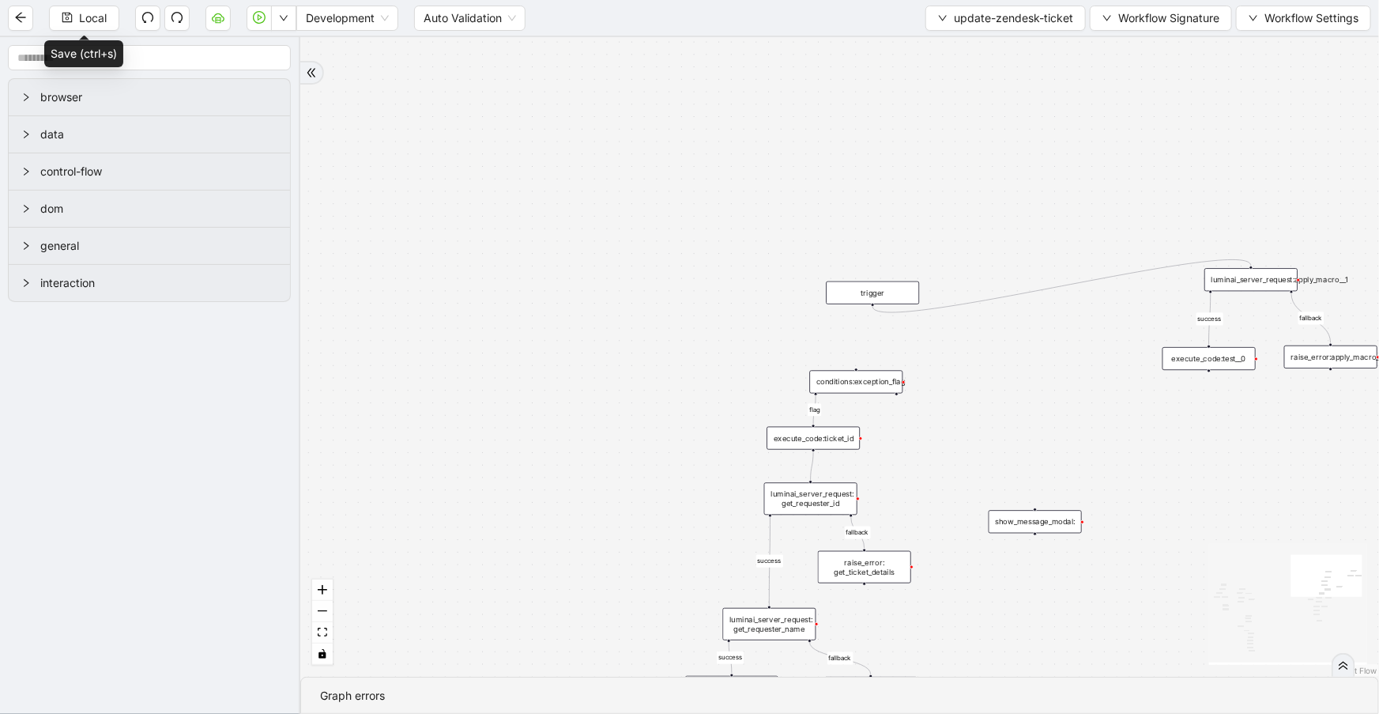
drag, startPoint x: 1226, startPoint y: 206, endPoint x: 851, endPoint y: 291, distance: 384.7
click at [851, 291] on div "trigger" at bounding box center [872, 292] width 93 height 23
click at [871, 384] on div "conditions:exception_flag" at bounding box center [855, 382] width 93 height 23
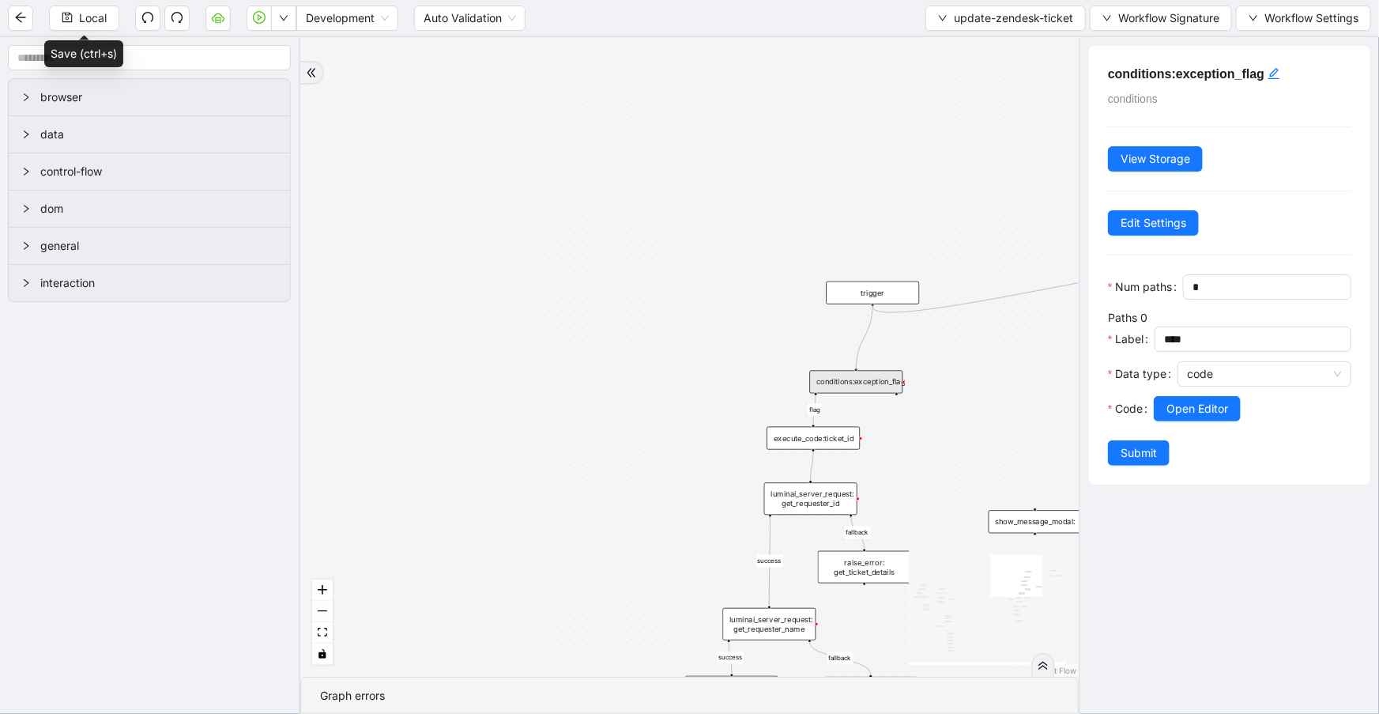
drag, startPoint x: 872, startPoint y: 305, endPoint x: 853, endPoint y: 366, distance: 63.5
click at [853, 366] on div "fallback fallback success fallback success success fallback fallback success fa…" at bounding box center [689, 356] width 778 height 639
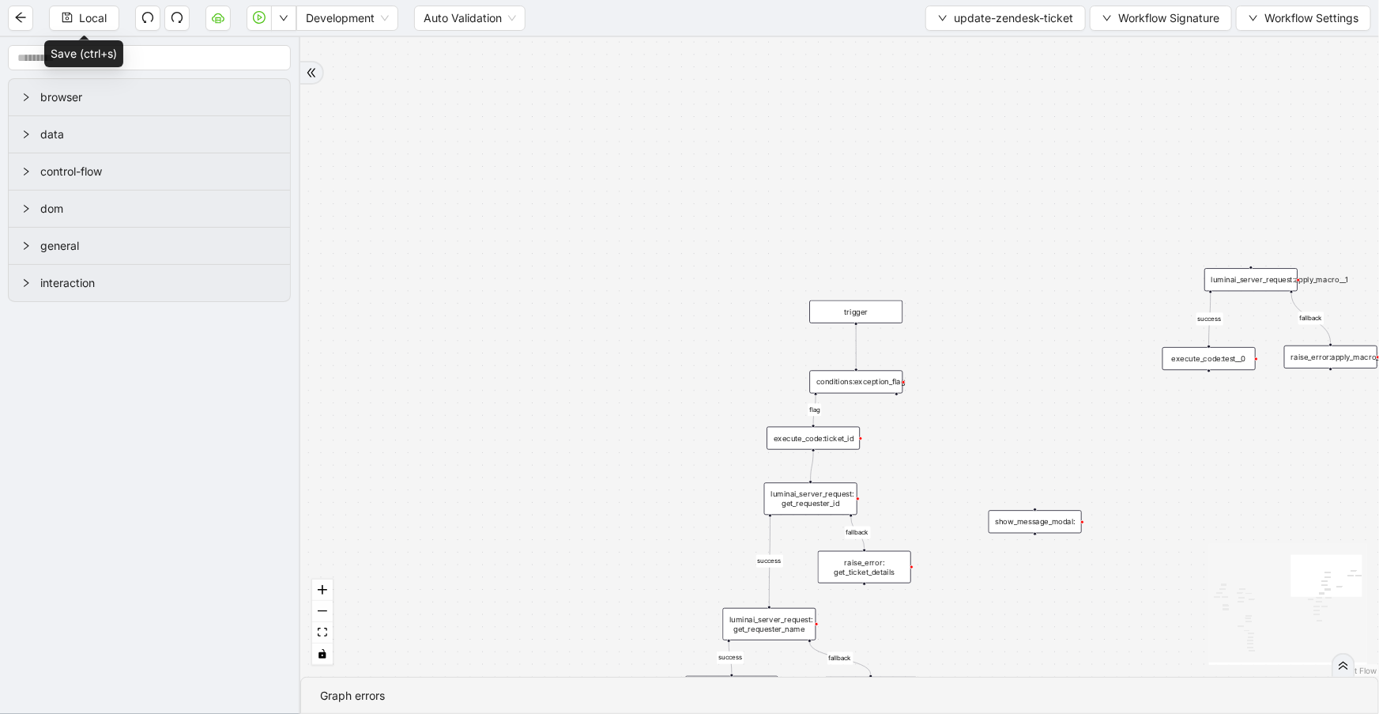
drag, startPoint x: 875, startPoint y: 299, endPoint x: 857, endPoint y: 322, distance: 29.7
click at [857, 322] on div "trigger" at bounding box center [855, 311] width 93 height 23
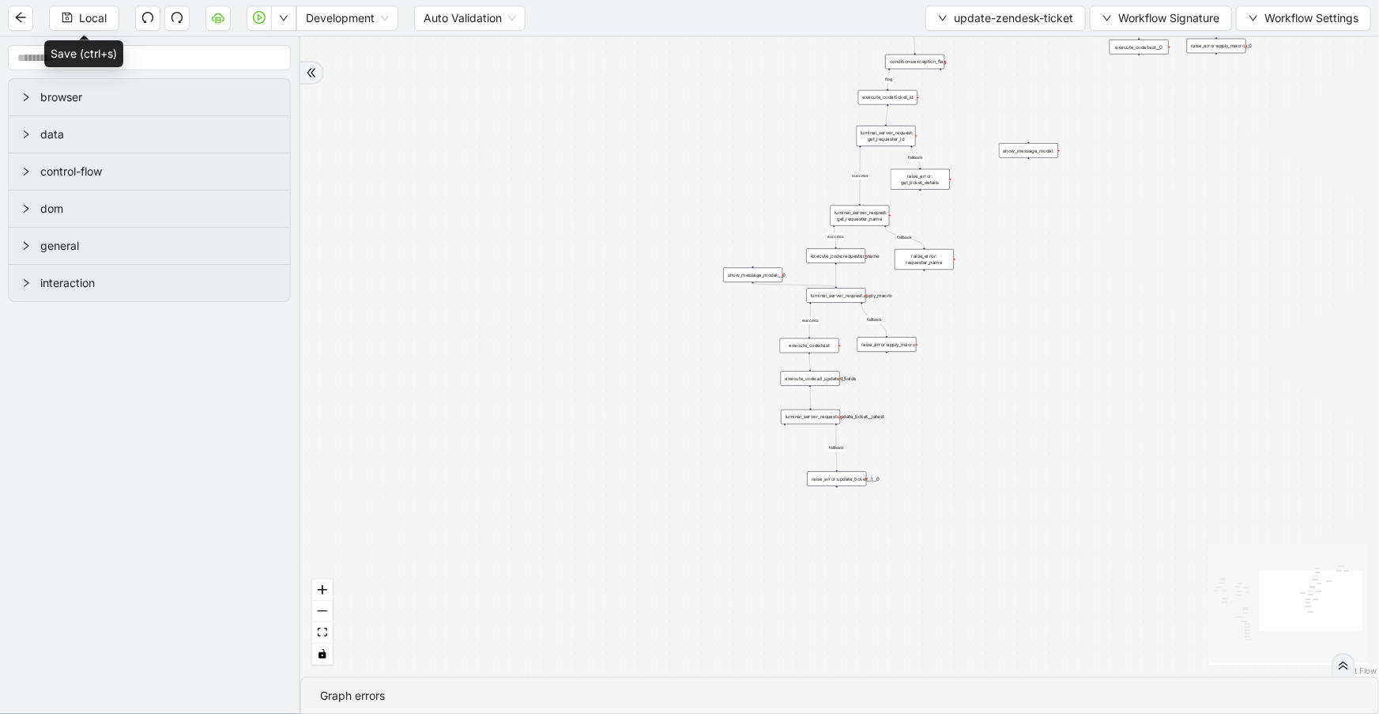
drag, startPoint x: 961, startPoint y: 363, endPoint x: 1059, endPoint y: 55, distance: 322.6
click at [1059, 55] on div "fallback fallback success fallback success success fallback fallback success fa…" at bounding box center [839, 356] width 1079 height 639
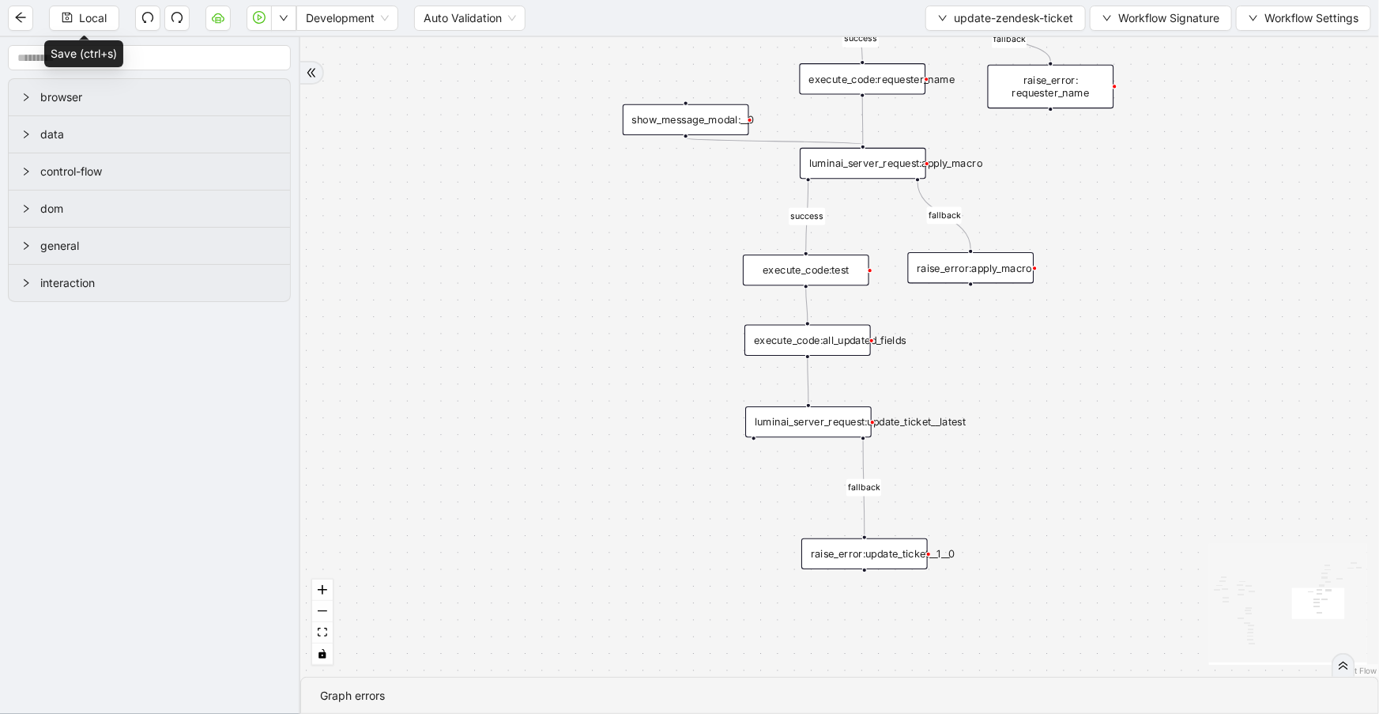
drag, startPoint x: 61, startPoint y: 16, endPoint x: 521, endPoint y: 205, distance: 497.4
click at [62, 16] on icon "save" at bounding box center [67, 17] width 11 height 11
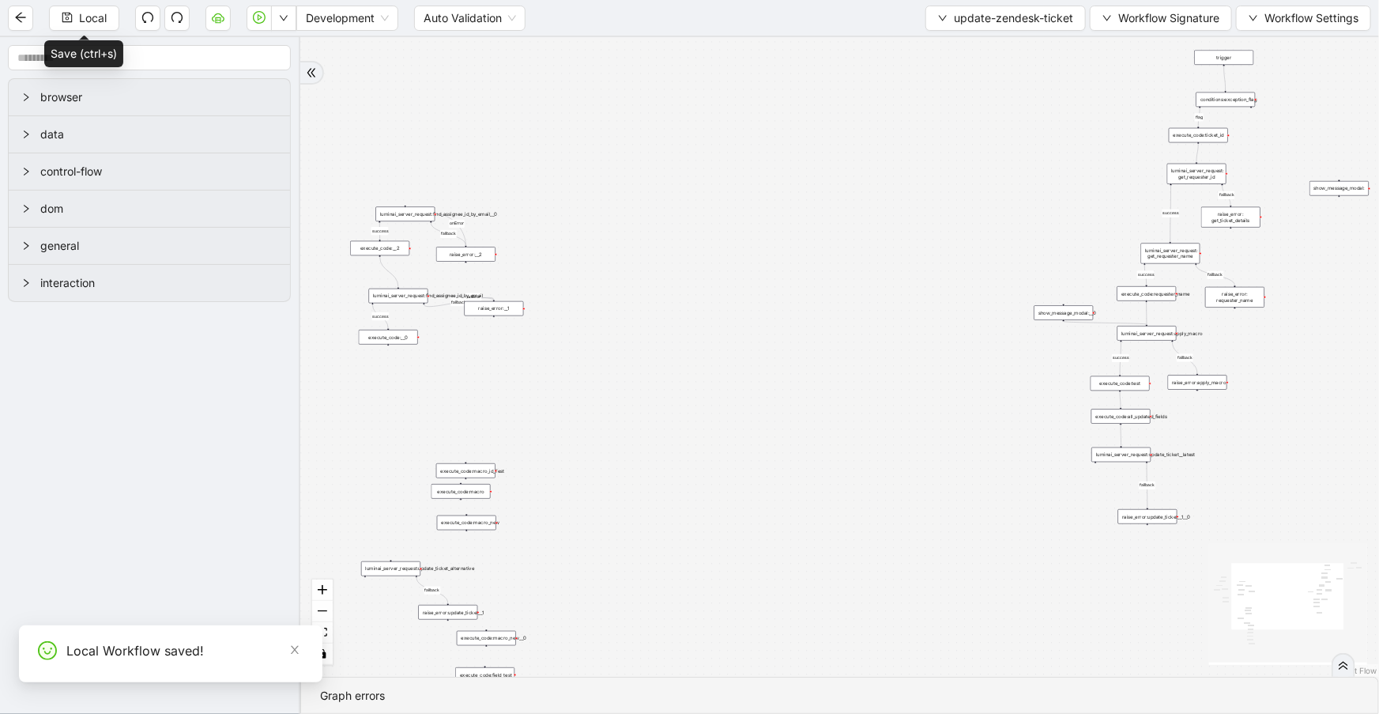
drag, startPoint x: 507, startPoint y: 285, endPoint x: 964, endPoint y: 401, distance: 471.2
click at [964, 401] on div "fallback fallback success fallback success success fallback fallback success fa…" at bounding box center [839, 356] width 1079 height 639
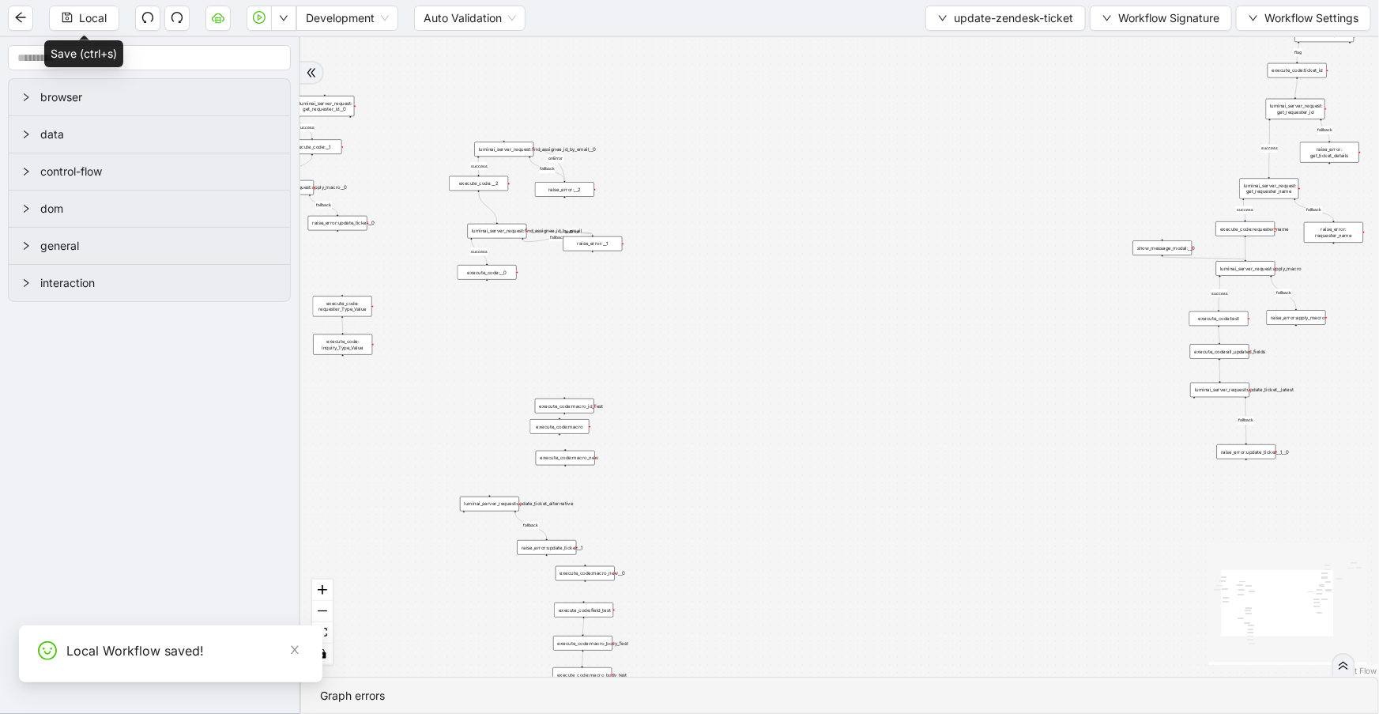
drag, startPoint x: 792, startPoint y: 465, endPoint x: 695, endPoint y: 531, distance: 117.2
click at [697, 533] on div "fallback fallback success fallback success success fallback fallback success fa…" at bounding box center [839, 356] width 1079 height 639
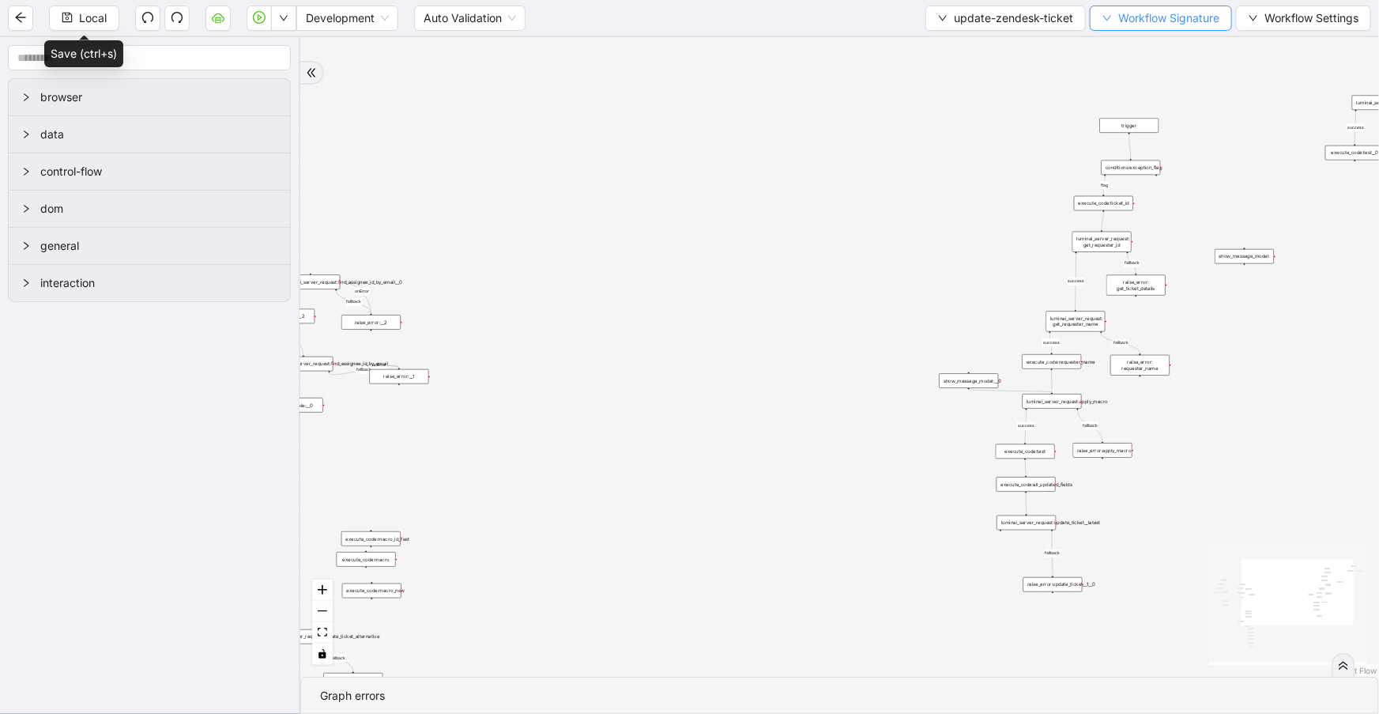
click at [1205, 18] on span "Workflow Signature" at bounding box center [1168, 17] width 101 height 17
click at [1166, 122] on span "Defaults" at bounding box center [1160, 123] width 104 height 17
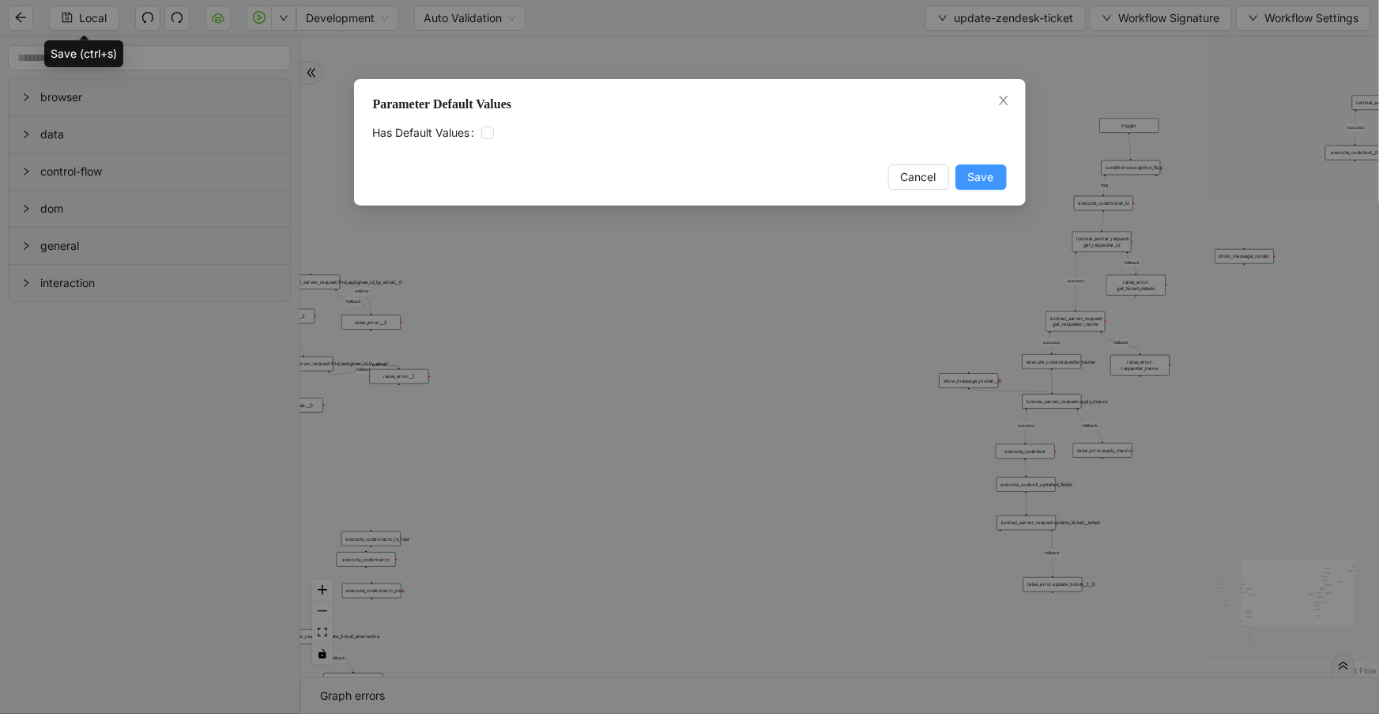
click at [983, 185] on span "Save" at bounding box center [981, 176] width 26 height 17
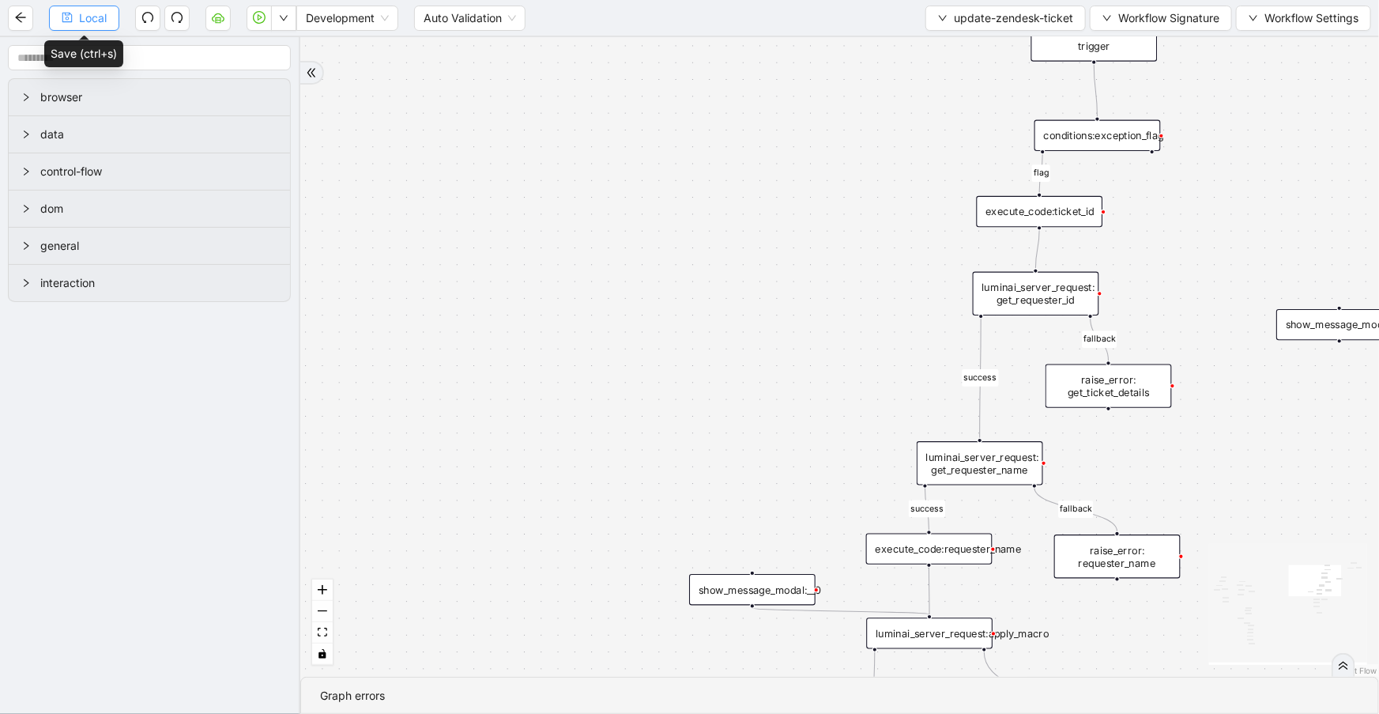
click at [88, 27] on button "Local" at bounding box center [84, 18] width 70 height 25
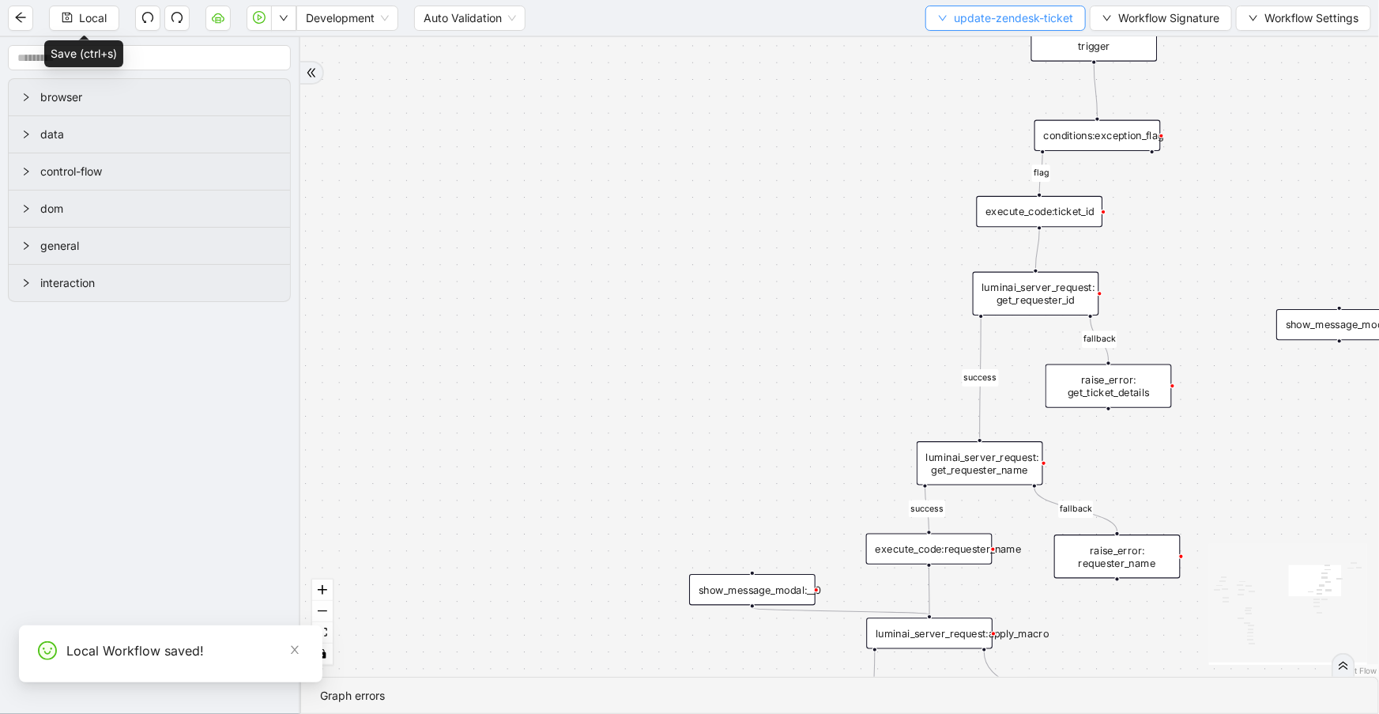
click at [1019, 17] on span "update-zendesk-ticket" at bounding box center [1013, 17] width 119 height 17
click at [1015, 43] on span "Select" at bounding box center [1004, 48] width 135 height 17
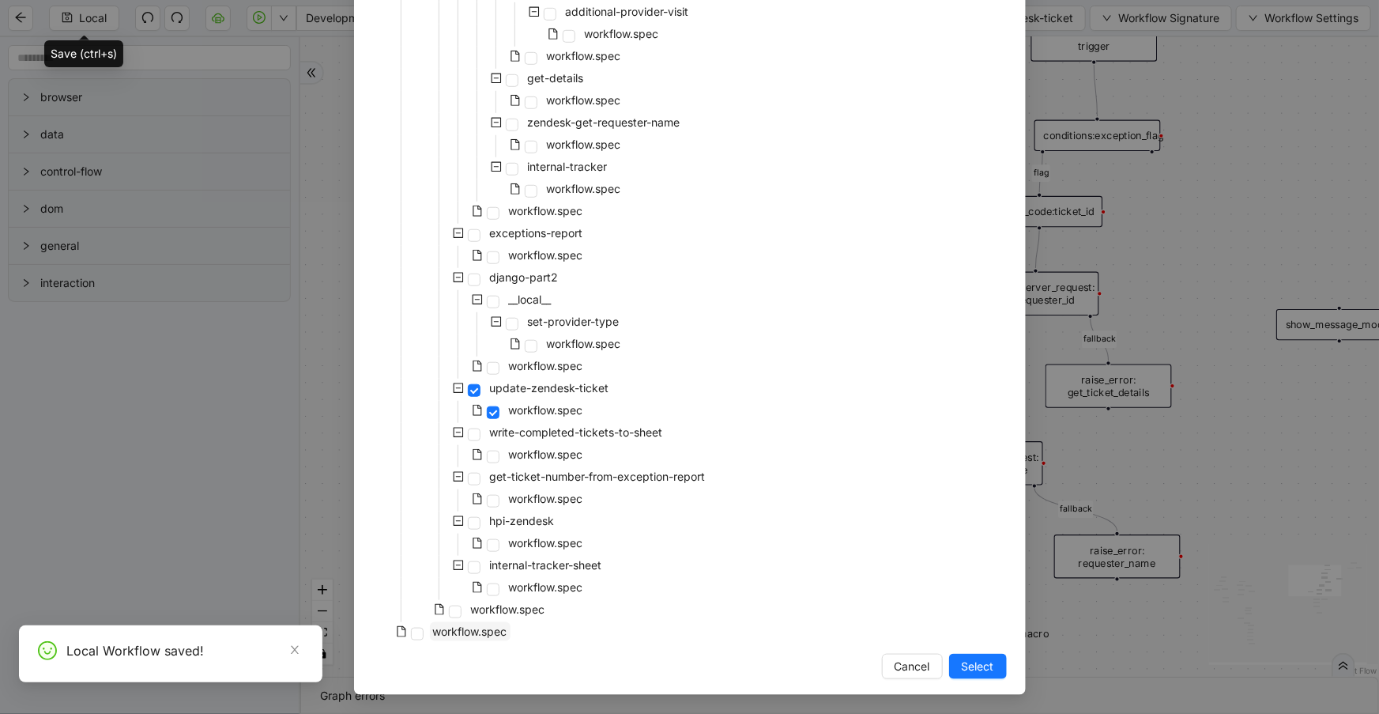
click at [497, 631] on span "workflow.spec" at bounding box center [470, 630] width 74 height 13
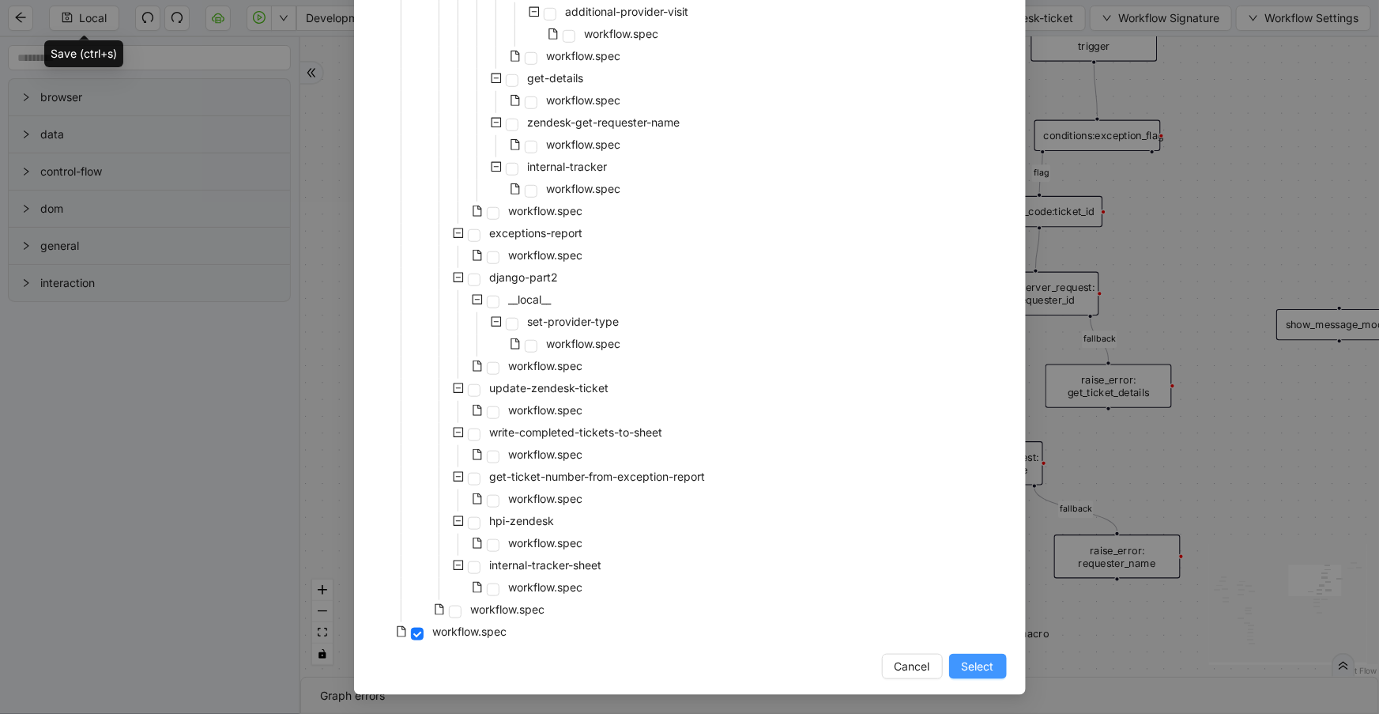
click at [991, 659] on button "Select" at bounding box center [978, 665] width 58 height 25
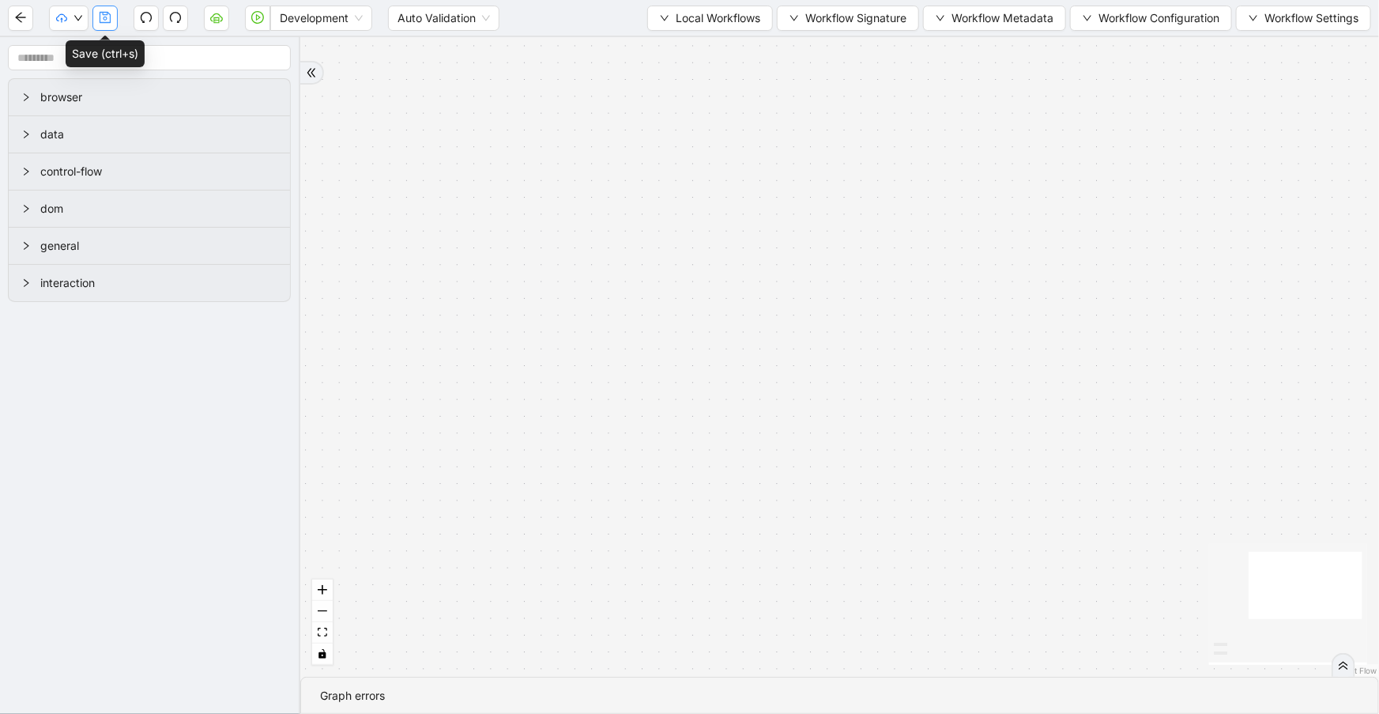
click at [109, 15] on icon "save" at bounding box center [105, 17] width 13 height 13
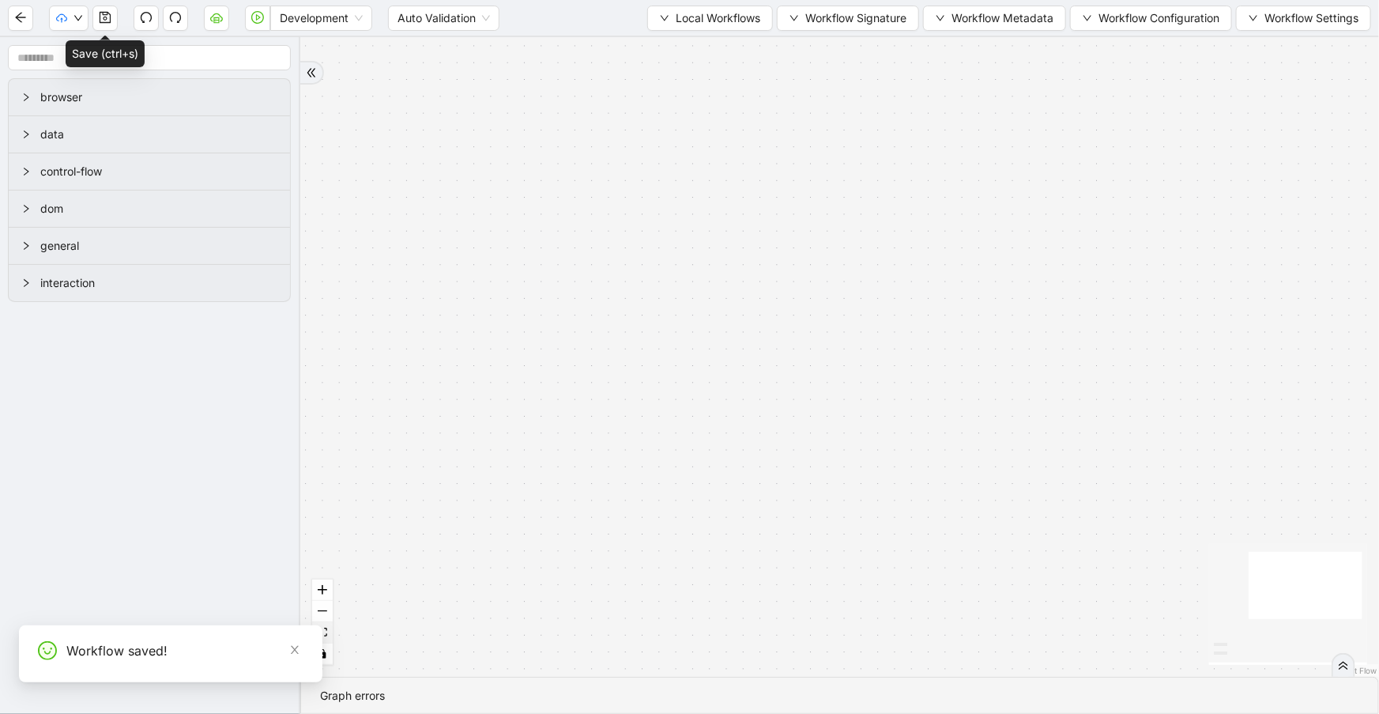
click at [320, 633] on div "Workflow saved!" at bounding box center [170, 653] width 303 height 57
click at [330, 628] on button "fit view" at bounding box center [322, 632] width 21 height 21
click at [104, 9] on button "button" at bounding box center [104, 18] width 25 height 25
click at [668, 24] on button "Local Workflows" at bounding box center [710, 18] width 126 height 25
click at [674, 48] on span "Select" at bounding box center [707, 48] width 101 height 17
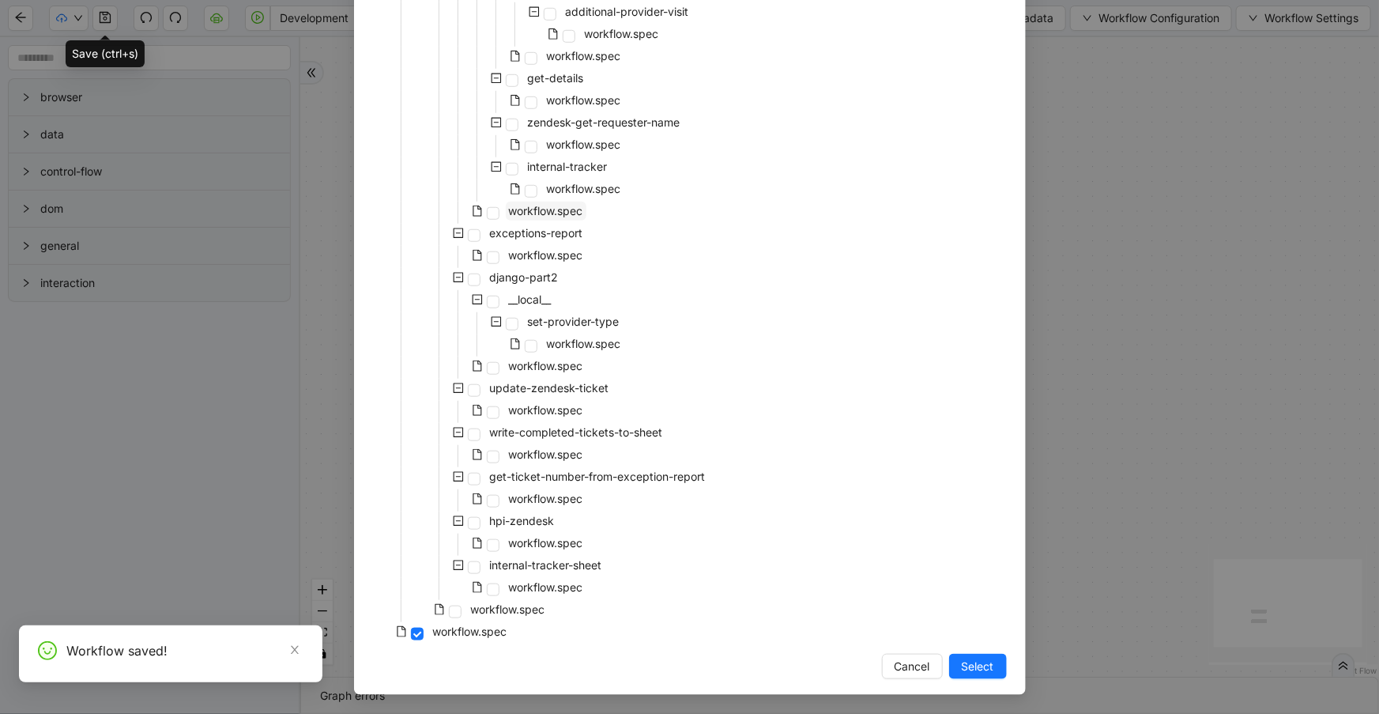
click at [545, 213] on span "workflow.spec" at bounding box center [546, 210] width 74 height 13
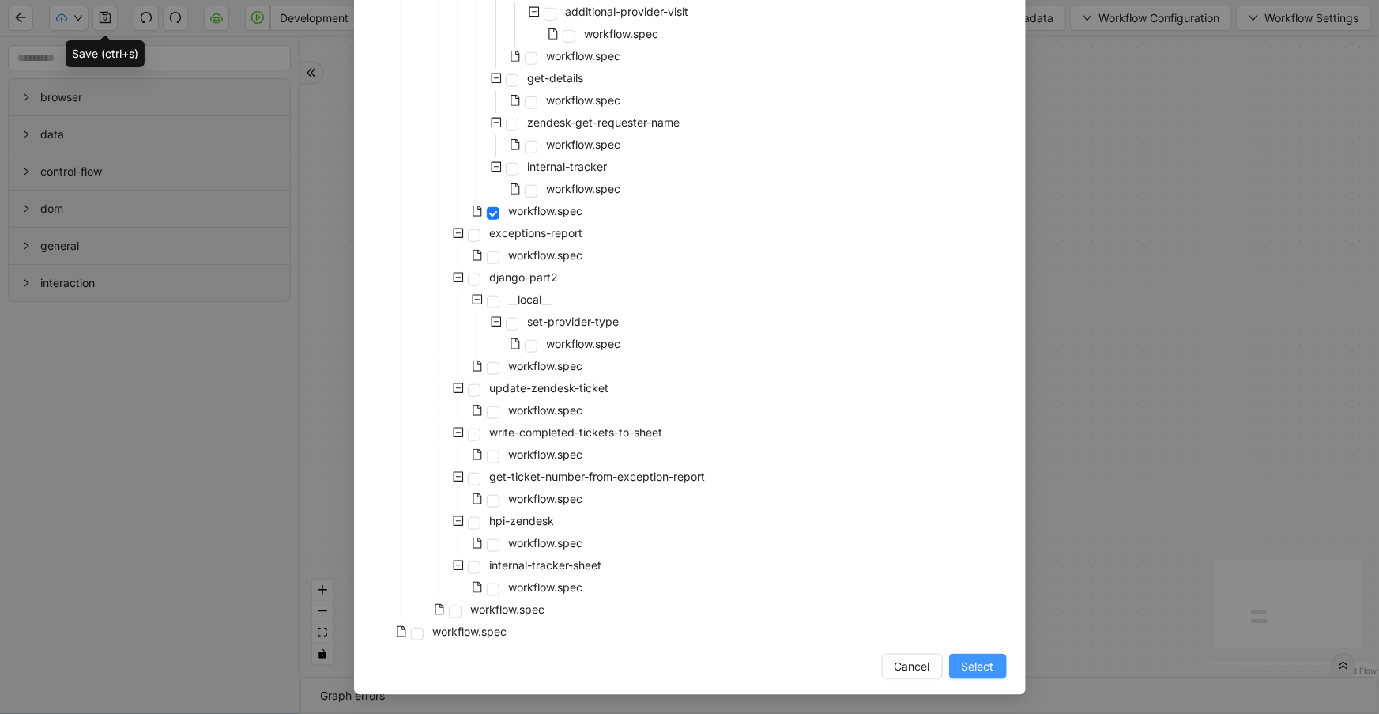
click at [972, 661] on span "Select" at bounding box center [978, 665] width 32 height 17
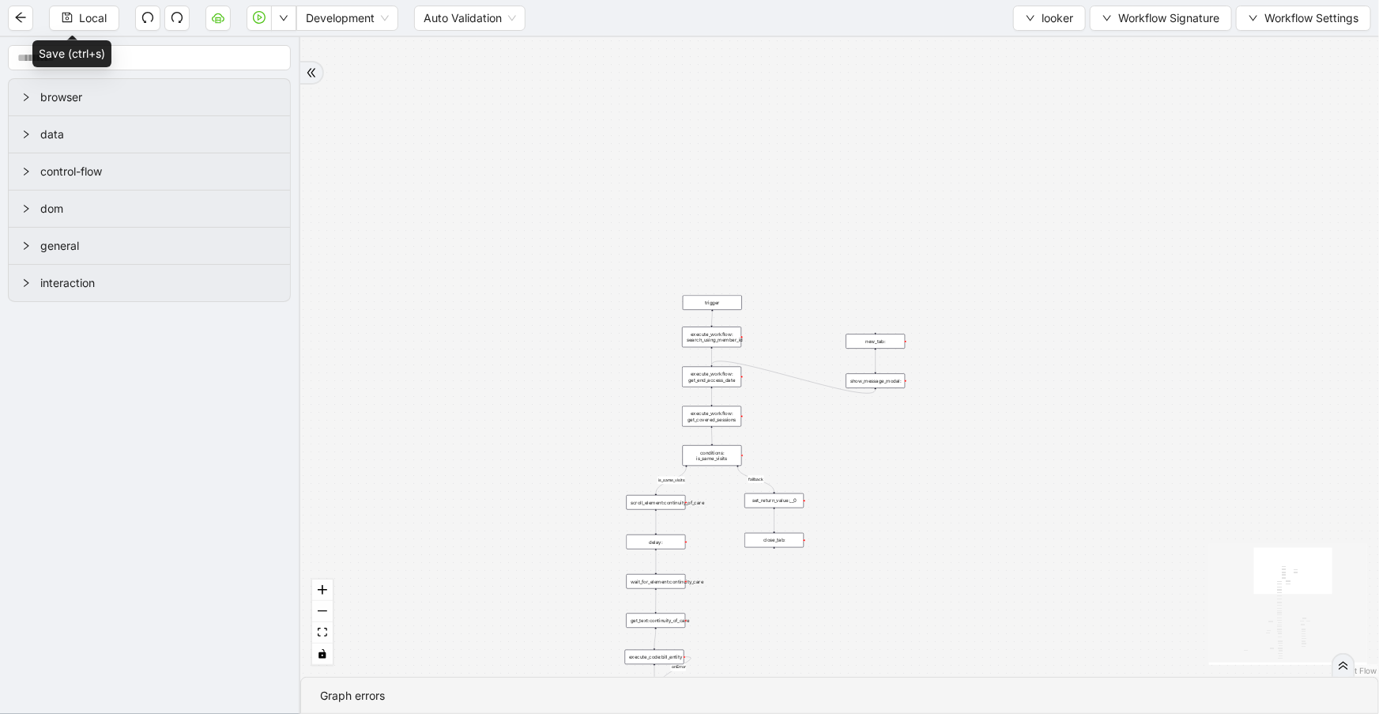
drag, startPoint x: 815, startPoint y: 327, endPoint x: 808, endPoint y: 47, distance: 280.6
click at [808, 47] on div "fallback is_same_visits 3e13ccc2_230e_41ff_b0ca_9cb496d9165b fallback onError o…" at bounding box center [839, 356] width 1079 height 639
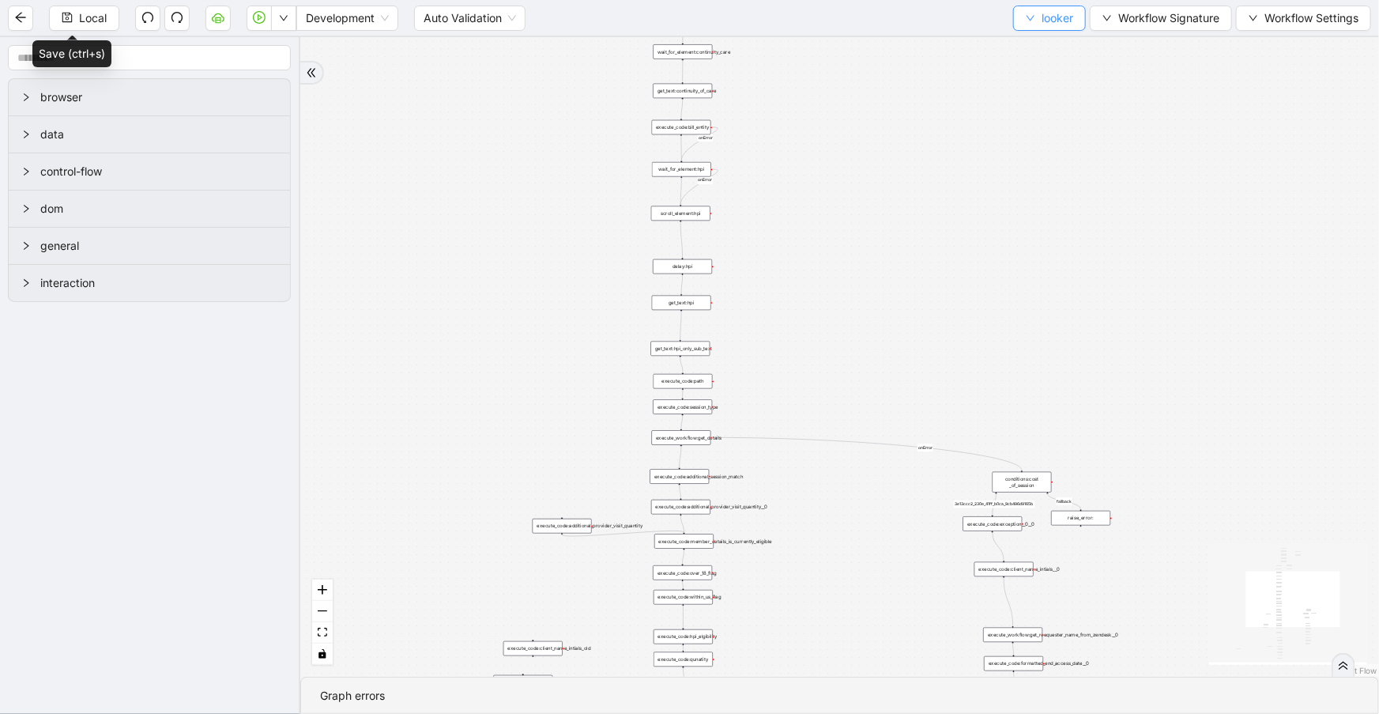
drag, startPoint x: 921, startPoint y: 301, endPoint x: 1023, endPoint y: 29, distance: 290.6
click at [1022, 0] on html "Local Development Auto Validation looker Workflow Signature Workflow Settings b…" at bounding box center [689, 357] width 1379 height 714
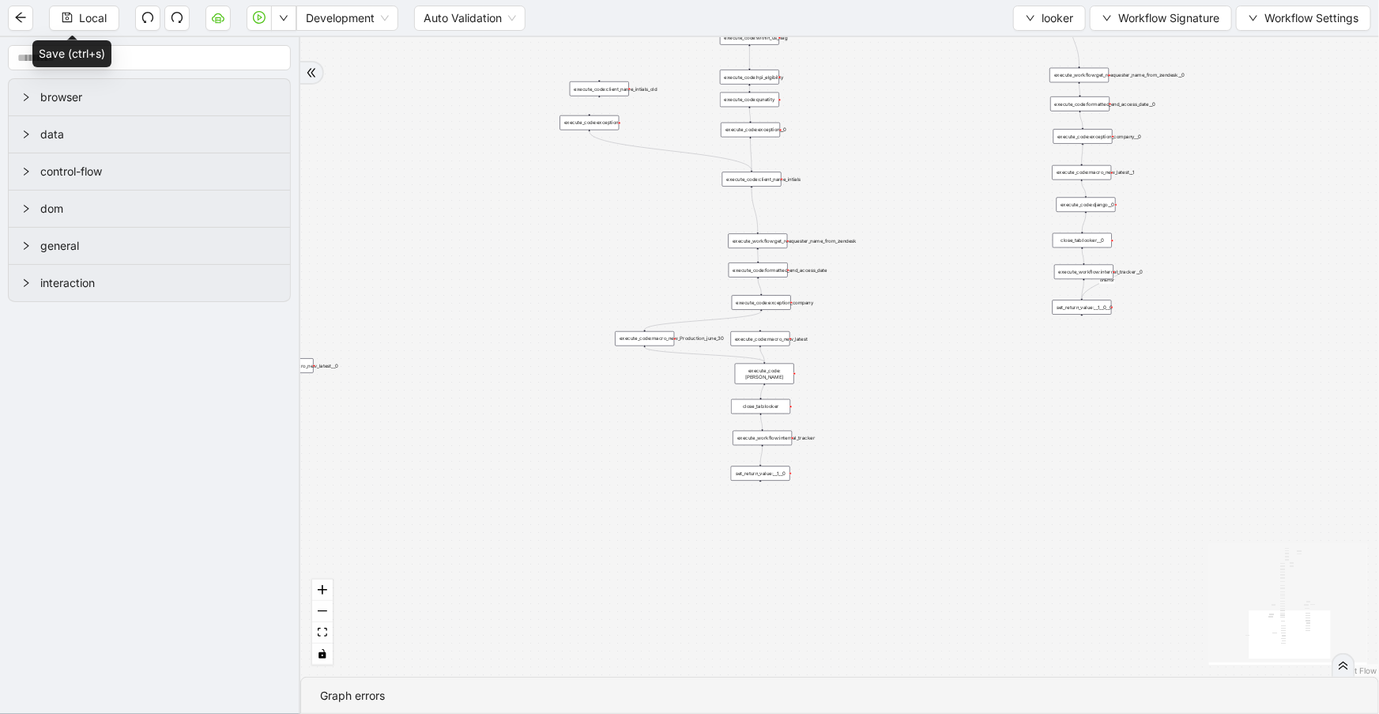
drag, startPoint x: 875, startPoint y: 512, endPoint x: 868, endPoint y: 166, distance: 346.1
click at [868, 166] on div "fallback is_same_visits 3e13ccc2_230e_41ff_b0ca_9cb496d9165b fallback onError o…" at bounding box center [839, 356] width 1079 height 639
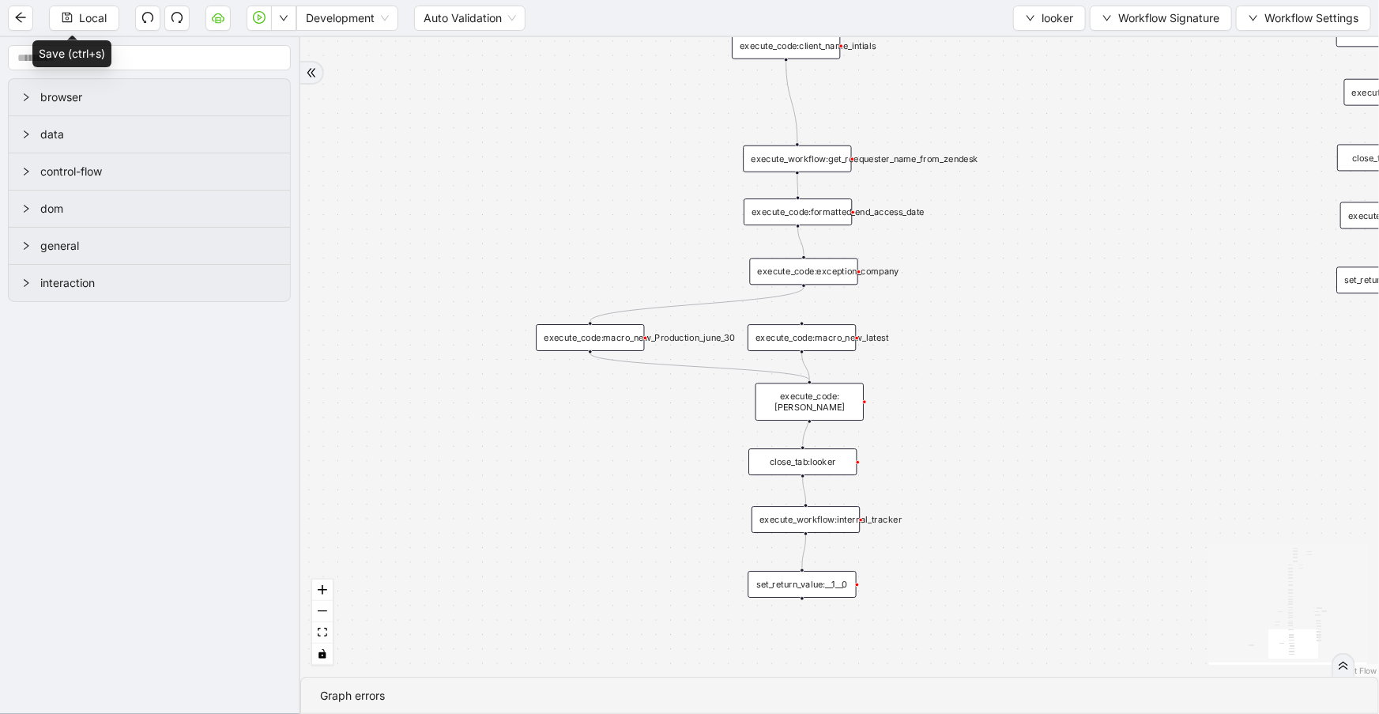
click at [642, 338] on div "execute_code:macro_new_Production_june_30" at bounding box center [590, 337] width 108 height 27
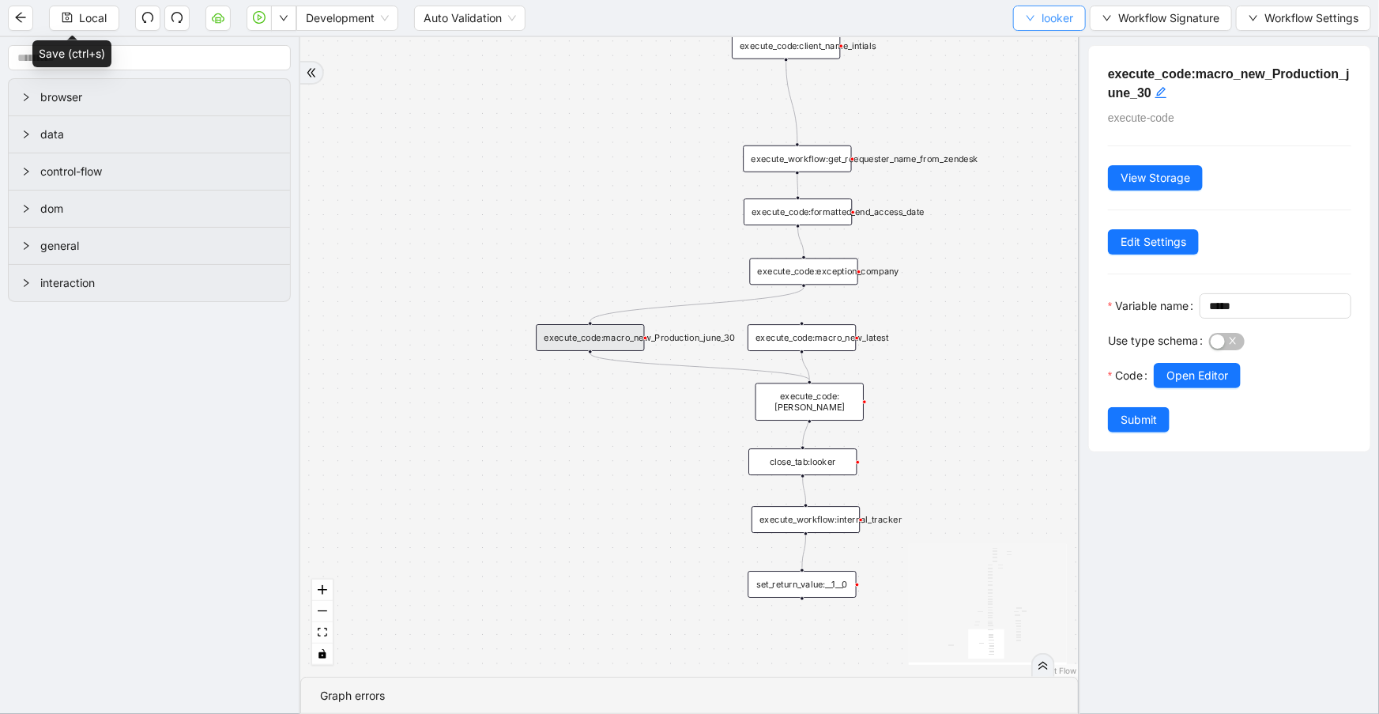
click at [1037, 21] on button "looker" at bounding box center [1049, 18] width 73 height 25
click at [1050, 52] on span "Select" at bounding box center [1047, 48] width 47 height 17
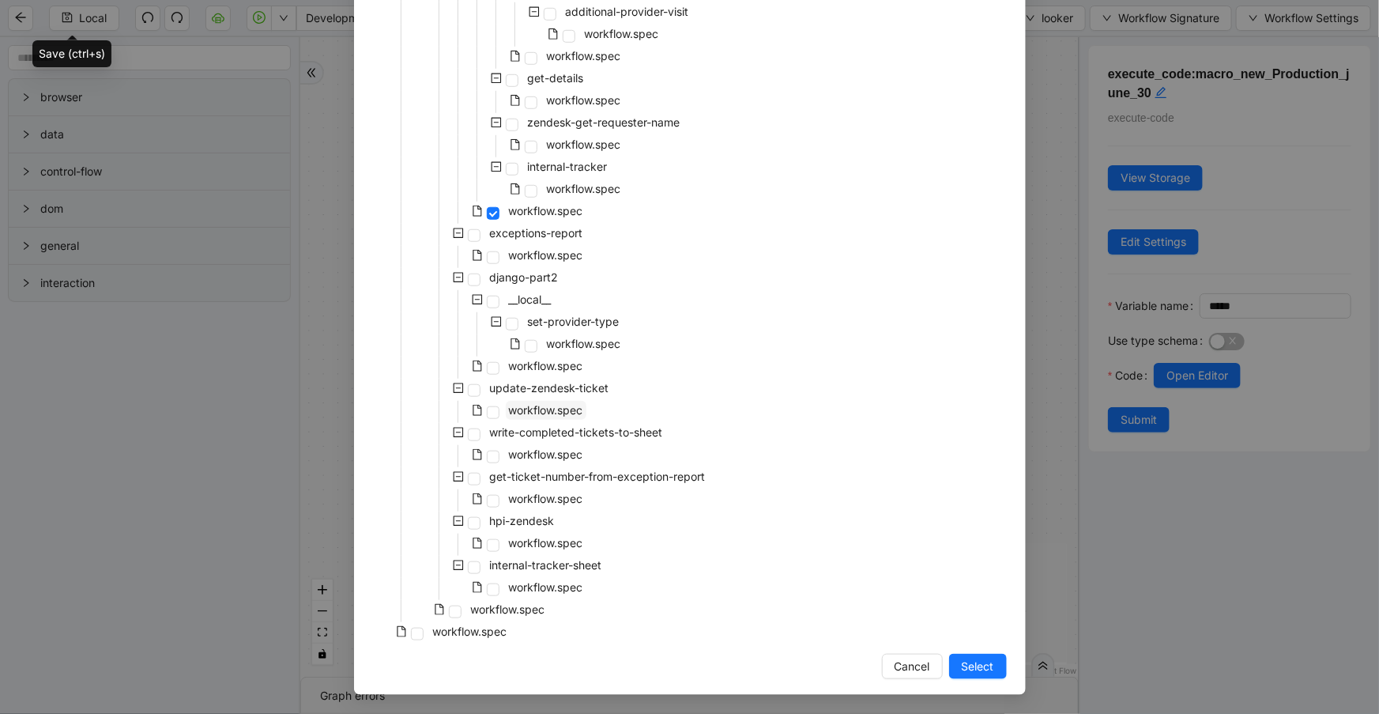
click at [536, 409] on span "workflow.spec" at bounding box center [546, 409] width 74 height 13
click at [951, 662] on button "Select" at bounding box center [978, 665] width 58 height 25
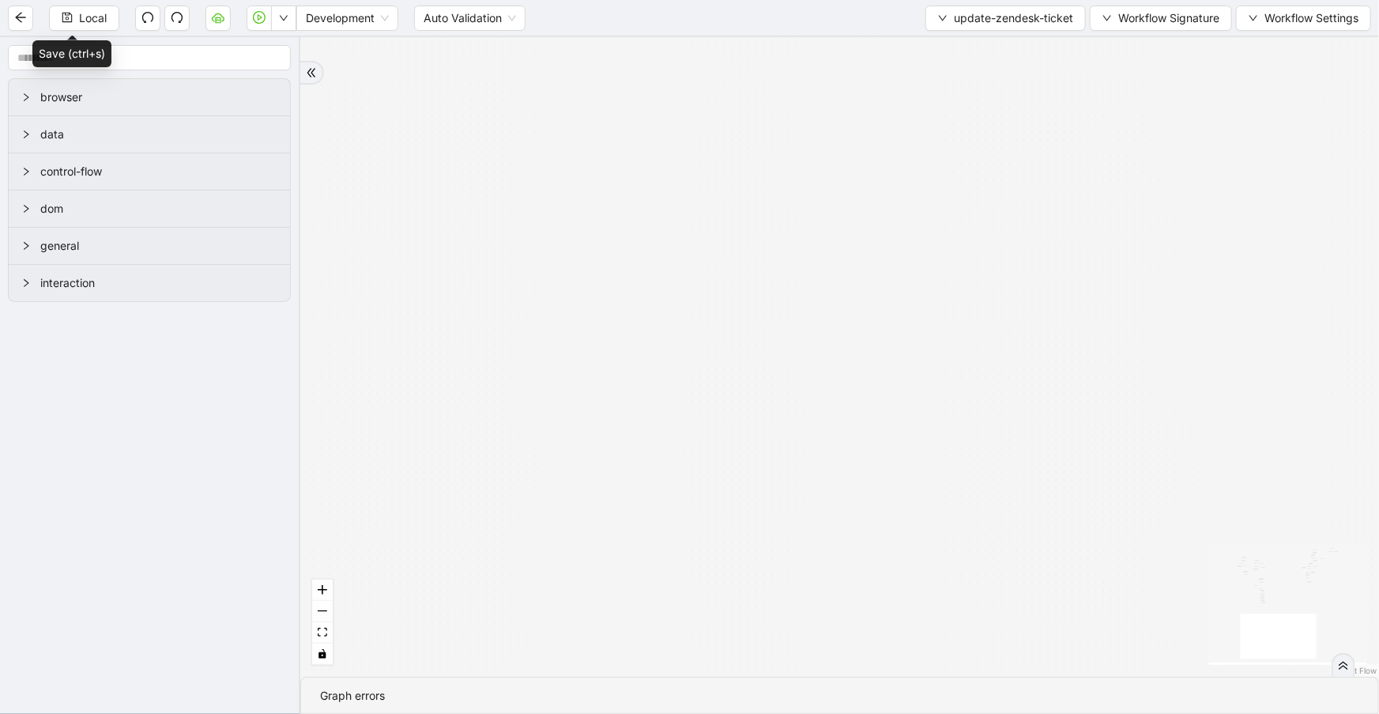
drag, startPoint x: 849, startPoint y: 261, endPoint x: 793, endPoint y: 676, distance: 419.4
click at [876, 704] on section "fallback fallback success fallback success success fallback fallback success fa…" at bounding box center [839, 375] width 1079 height 676
click at [328, 627] on button "fit view" at bounding box center [322, 632] width 21 height 21
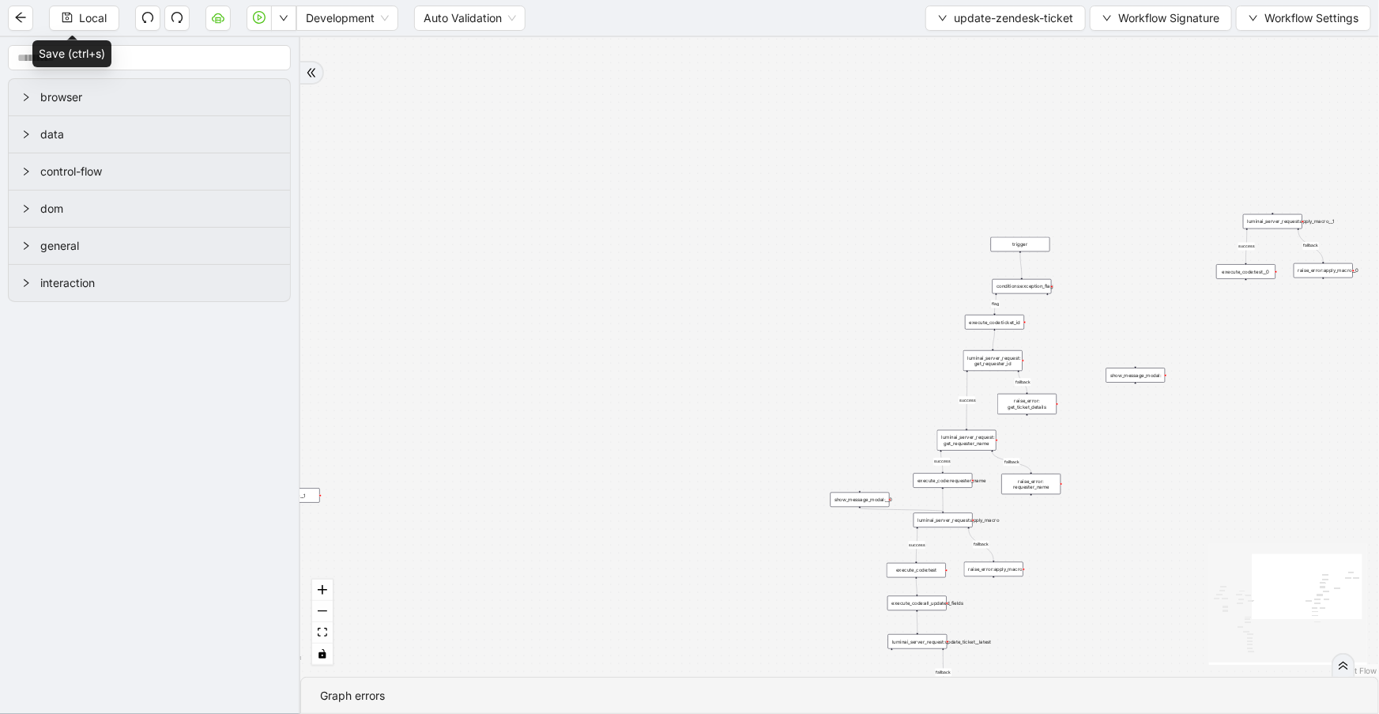
drag, startPoint x: 927, startPoint y: 183, endPoint x: 726, endPoint y: 435, distance: 322.2
click at [726, 435] on div "fallback fallback success fallback success success fallback fallback success fa…" at bounding box center [839, 356] width 1079 height 639
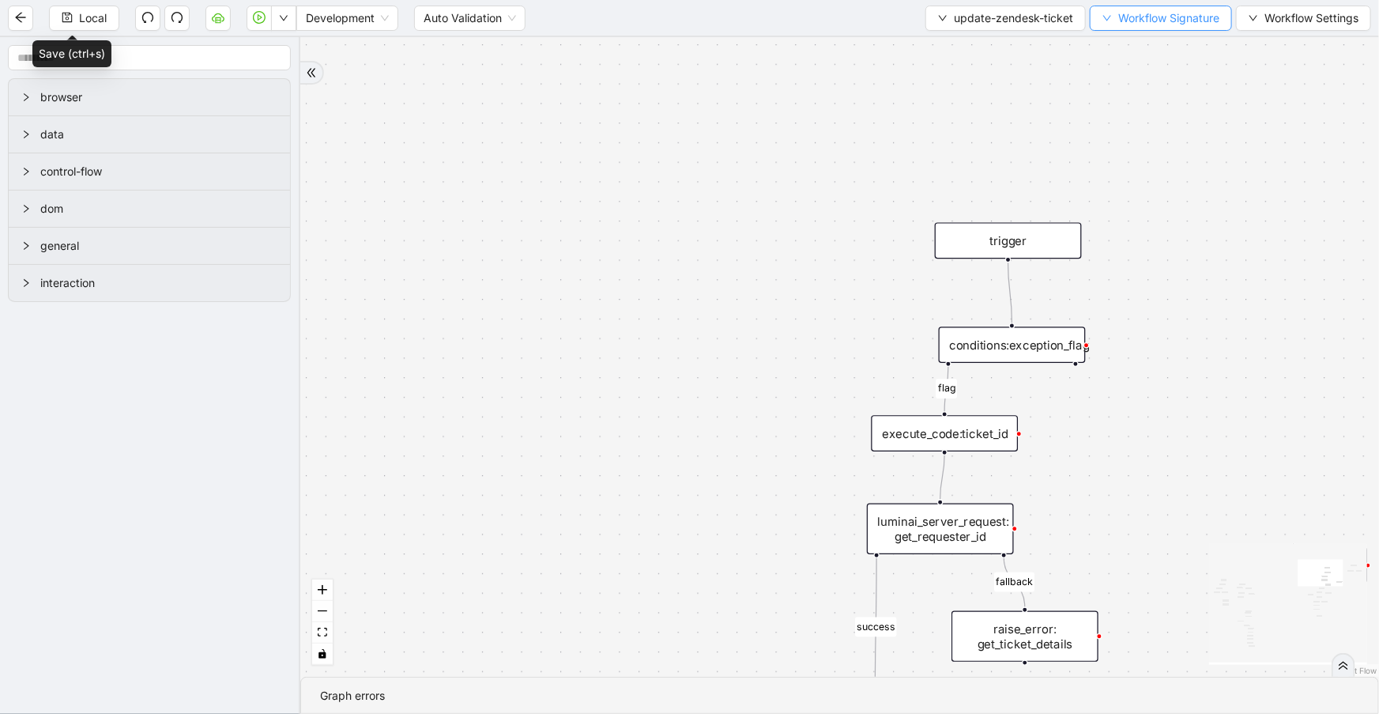
click at [1199, 21] on span "Workflow Signature" at bounding box center [1168, 17] width 101 height 17
click at [1167, 127] on span "Defaults" at bounding box center [1160, 123] width 104 height 17
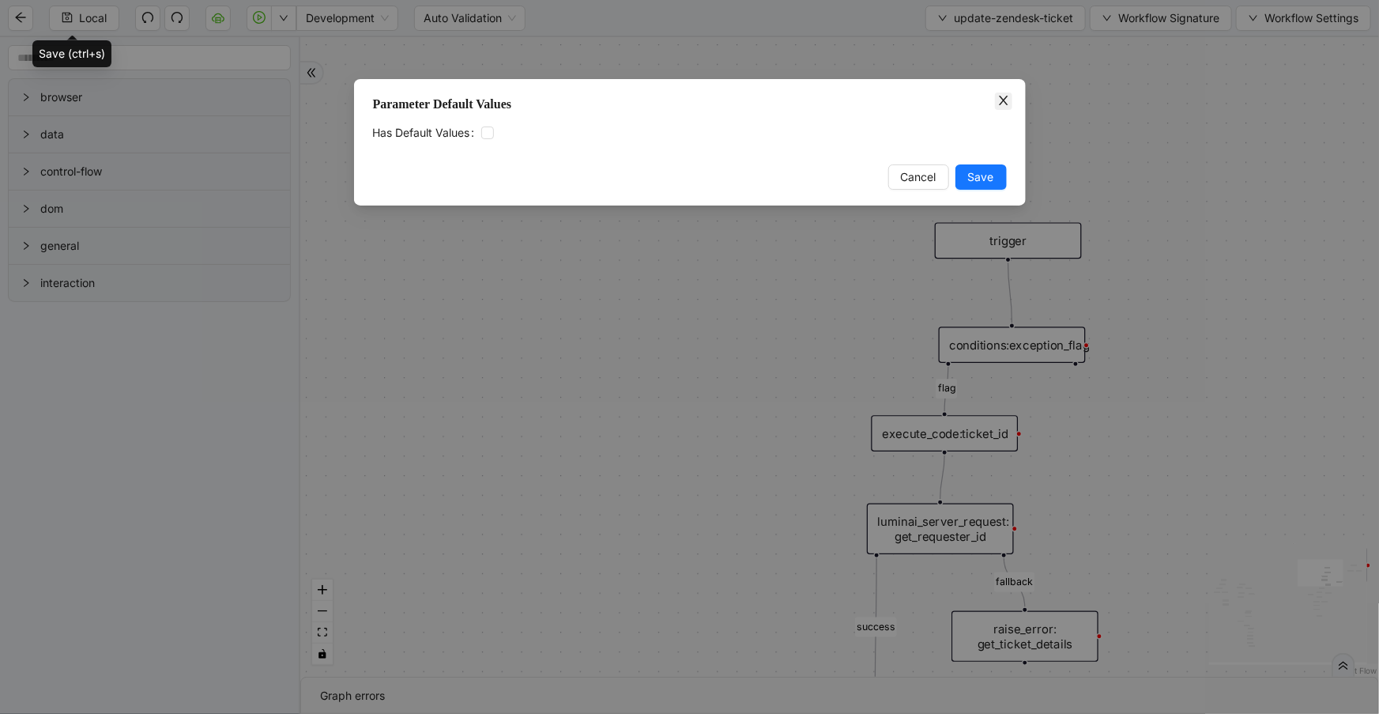
click at [1002, 96] on icon "close" at bounding box center [1003, 100] width 13 height 13
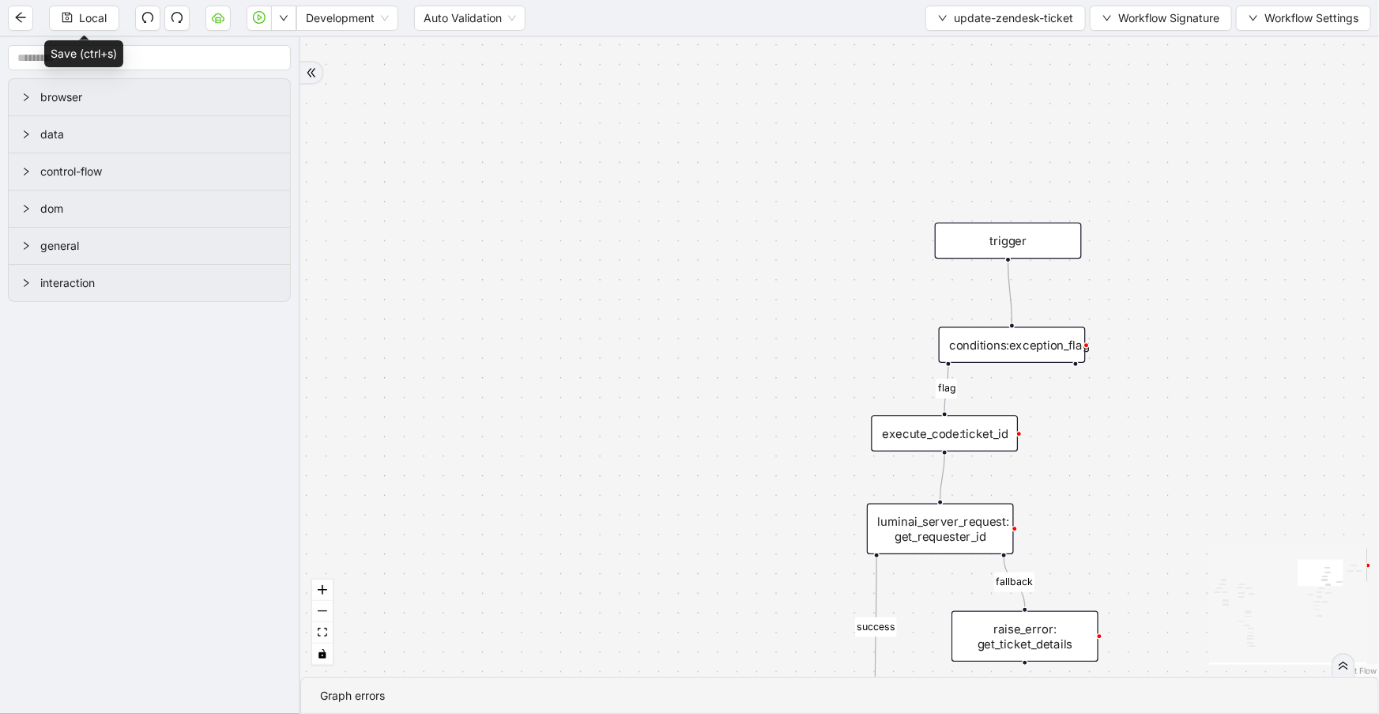
drag, startPoint x: 90, startPoint y: 16, endPoint x: 1043, endPoint y: 94, distance: 956.1
click at [90, 15] on span "Local" at bounding box center [93, 17] width 28 height 17
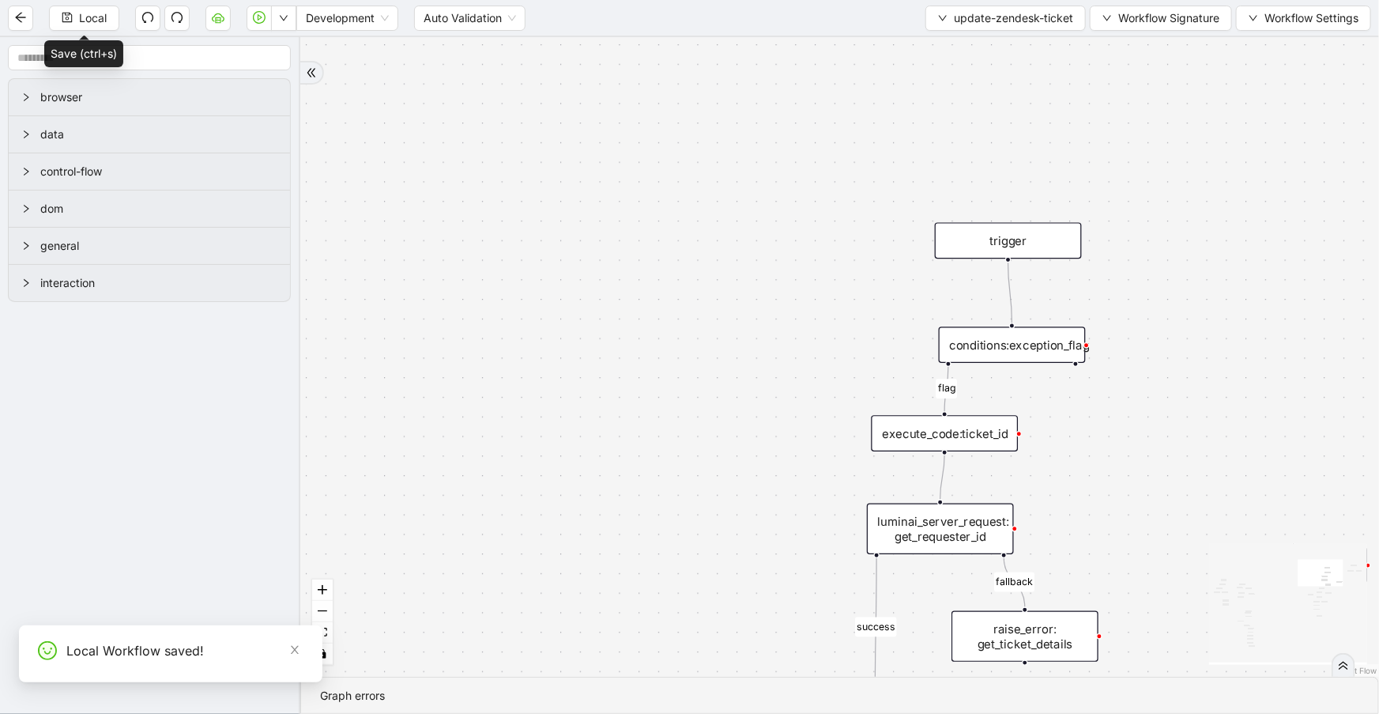
click at [1028, 23] on span "update-zendesk-ticket" at bounding box center [1013, 17] width 119 height 17
click at [1027, 47] on span "Select" at bounding box center [1004, 48] width 135 height 17
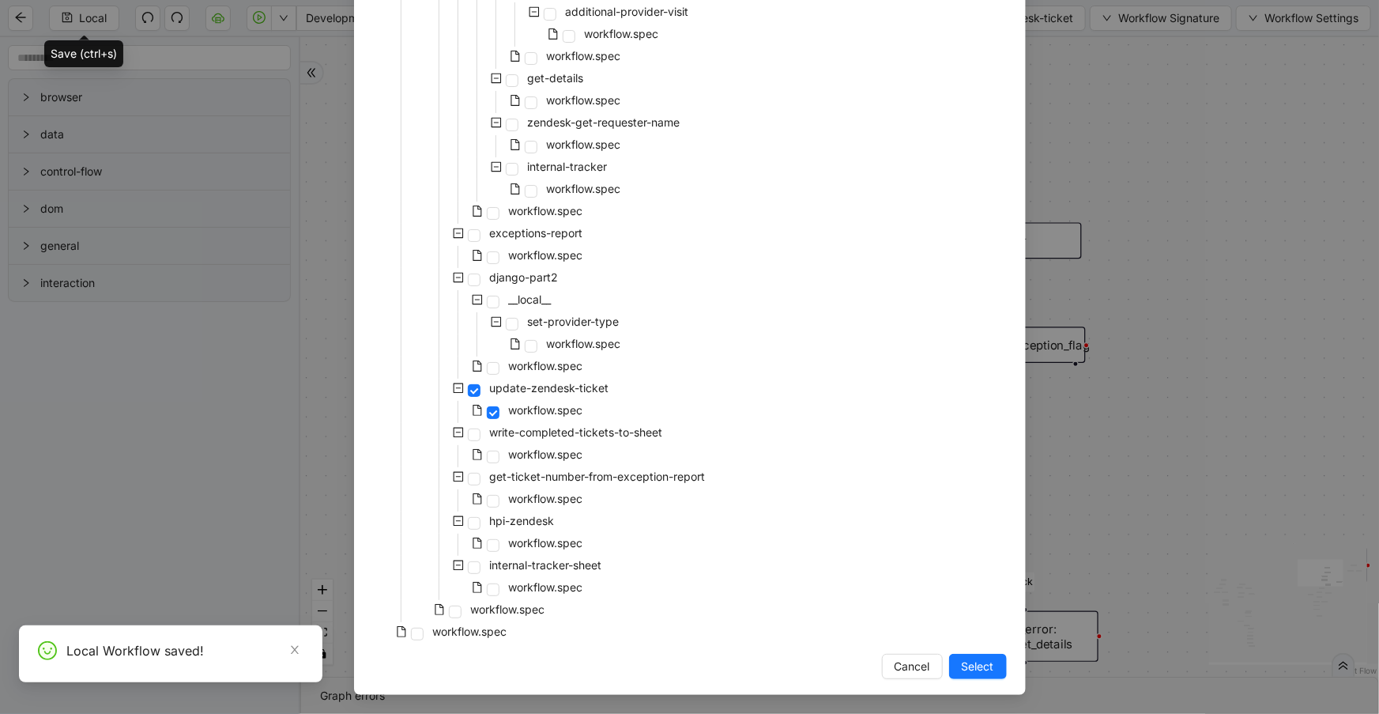
click at [484, 620] on div "workflow.spec" at bounding box center [460, 611] width 175 height 22
click at [490, 634] on span "workflow.spec" at bounding box center [470, 630] width 74 height 13
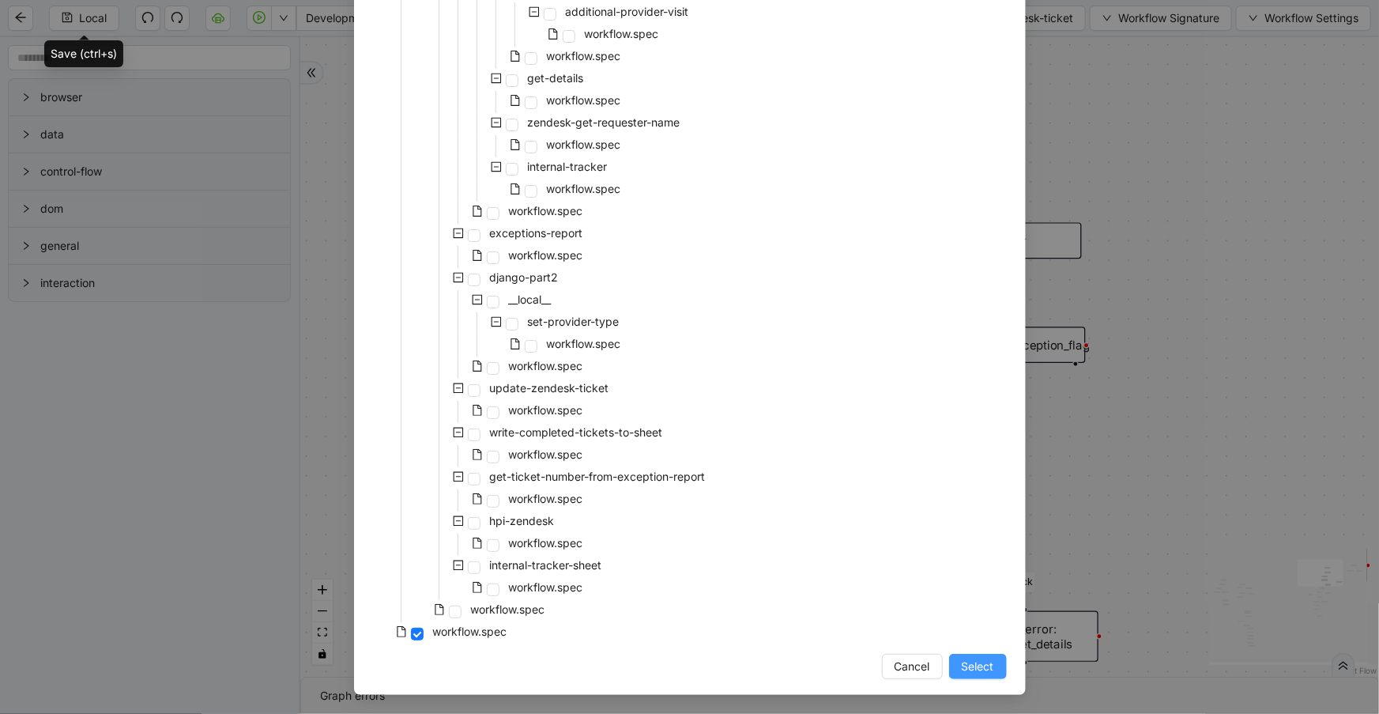
click at [972, 657] on span "Select" at bounding box center [978, 665] width 32 height 17
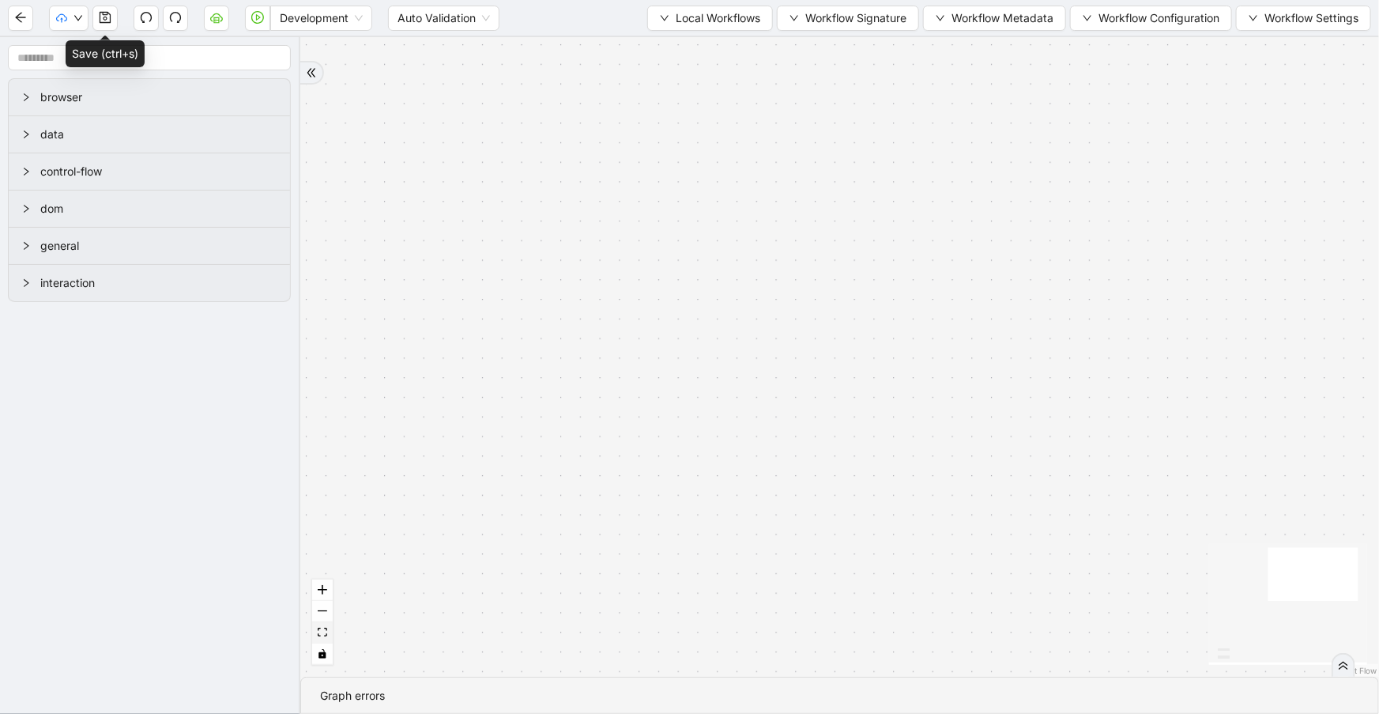
click at [326, 634] on icon "fit view" at bounding box center [322, 631] width 9 height 9
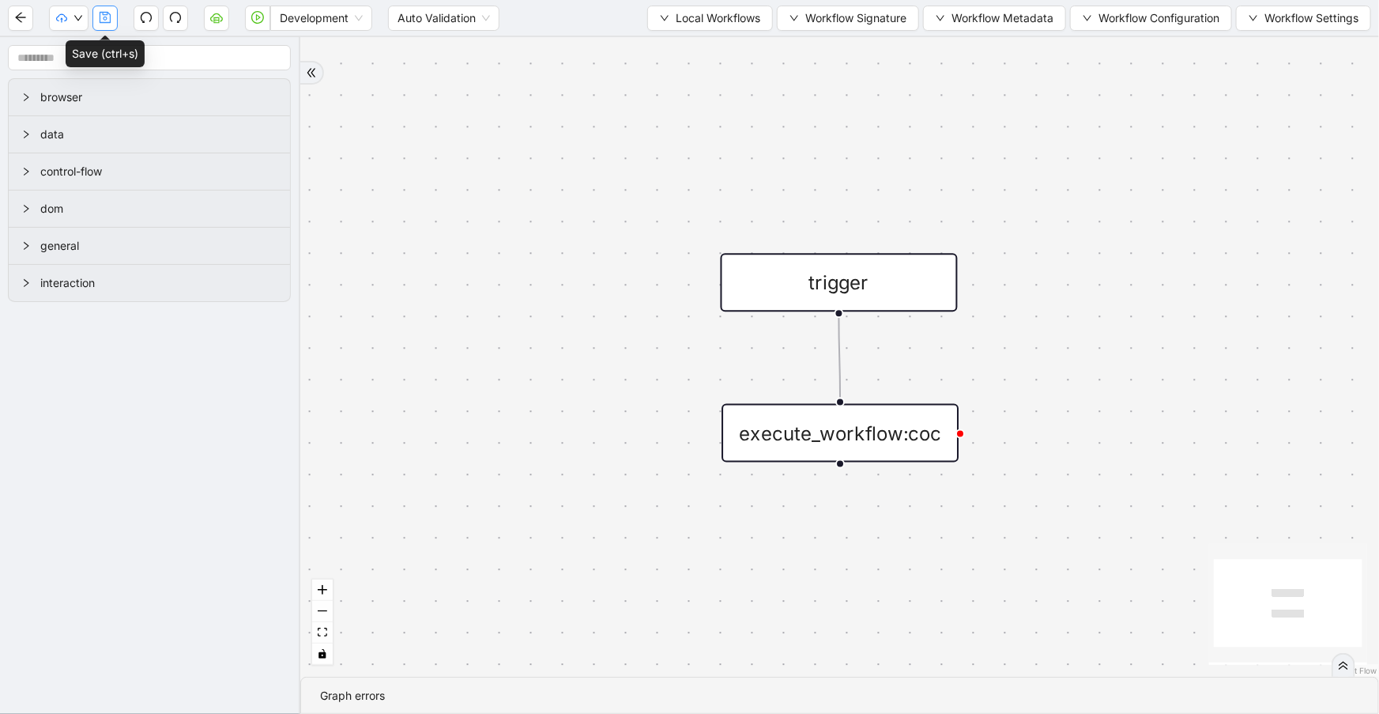
click at [103, 15] on icon "save" at bounding box center [105, 17] width 13 height 13
click at [76, 16] on icon "down" at bounding box center [77, 17] width 9 height 9
click at [395, 81] on div "trigger execute_workflow:coc" at bounding box center [839, 356] width 1079 height 639
click at [112, 19] on button "button" at bounding box center [104, 18] width 25 height 25
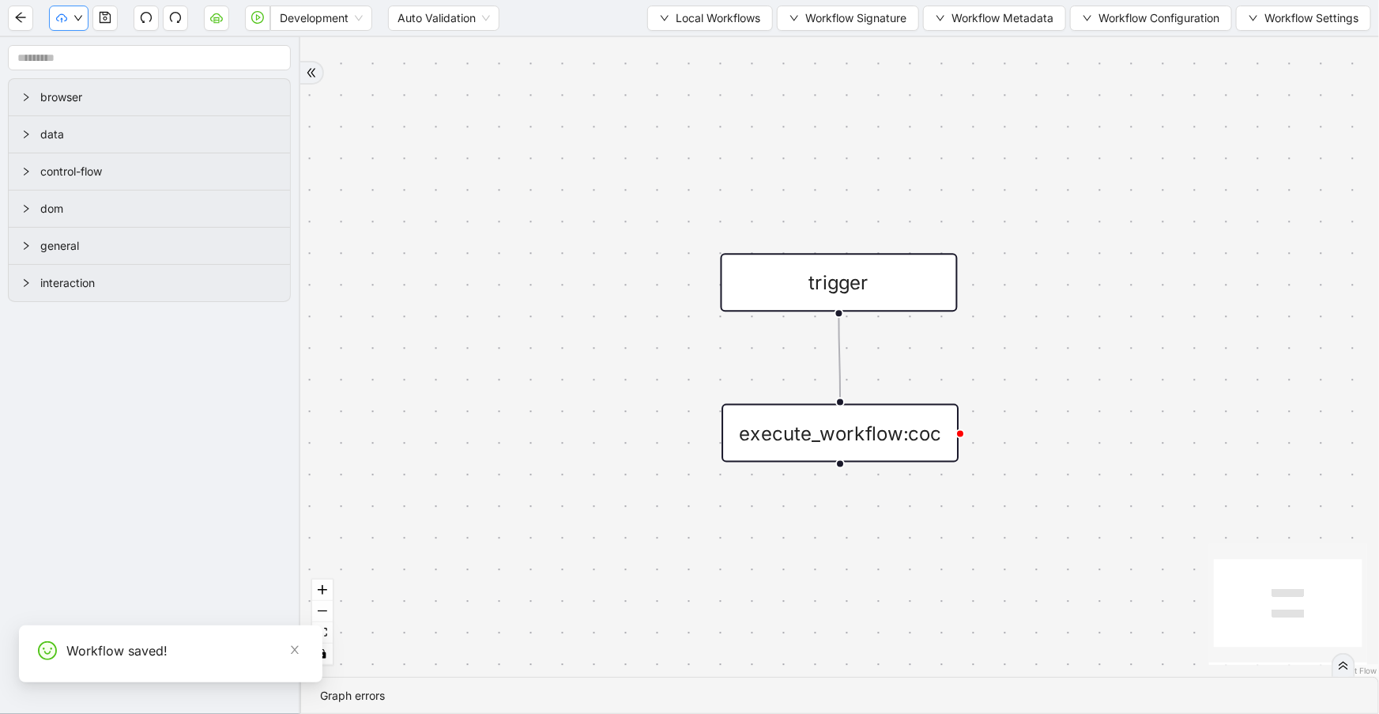
click at [72, 22] on button "button" at bounding box center [69, 18] width 40 height 25
click at [80, 49] on span "Dev: Update Needed" at bounding box center [118, 48] width 115 height 17
click at [77, 25] on button "button" at bounding box center [69, 18] width 40 height 25
click at [81, 71] on span "Prod: Update Needed" at bounding box center [118, 73] width 115 height 17
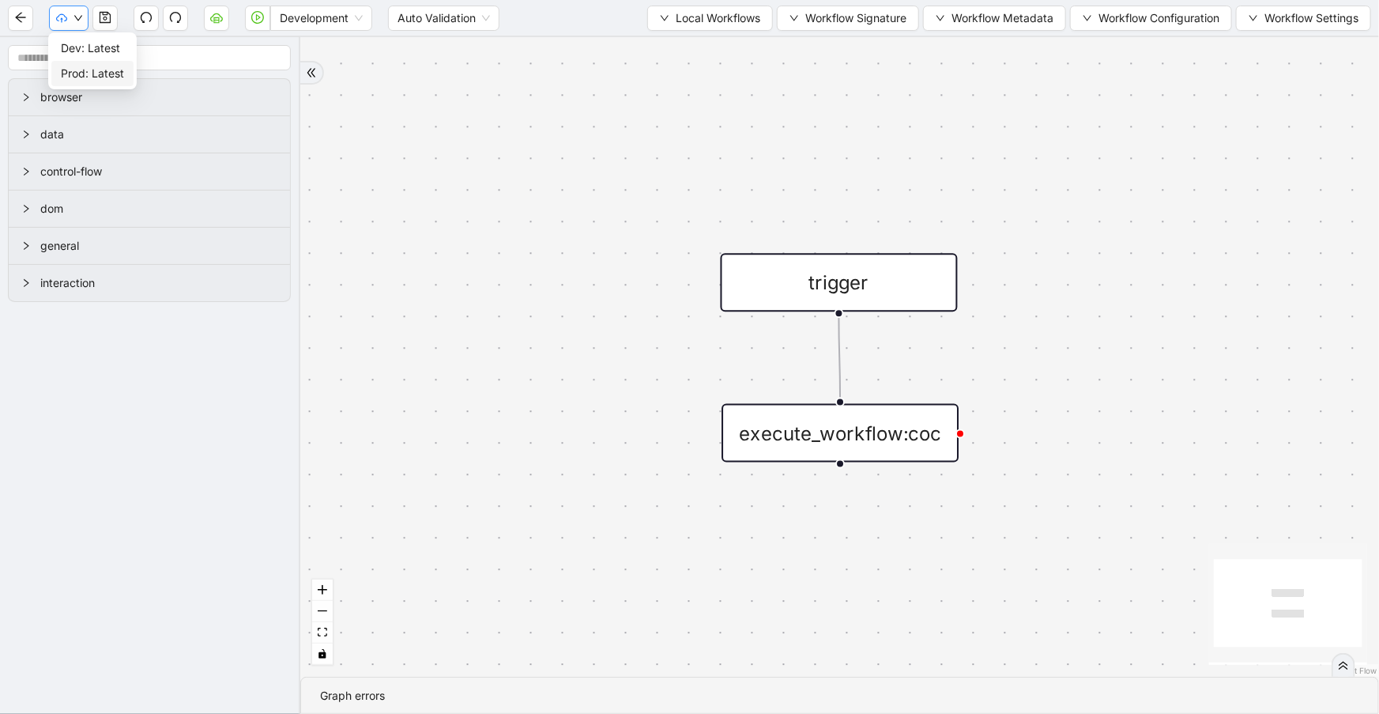
click at [77, 18] on icon "down" at bounding box center [78, 18] width 8 height 6
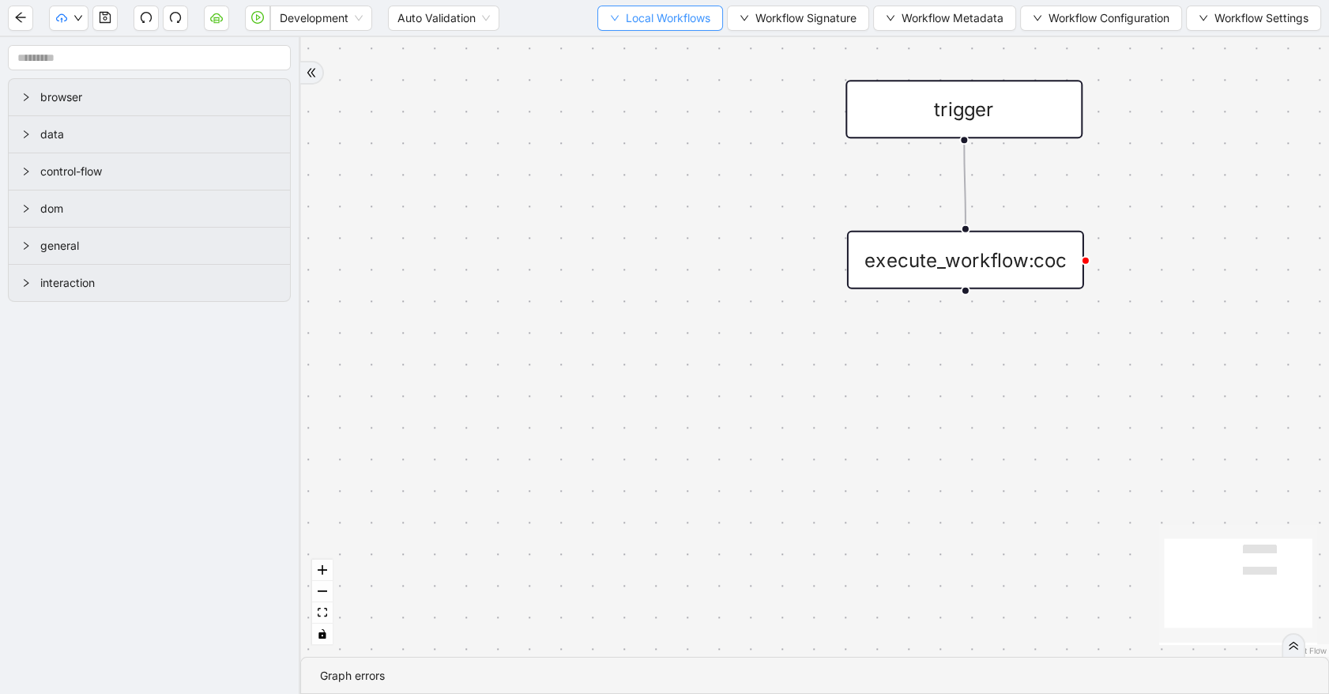
click at [670, 21] on span "Local Workflows" at bounding box center [668, 17] width 85 height 17
click at [677, 59] on li "Select" at bounding box center [654, 48] width 122 height 25
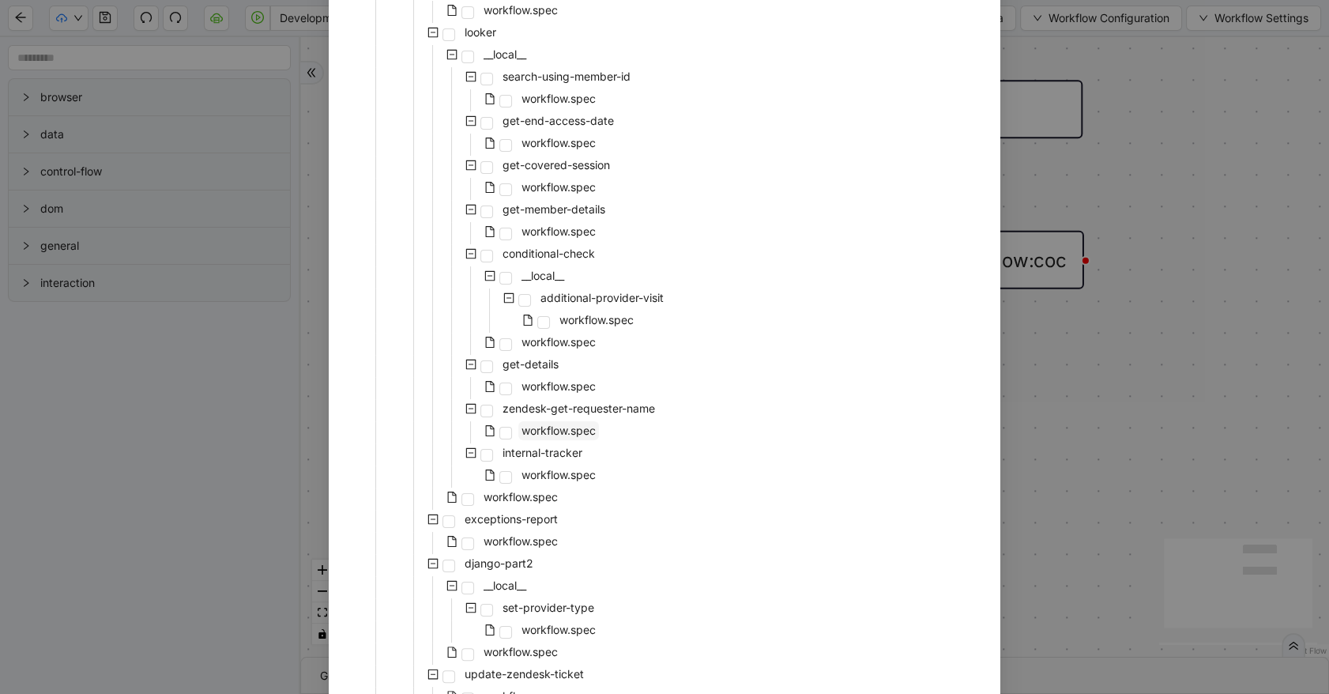
scroll to position [235, 0]
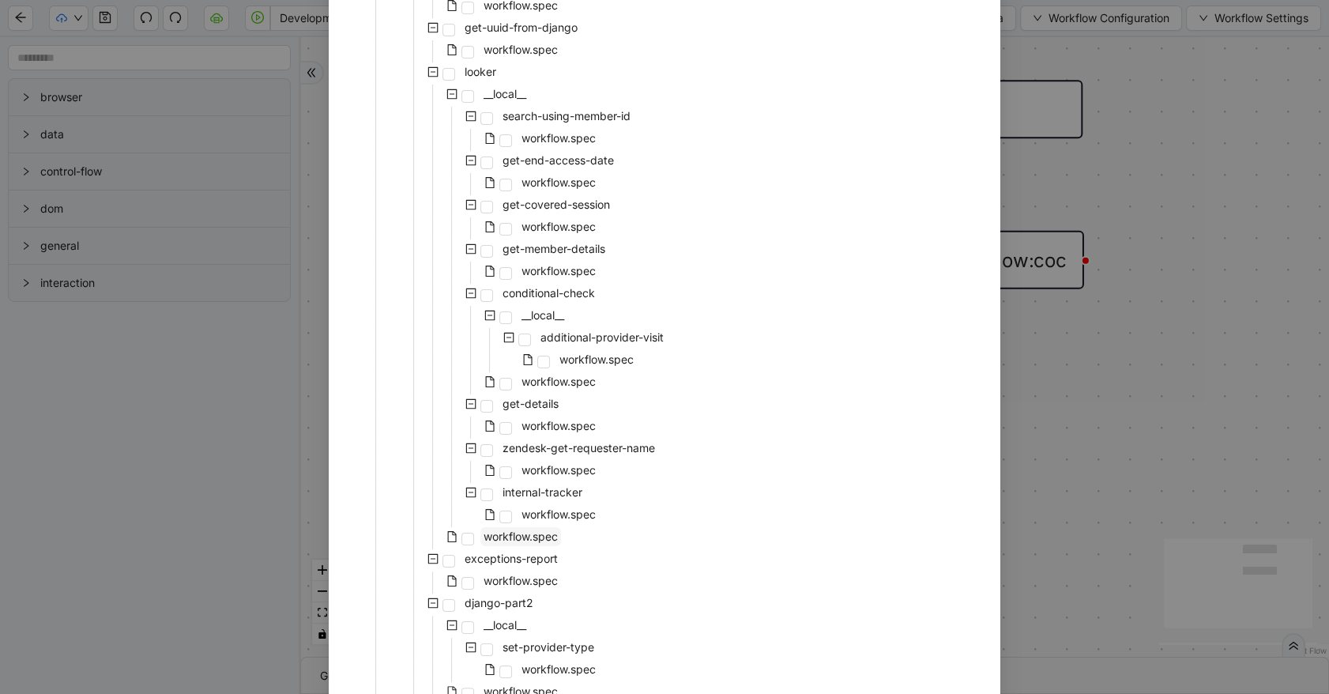
click at [548, 529] on span "workflow.spec" at bounding box center [521, 535] width 74 height 13
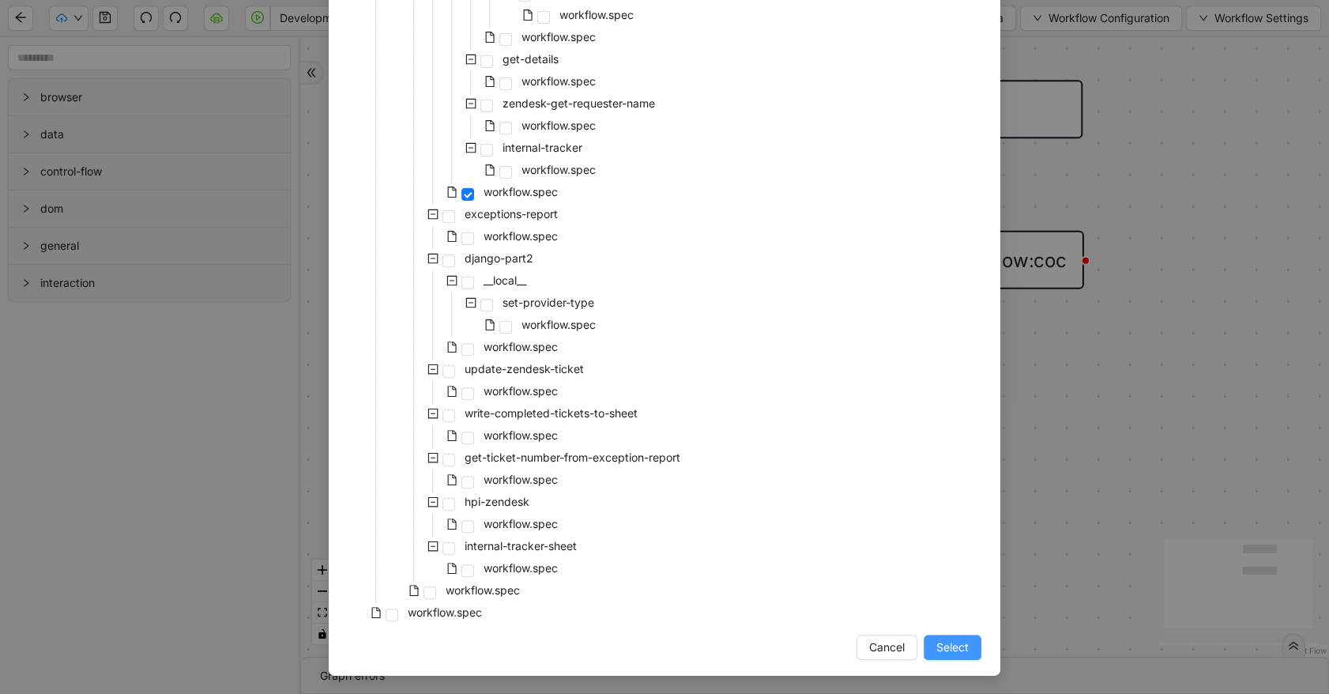
click at [929, 649] on button "Select" at bounding box center [953, 646] width 58 height 25
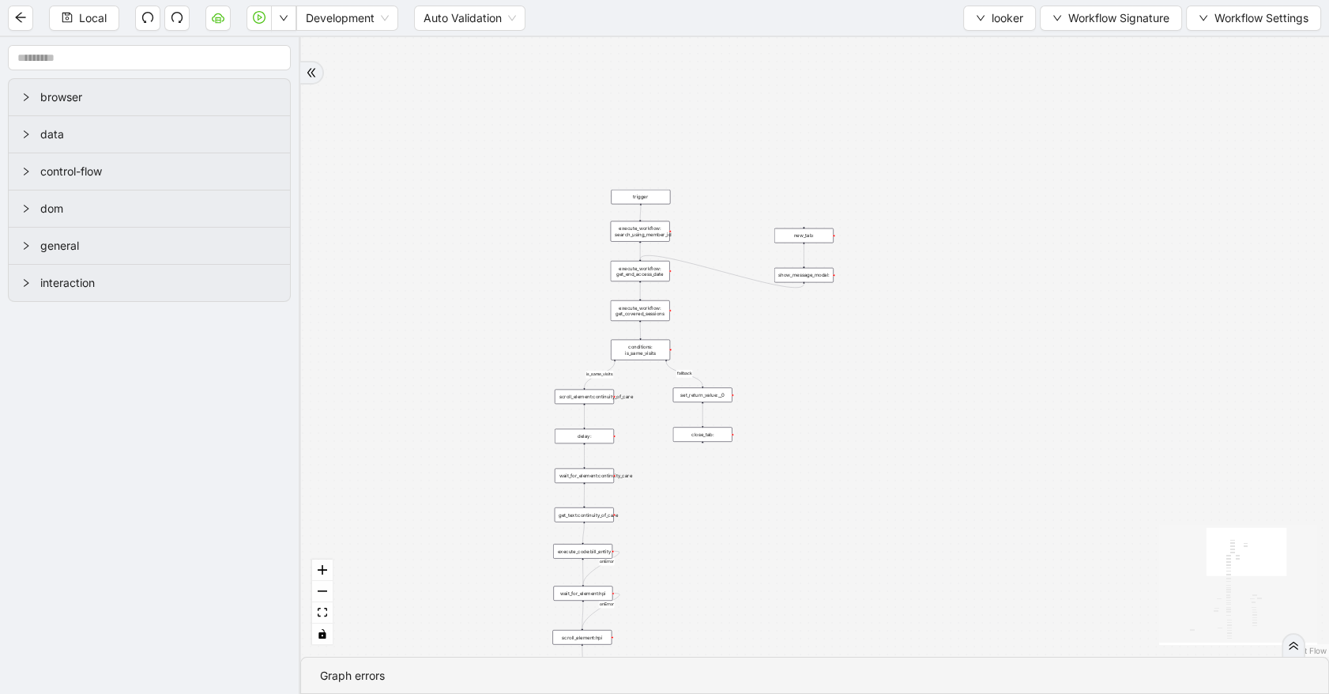
drag, startPoint x: 651, startPoint y: 567, endPoint x: 529, endPoint y: 247, distance: 341.6
click at [529, 247] on div "fallback is_same_visits 3e13ccc2_230e_41ff_b0ca_9cb496d9165b fallback onError o…" at bounding box center [814, 346] width 1029 height 619
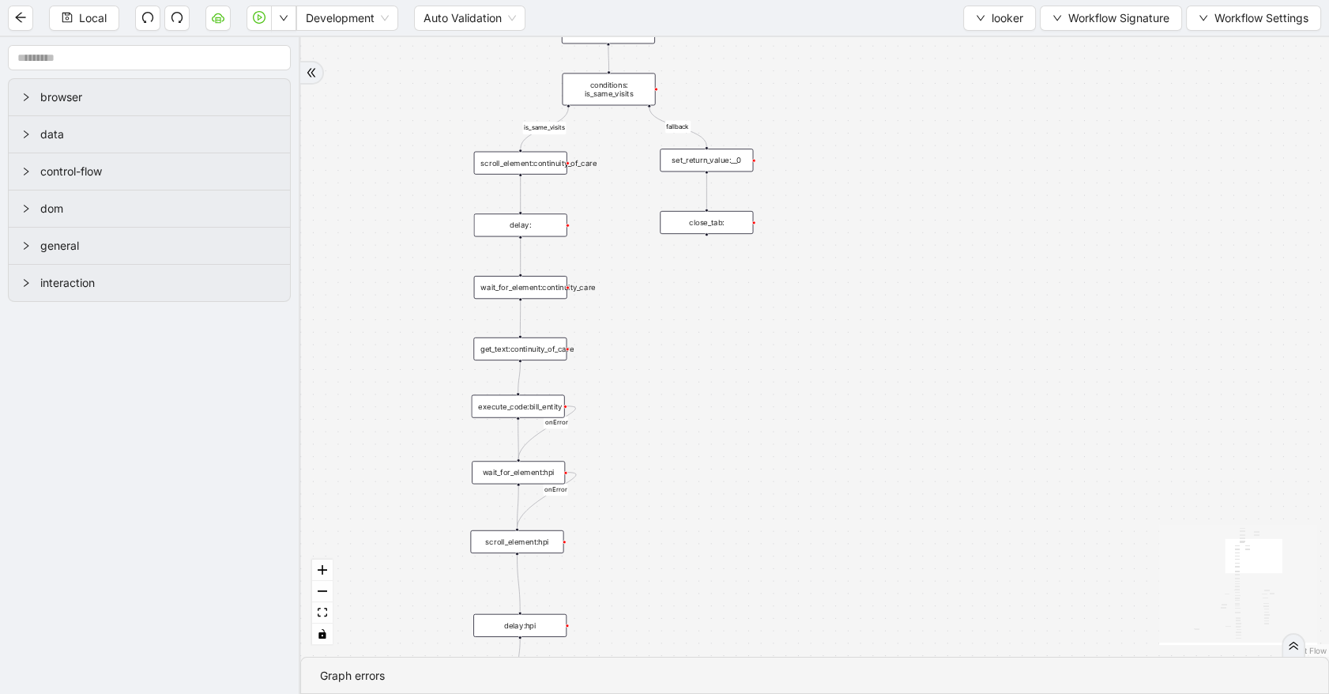
drag, startPoint x: 734, startPoint y: 502, endPoint x: 695, endPoint y: 14, distance: 489.1
click at [693, 17] on section "Local Development Auto Validation looker Workflow Signature Workflow Settings b…" at bounding box center [664, 347] width 1329 height 694
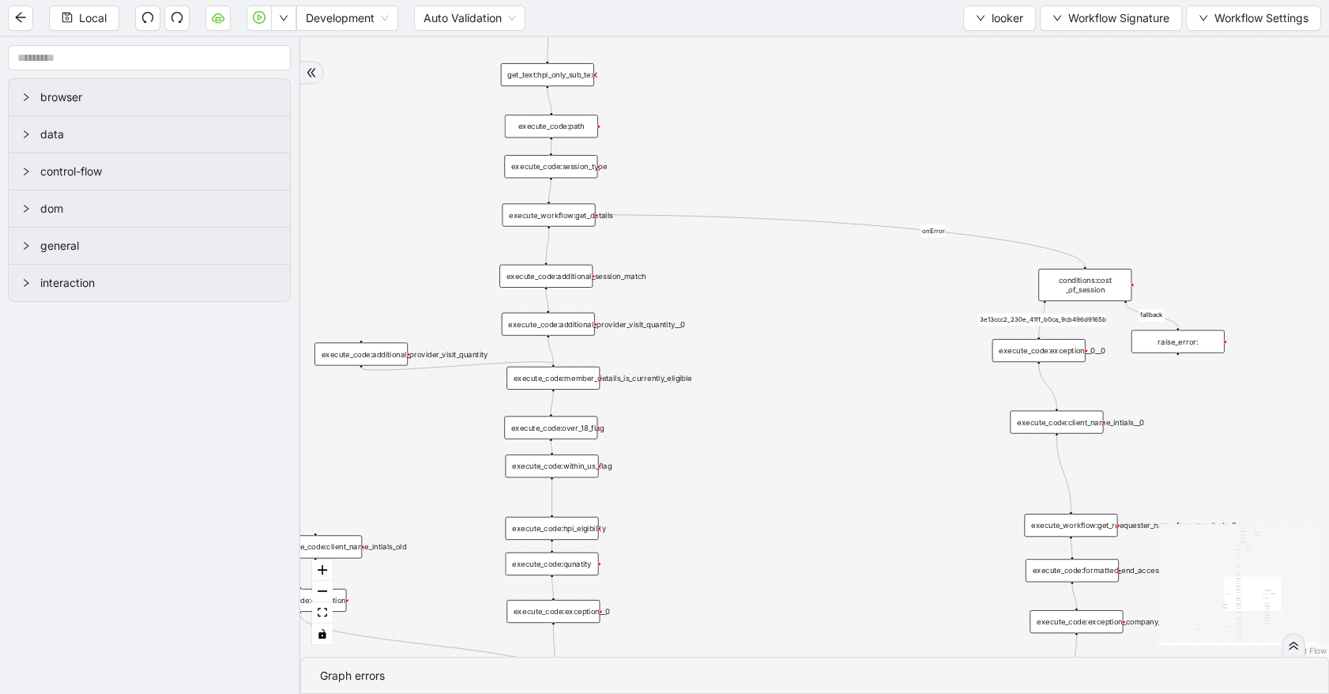
drag, startPoint x: 740, startPoint y: 430, endPoint x: 783, endPoint y: 67, distance: 365.3
click at [783, 67] on div "fallback is_same_visits 3e13ccc2_230e_41ff_b0ca_9cb496d9165b fallback onError o…" at bounding box center [814, 346] width 1029 height 619
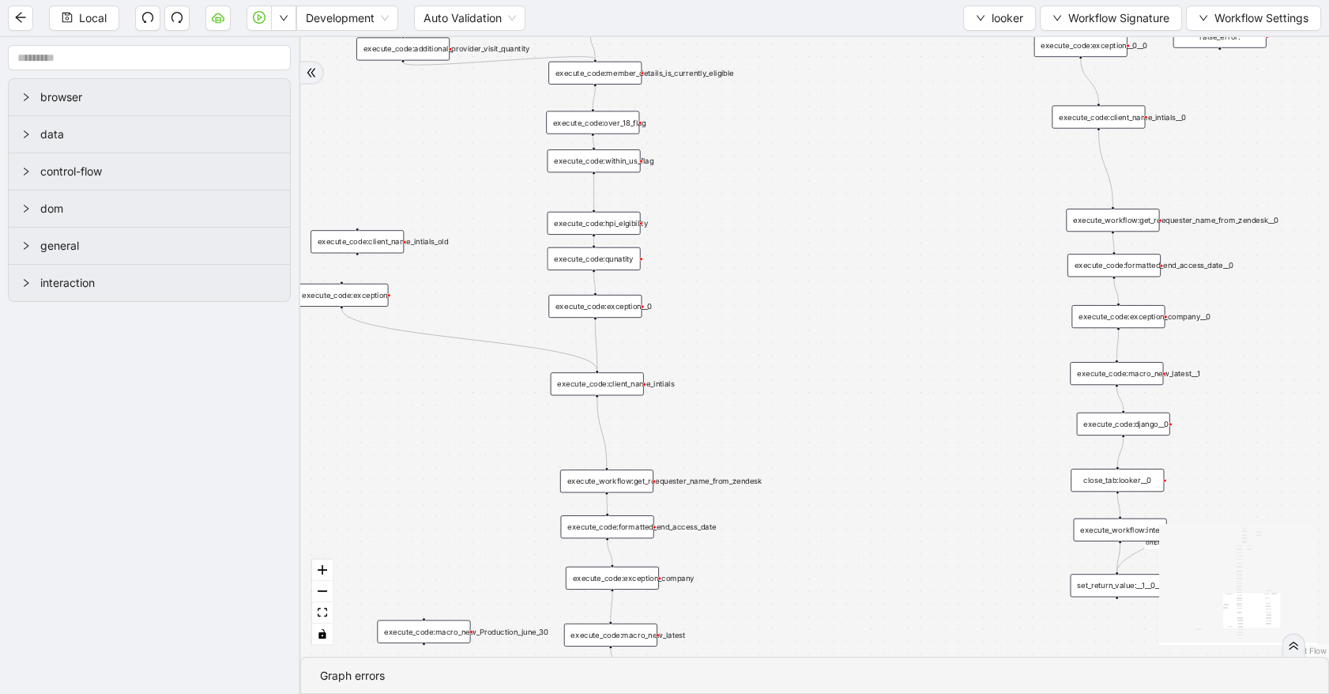
drag, startPoint x: 819, startPoint y: 405, endPoint x: 865, endPoint y: 145, distance: 264.0
click at [864, 150] on div "fallback is_same_visits 3e13ccc2_230e_41ff_b0ca_9cb496d9165b fallback onError o…" at bounding box center [814, 346] width 1029 height 619
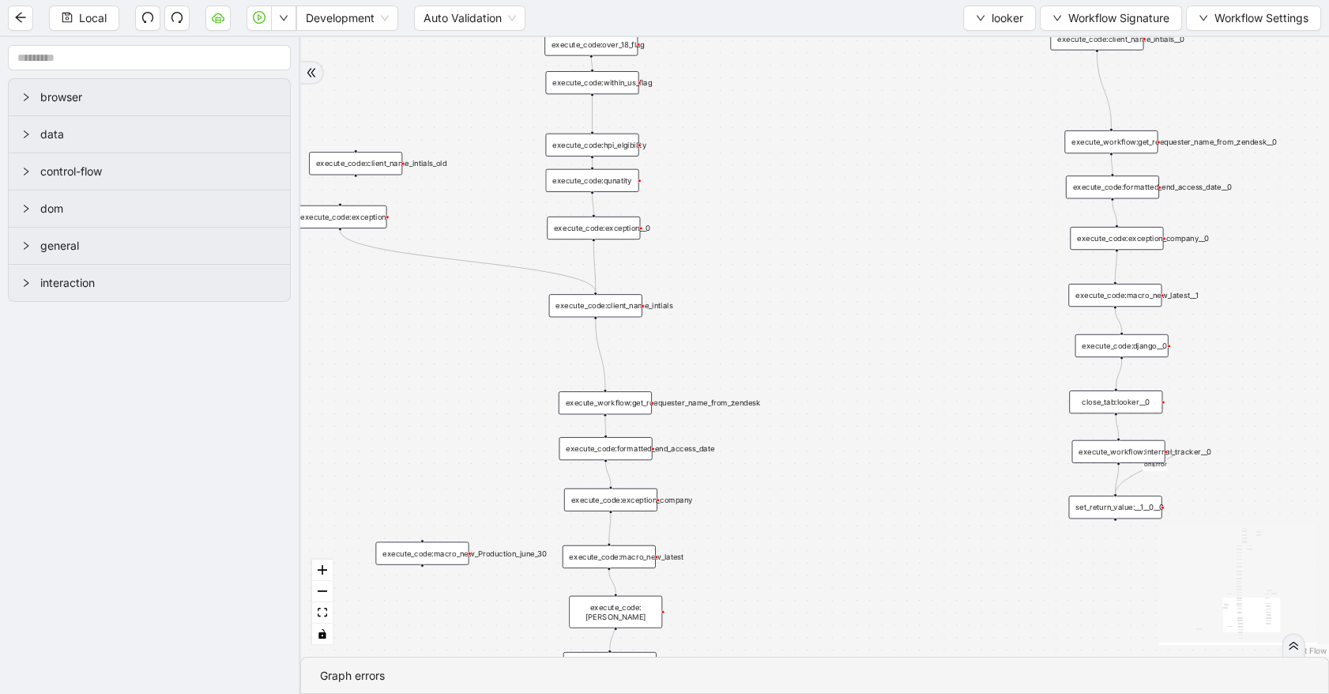
drag, startPoint x: 819, startPoint y: 345, endPoint x: 811, endPoint y: 270, distance: 75.6
click at [815, 282] on div "fallback is_same_visits 3e13ccc2_230e_41ff_b0ca_9cb496d9165b fallback onError o…" at bounding box center [814, 346] width 1029 height 619
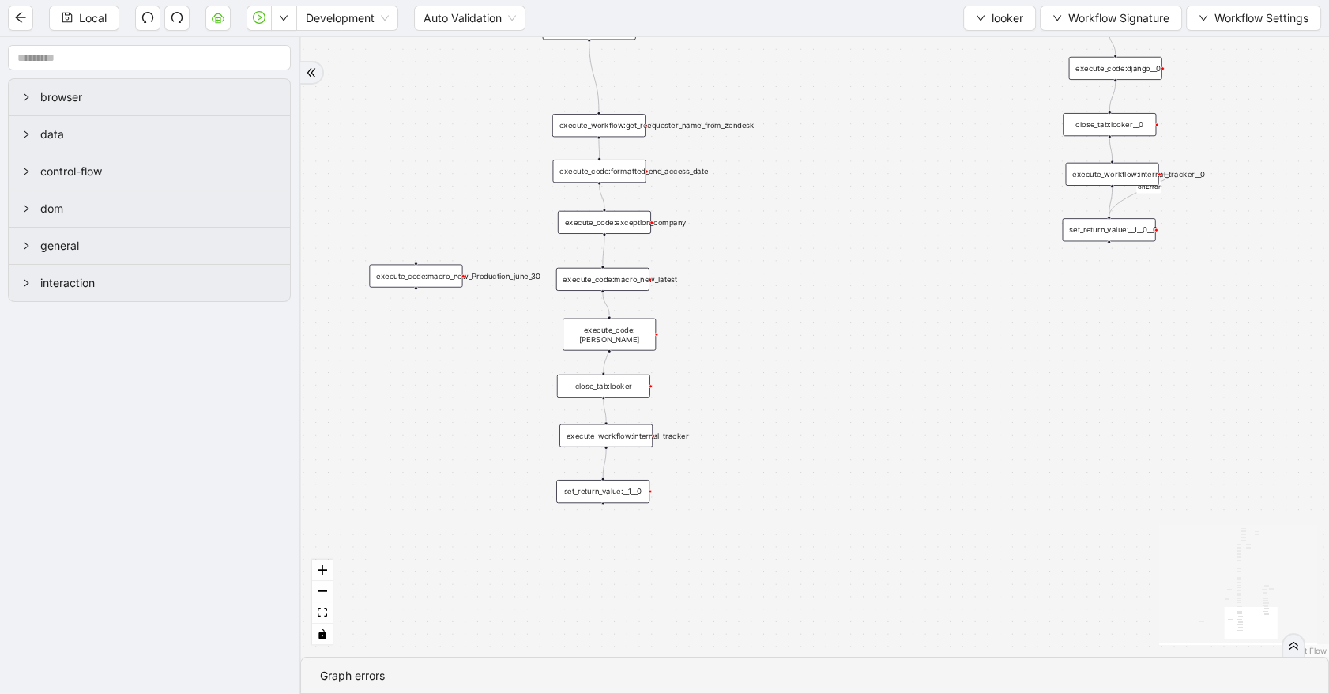
drag, startPoint x: 853, startPoint y: 444, endPoint x: 851, endPoint y: 172, distance: 271.8
click at [851, 173] on div "fallback is_same_visits 3e13ccc2_230e_41ff_b0ca_9cb496d9165b fallback onError o…" at bounding box center [814, 346] width 1029 height 619
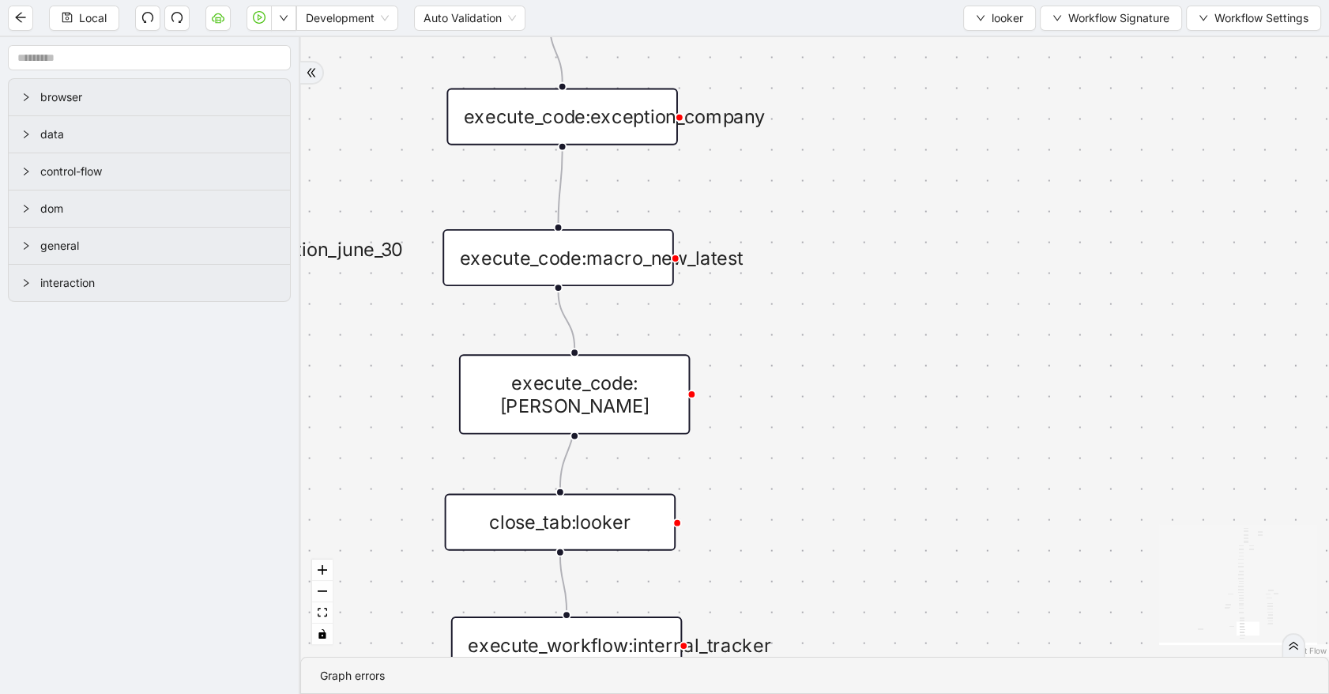
click at [619, 265] on div "execute_code:macro_new_latest" at bounding box center [558, 257] width 232 height 57
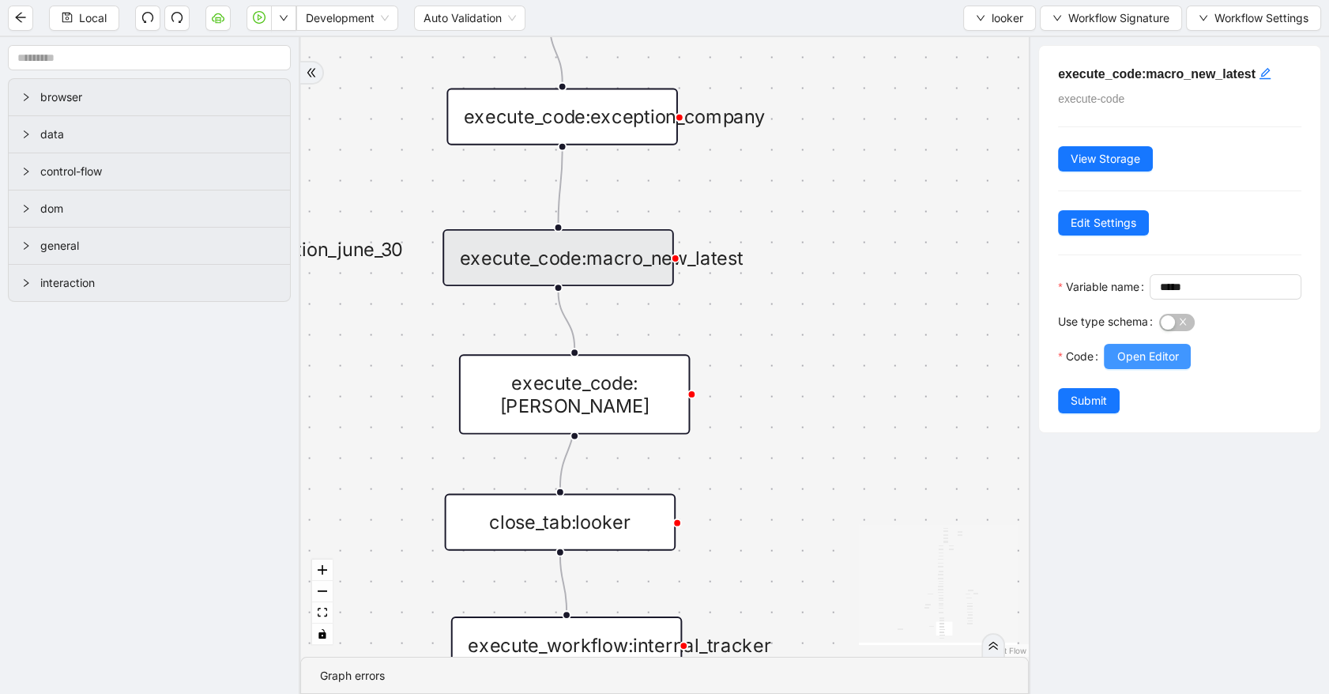
click at [1117, 365] on span "Open Editor" at bounding box center [1147, 356] width 62 height 17
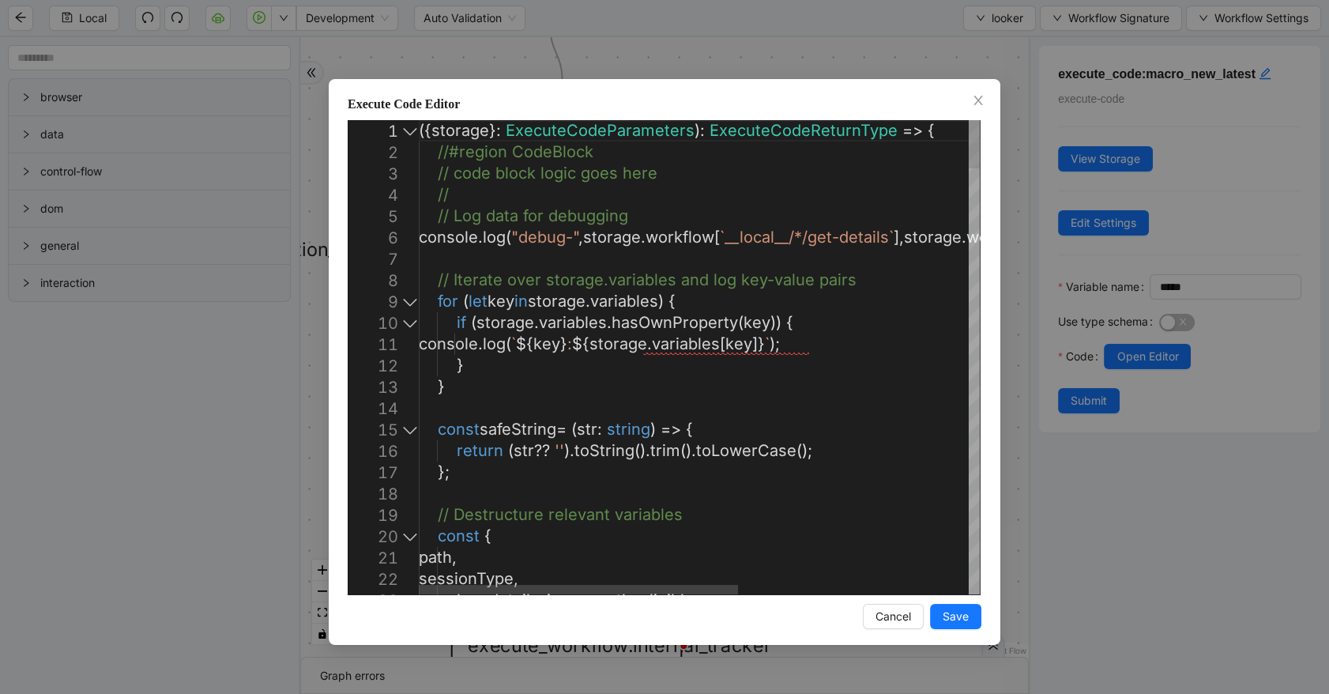
click at [416, 308] on div at bounding box center [410, 301] width 21 height 21
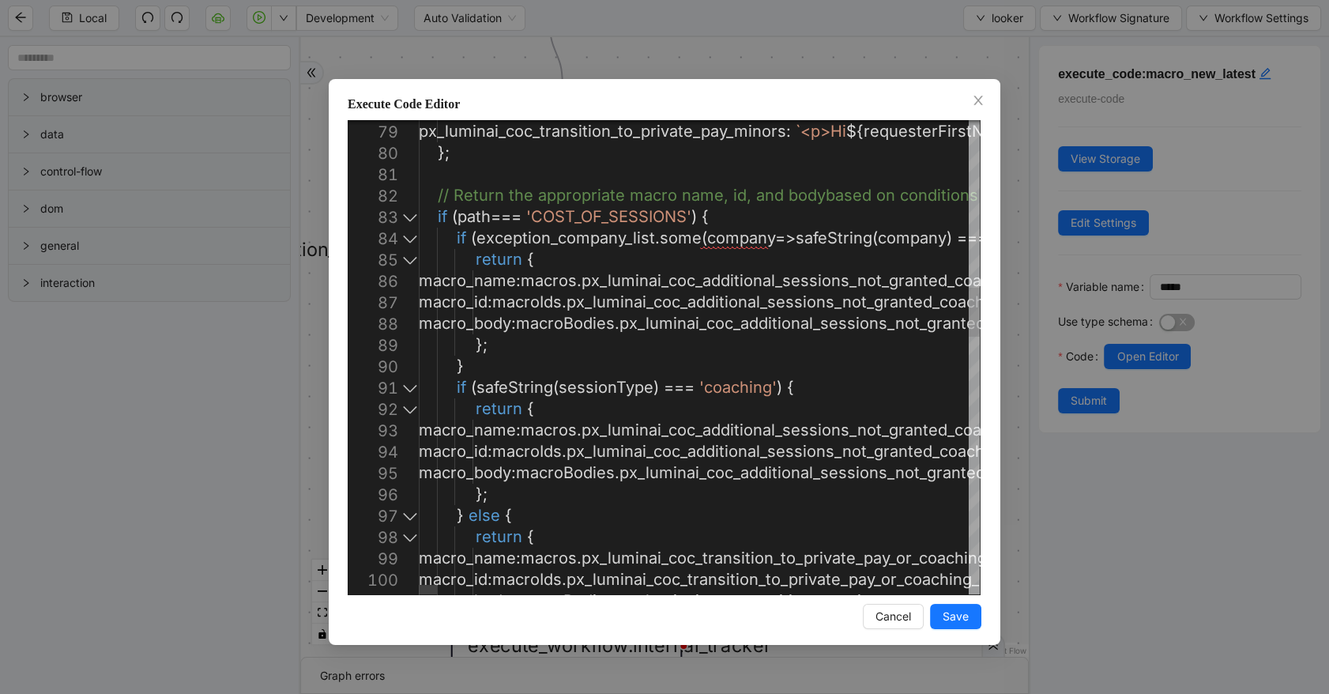
click at [405, 219] on div at bounding box center [410, 216] width 21 height 21
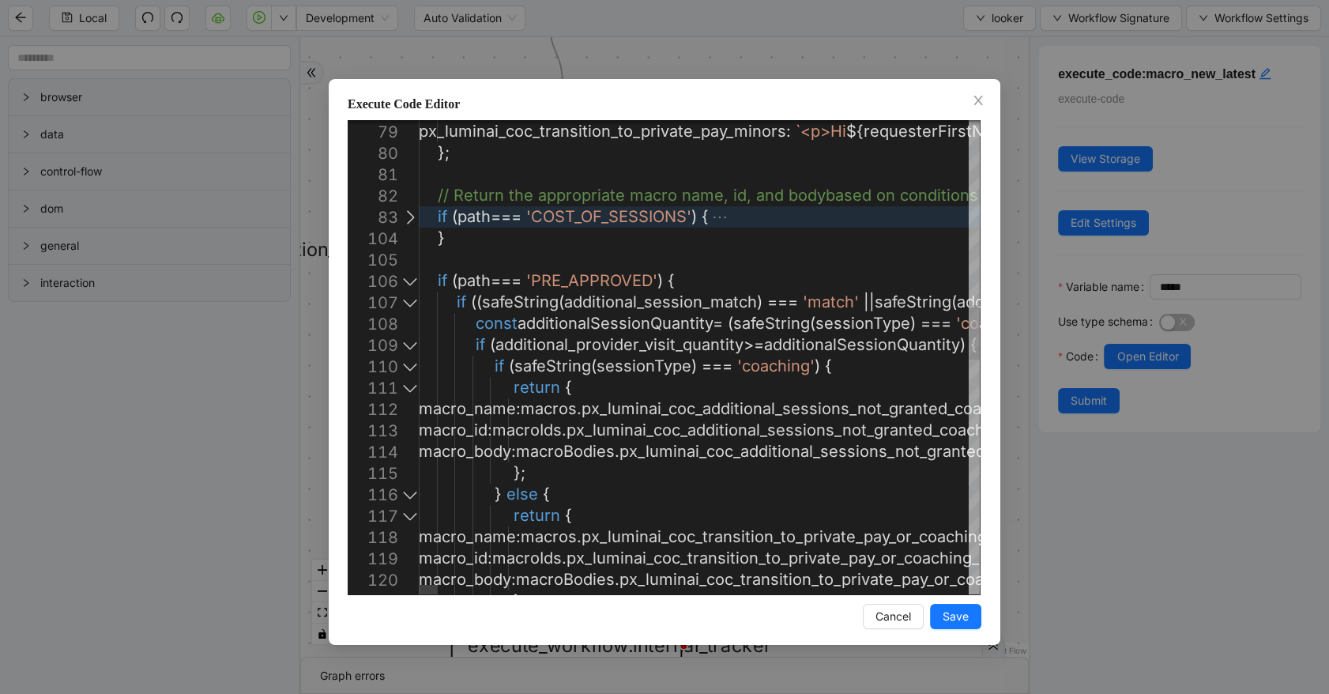
click at [412, 281] on div at bounding box center [410, 280] width 21 height 21
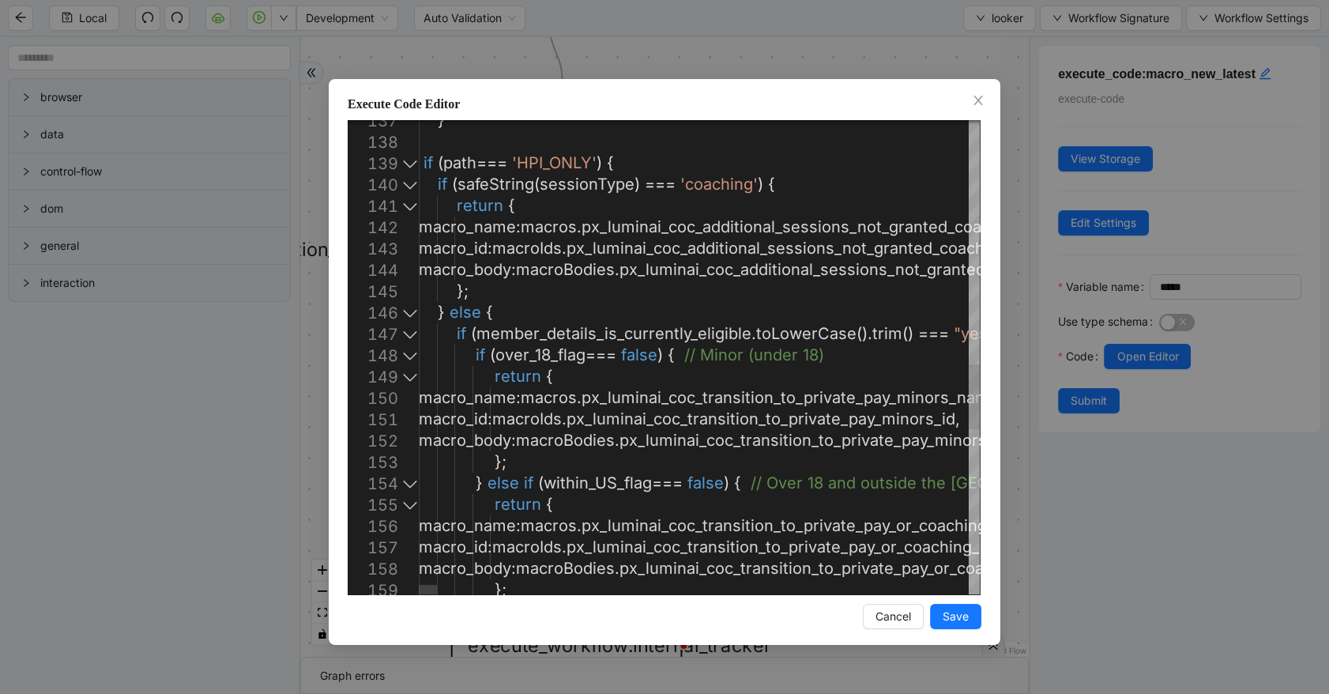
click at [412, 354] on div at bounding box center [410, 355] width 21 height 21
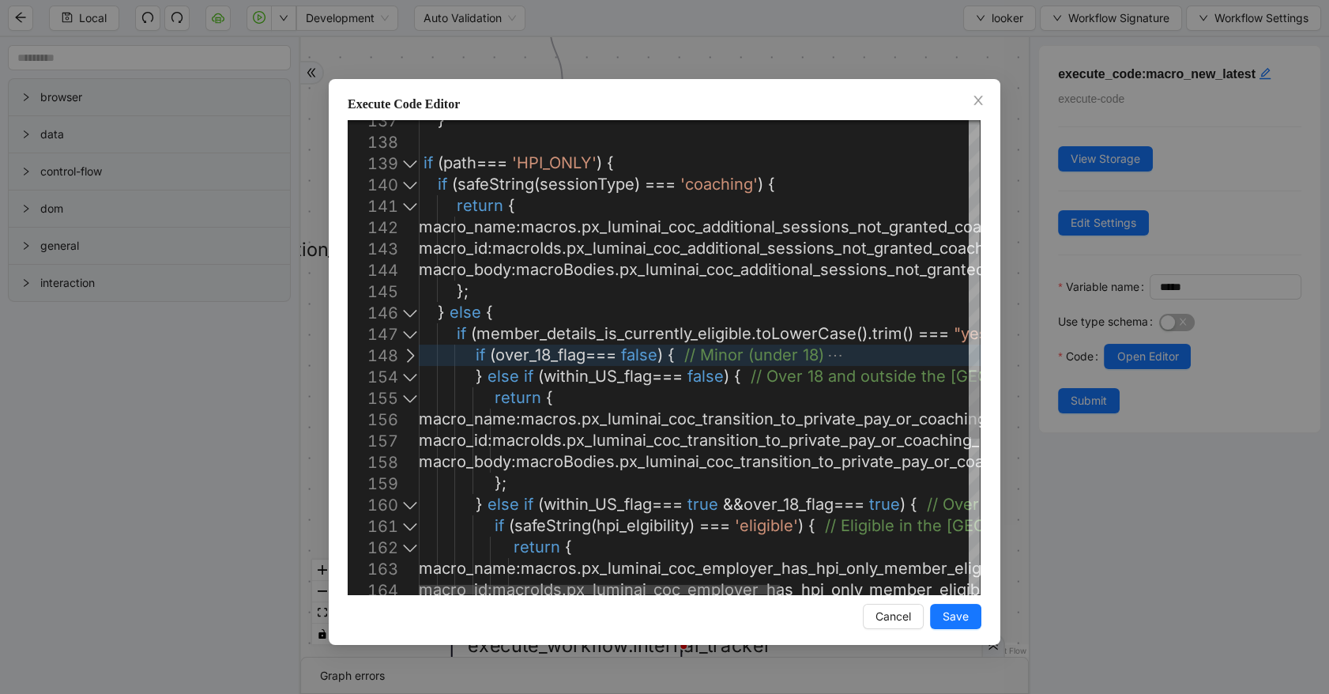
click at [407, 374] on div at bounding box center [410, 376] width 21 height 21
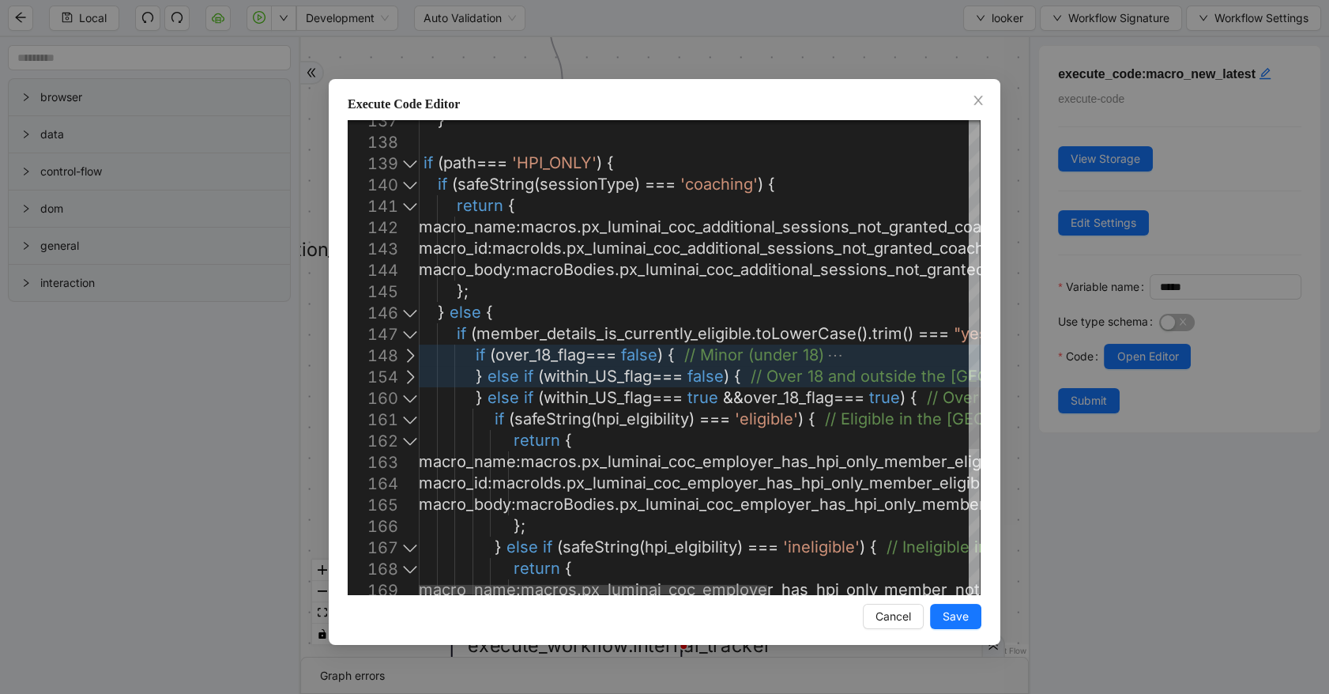
scroll to position [0, 551]
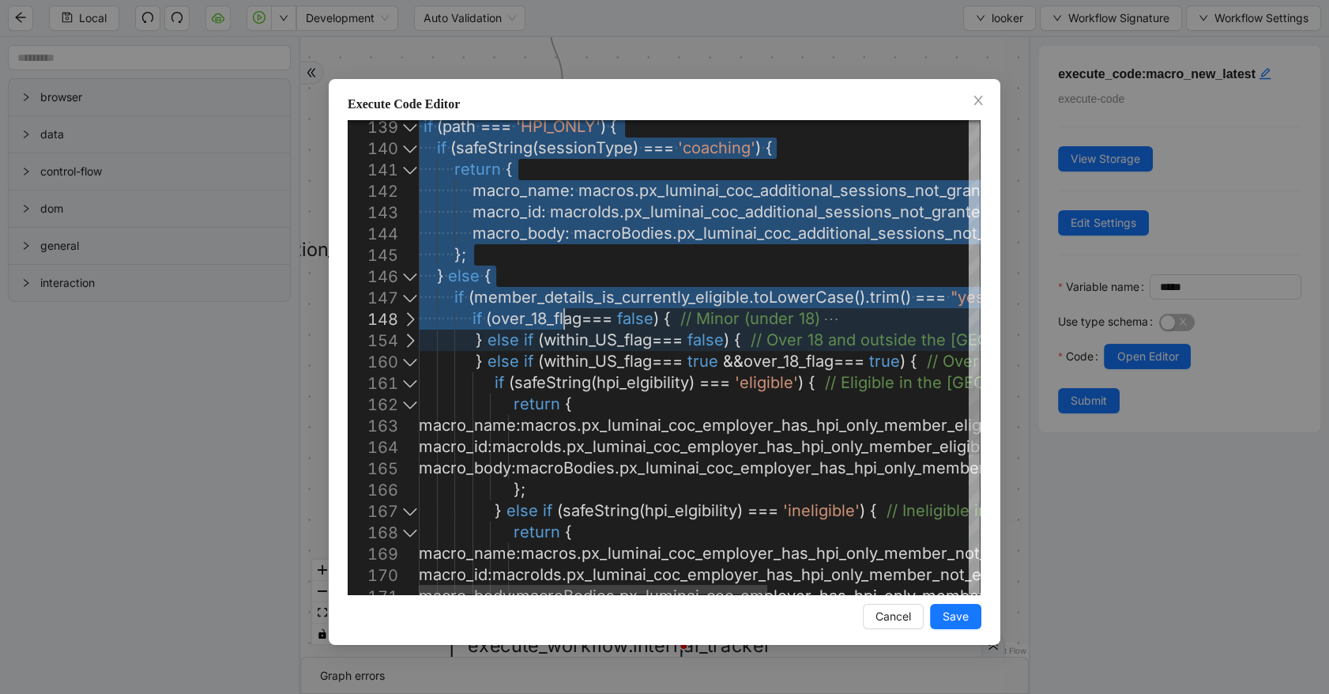
drag, startPoint x: 420, startPoint y: 162, endPoint x: 559, endPoint y: 299, distance: 195.0
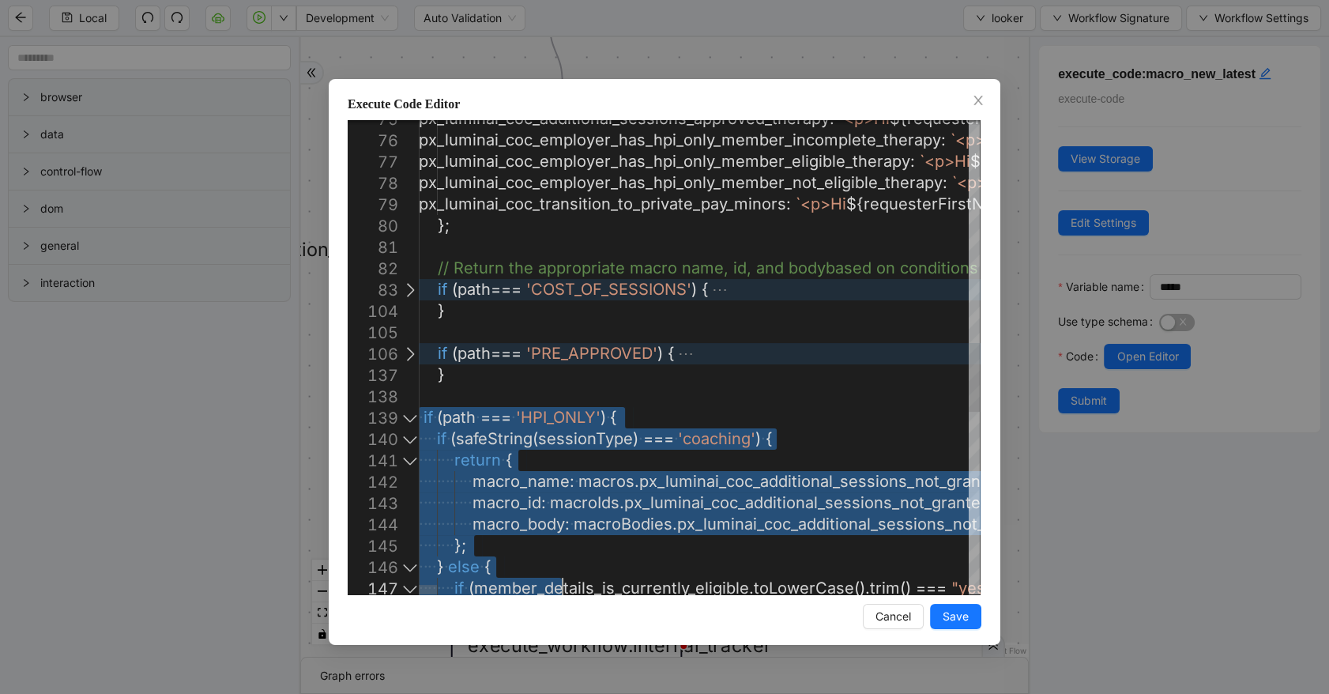
click at [402, 397] on div "138" at bounding box center [383, 396] width 71 height 21
click at [410, 415] on div at bounding box center [410, 417] width 21 height 21
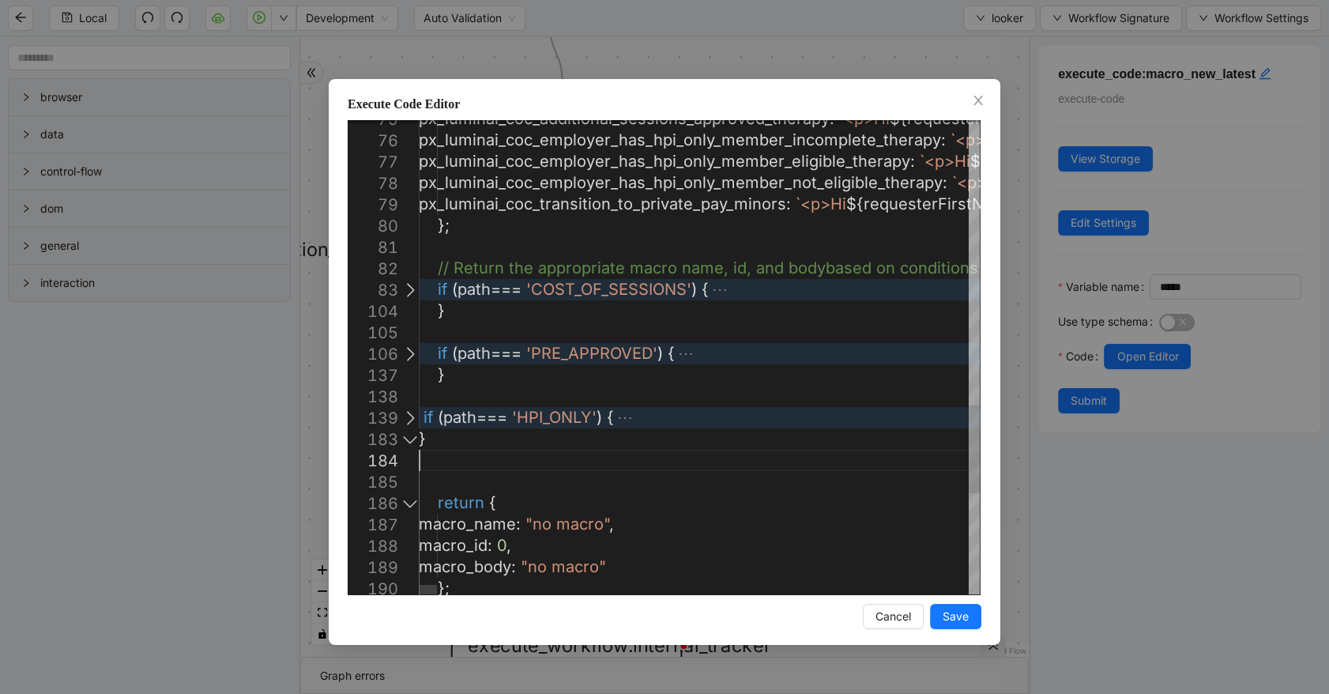
type textarea "**********"
drag, startPoint x: 461, startPoint y: 446, endPoint x: 401, endPoint y: 420, distance: 64.4
